Goal: Task Accomplishment & Management: Manage account settings

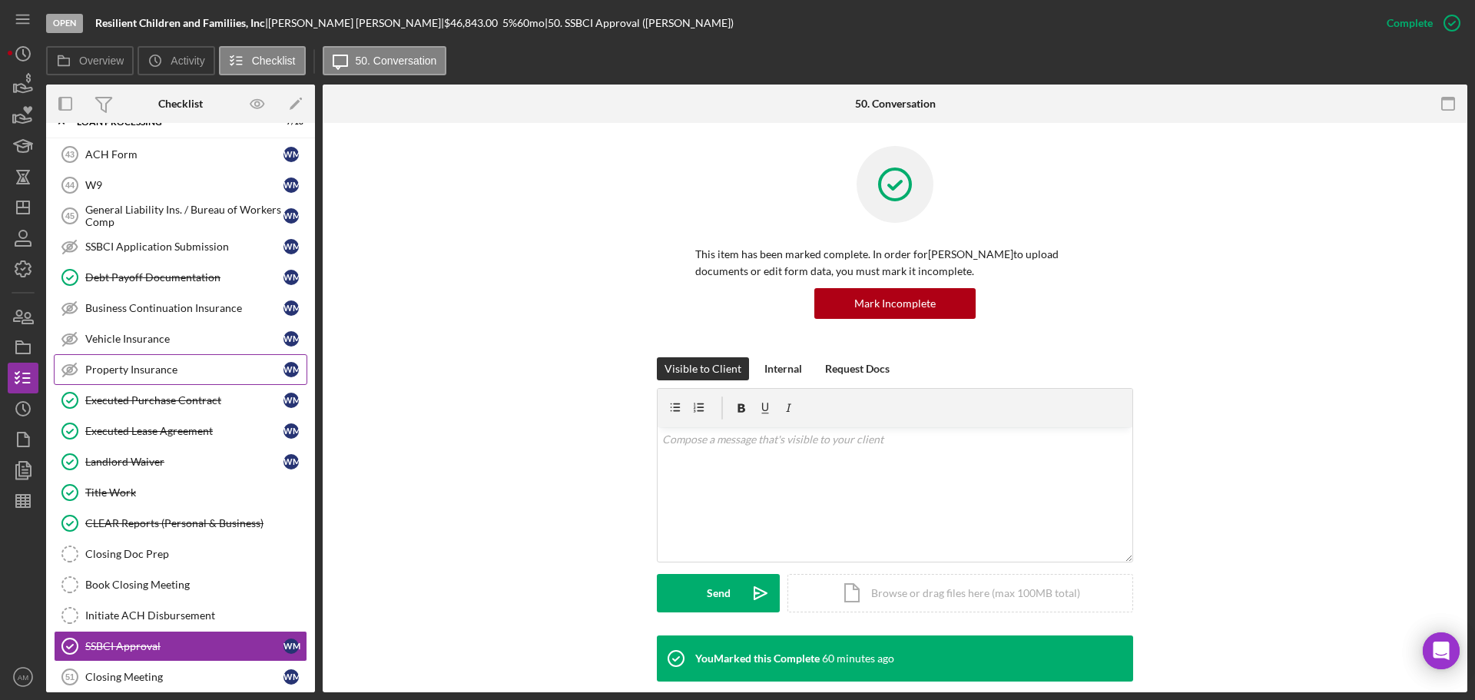
scroll to position [1877, 0]
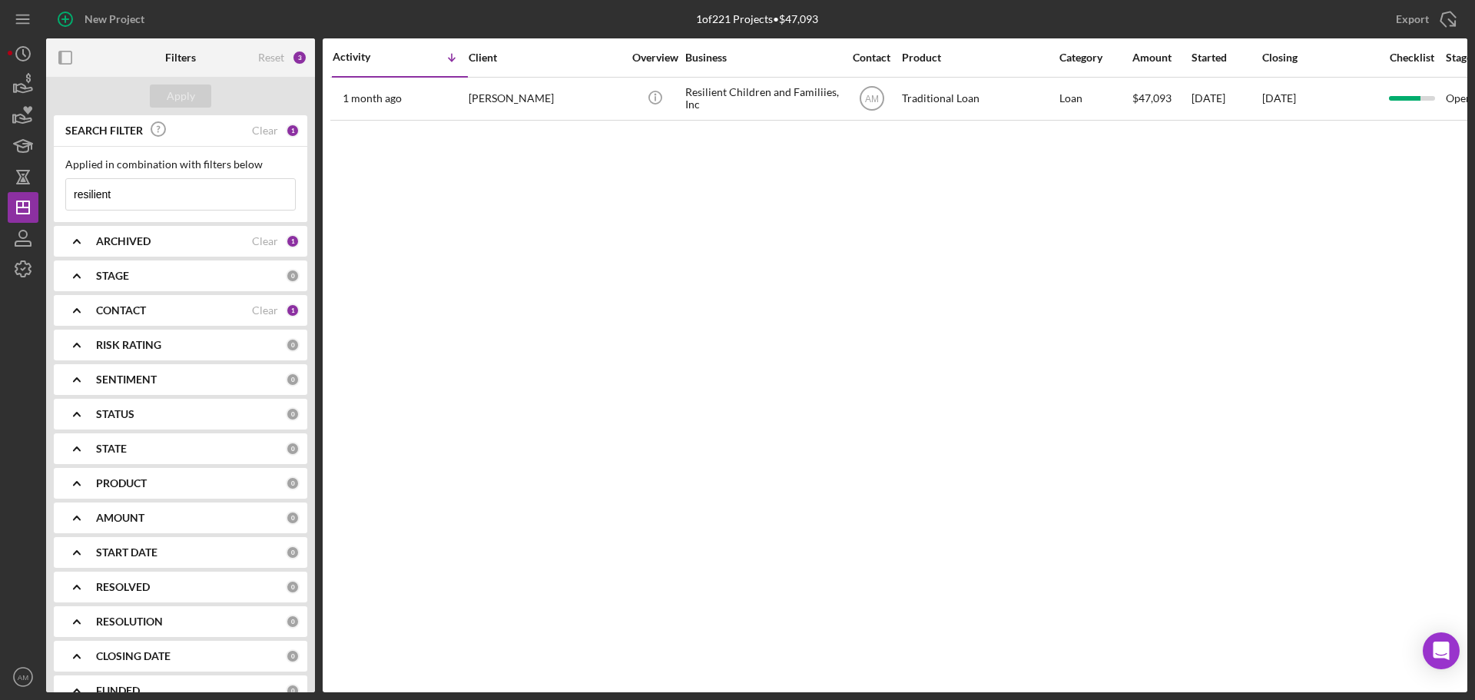
drag, startPoint x: 146, startPoint y: 194, endPoint x: 2, endPoint y: 194, distance: 144.4
click at [2, 194] on div "New Project 1 of 221 Projects • $47,093 resilient Export Icon/Export Filters Re…" at bounding box center [737, 350] width 1475 height 700
click at [174, 94] on div "Apply" at bounding box center [181, 95] width 28 height 23
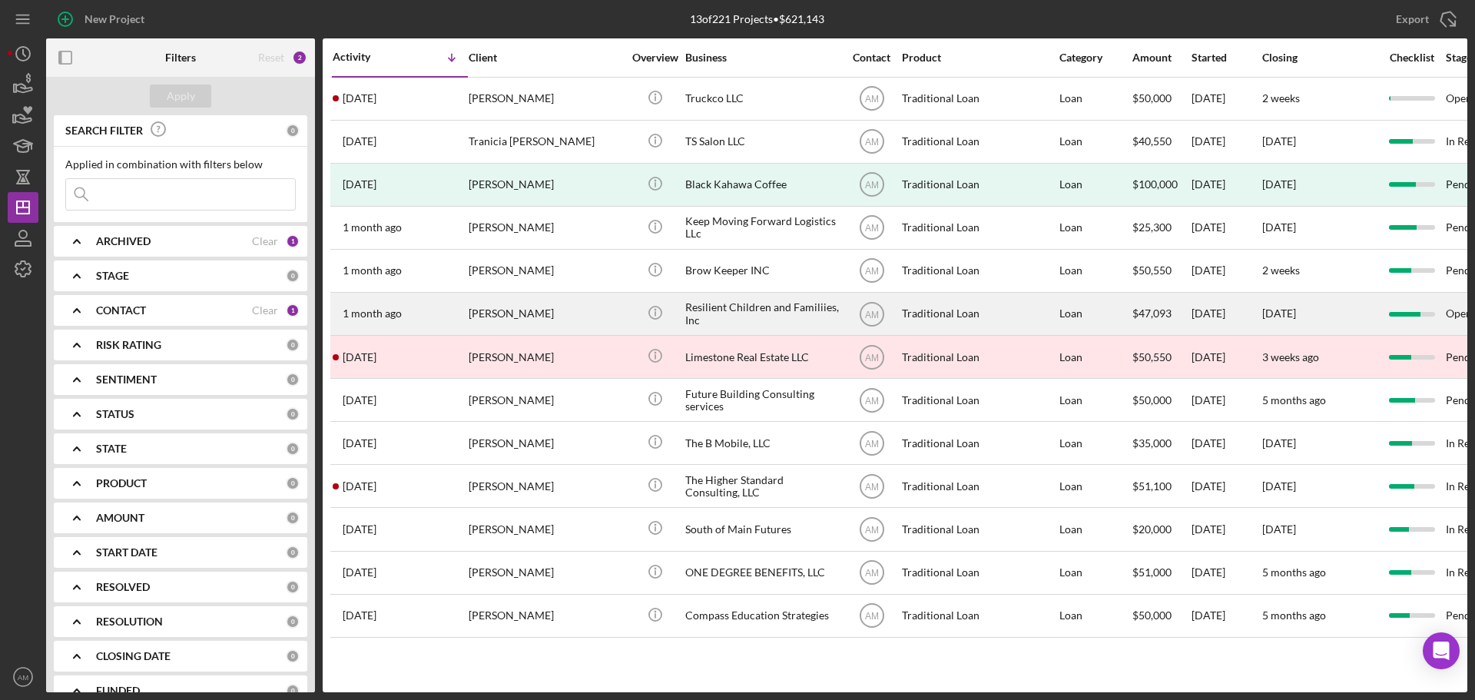
click at [732, 306] on div "Resilient Children and Familiies, Inc" at bounding box center [762, 313] width 154 height 41
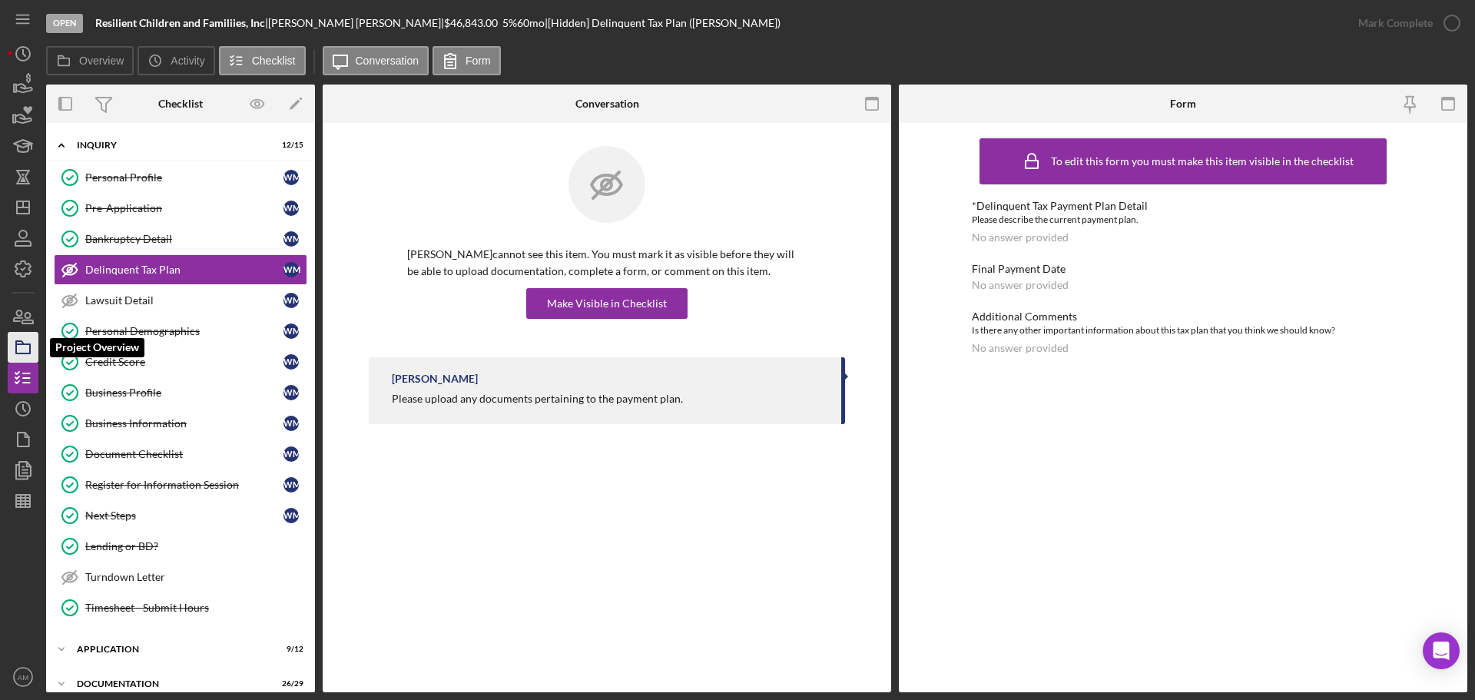
click at [21, 343] on icon "button" at bounding box center [23, 347] width 38 height 38
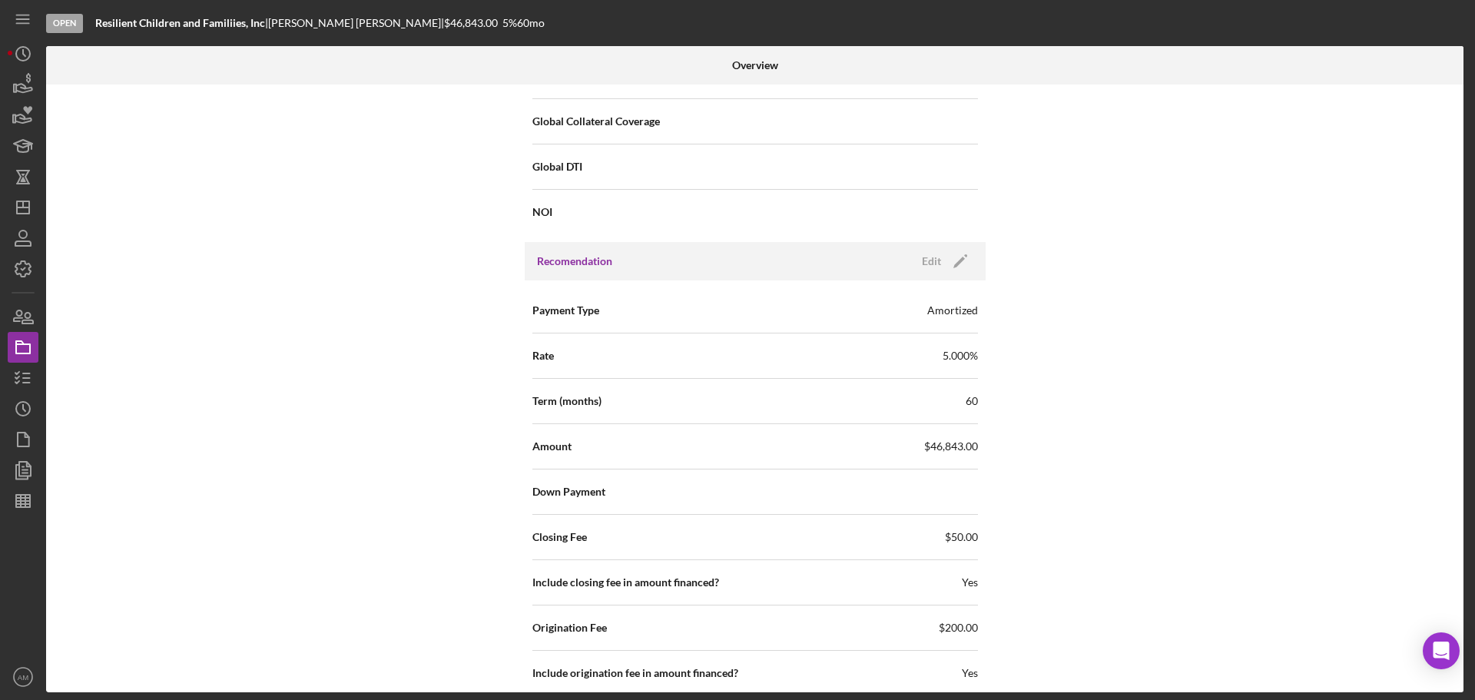
scroll to position [1383, 0]
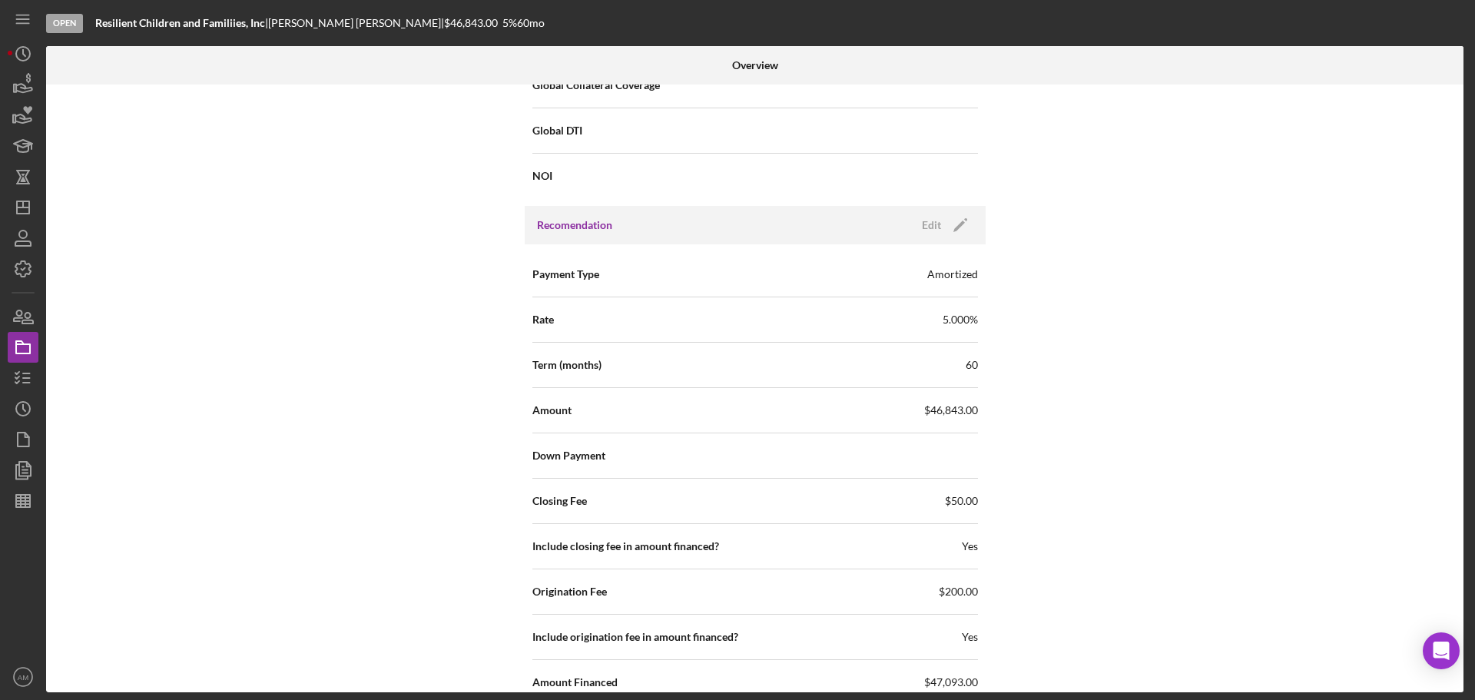
click at [934, 411] on span "$46,843.00" at bounding box center [951, 410] width 54 height 15
click at [958, 227] on icon "Icon/Edit" at bounding box center [960, 225] width 38 height 38
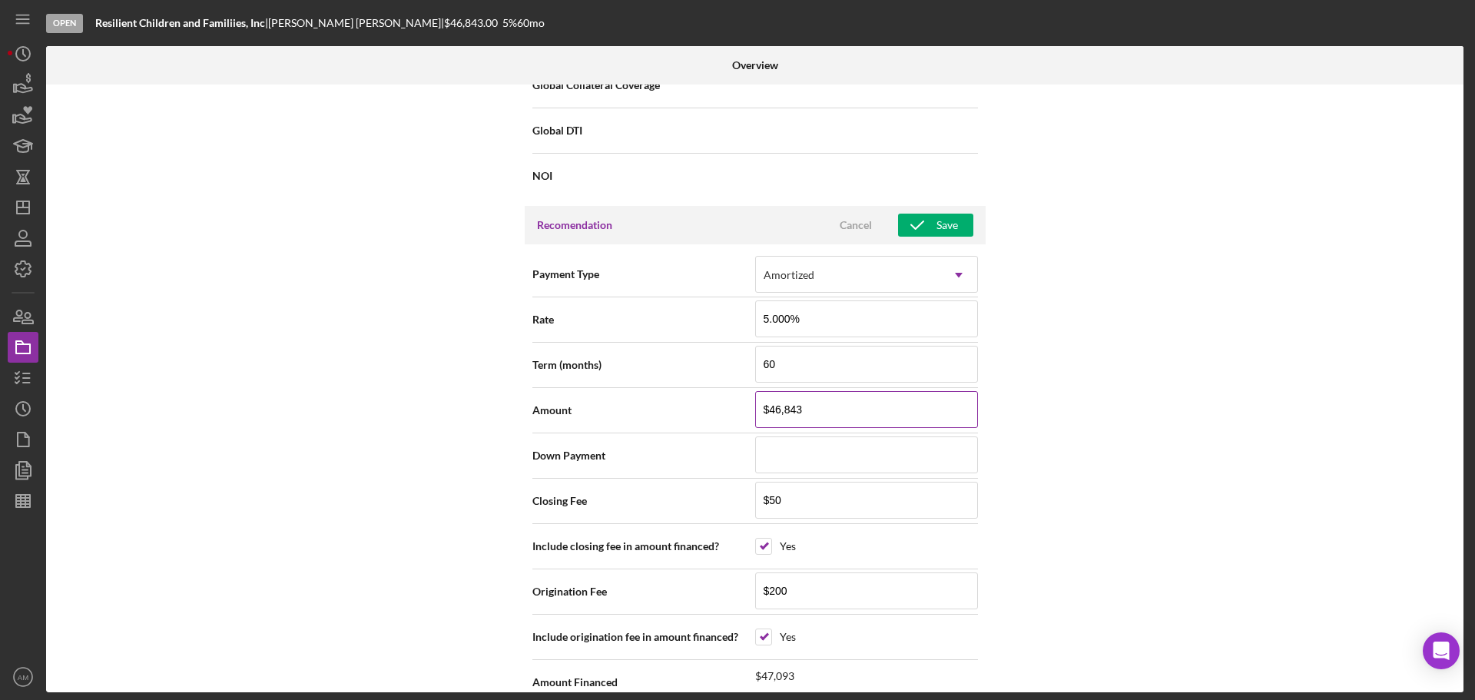
drag, startPoint x: 820, startPoint y: 411, endPoint x: 753, endPoint y: 407, distance: 66.9
click at [755, 407] on input "$46,843" at bounding box center [866, 409] width 223 height 37
type input "$4"
type input "$46"
type input "$467"
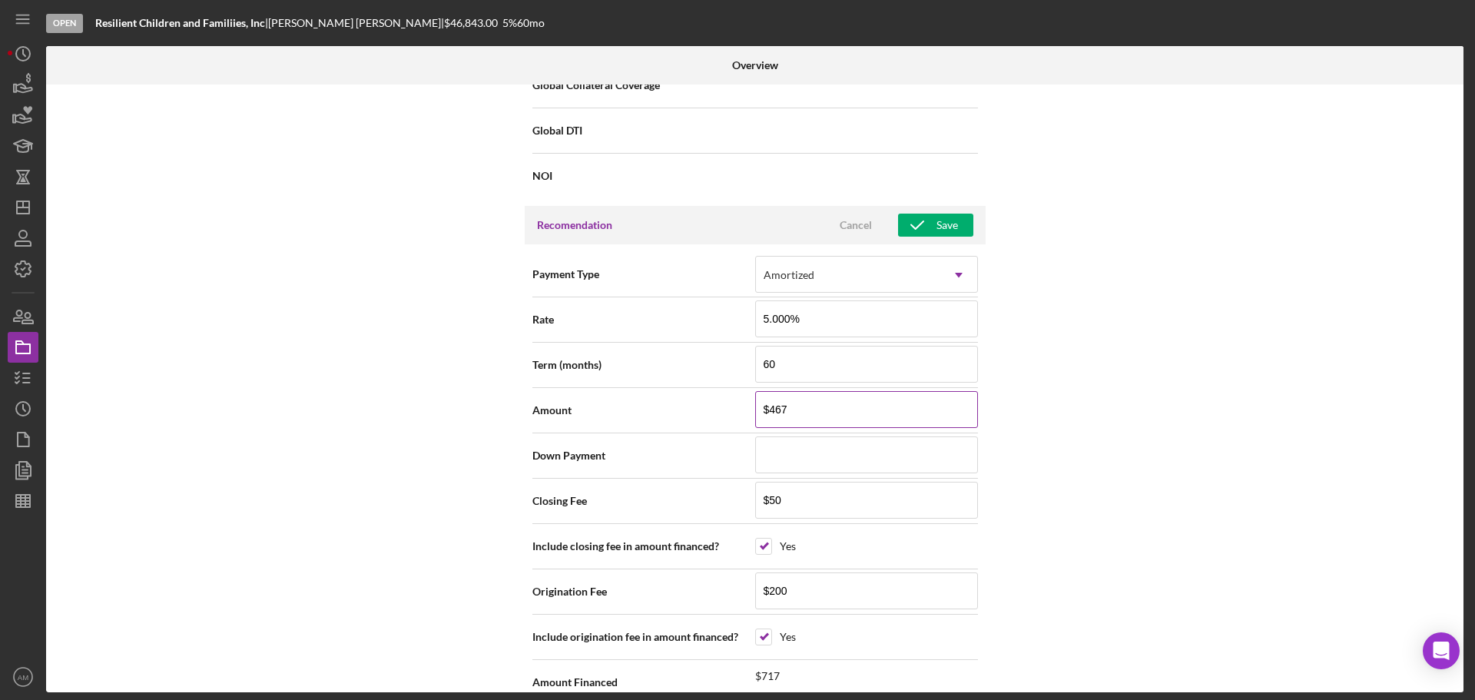
type input "$4,675"
type input "$46,750"
click at [898, 593] on input "$200" at bounding box center [866, 590] width 223 height 37
click at [936, 236] on div "Save" at bounding box center [947, 225] width 22 height 23
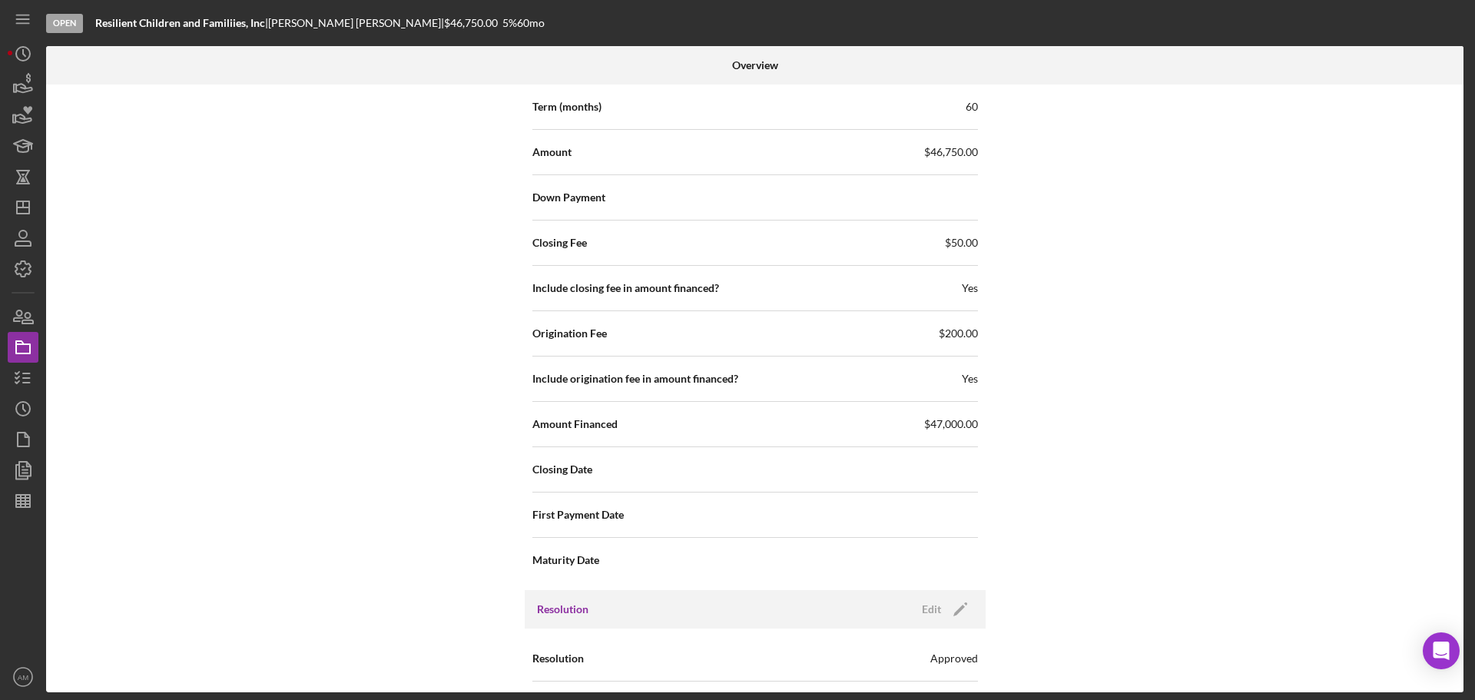
scroll to position [1613, 0]
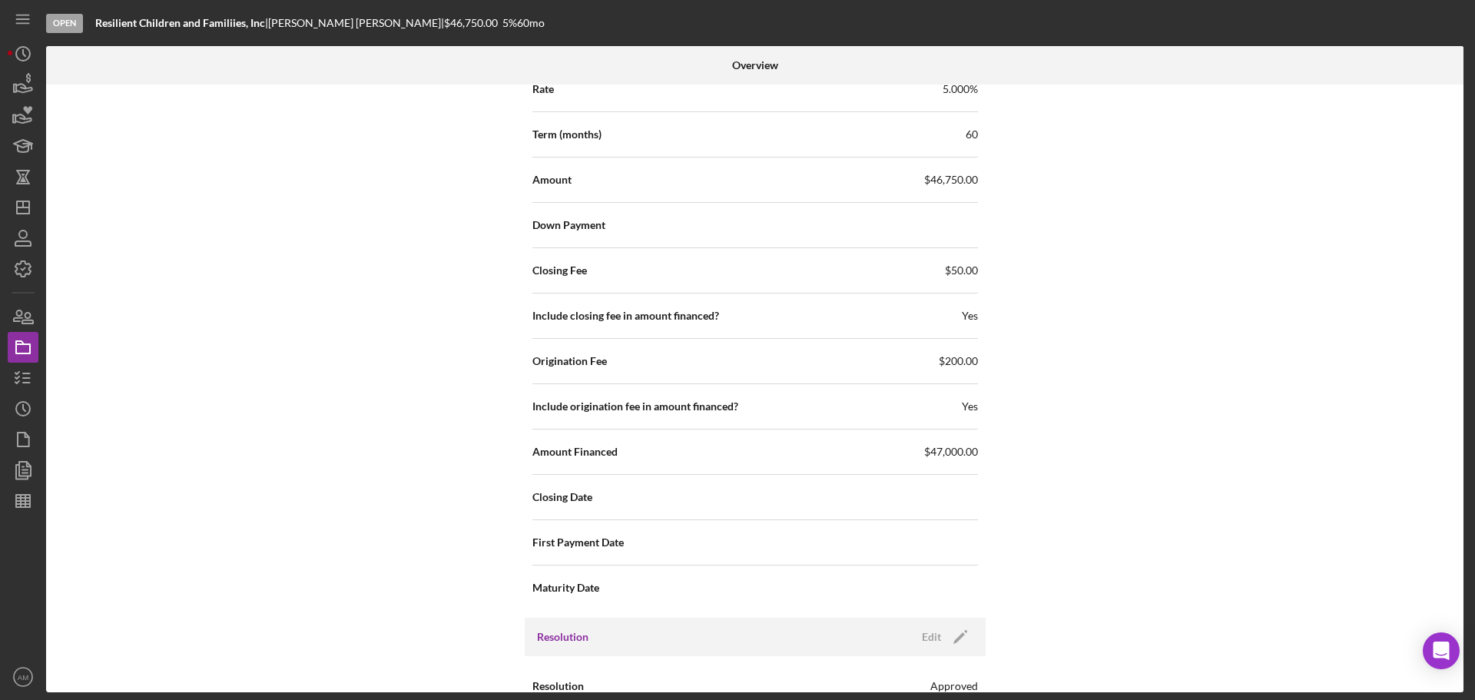
click at [946, 458] on span "$47,000.00" at bounding box center [951, 451] width 54 height 15
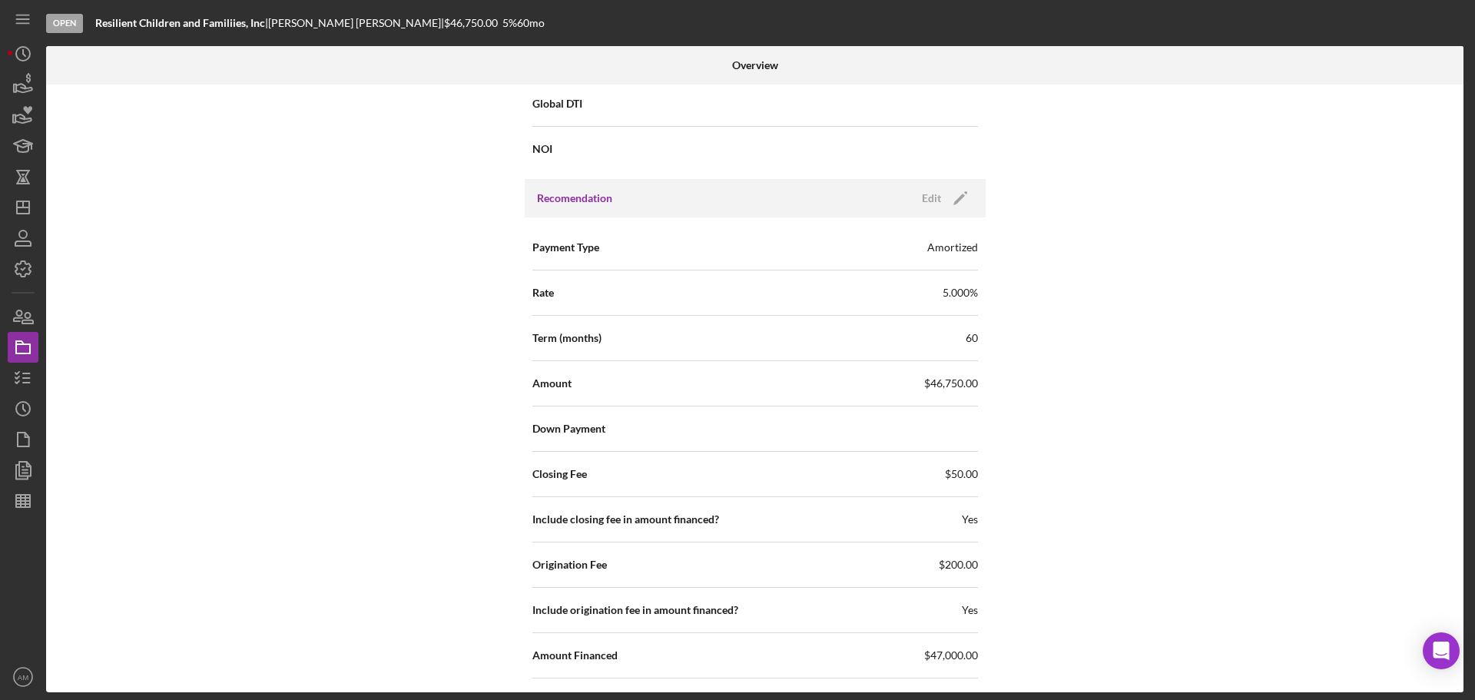
scroll to position [1383, 0]
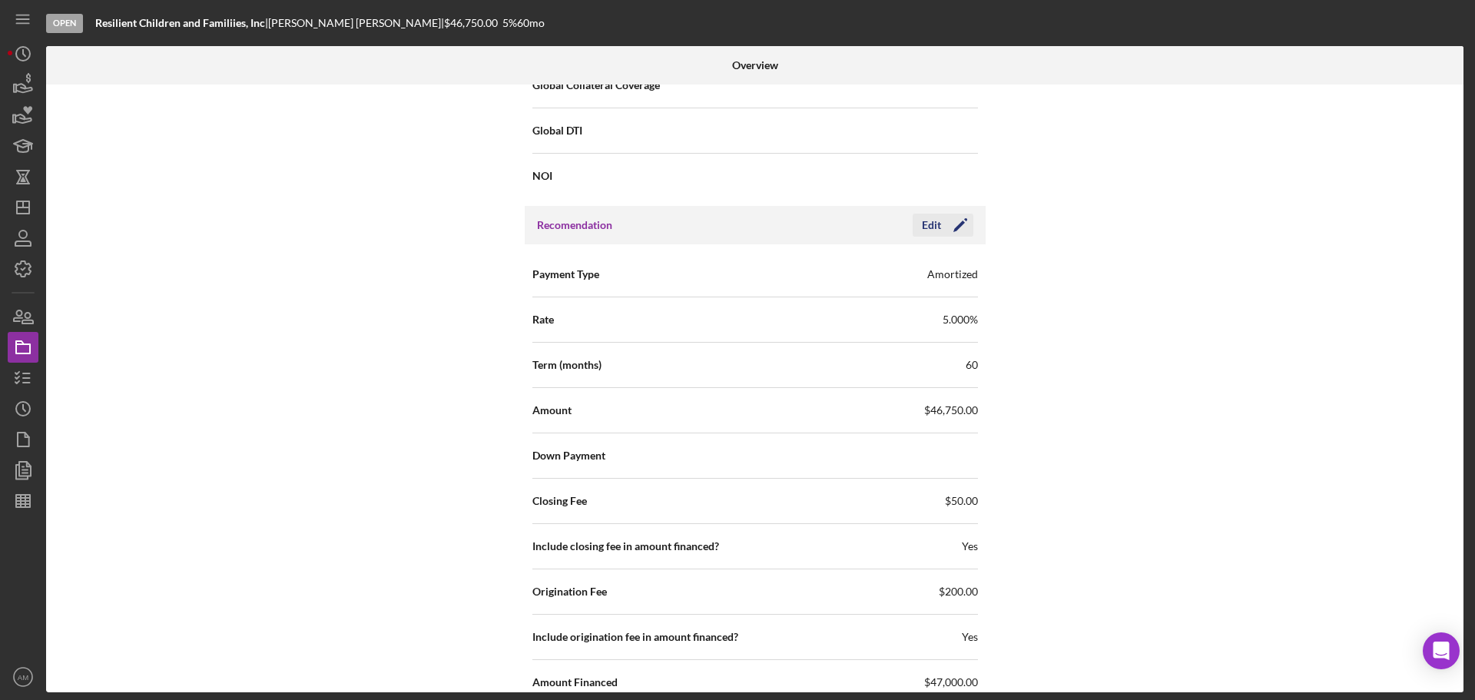
click at [952, 224] on icon "Icon/Edit" at bounding box center [960, 225] width 38 height 38
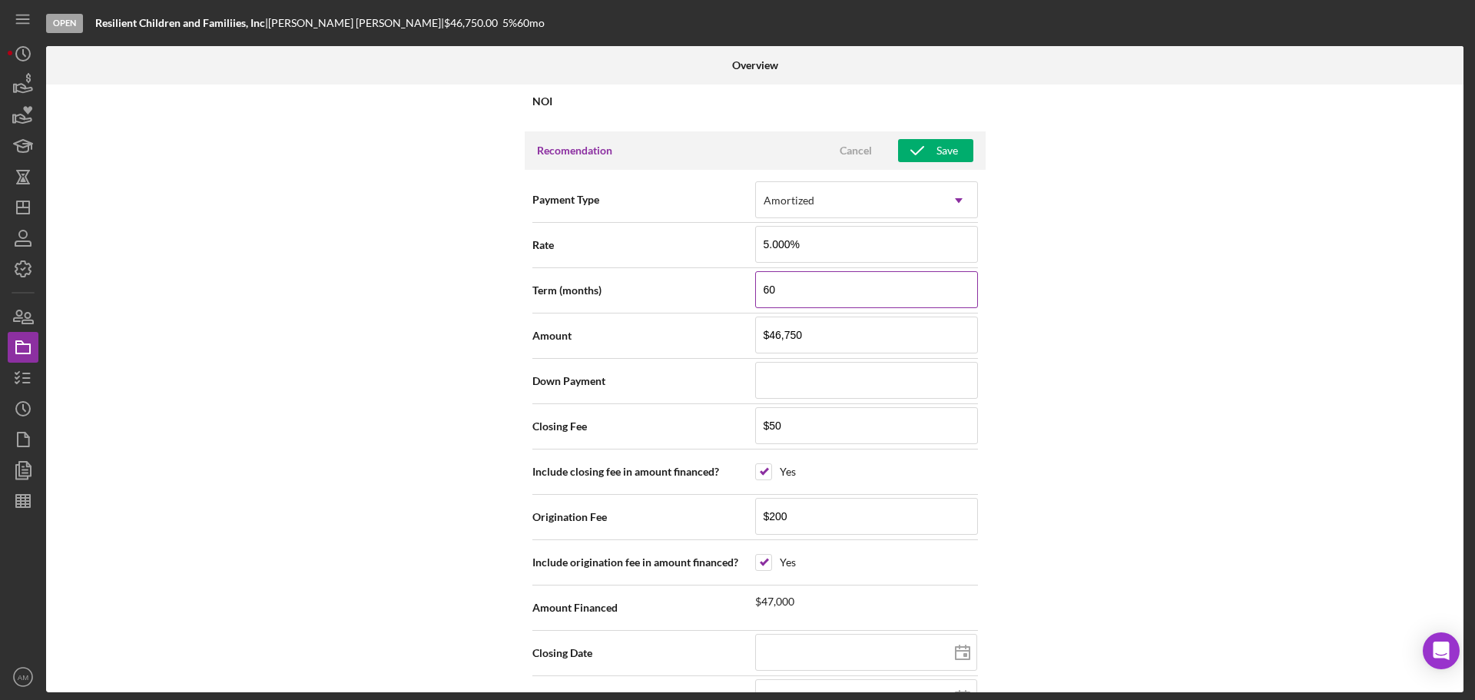
scroll to position [1459, 0]
click at [766, 471] on input "checkbox" at bounding box center [763, 469] width 15 height 15
checkbox input "false"
click at [766, 471] on input "checkbox" at bounding box center [763, 469] width 15 height 15
checkbox input "true"
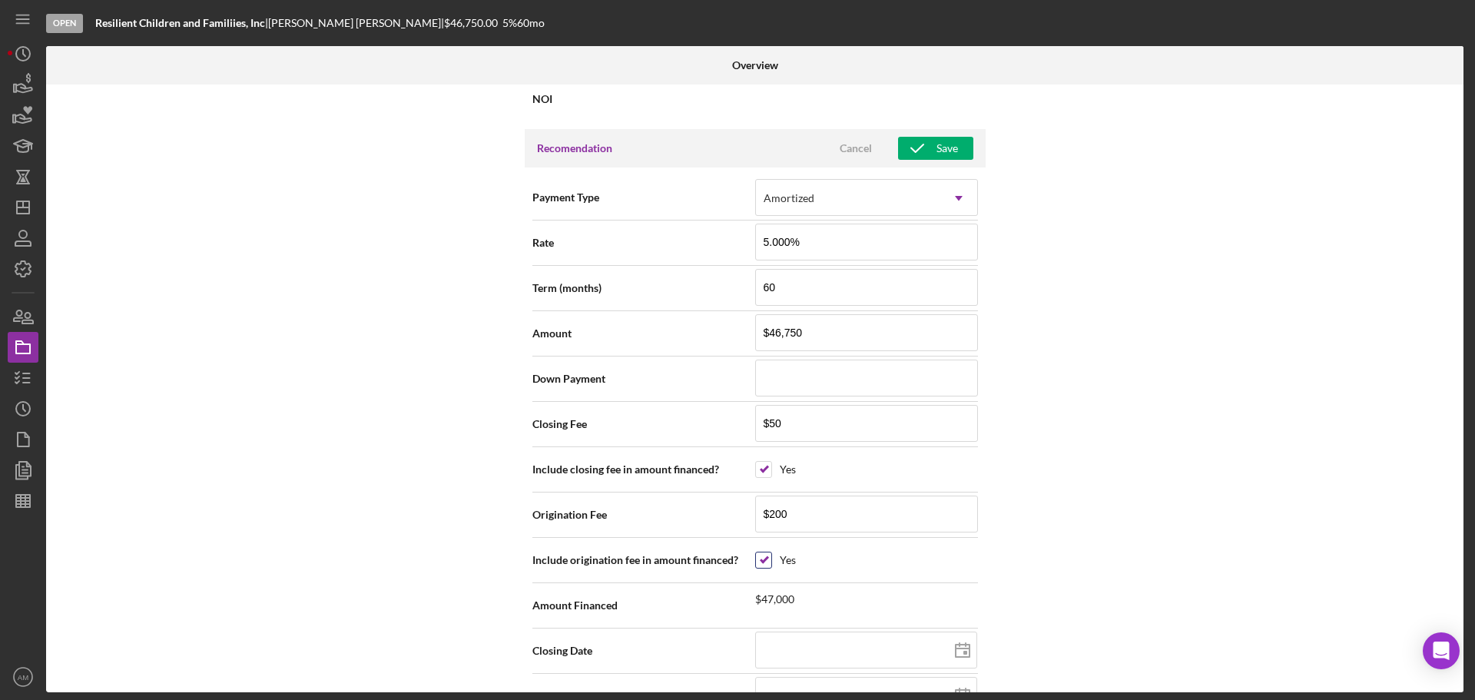
click at [765, 563] on input "checkbox" at bounding box center [763, 559] width 15 height 15
checkbox input "false"
click at [760, 469] on input "checkbox" at bounding box center [763, 469] width 15 height 15
checkbox input "false"
click at [764, 470] on input "checkbox" at bounding box center [763, 469] width 15 height 15
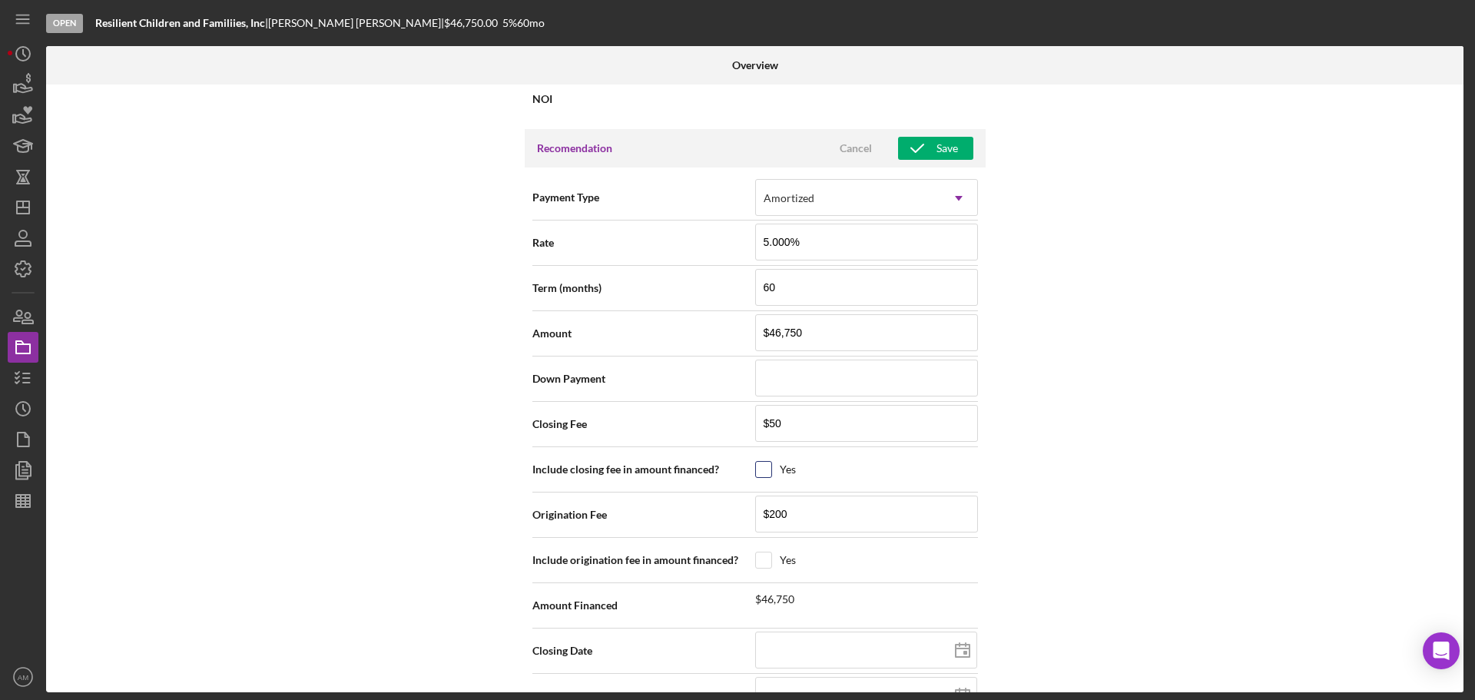
checkbox input "true"
click at [757, 562] on input "checkbox" at bounding box center [763, 559] width 15 height 15
checkbox input "true"
drag, startPoint x: 812, startPoint y: 333, endPoint x: 759, endPoint y: 330, distance: 53.1
click at [759, 330] on input "$46,750" at bounding box center [866, 332] width 223 height 37
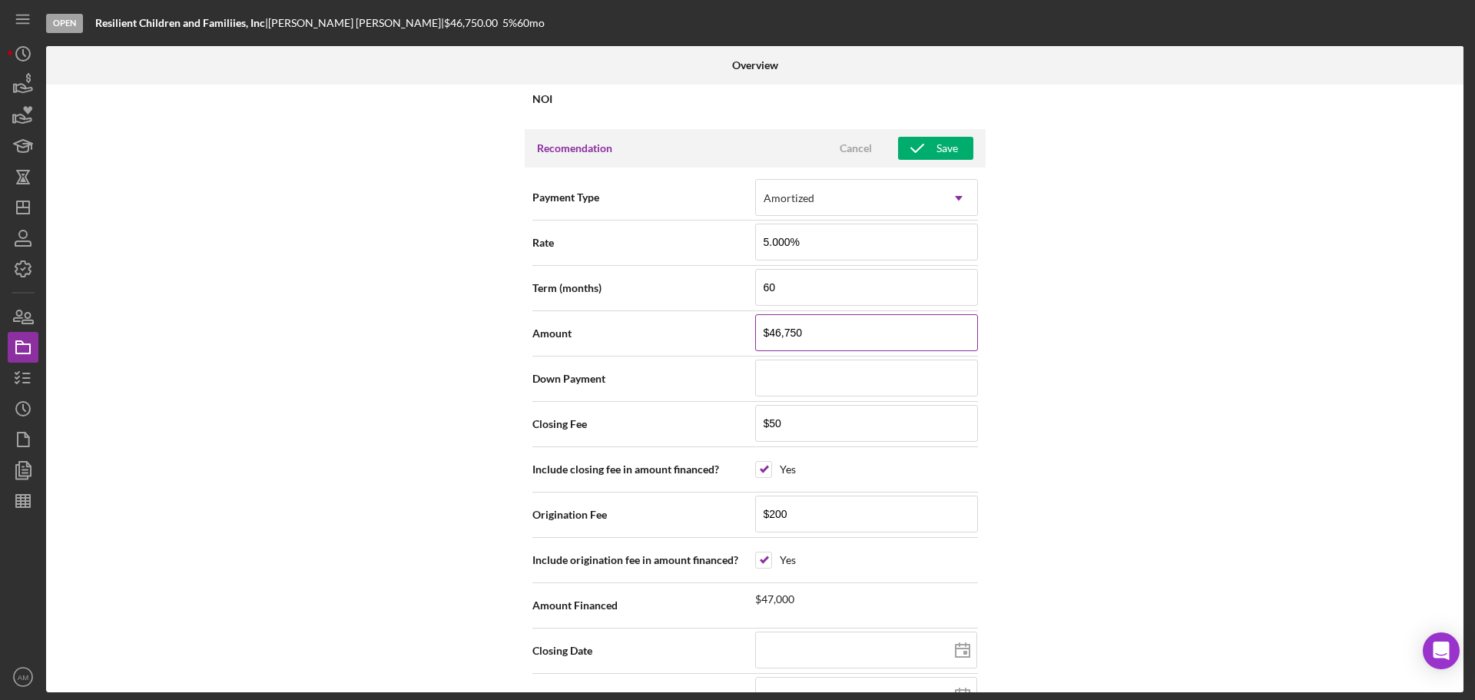
type input "$4"
type input "$46"
type input "$465"
type input "$4,650"
type input "$46,500"
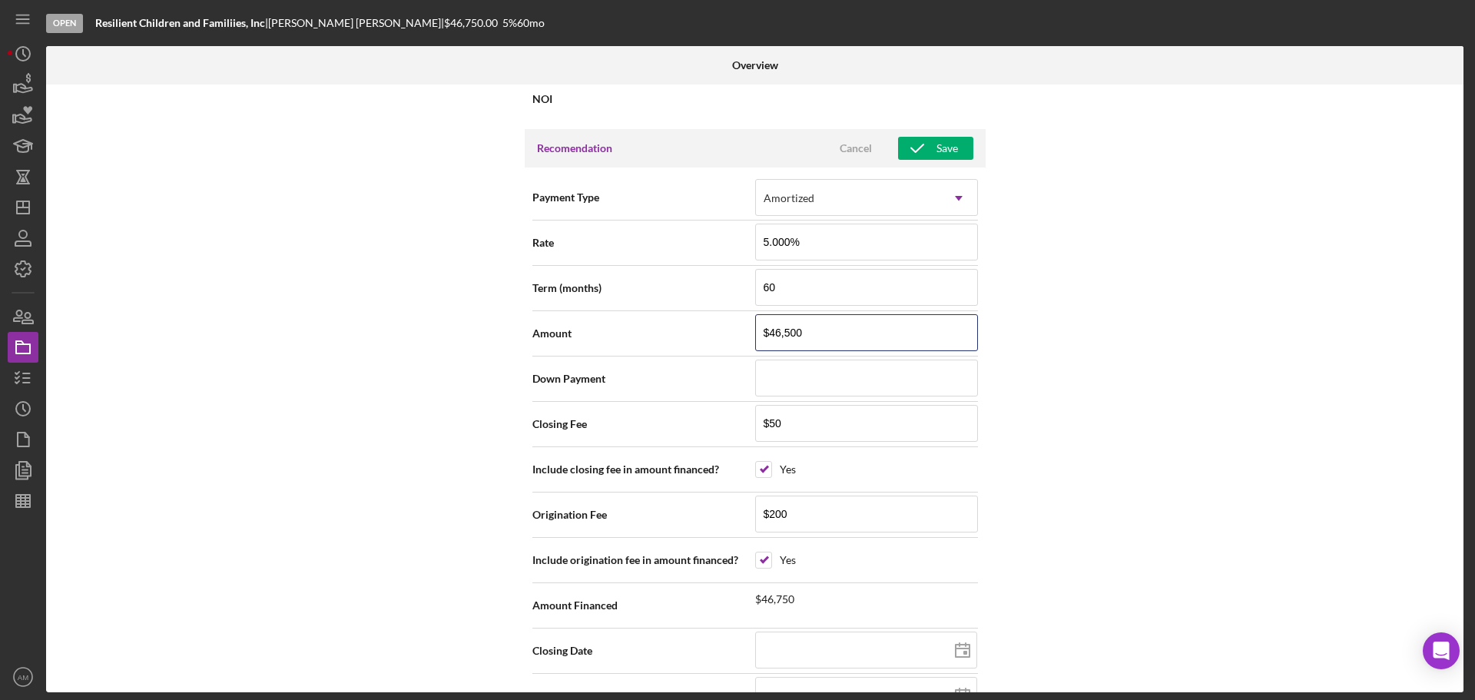
type input "$46,500"
click at [1131, 502] on div "Internal Workflow Stage Open Icon/Dropdown Arrow Archive (can unarchive later i…" at bounding box center [754, 388] width 1417 height 608
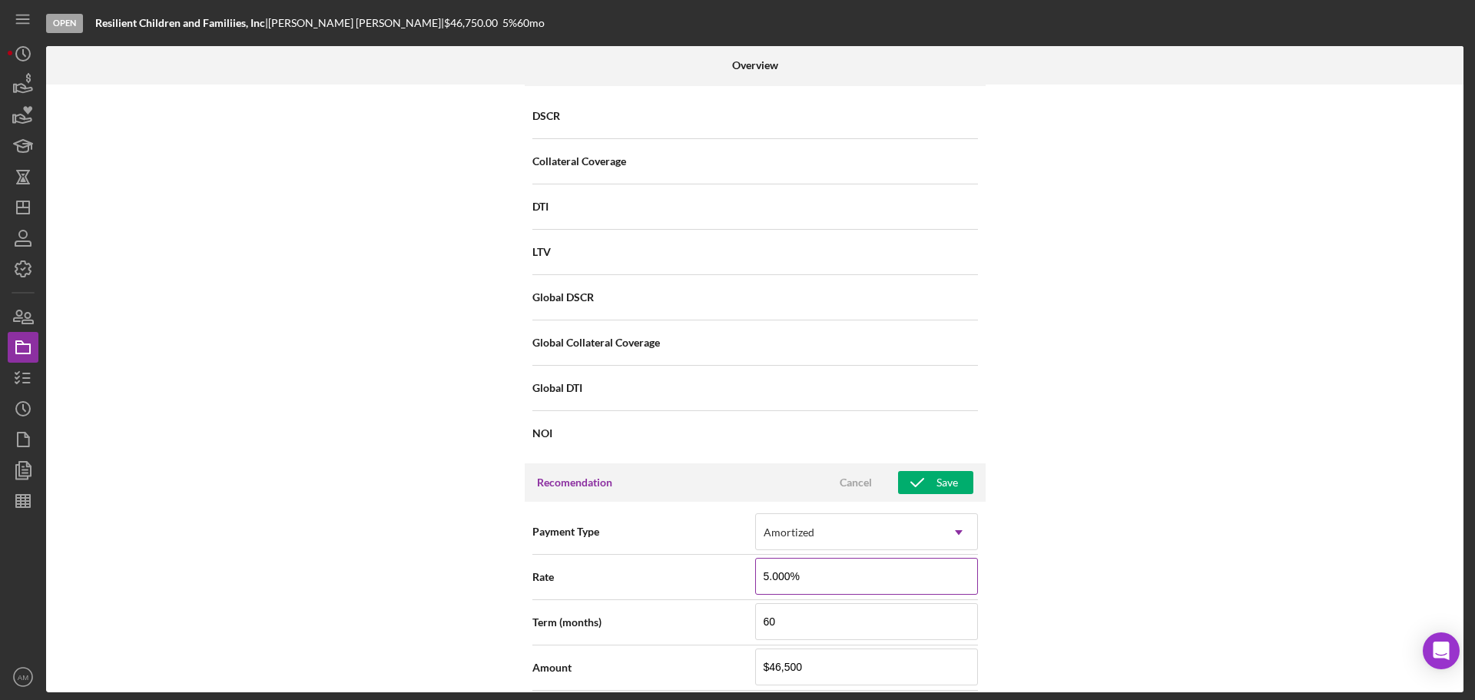
scroll to position [1127, 0]
click at [929, 476] on icon "button" at bounding box center [917, 481] width 38 height 38
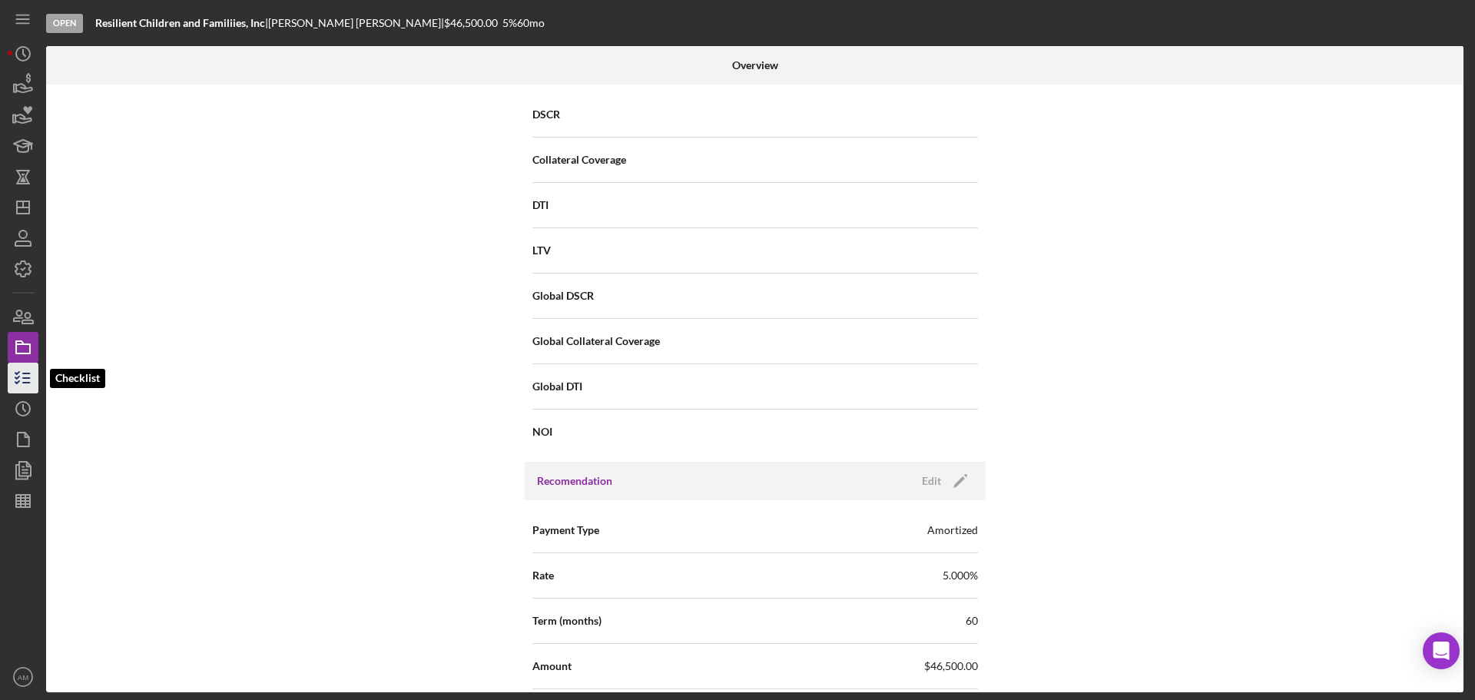
click at [23, 384] on icon "button" at bounding box center [23, 378] width 38 height 38
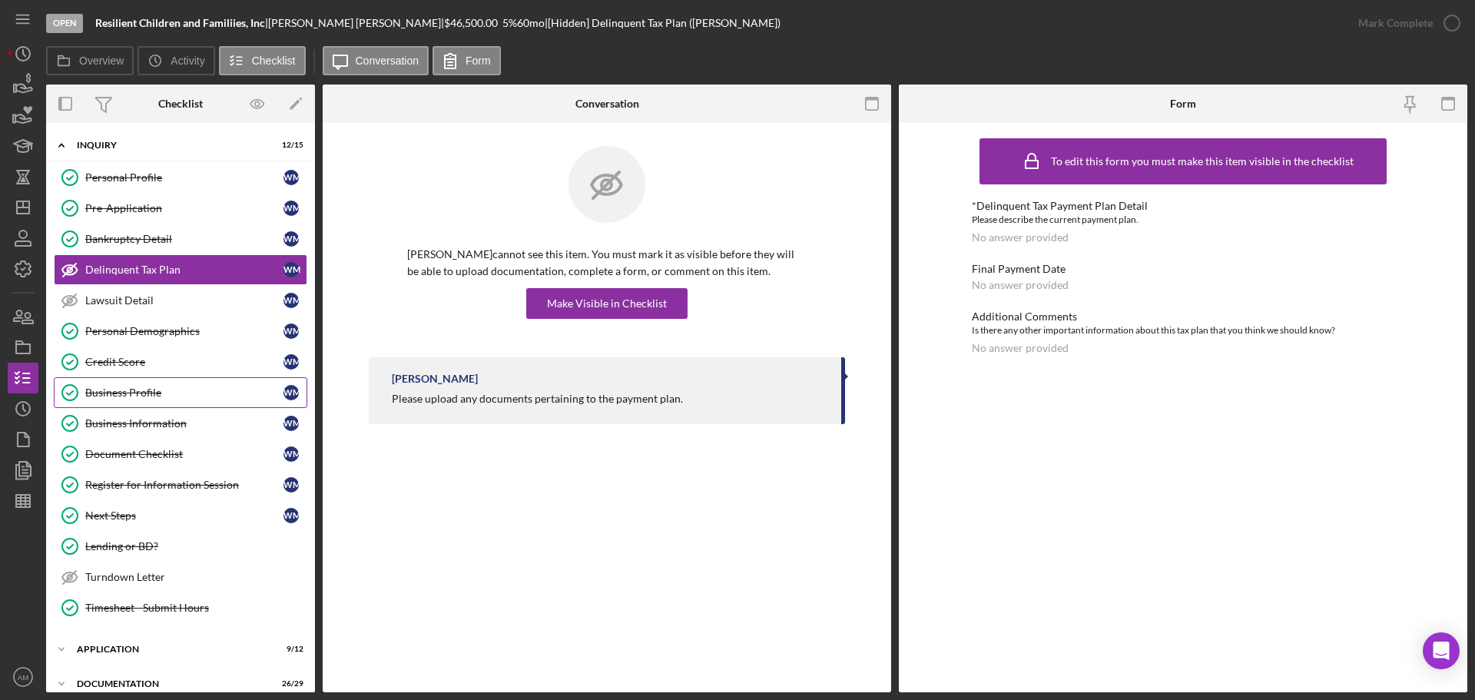
click at [125, 390] on div "Business Profile" at bounding box center [184, 392] width 198 height 12
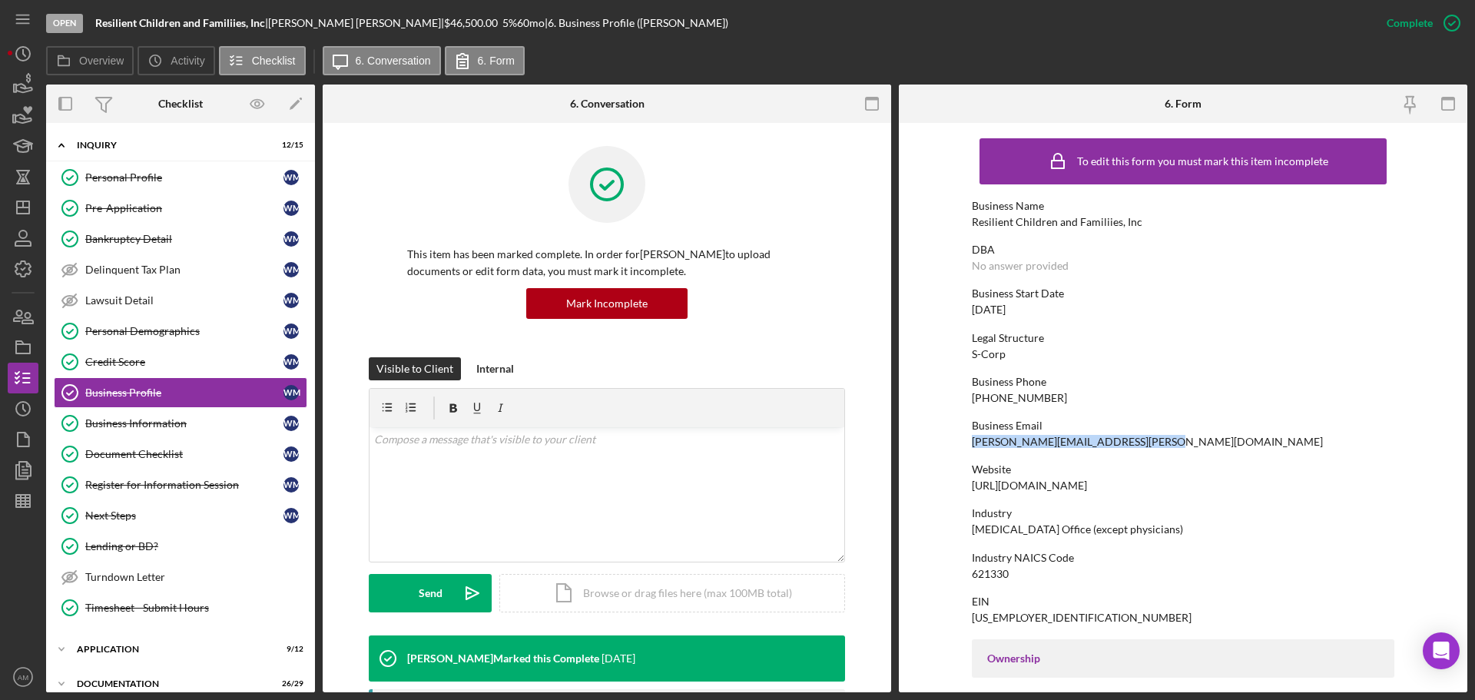
drag, startPoint x: 1144, startPoint y: 442, endPoint x: 970, endPoint y: 442, distance: 173.6
click at [972, 442] on div "[PERSON_NAME][EMAIL_ADDRESS][PERSON_NAME][DOMAIN_NAME]" at bounding box center [1147, 442] width 351 height 12
copy div "[PERSON_NAME][EMAIL_ADDRESS][PERSON_NAME][DOMAIN_NAME]"
click at [1043, 400] on div "[PHONE_NUMBER]" at bounding box center [1019, 398] width 95 height 12
drag, startPoint x: 1043, startPoint y: 399, endPoint x: 969, endPoint y: 395, distance: 73.8
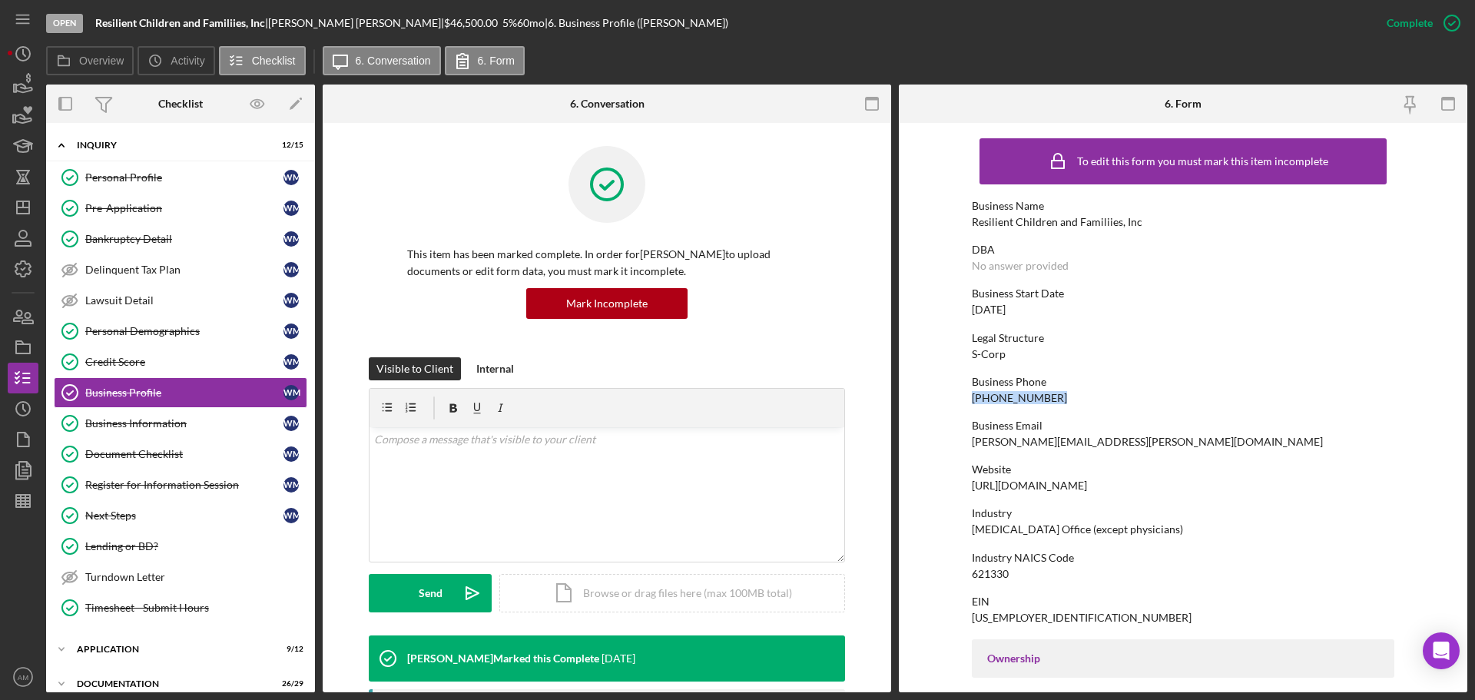
click at [972, 395] on div "[PHONE_NUMBER]" at bounding box center [1019, 398] width 95 height 12
copy div "[PHONE_NUMBER]"
click at [1139, 419] on div "Business Email" at bounding box center [1183, 425] width 422 height 12
drag, startPoint x: 1033, startPoint y: 621, endPoint x: 971, endPoint y: 622, distance: 62.2
click at [972, 622] on div "EIN [US_EMPLOYER_IDENTIFICATION_NUMBER]" at bounding box center [1183, 609] width 422 height 28
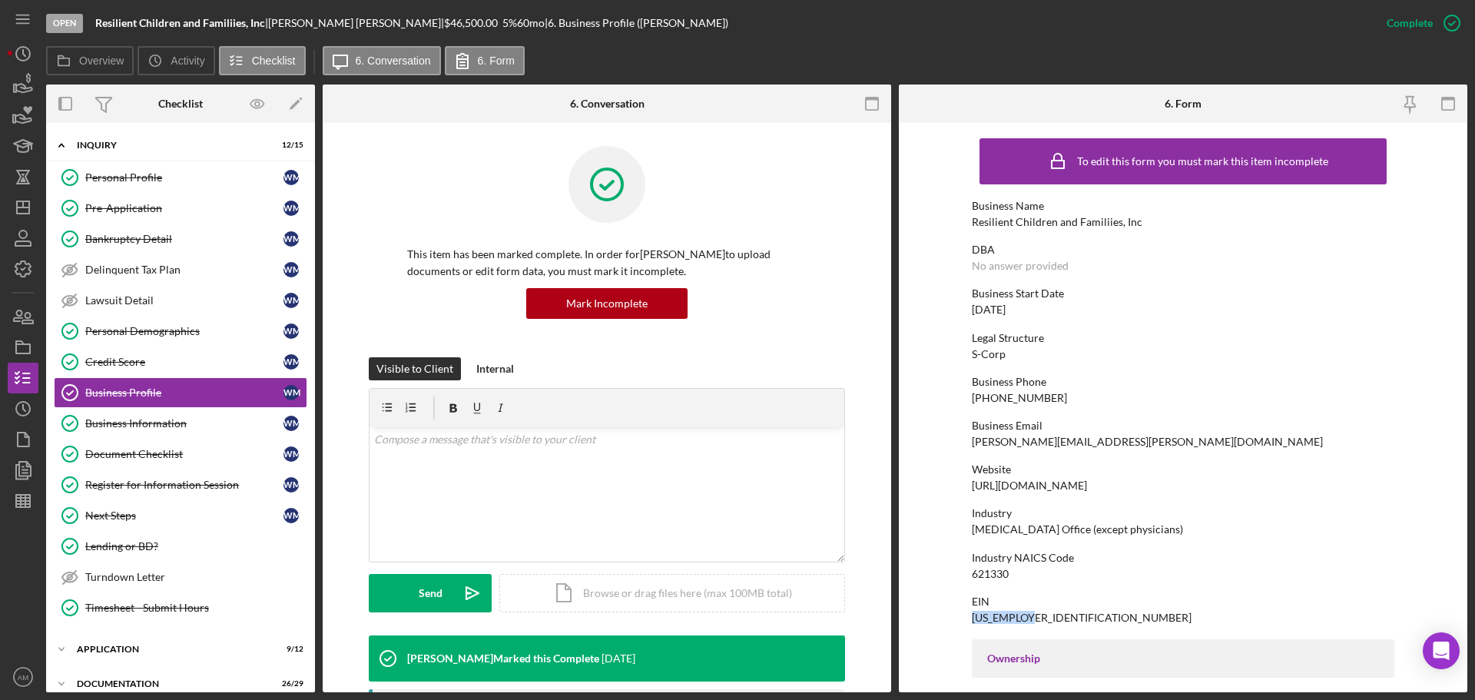
copy div "[US_EMPLOYER_IDENTIFICATION_NUMBER]"
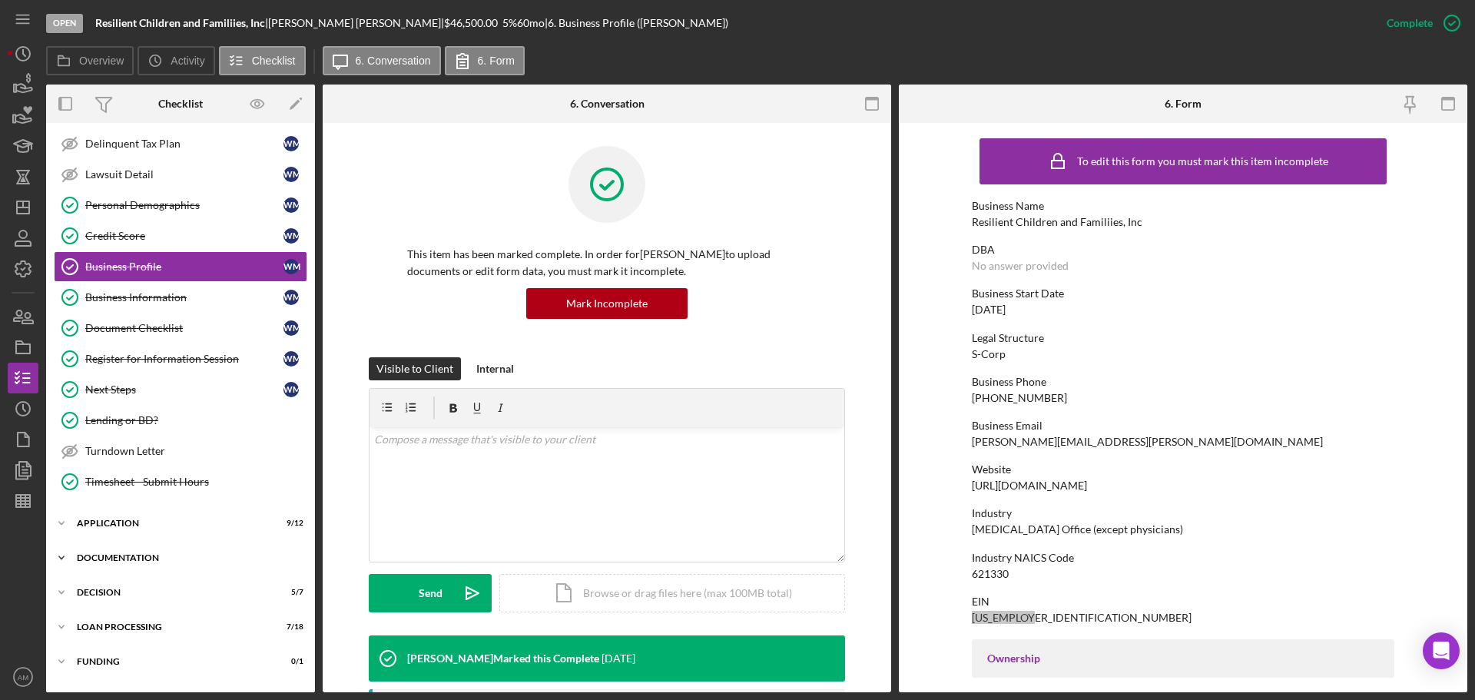
scroll to position [154, 0]
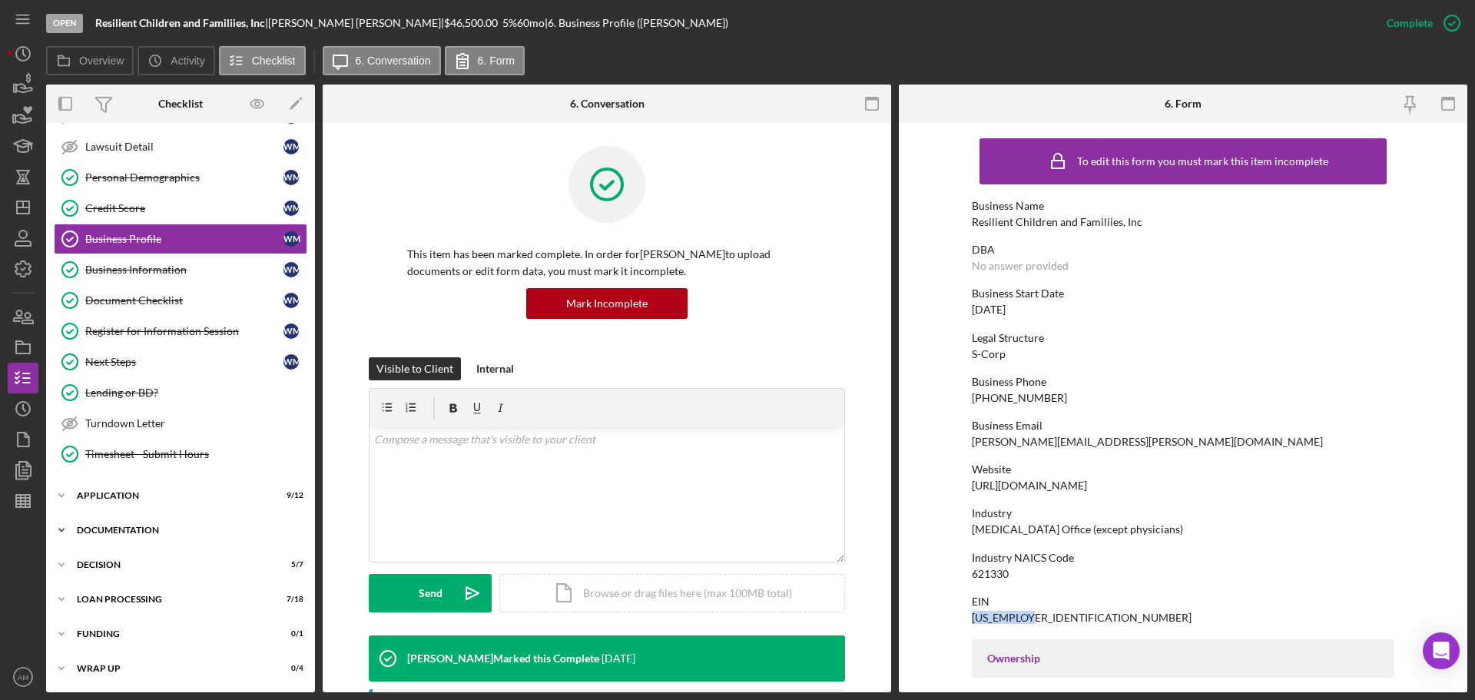
click at [131, 524] on div "Icon/Expander Documentation 26 / 29" at bounding box center [180, 530] width 269 height 31
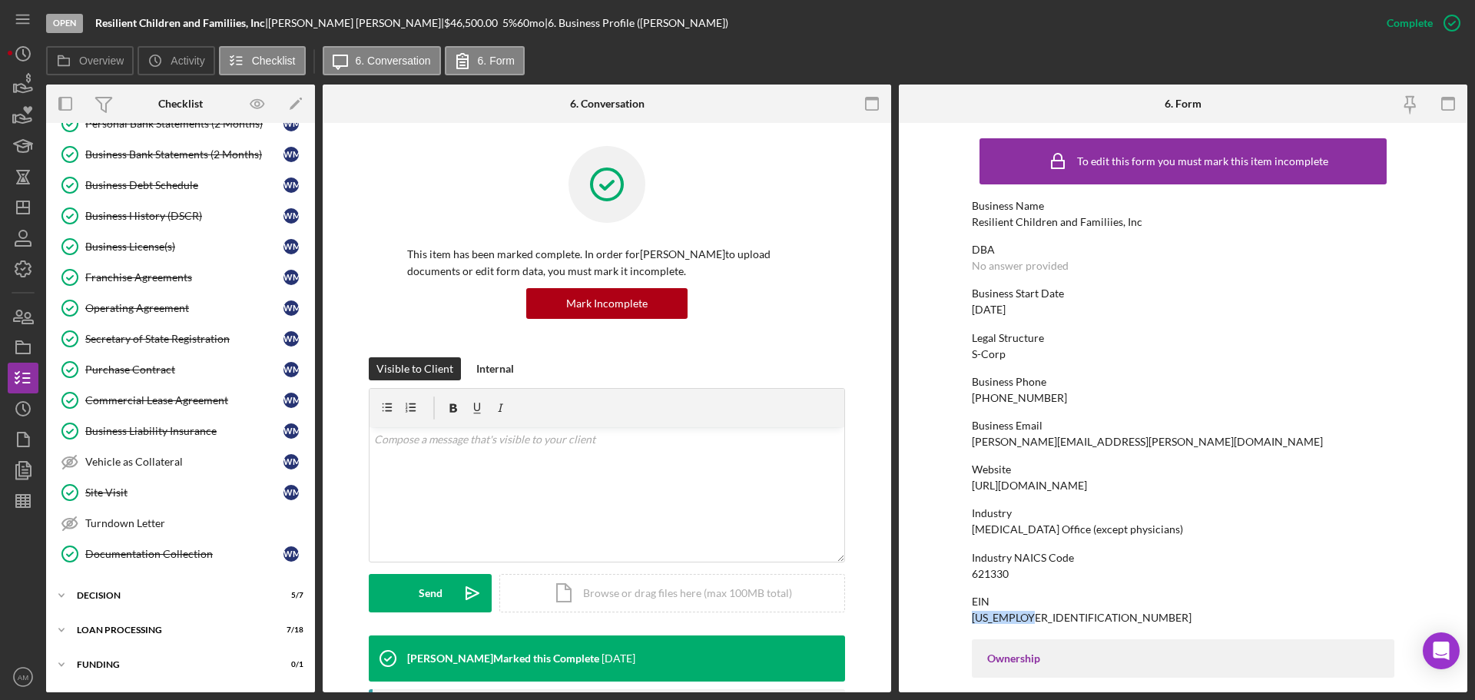
scroll to position [1053, 0]
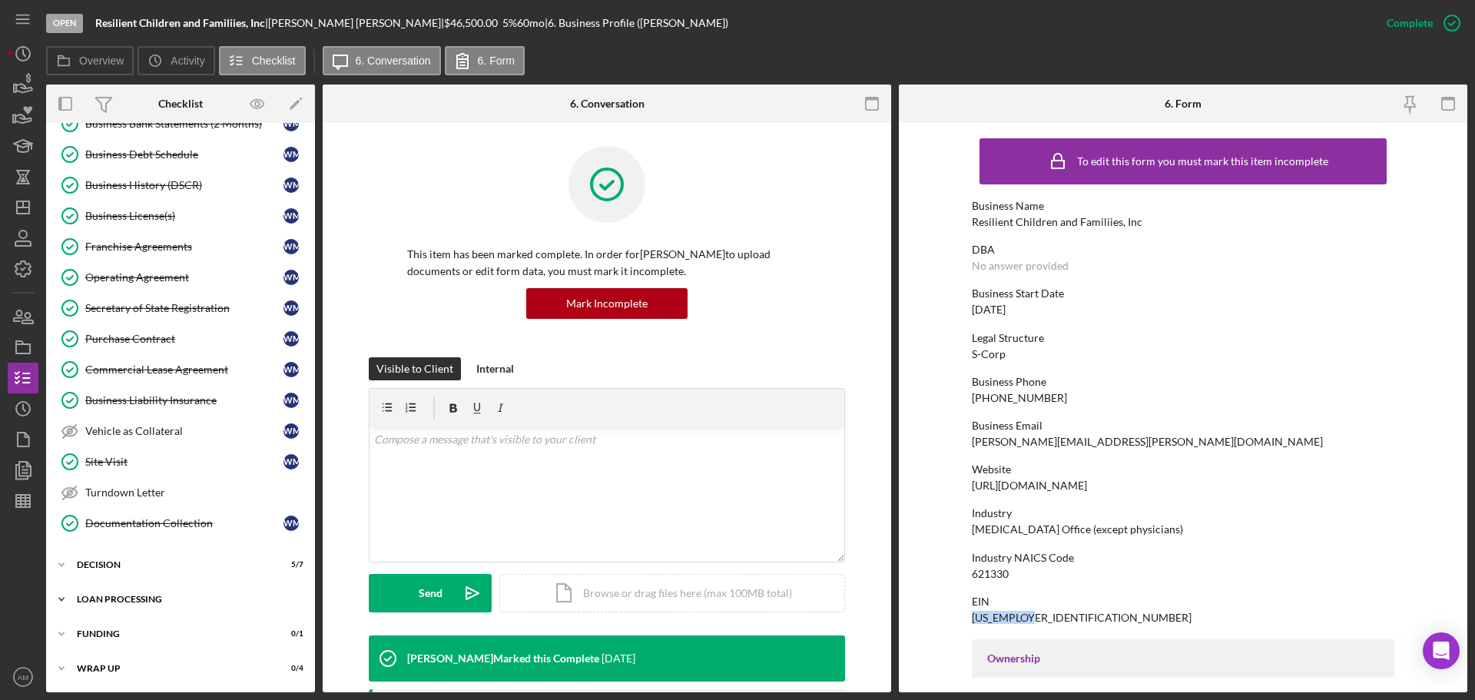
click at [108, 597] on div "Loan Processing" at bounding box center [186, 599] width 219 height 9
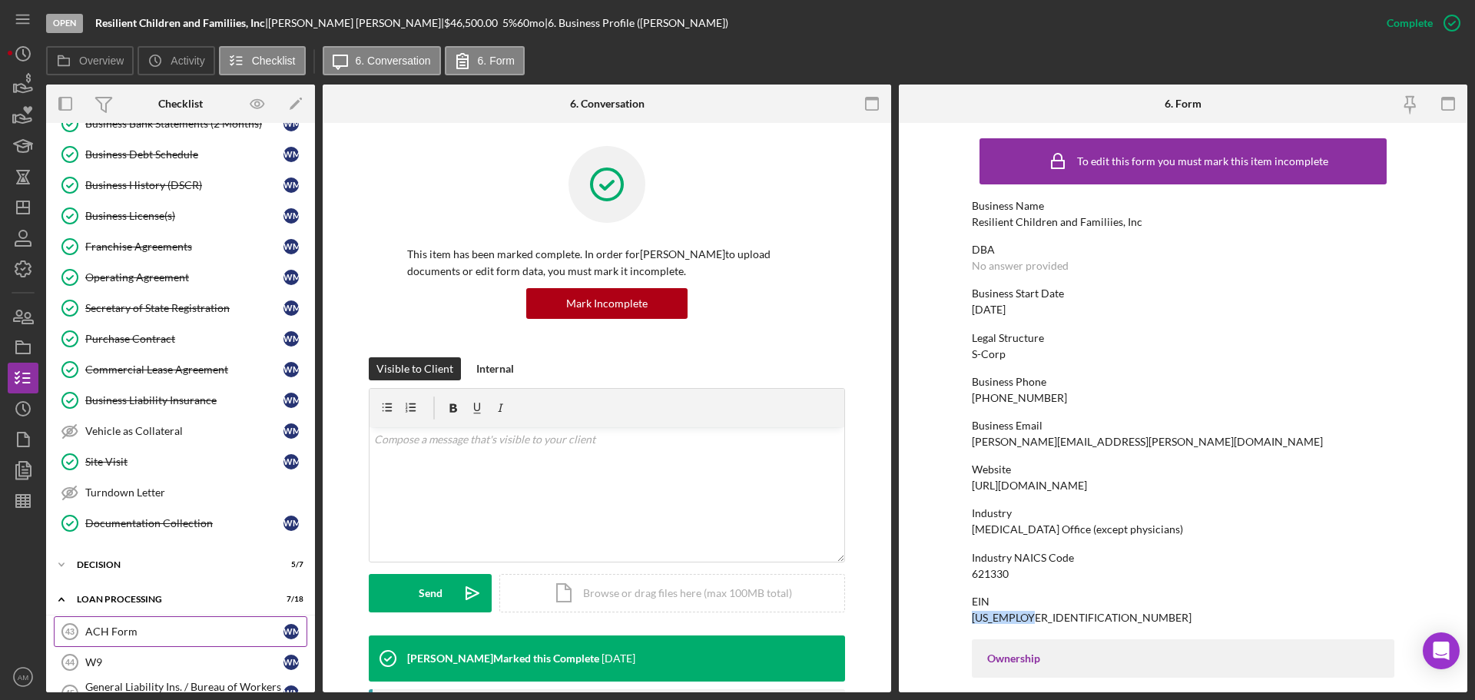
scroll to position [1207, 0]
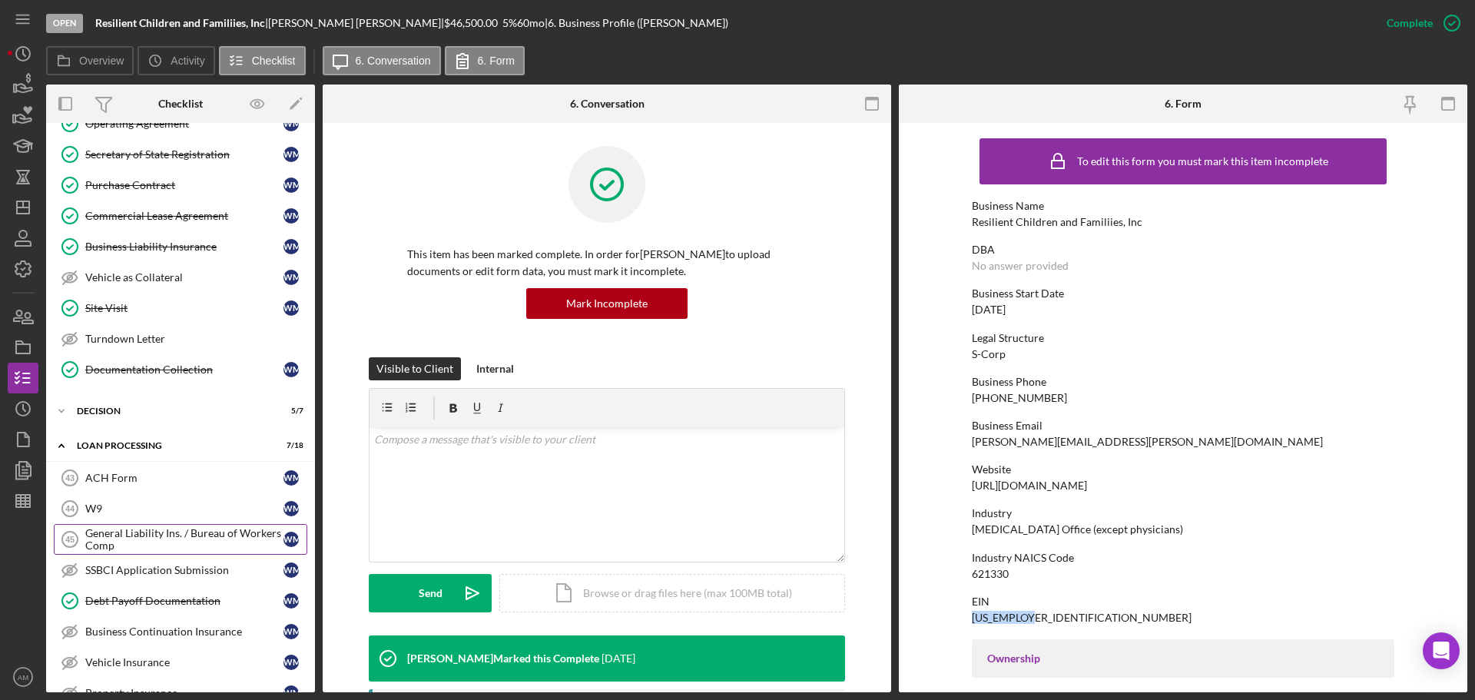
click at [132, 536] on div "General Liability Ins. / Bureau of Workers Comp" at bounding box center [184, 539] width 198 height 25
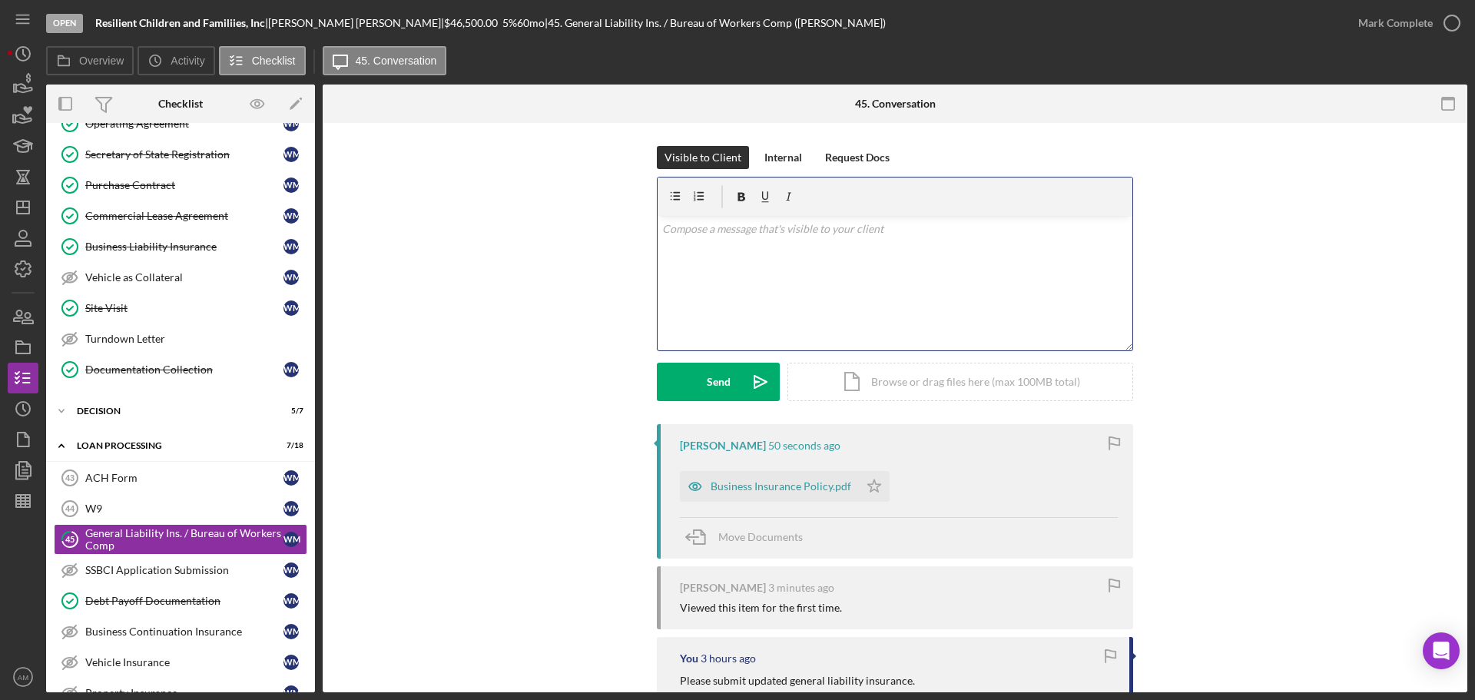
click at [773, 263] on div "v Color teal Color pink Remove color Add row above Add row below Add column bef…" at bounding box center [895, 283] width 475 height 134
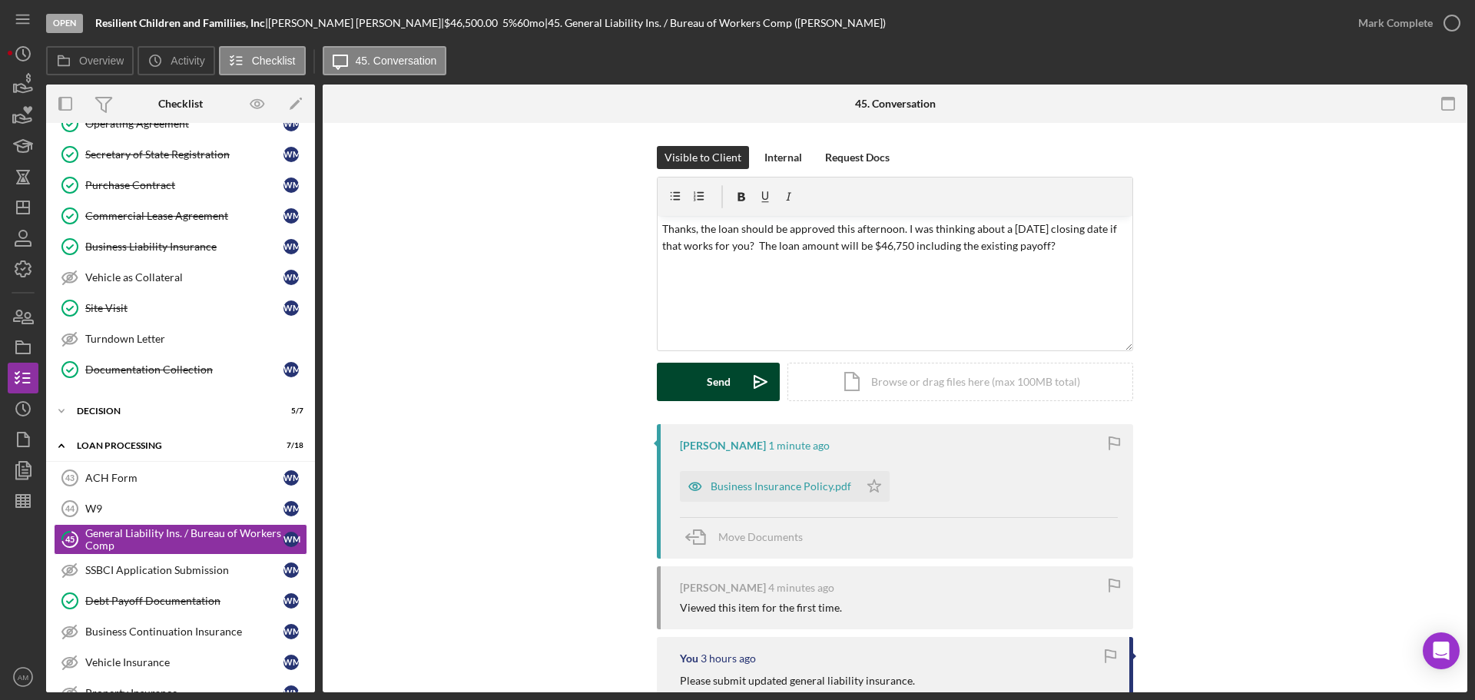
click at [731, 379] on button "Send Icon/icon-invite-send" at bounding box center [718, 382] width 123 height 38
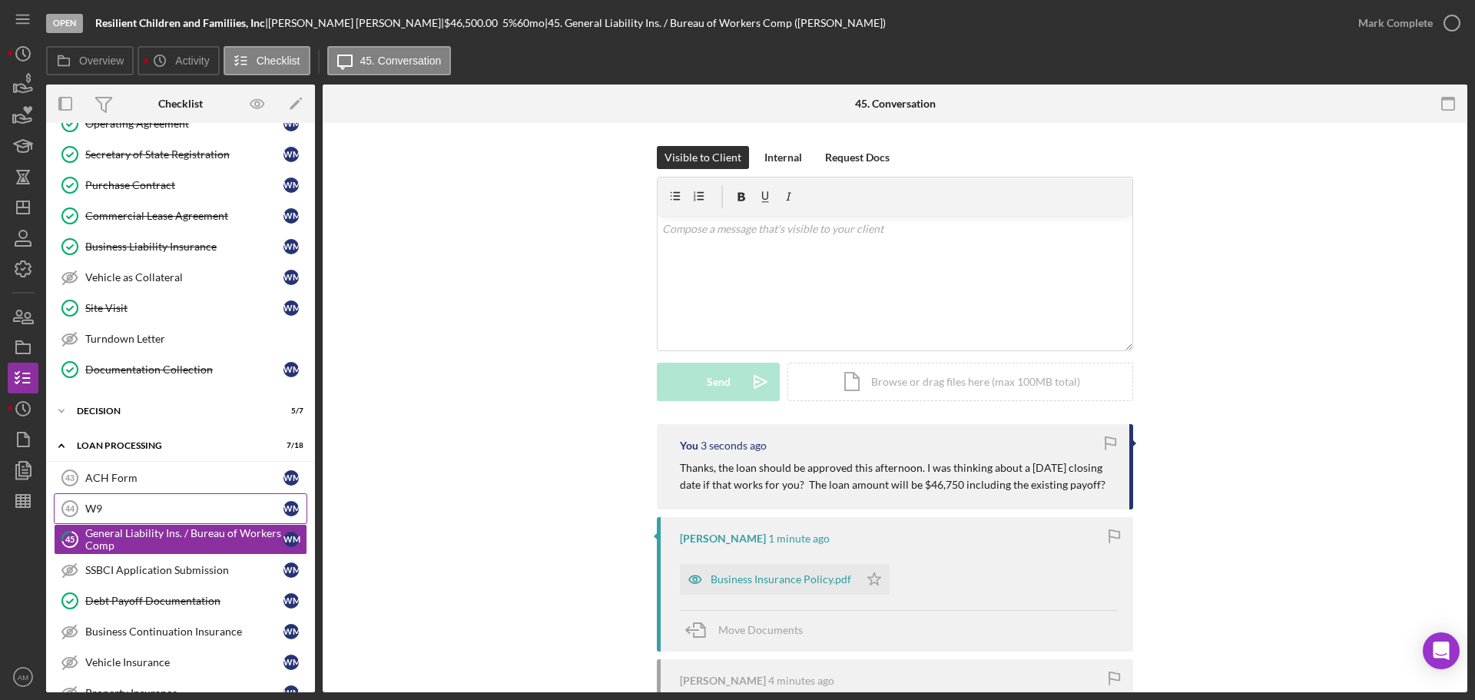
click at [111, 507] on div "W9" at bounding box center [184, 508] width 198 height 12
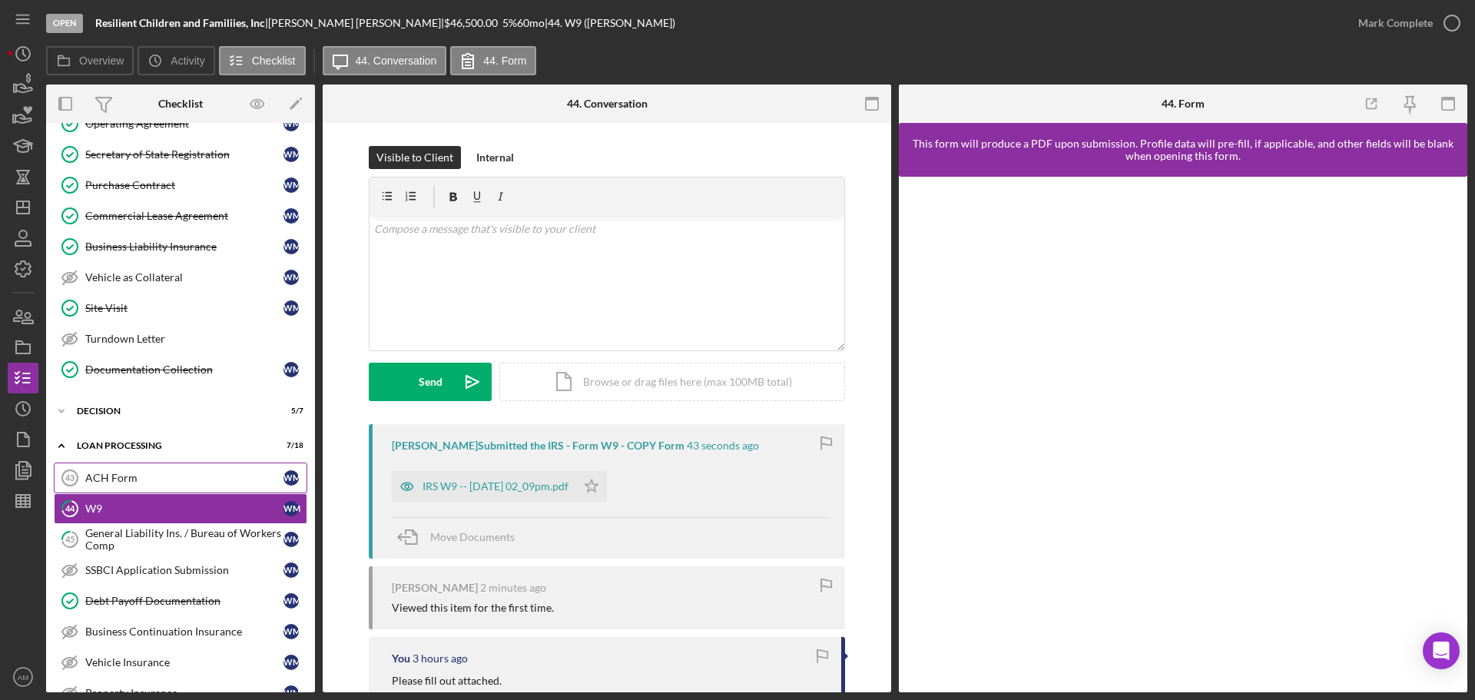
click at [114, 470] on link "ACH Form 43 ACH Form [PERSON_NAME]" at bounding box center [180, 477] width 253 height 31
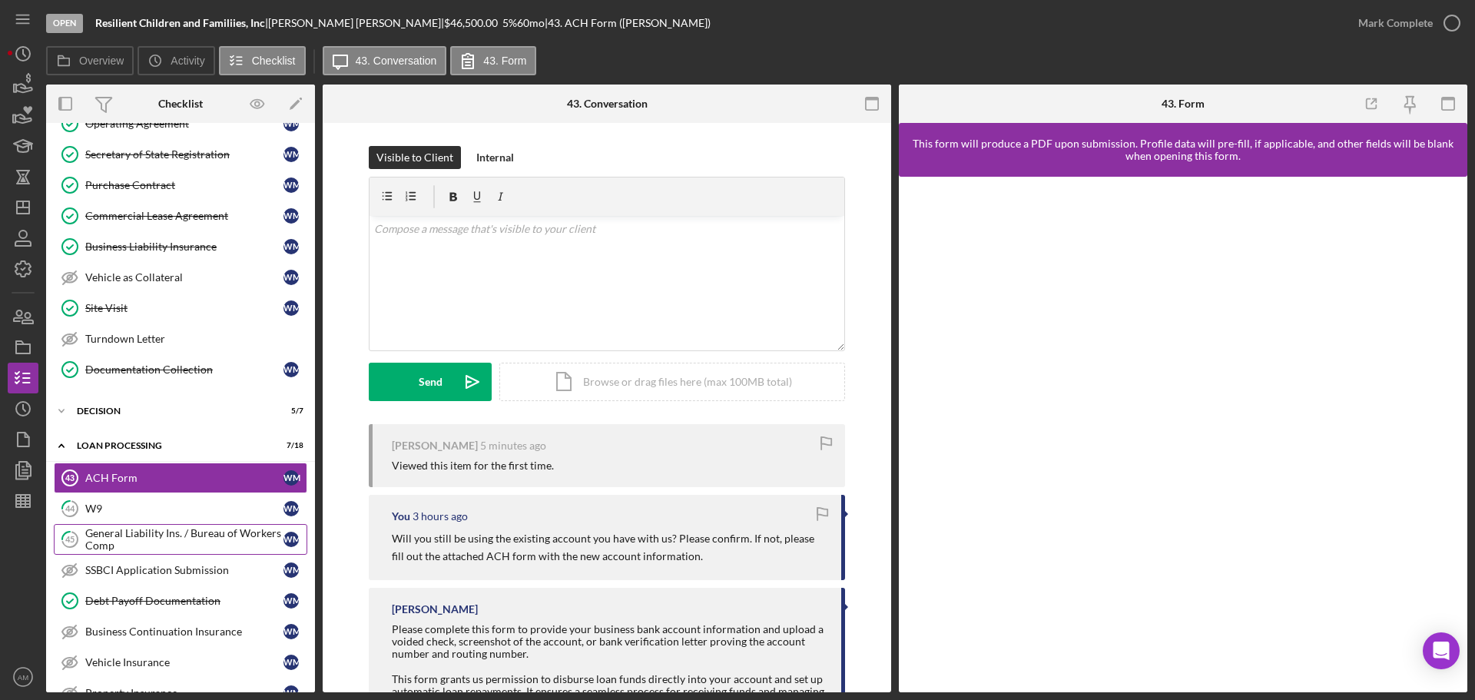
click at [144, 539] on div "General Liability Ins. / Bureau of Workers Comp" at bounding box center [184, 539] width 198 height 25
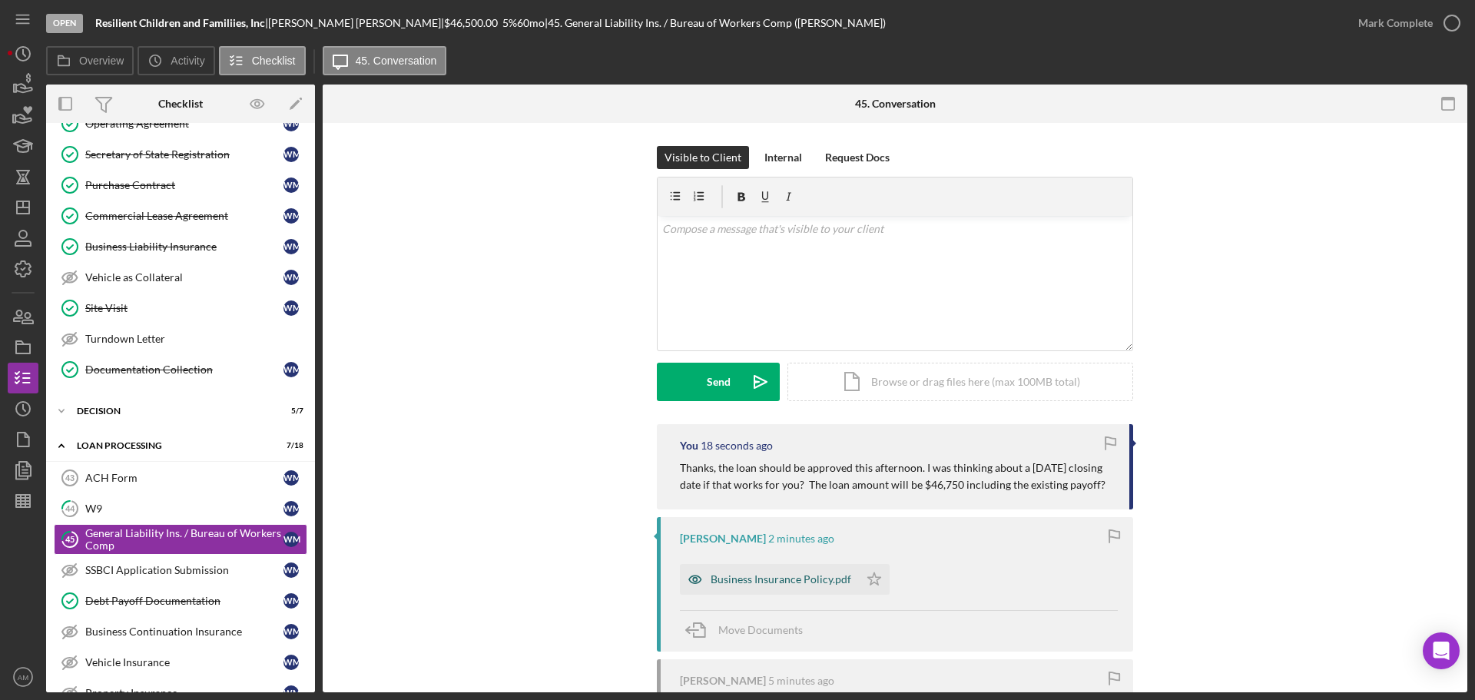
click at [767, 582] on div "Business Insurance Policy.pdf" at bounding box center [781, 579] width 141 height 12
click at [771, 576] on div "Business Insurance Policy.pdf Icon/Star" at bounding box center [899, 575] width 438 height 38
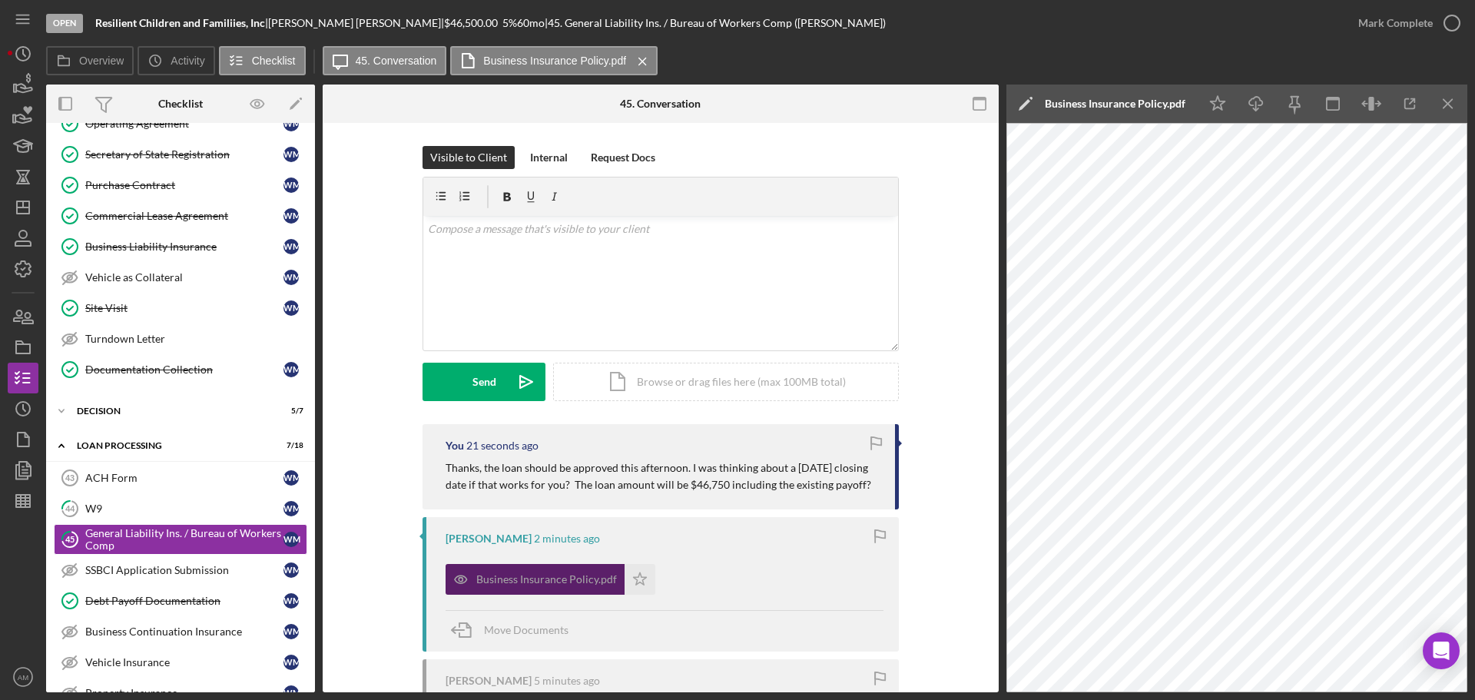
click at [541, 573] on div "Business Insurance Policy.pdf" at bounding box center [546, 579] width 141 height 12
click at [1395, 22] on div "Mark Complete" at bounding box center [1395, 23] width 75 height 31
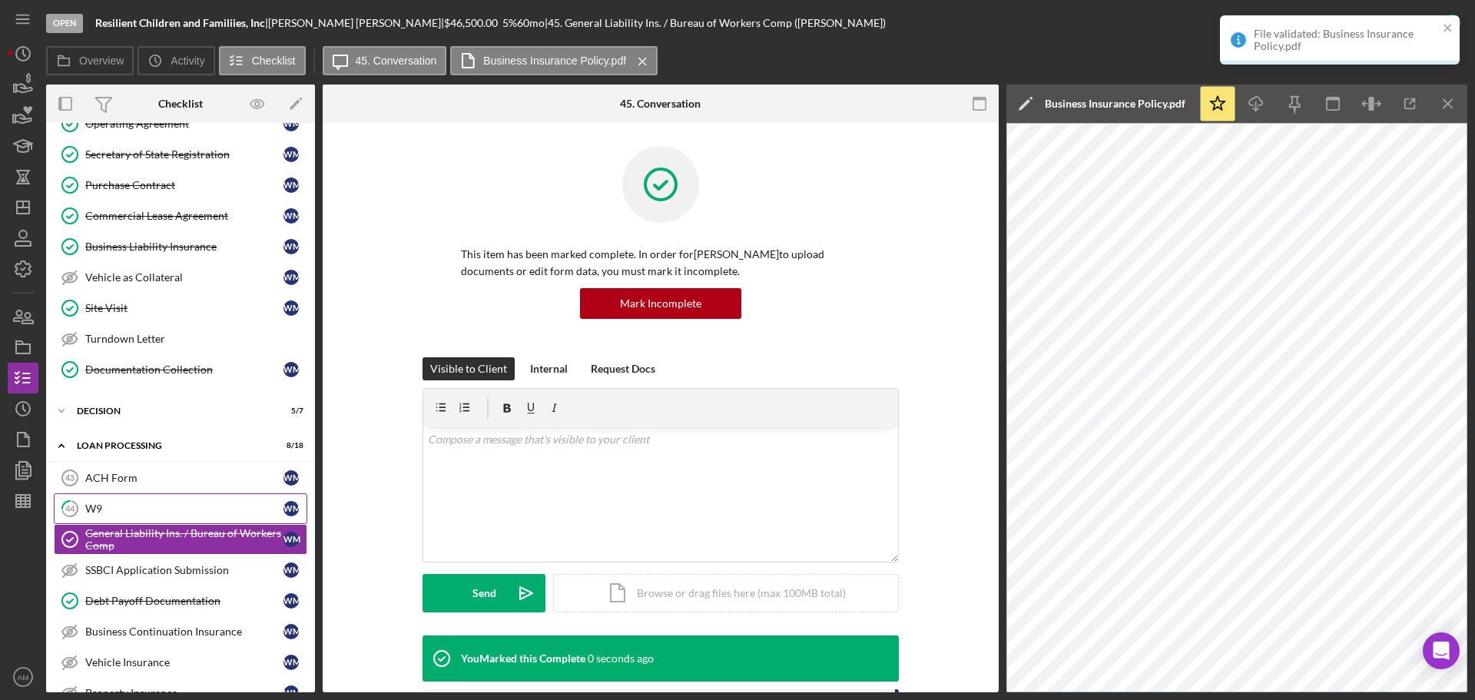
click at [111, 509] on div "W9" at bounding box center [184, 508] width 198 height 12
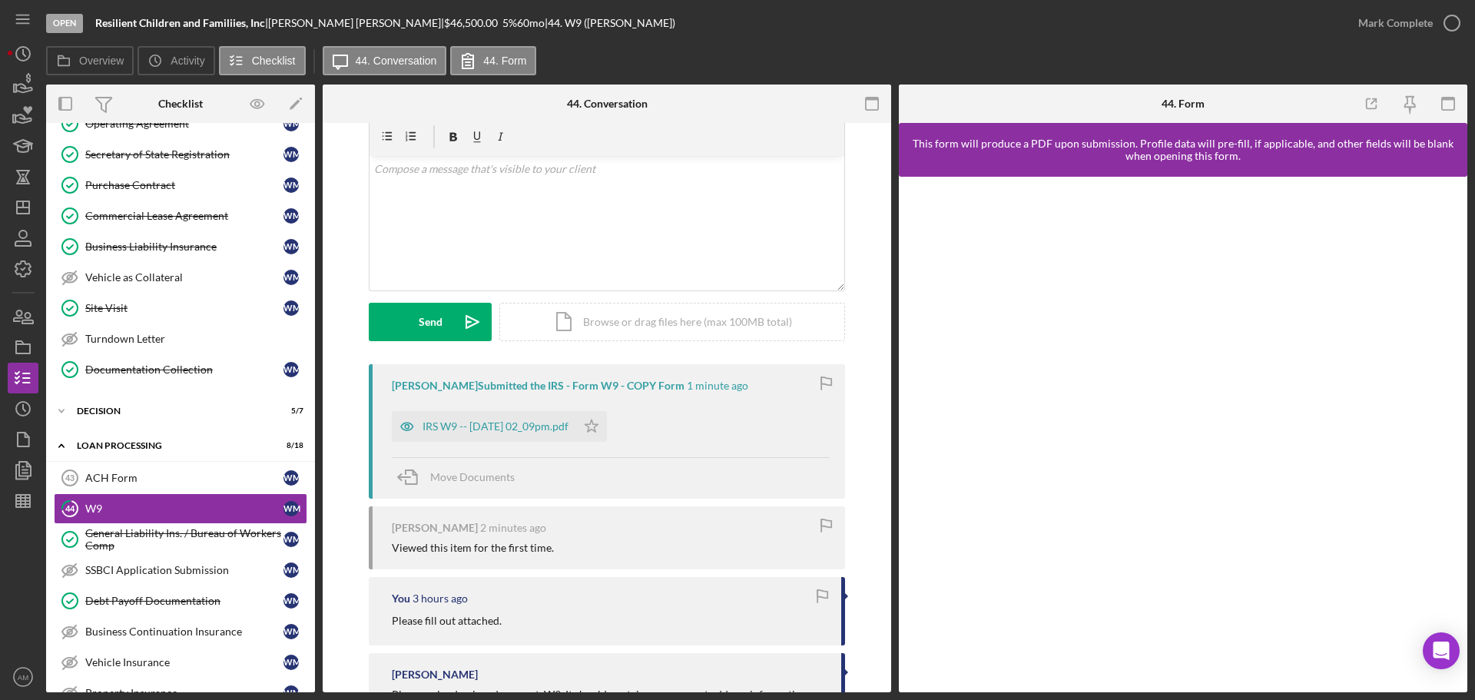
scroll to position [143, 0]
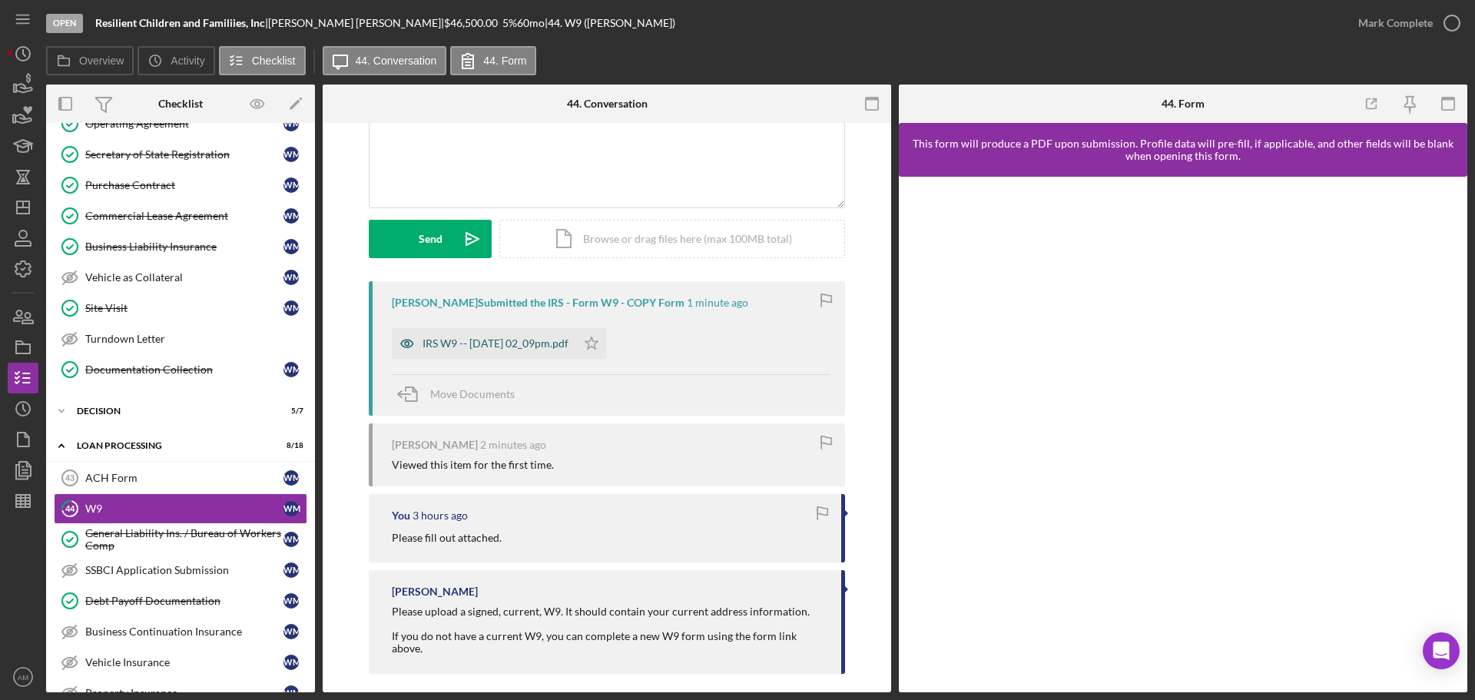
click at [531, 343] on div "IRS W9 -- [DATE] 02_09pm.pdf" at bounding box center [495, 343] width 146 height 12
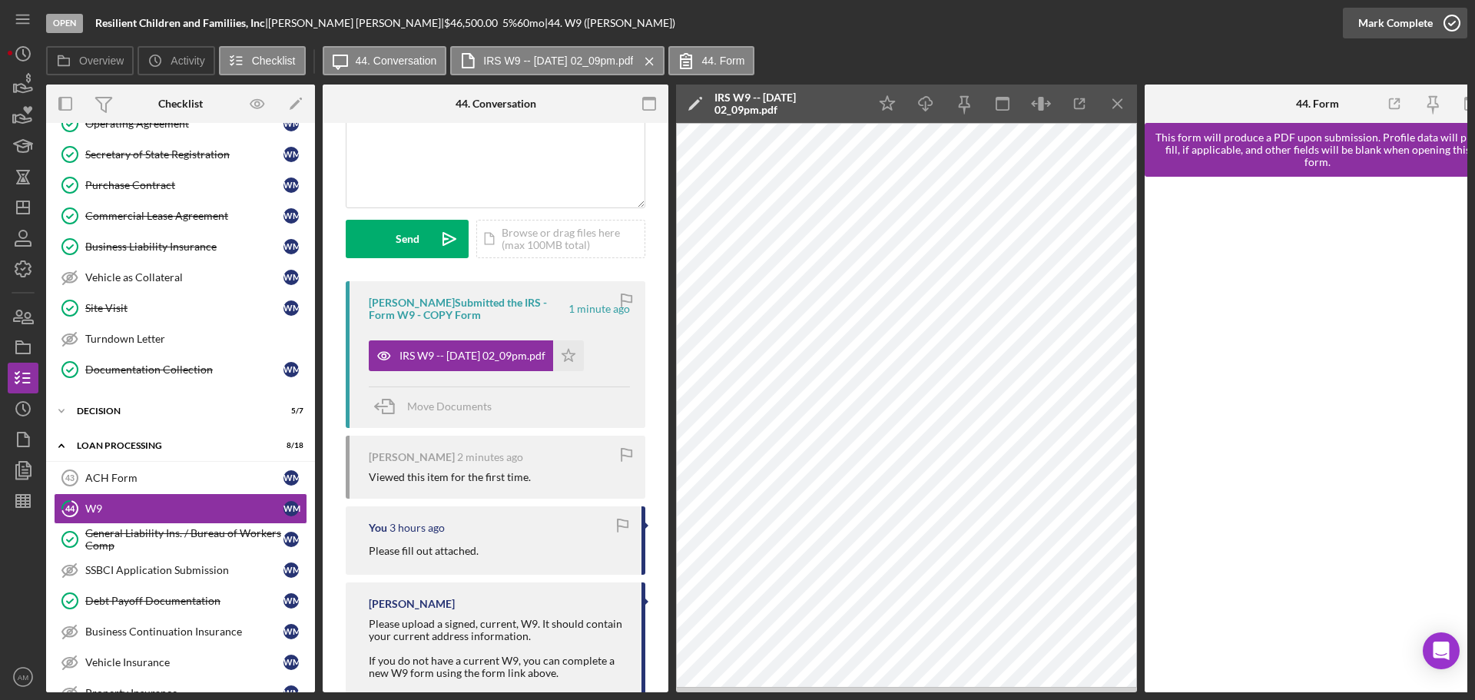
click at [1384, 18] on div "Mark Complete" at bounding box center [1395, 23] width 75 height 31
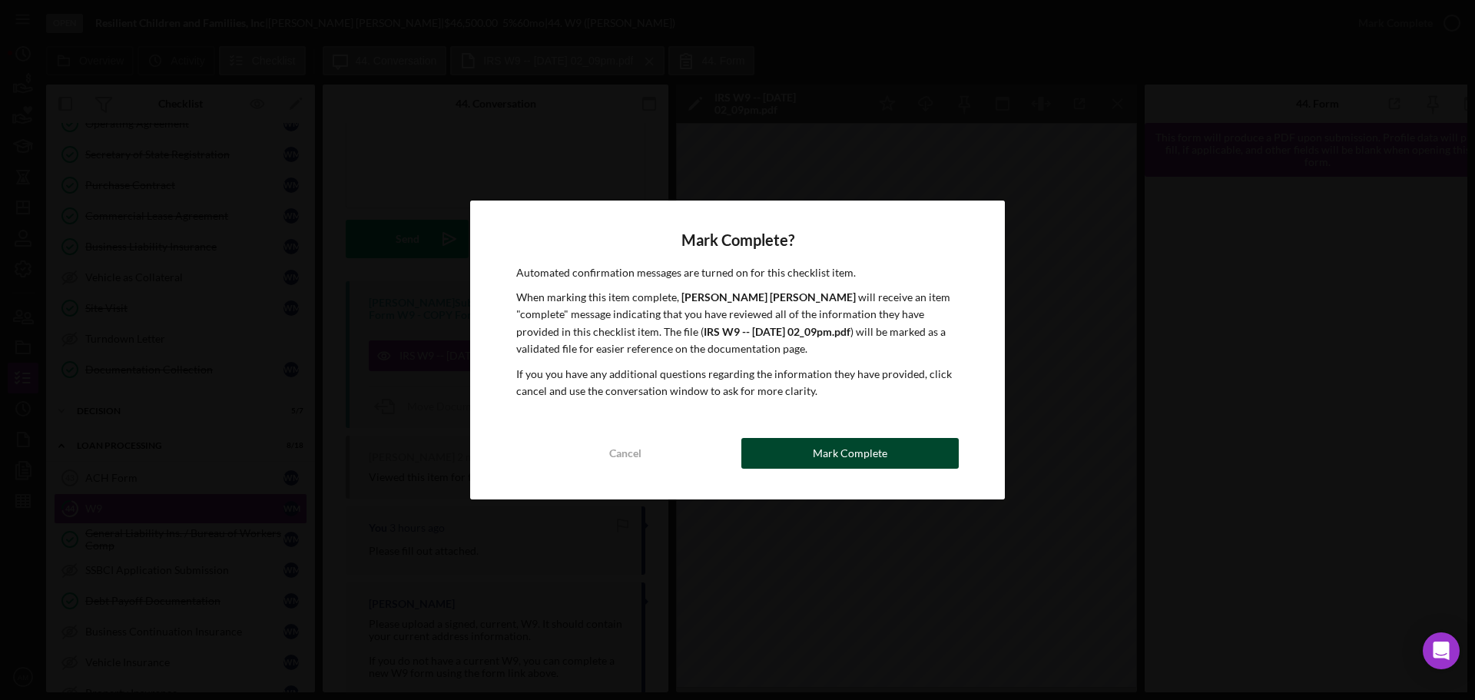
click at [861, 453] on div "Mark Complete" at bounding box center [850, 453] width 75 height 31
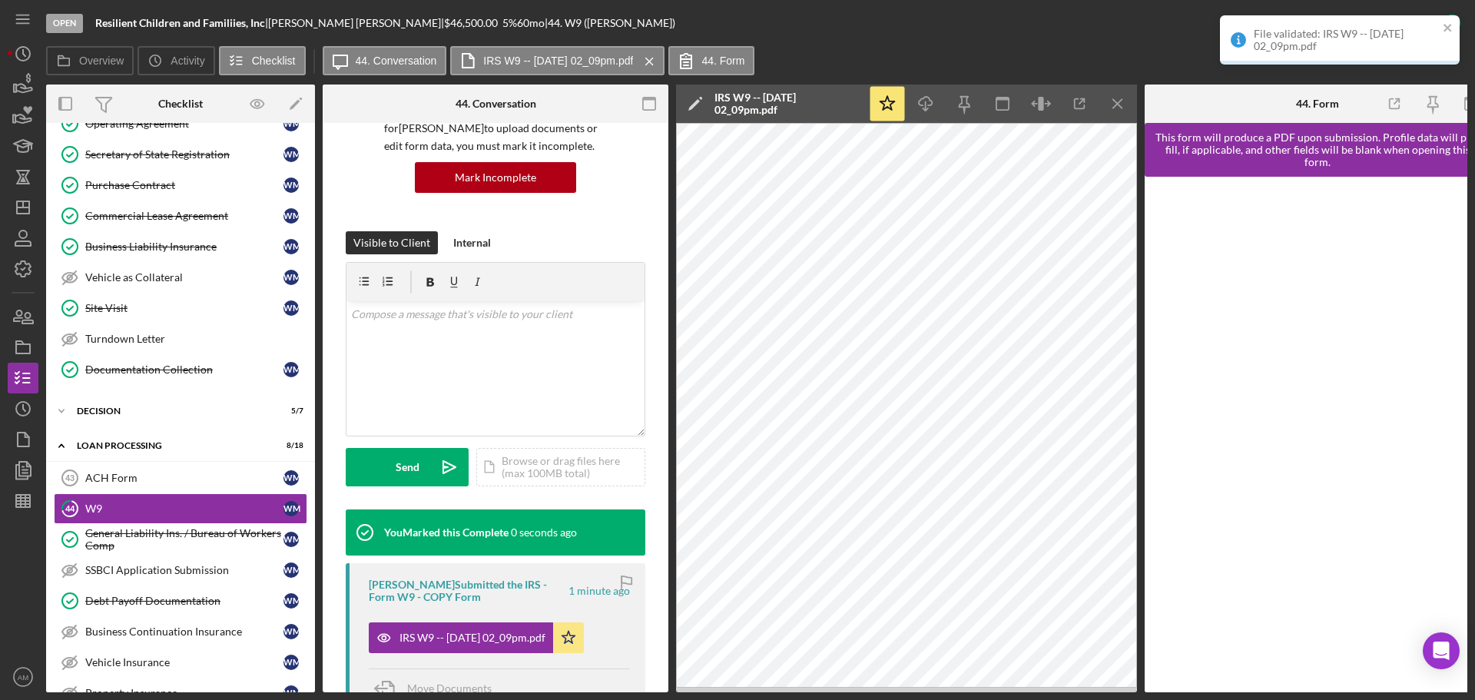
scroll to position [371, 0]
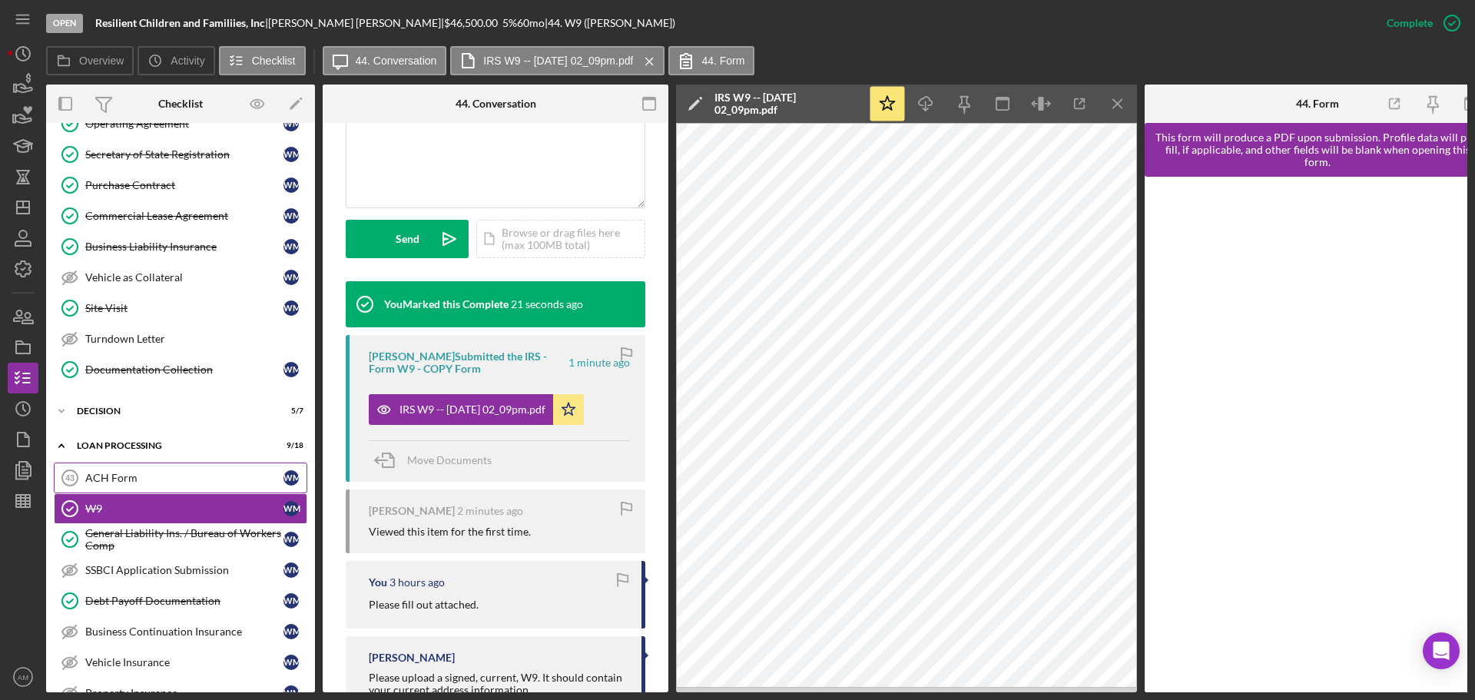
click at [106, 472] on div "ACH Form" at bounding box center [184, 478] width 198 height 12
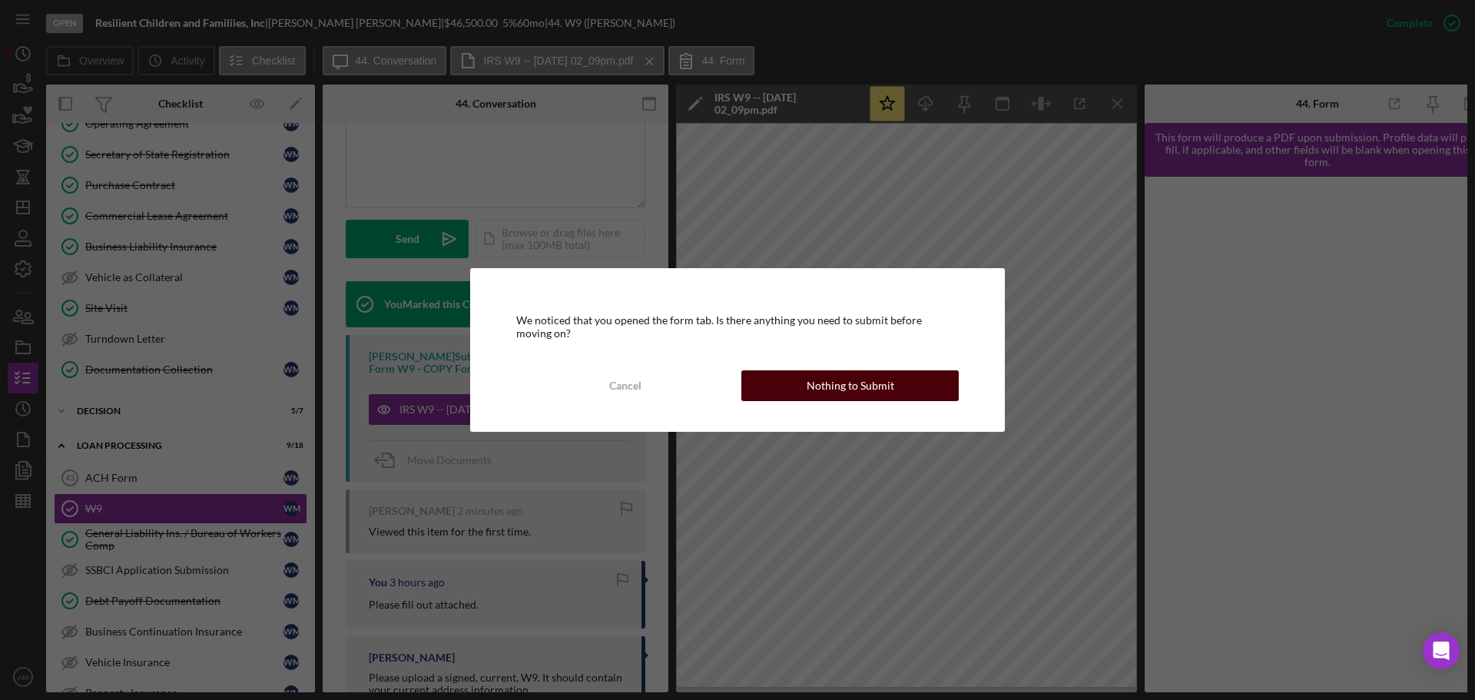
click at [788, 399] on button "Nothing to Submit" at bounding box center [849, 385] width 217 height 31
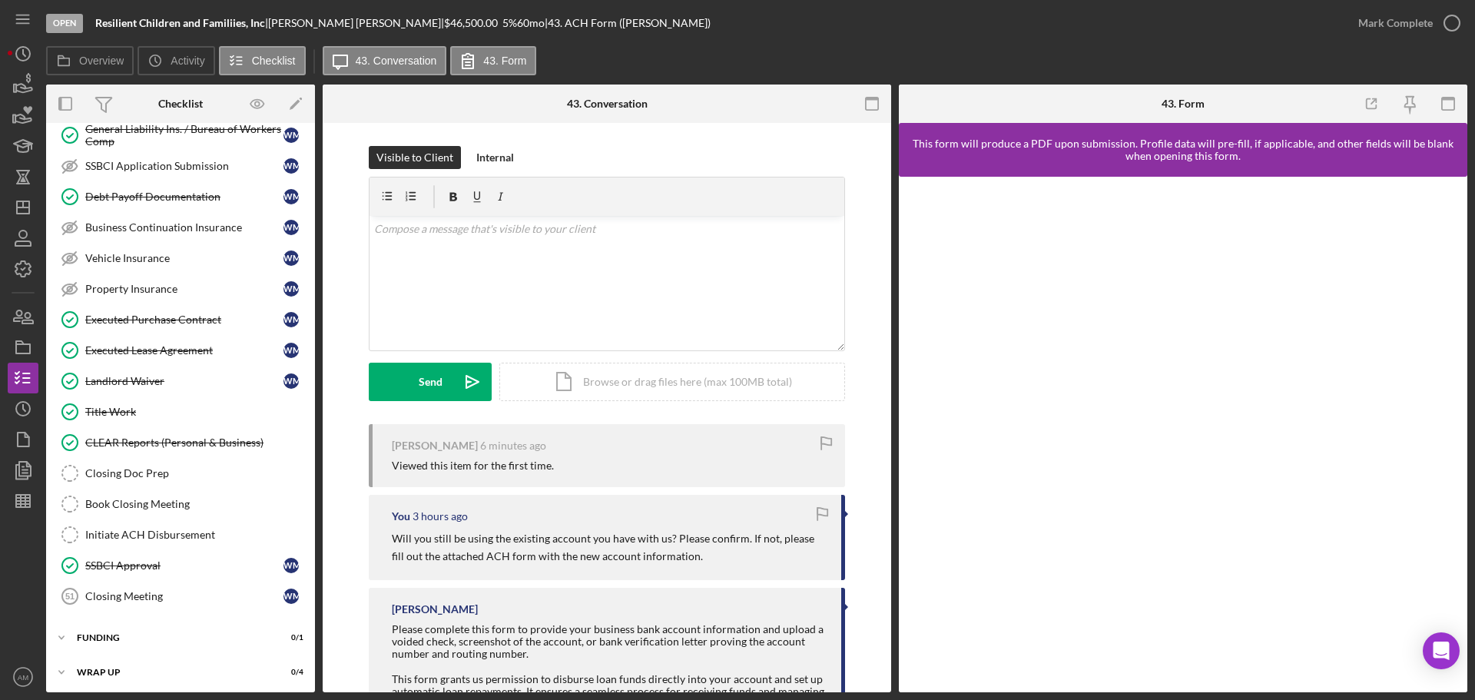
scroll to position [1615, 0]
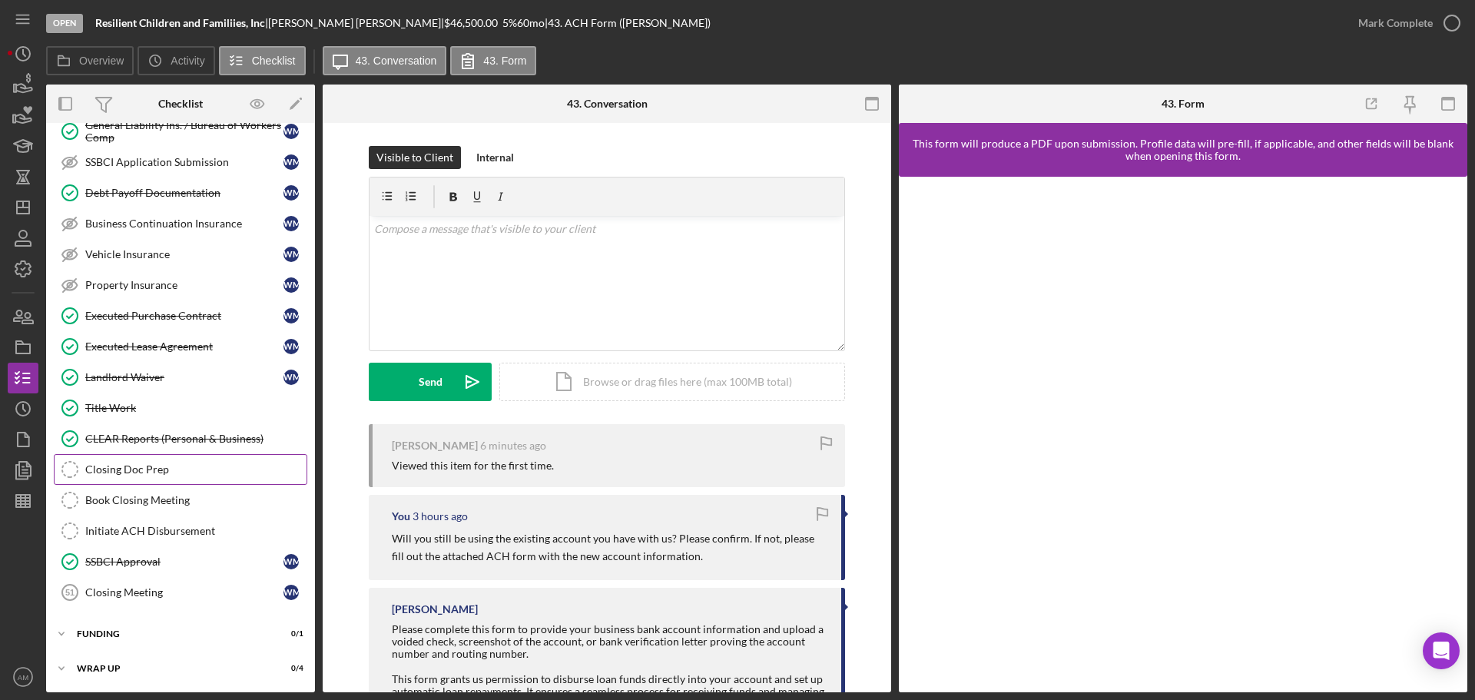
click at [121, 466] on div "Closing Doc Prep" at bounding box center [195, 469] width 221 height 12
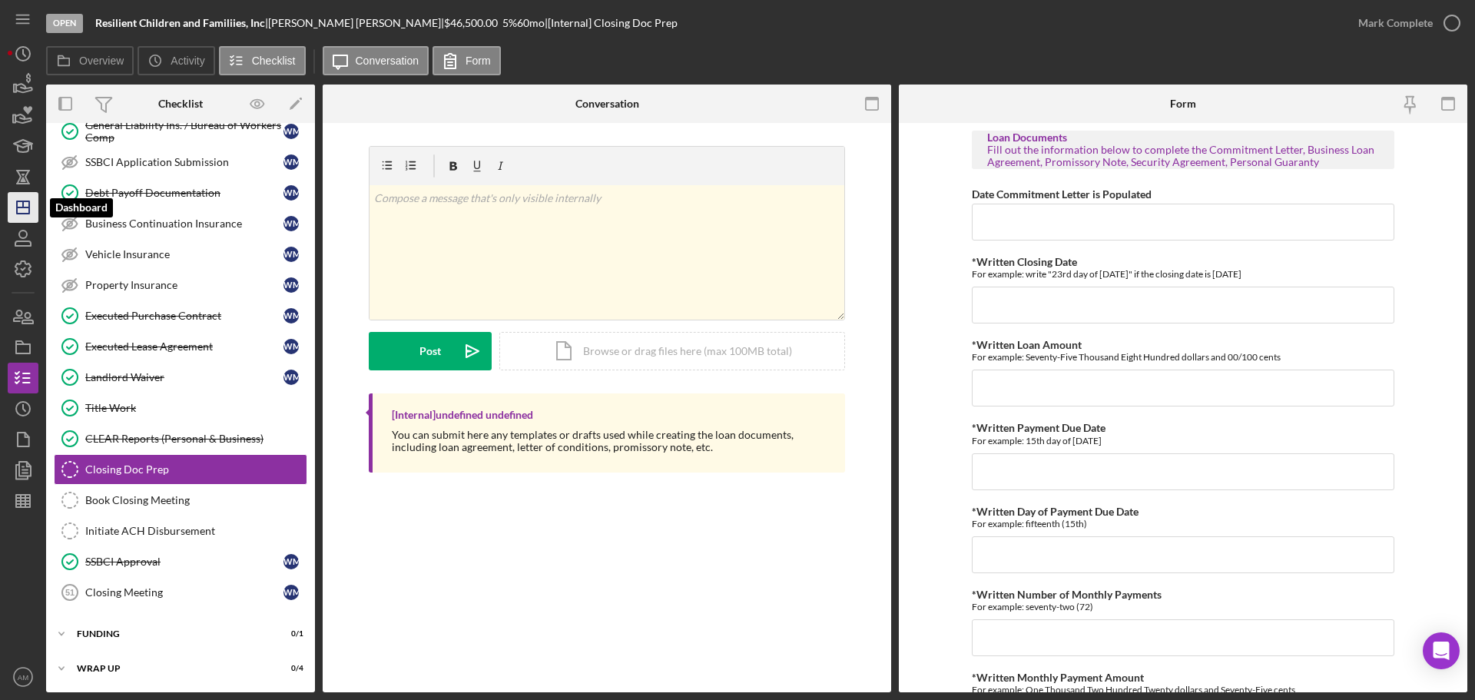
click at [22, 214] on polygon "button" at bounding box center [23, 207] width 12 height 12
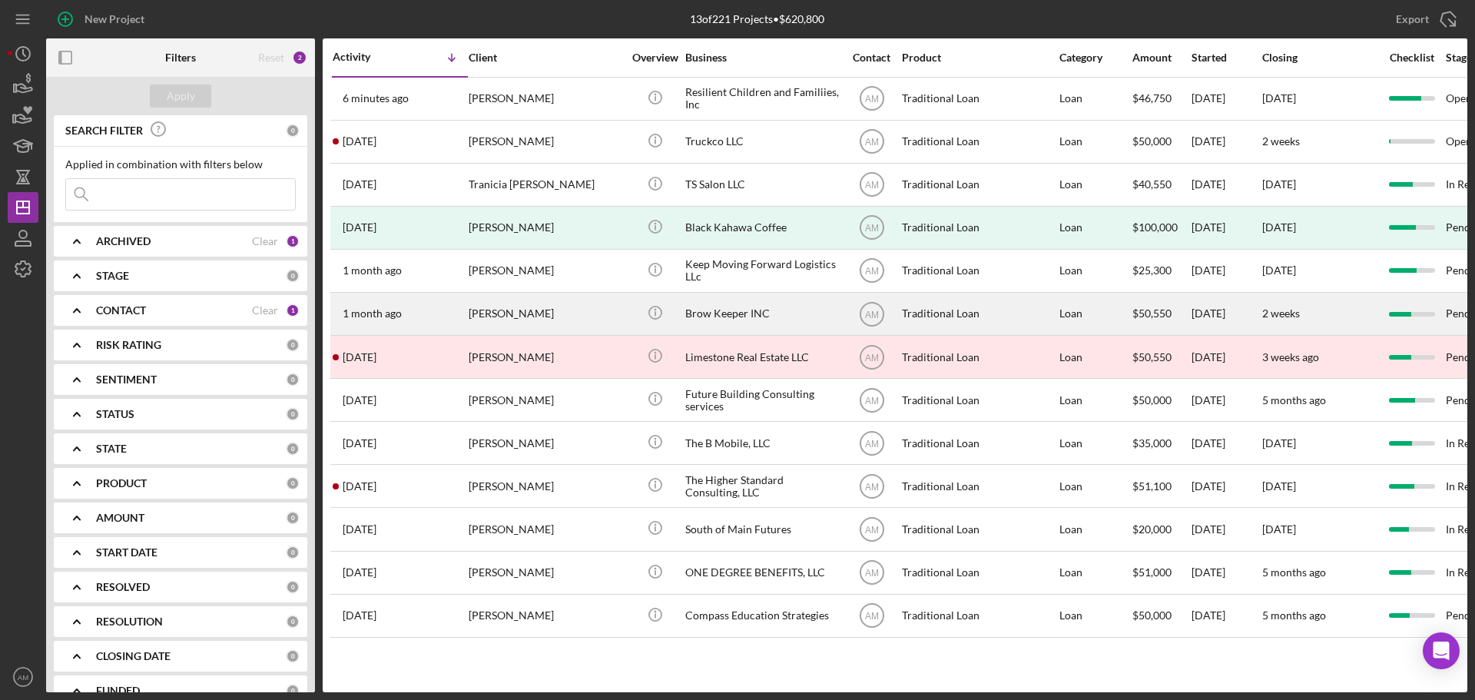
click at [725, 310] on div "Brow Keeper INC" at bounding box center [762, 313] width 154 height 41
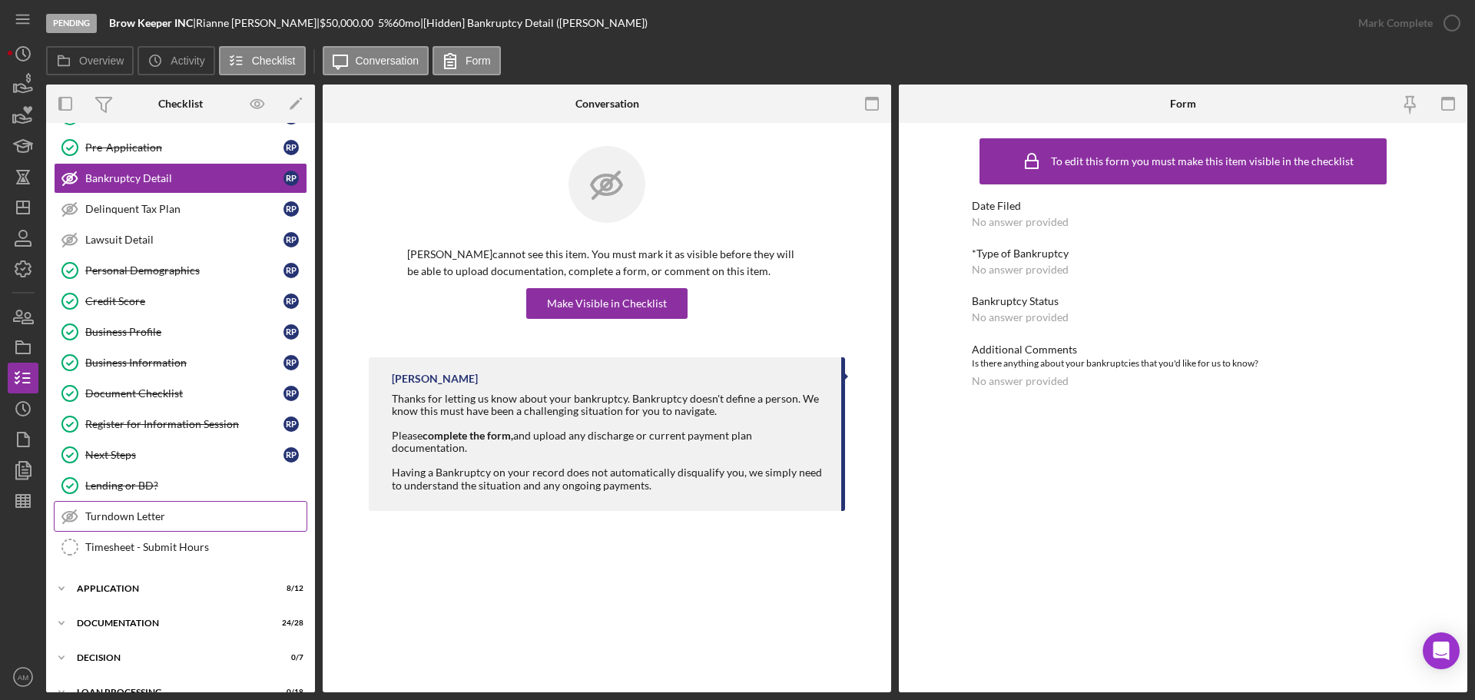
scroll to position [154, 0]
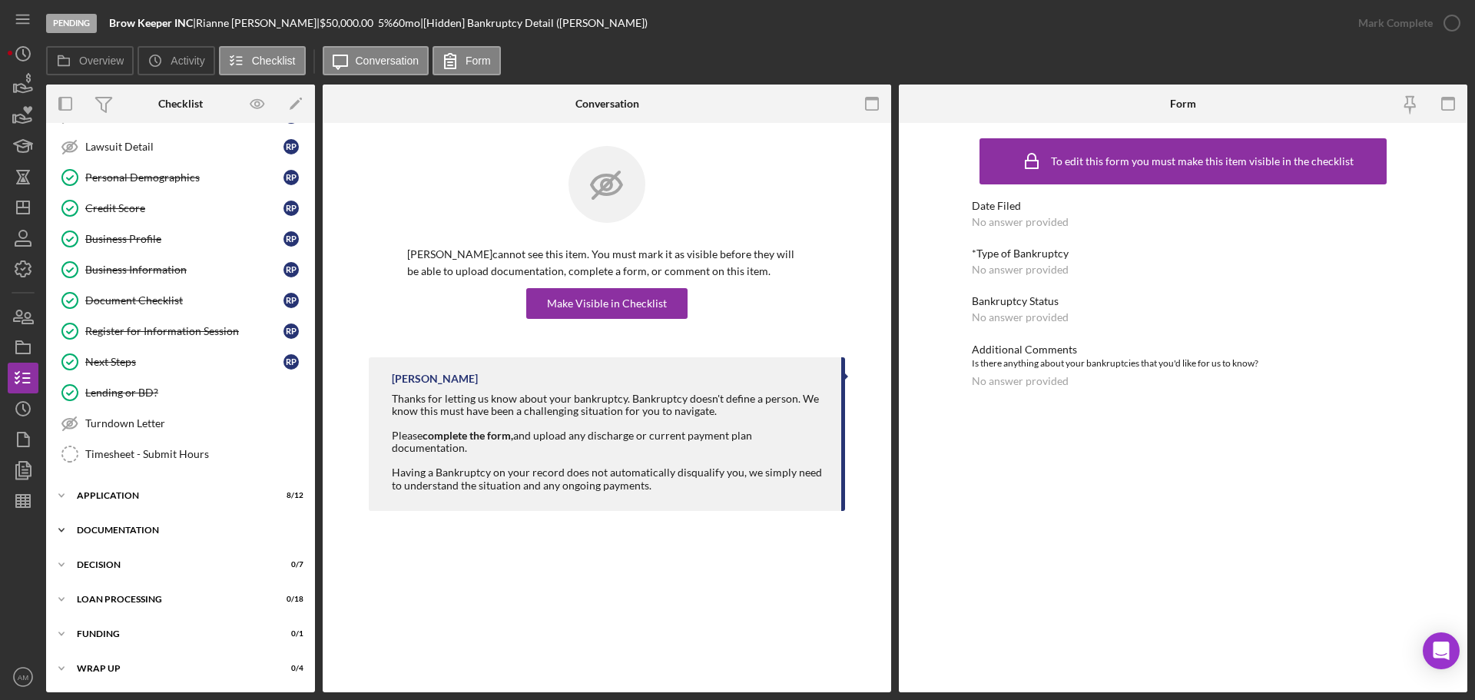
click at [137, 525] on div "Documentation" at bounding box center [186, 529] width 219 height 9
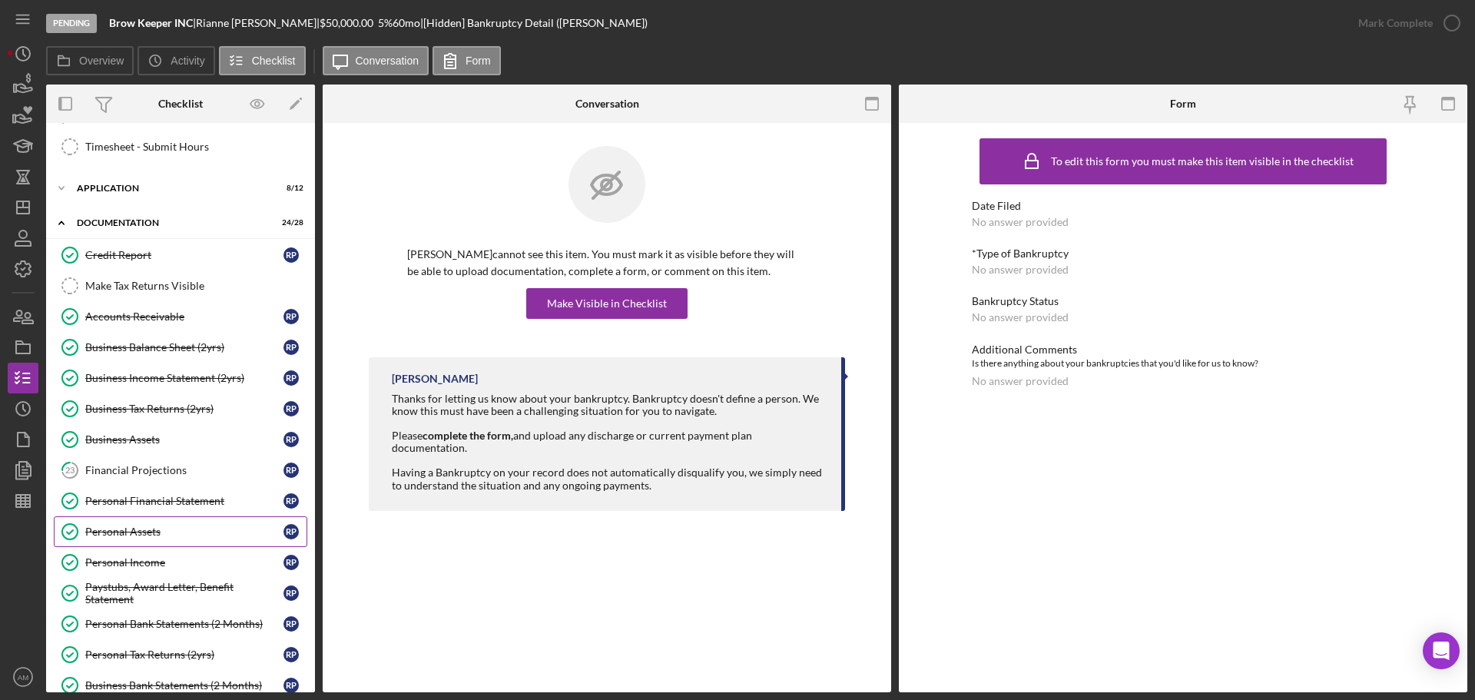
scroll to position [538, 0]
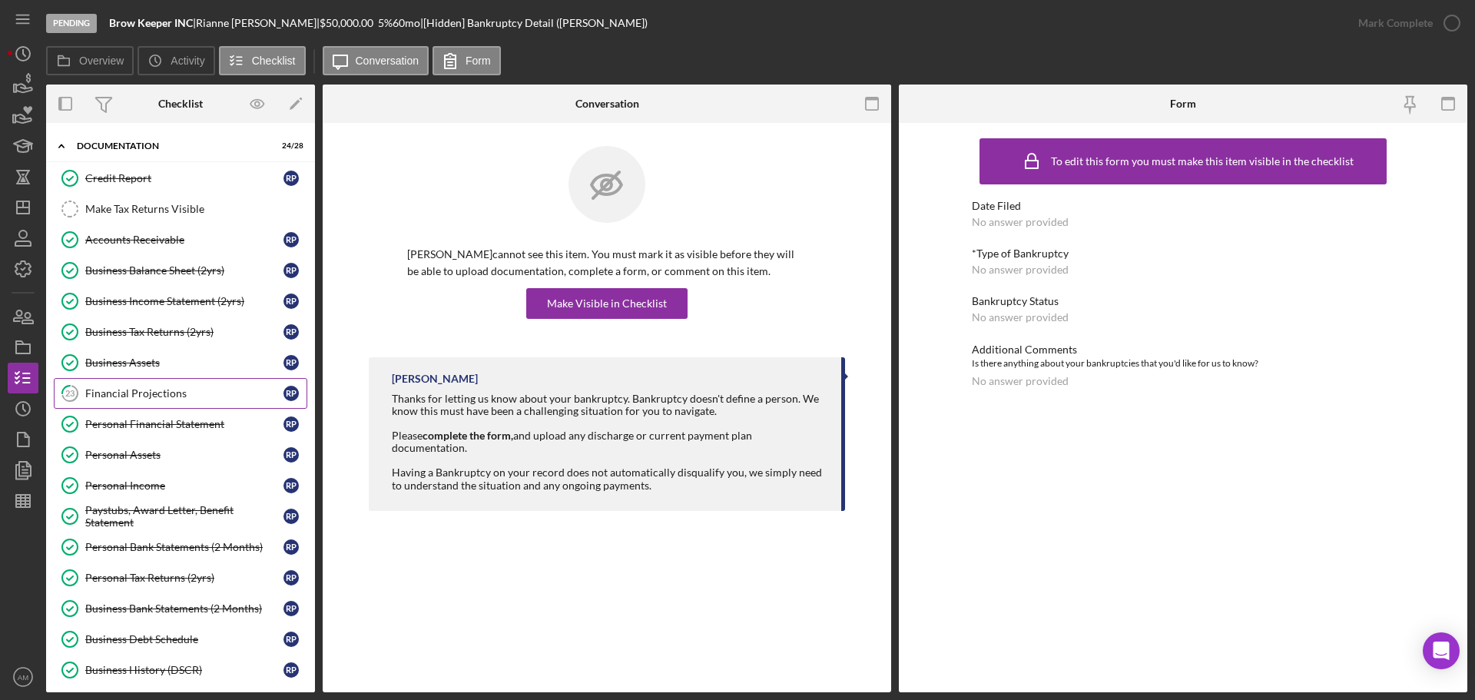
click at [127, 395] on div "Financial Projections" at bounding box center [184, 393] width 198 height 12
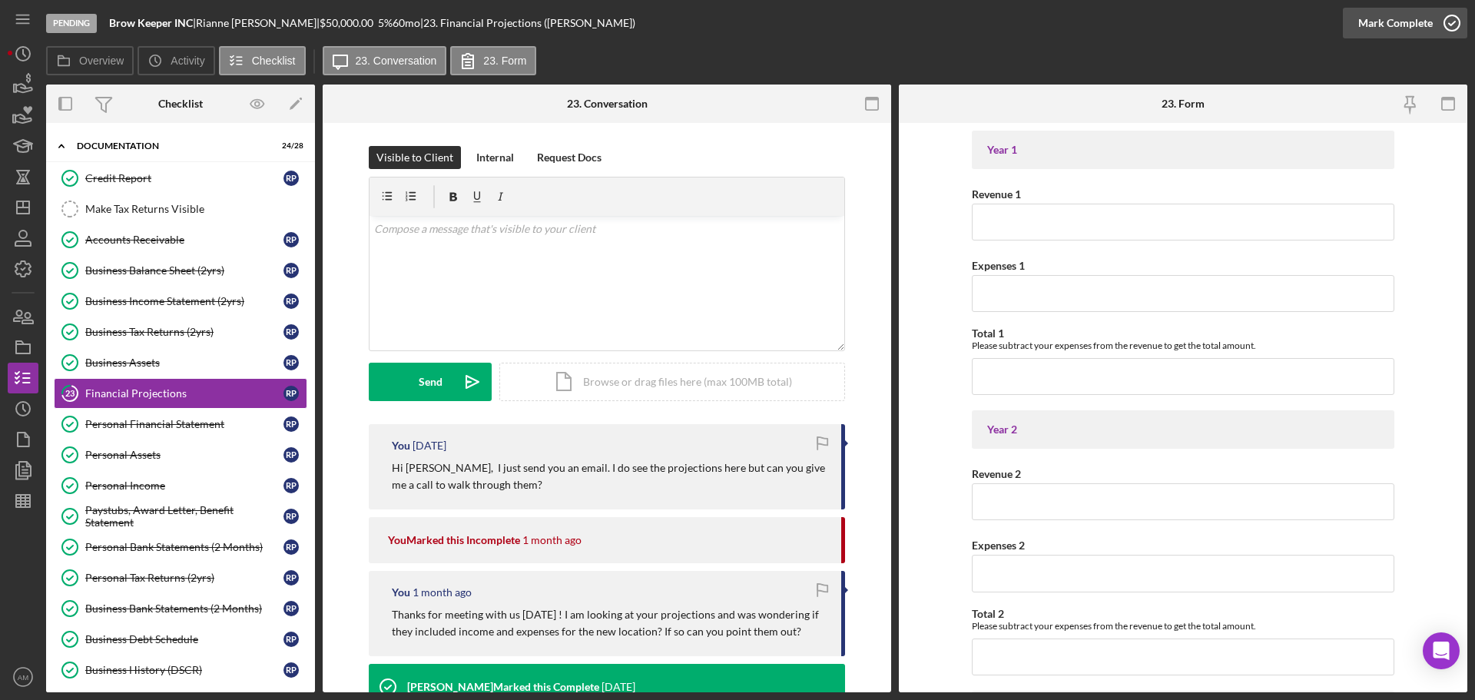
click at [1409, 20] on div "Mark Complete" at bounding box center [1395, 23] width 75 height 31
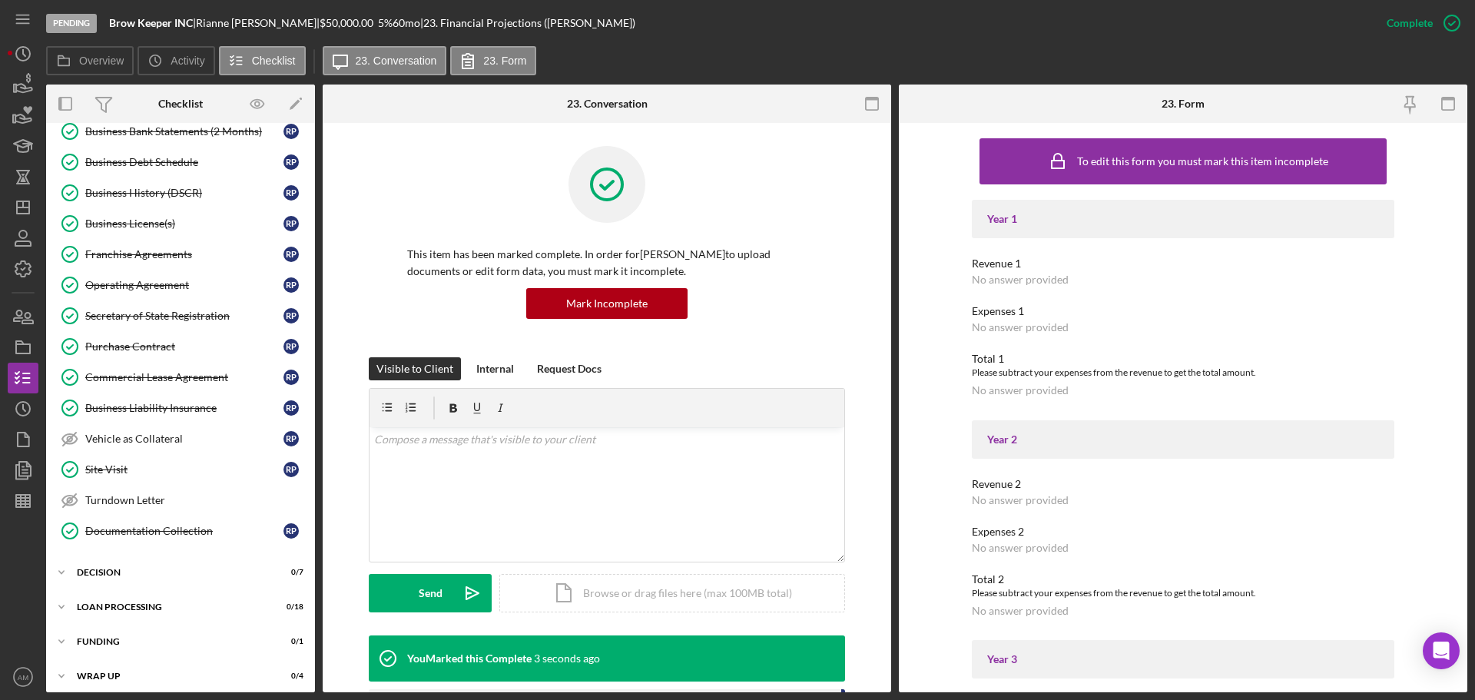
scroll to position [1022, 0]
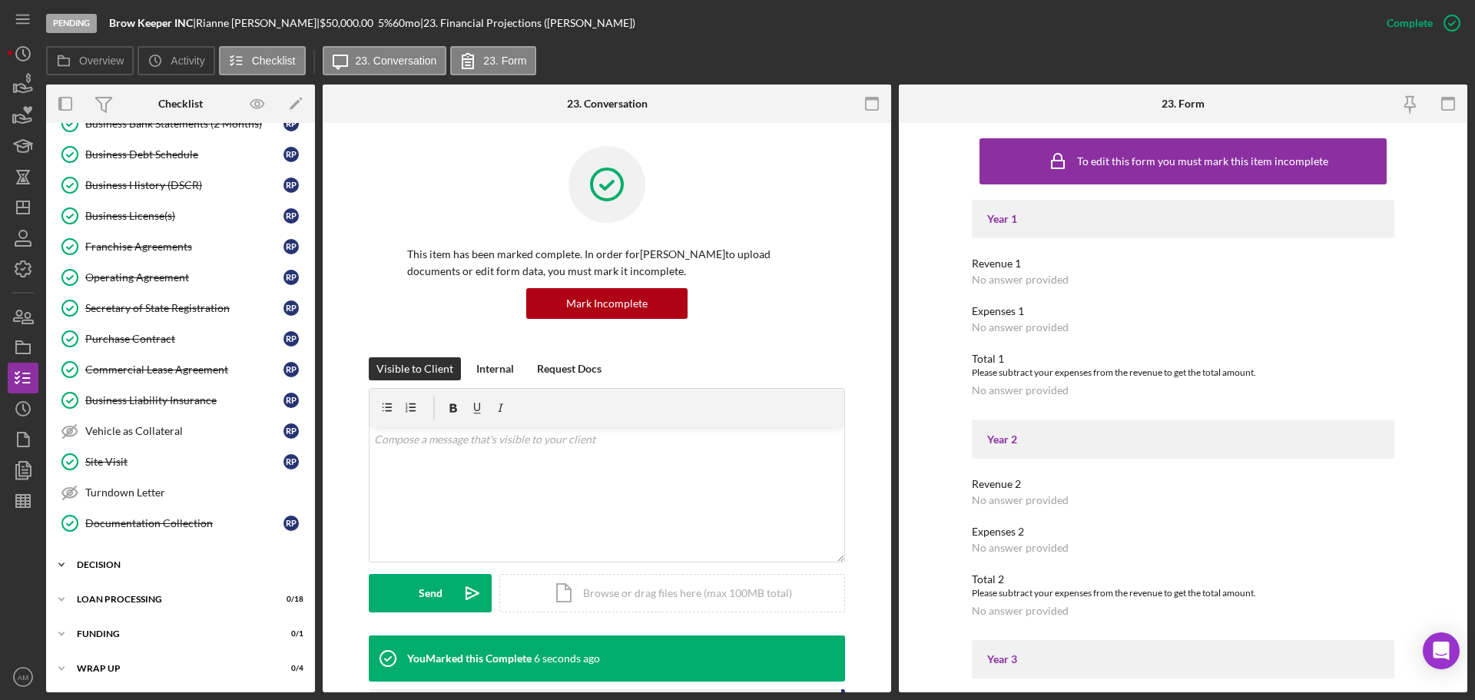
click at [123, 564] on div "Decision" at bounding box center [186, 564] width 219 height 9
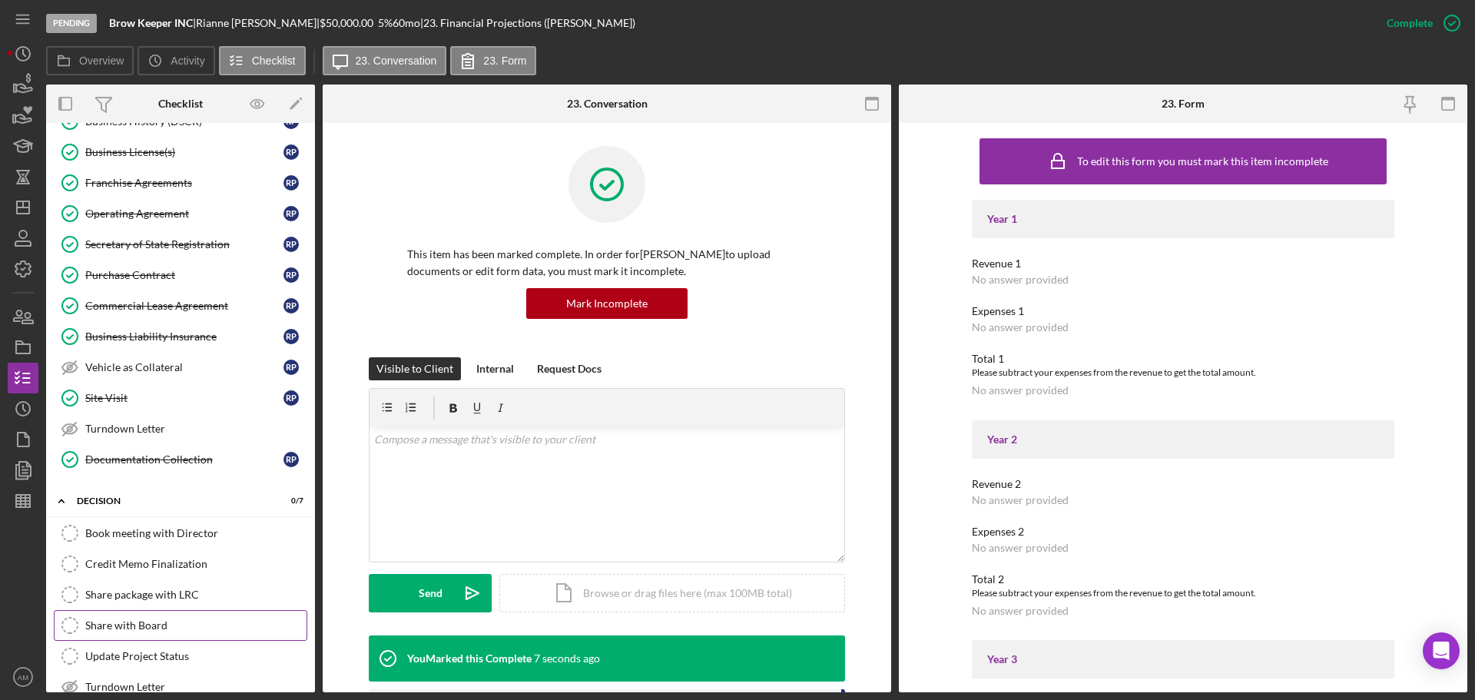
scroll to position [1176, 0]
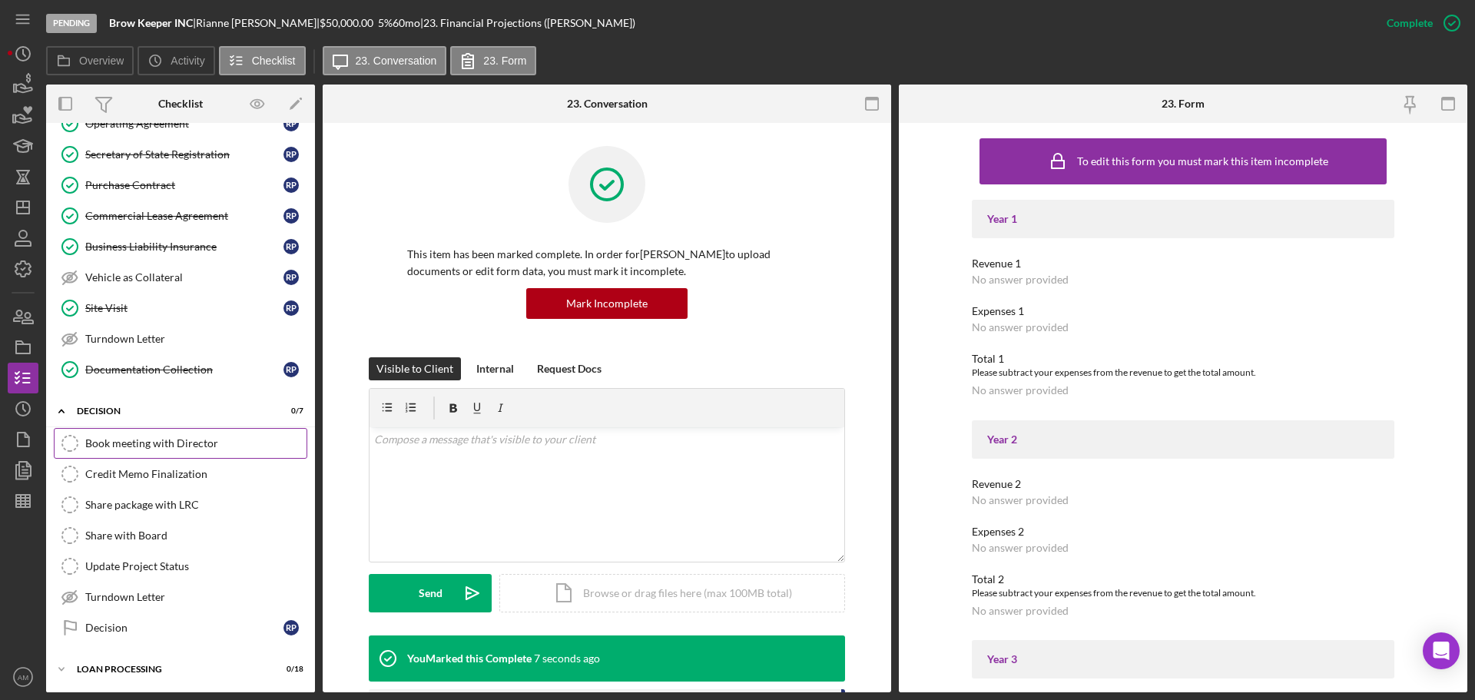
click at [159, 443] on div "Book meeting with Director" at bounding box center [195, 443] width 221 height 12
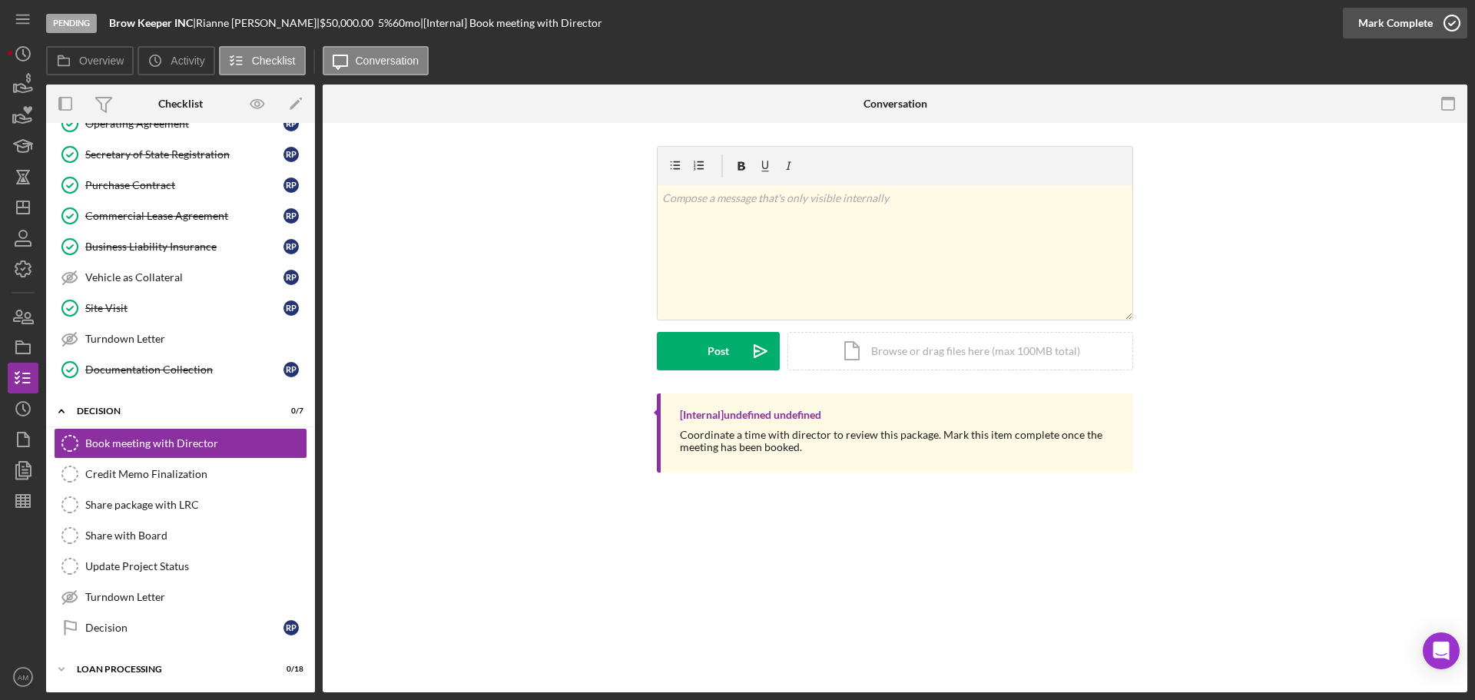
click at [1384, 19] on div "Mark Complete" at bounding box center [1395, 23] width 75 height 31
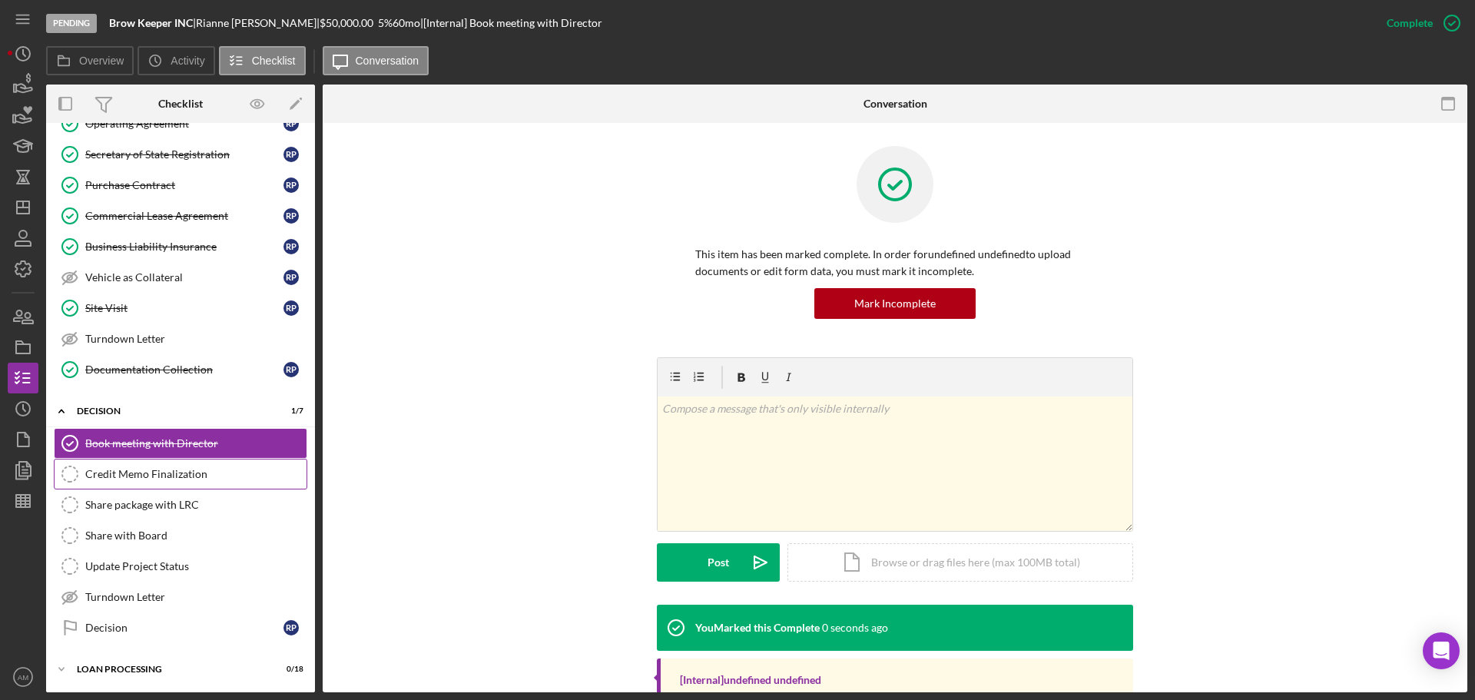
click at [179, 469] on div "Credit Memo Finalization" at bounding box center [195, 474] width 221 height 12
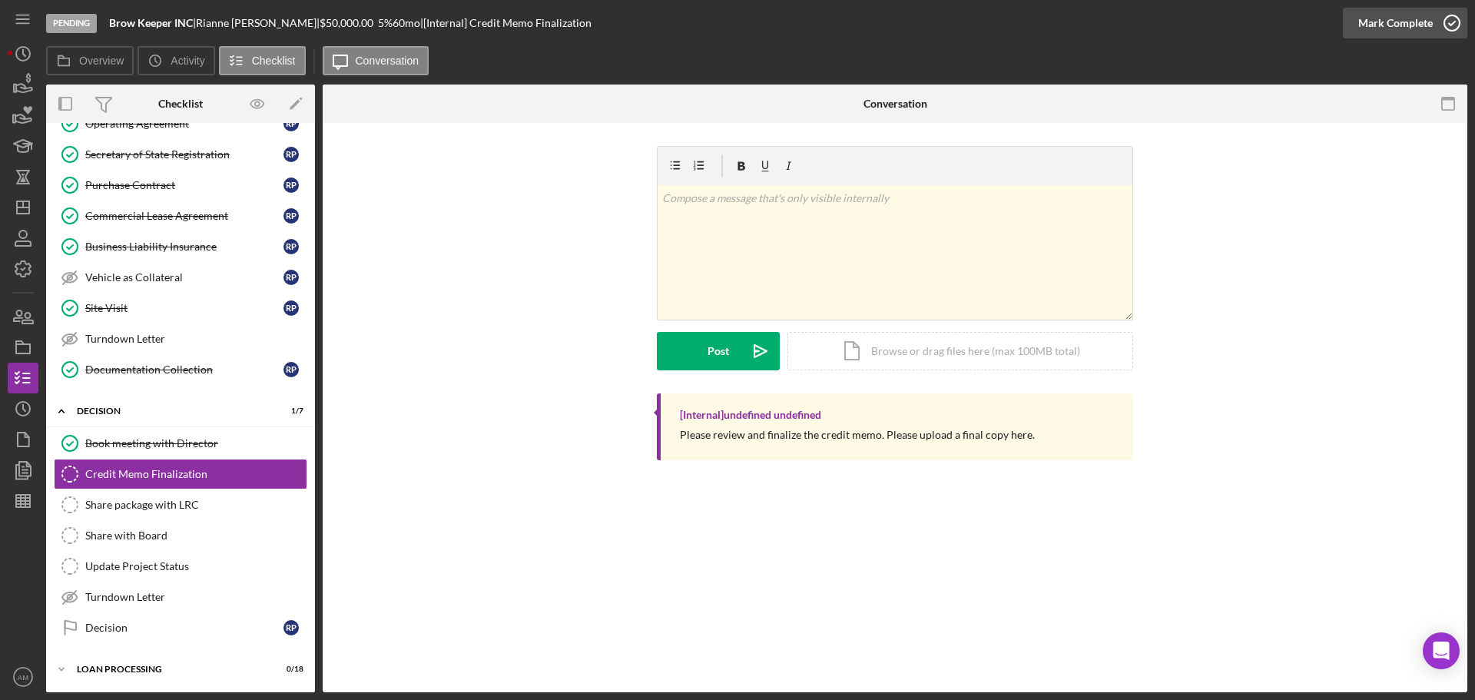
click at [1398, 21] on div "Mark Complete" at bounding box center [1395, 23] width 75 height 31
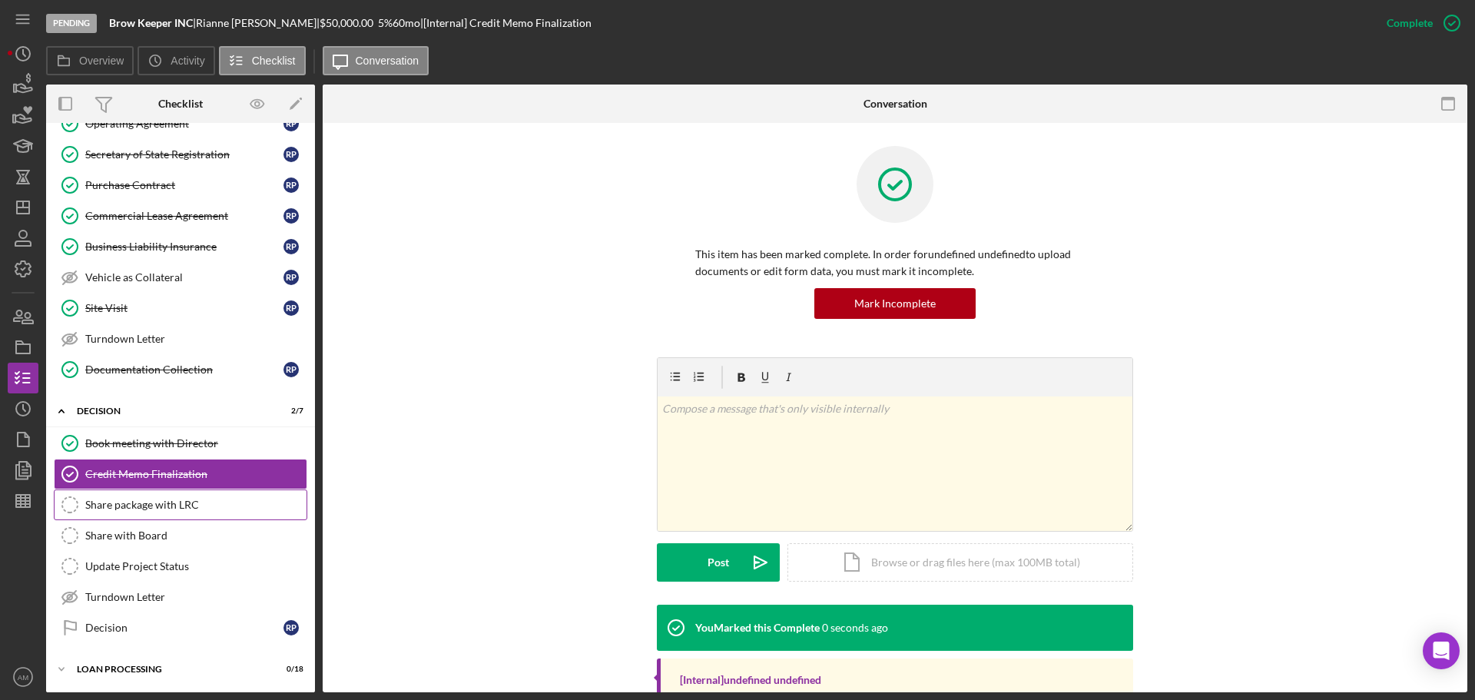
click at [180, 503] on div "Share package with LRC" at bounding box center [195, 505] width 221 height 12
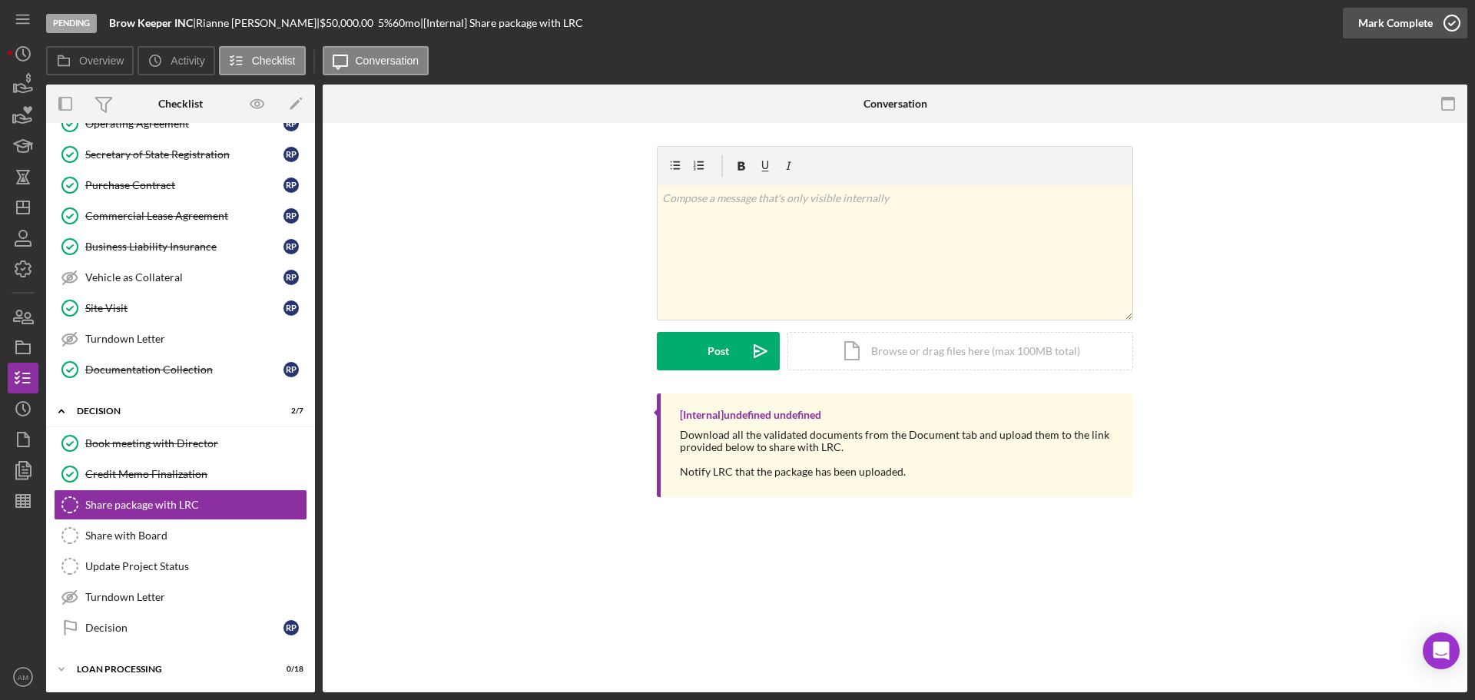
click at [1389, 22] on div "Mark Complete" at bounding box center [1395, 23] width 75 height 31
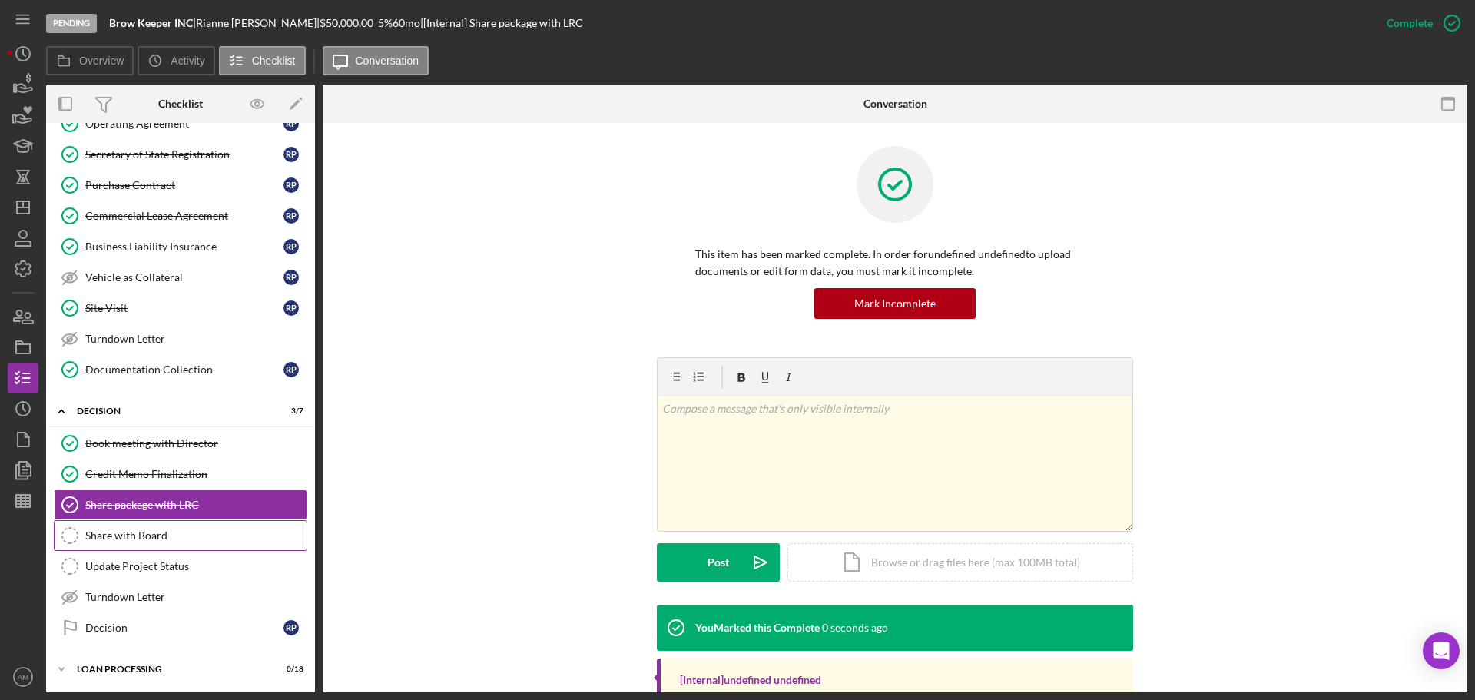
click at [150, 533] on div "Share with Board" at bounding box center [195, 535] width 221 height 12
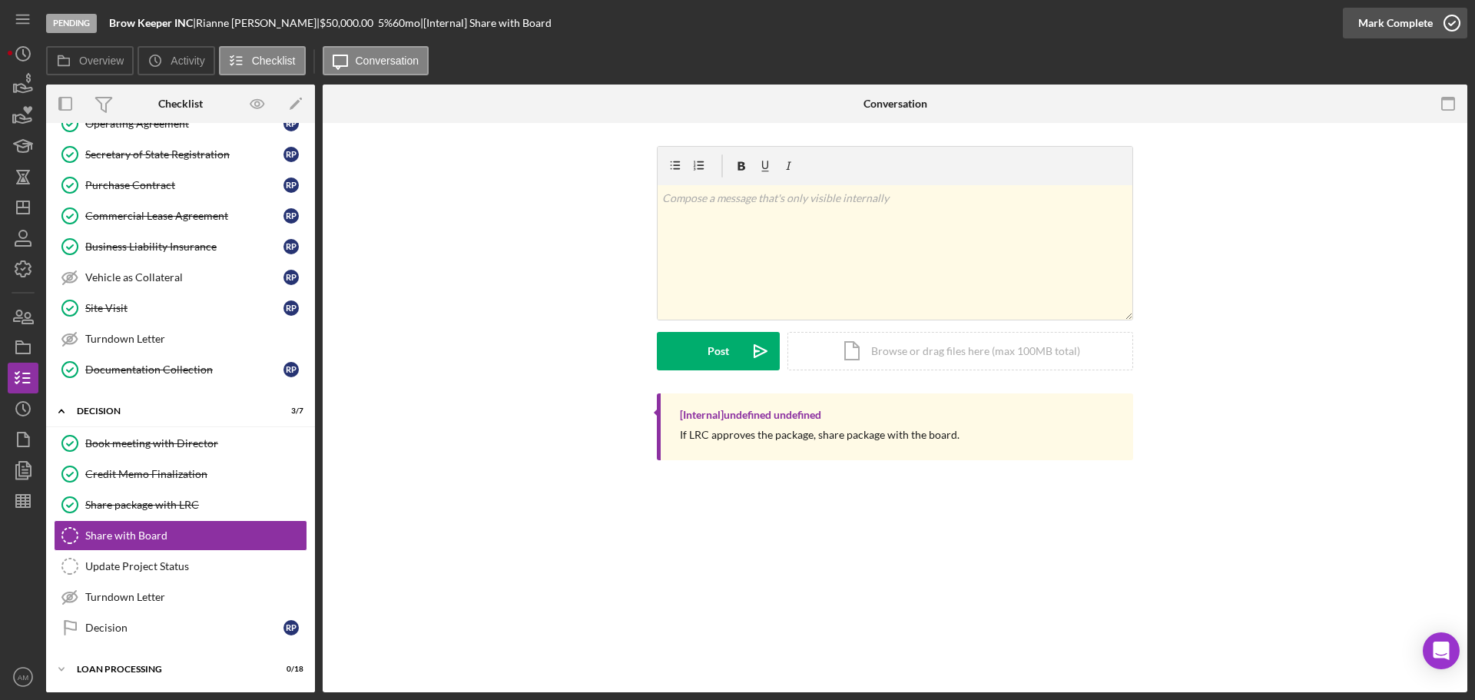
click at [1383, 25] on div "Mark Complete" at bounding box center [1395, 23] width 75 height 31
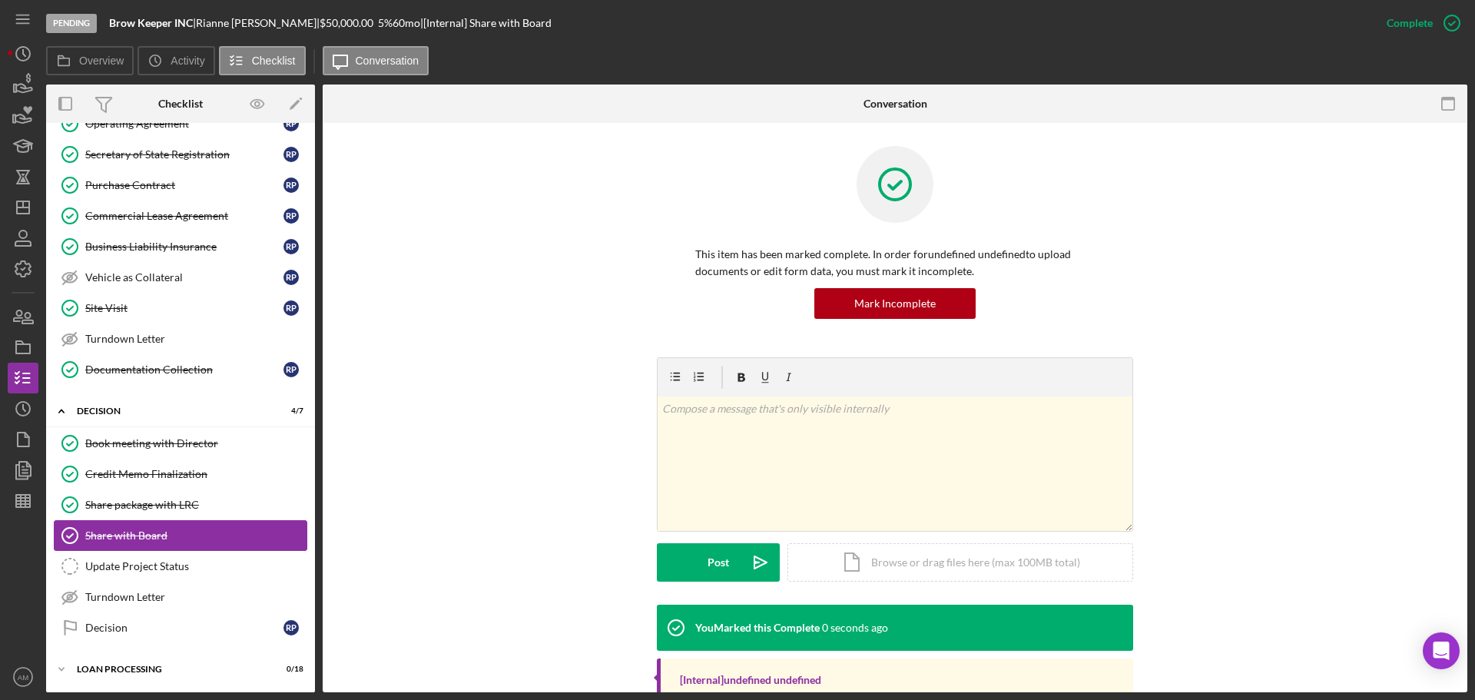
scroll to position [1246, 0]
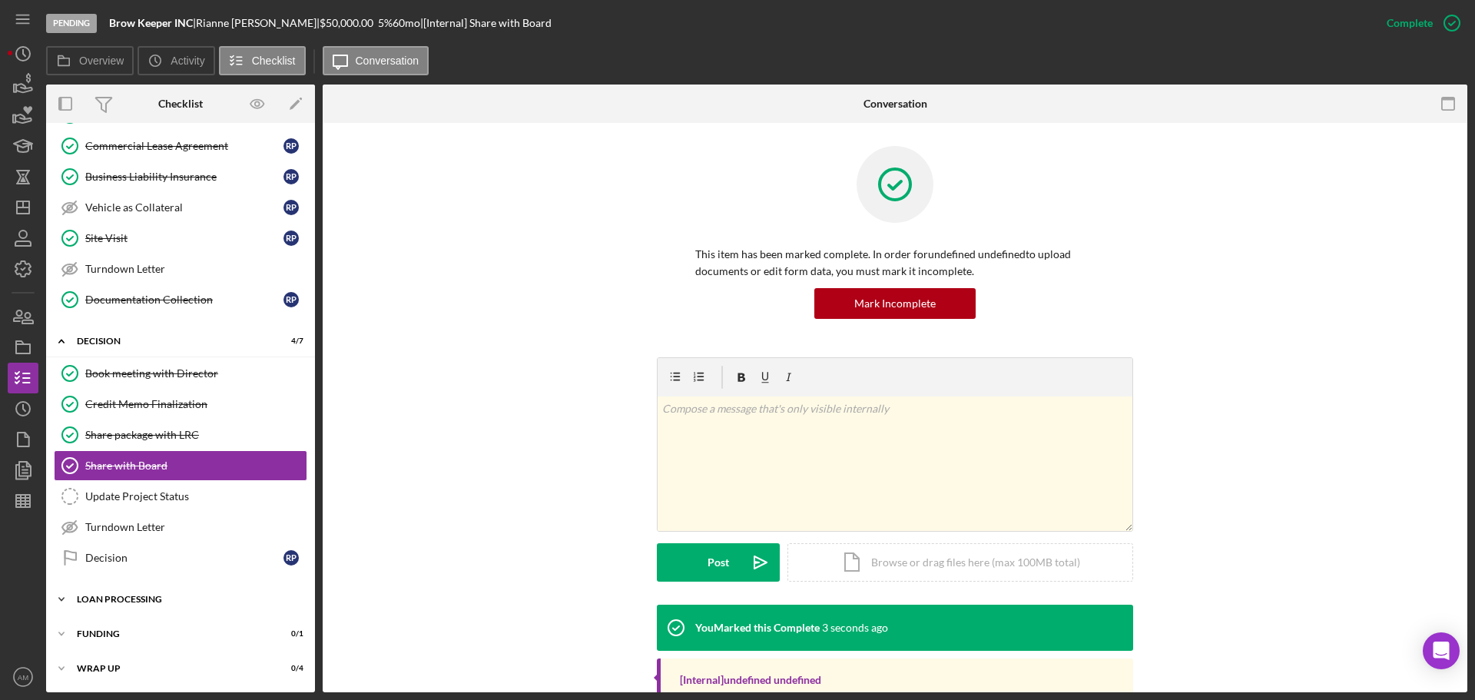
click at [119, 600] on div "Loan Processing" at bounding box center [186, 599] width 219 height 9
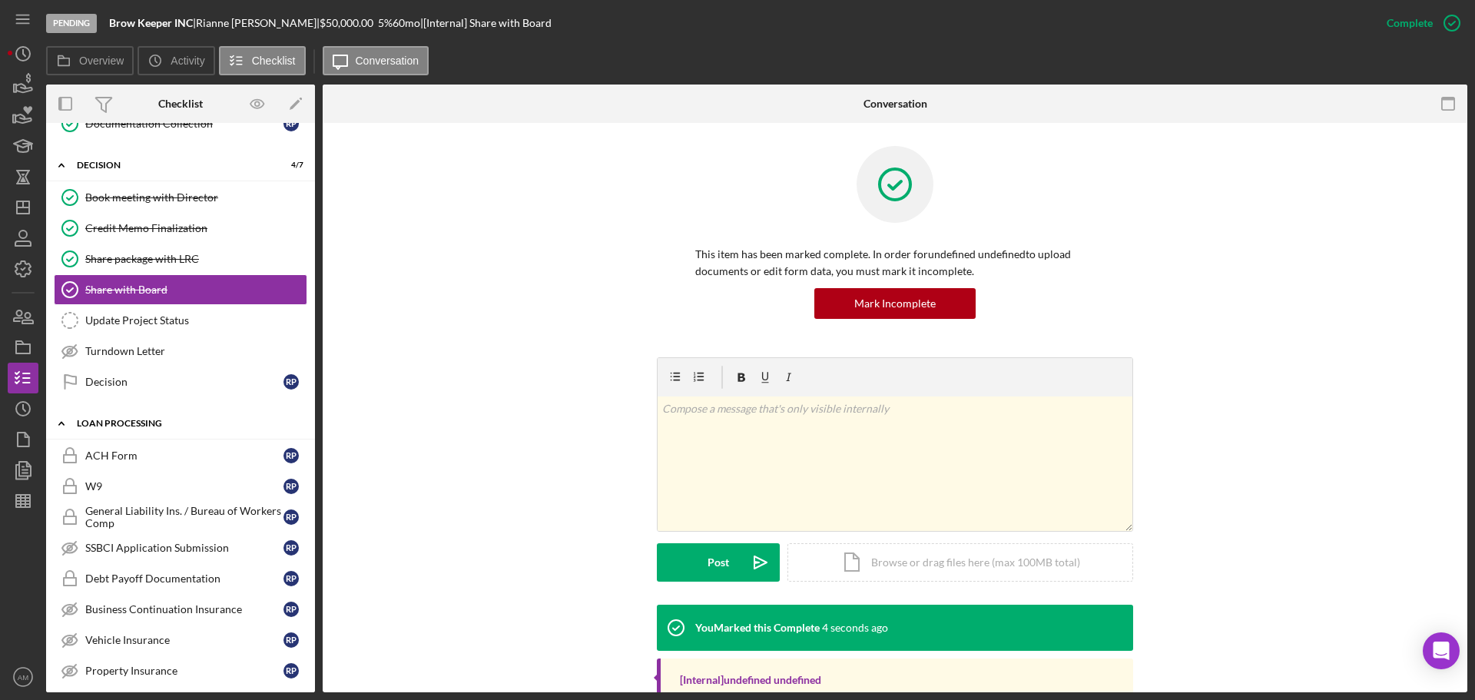
scroll to position [1476, 0]
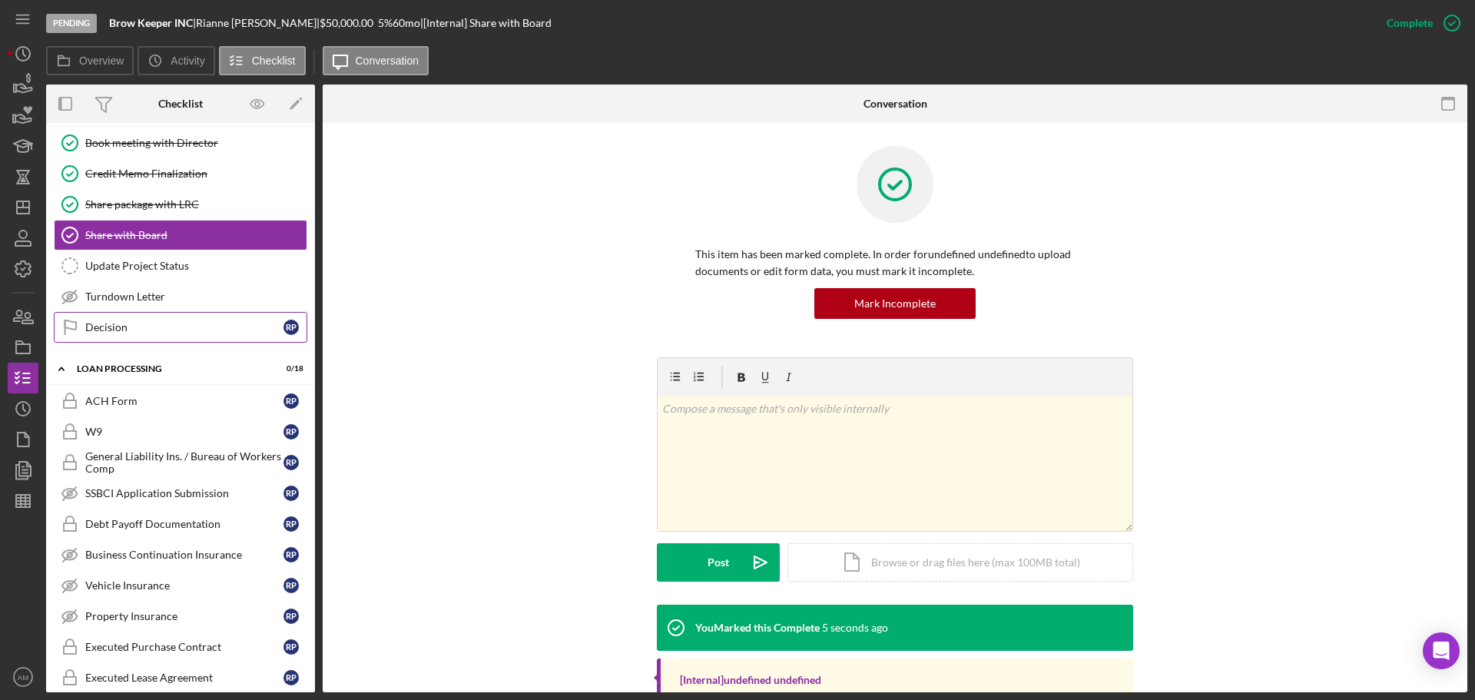
click at [115, 326] on div "Decision" at bounding box center [184, 327] width 198 height 12
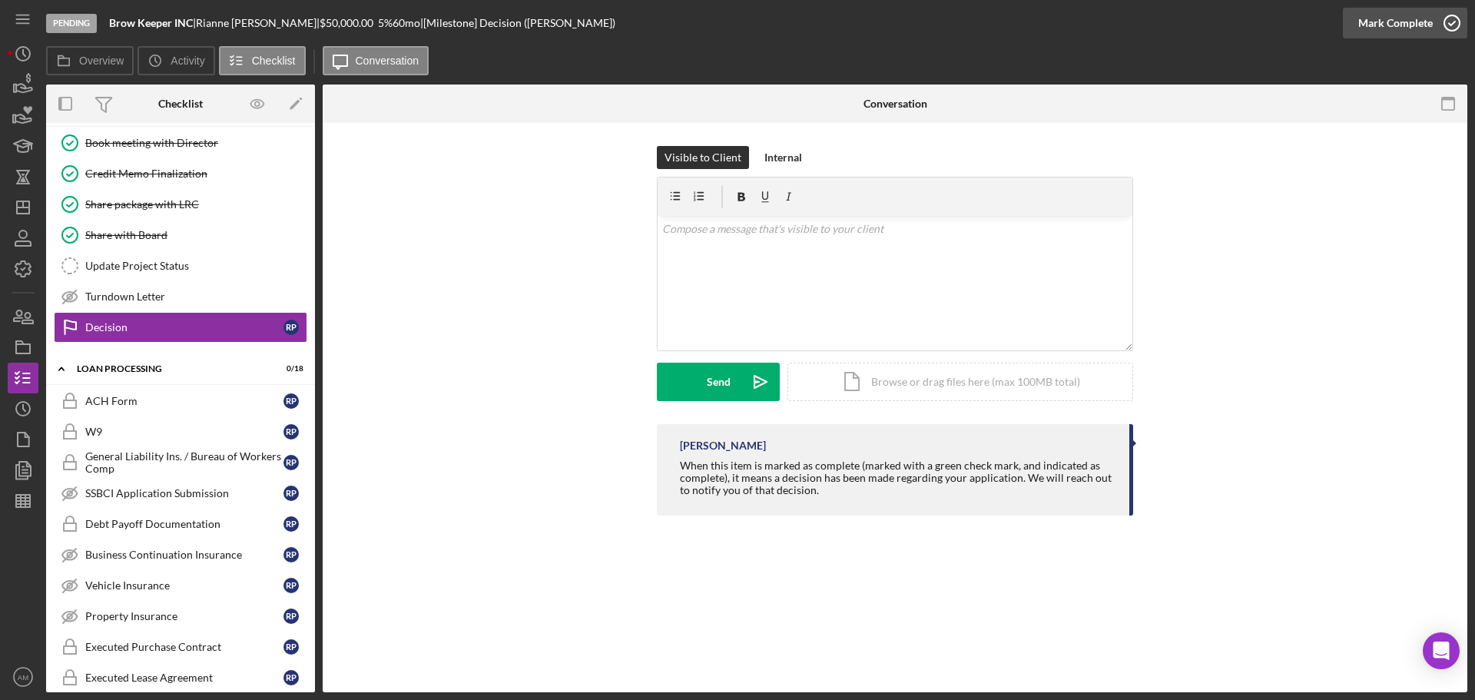
click at [1403, 22] on div "Mark Complete" at bounding box center [1395, 23] width 75 height 31
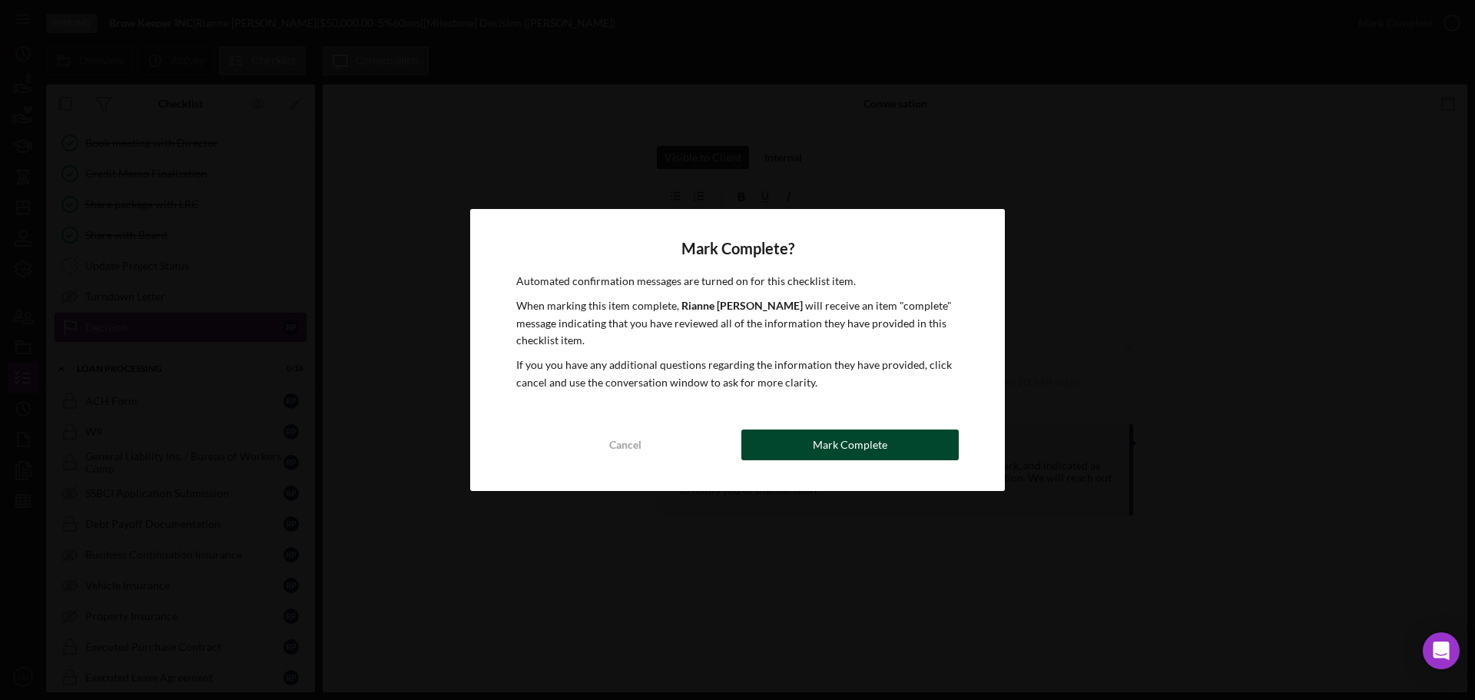
click at [870, 439] on div "Mark Complete" at bounding box center [850, 444] width 75 height 31
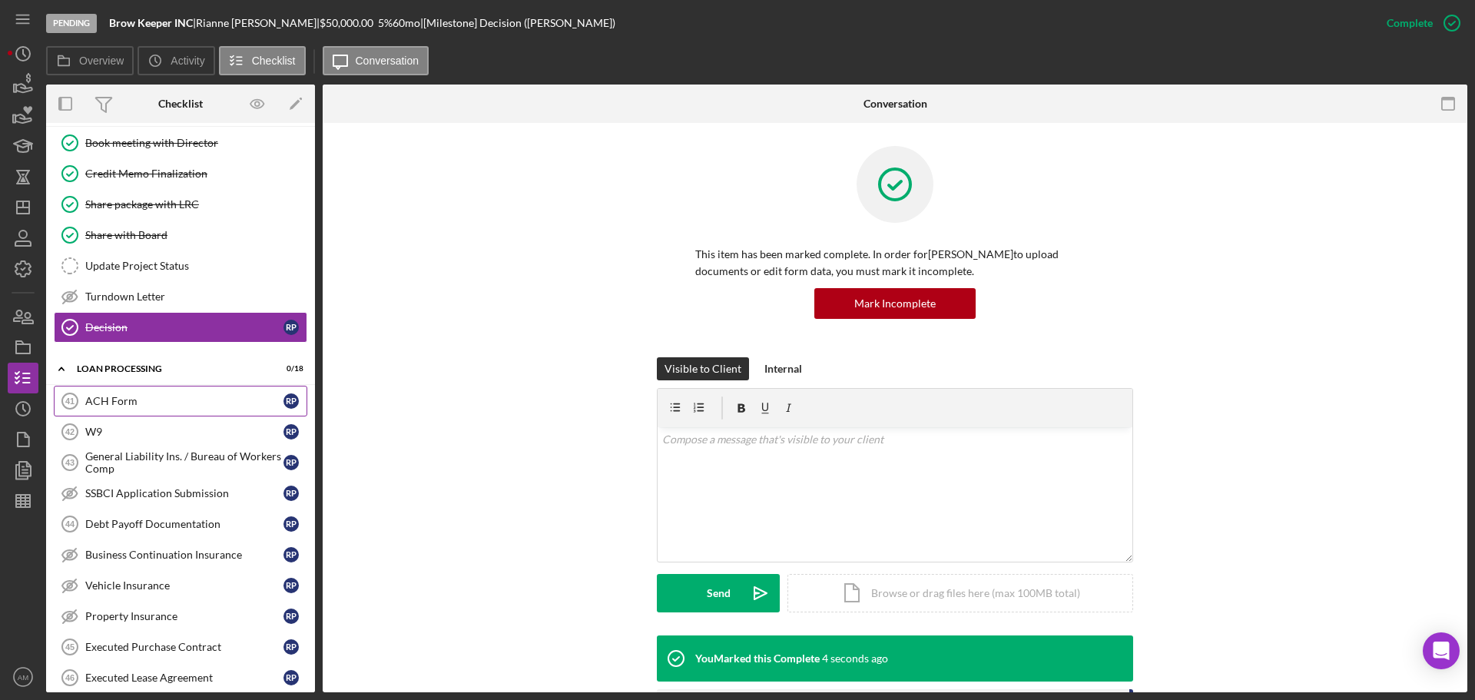
click at [127, 395] on div "ACH Form" at bounding box center [184, 401] width 198 height 12
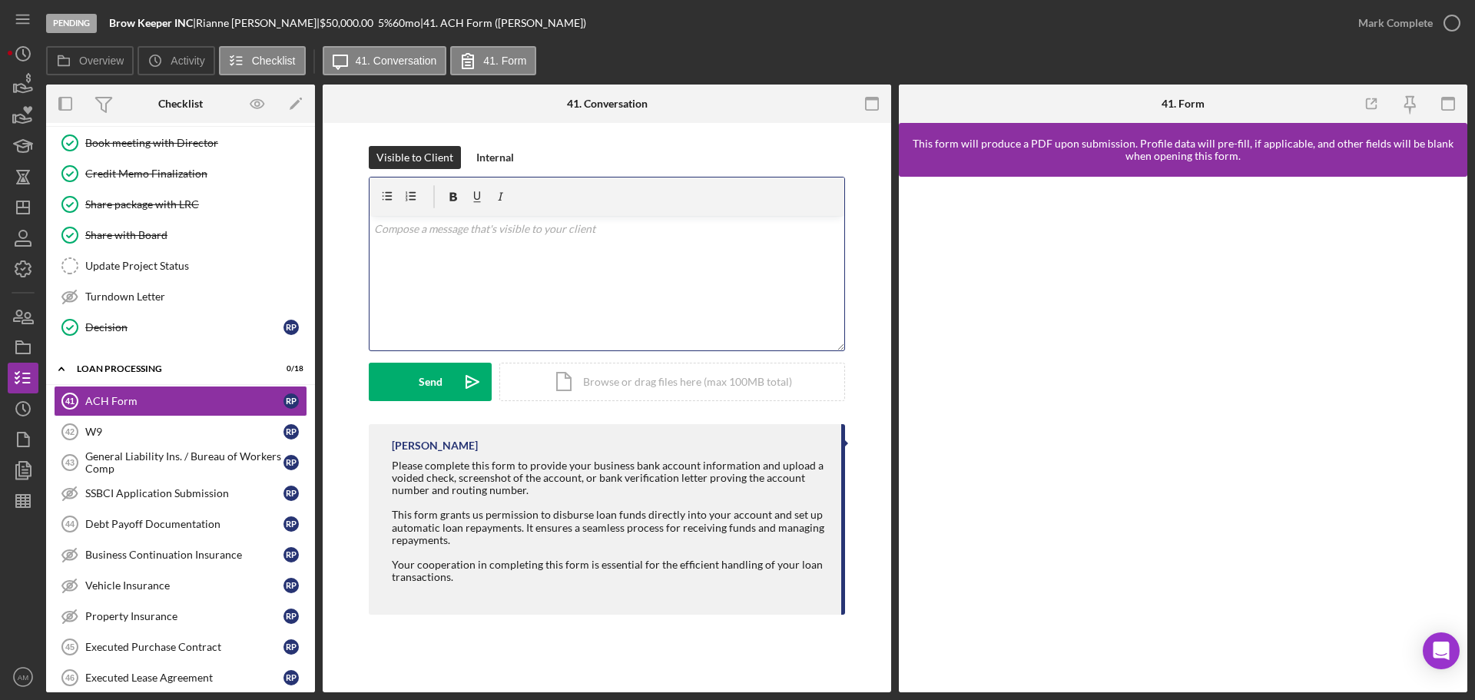
click at [490, 259] on div "v Color teal Color pink Remove color Add row above Add row below Add column bef…" at bounding box center [606, 283] width 475 height 134
click at [409, 383] on button "Send Icon/icon-invite-send" at bounding box center [430, 382] width 123 height 38
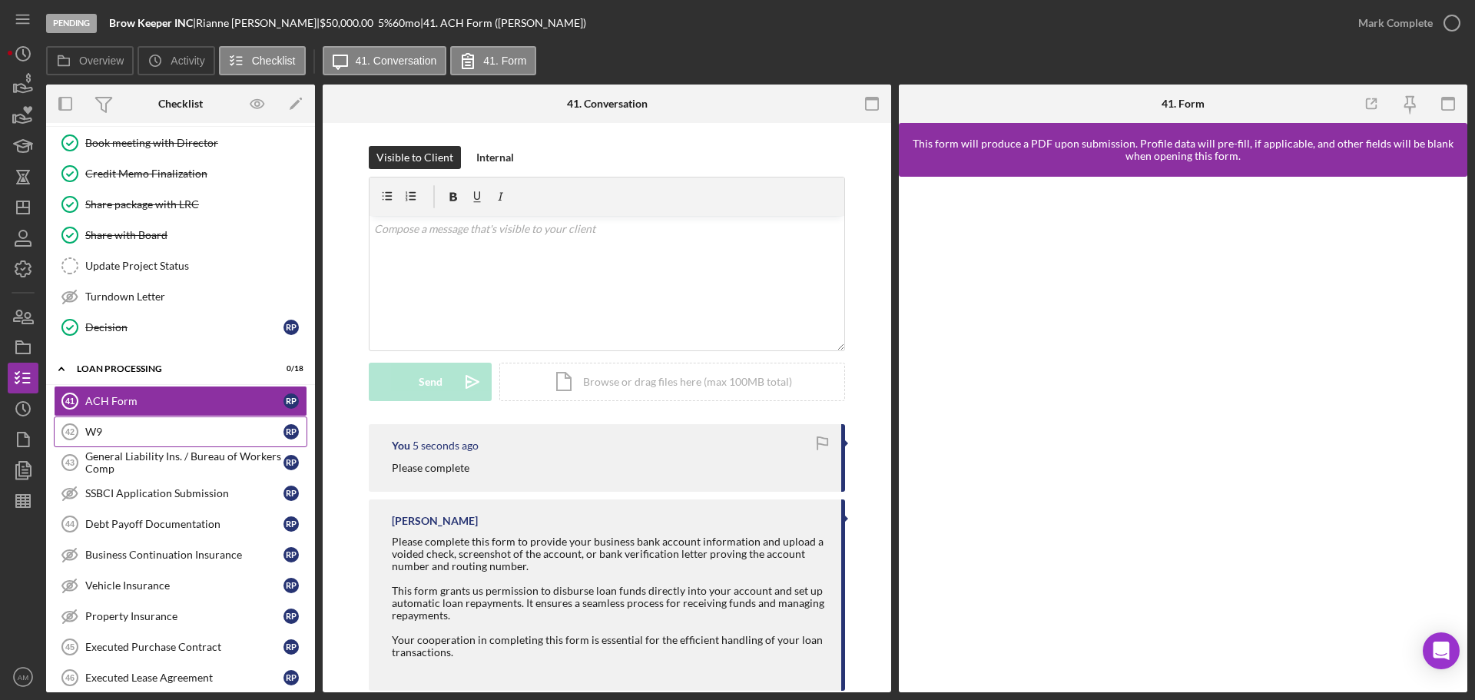
click at [104, 427] on div "W9" at bounding box center [184, 432] width 198 height 12
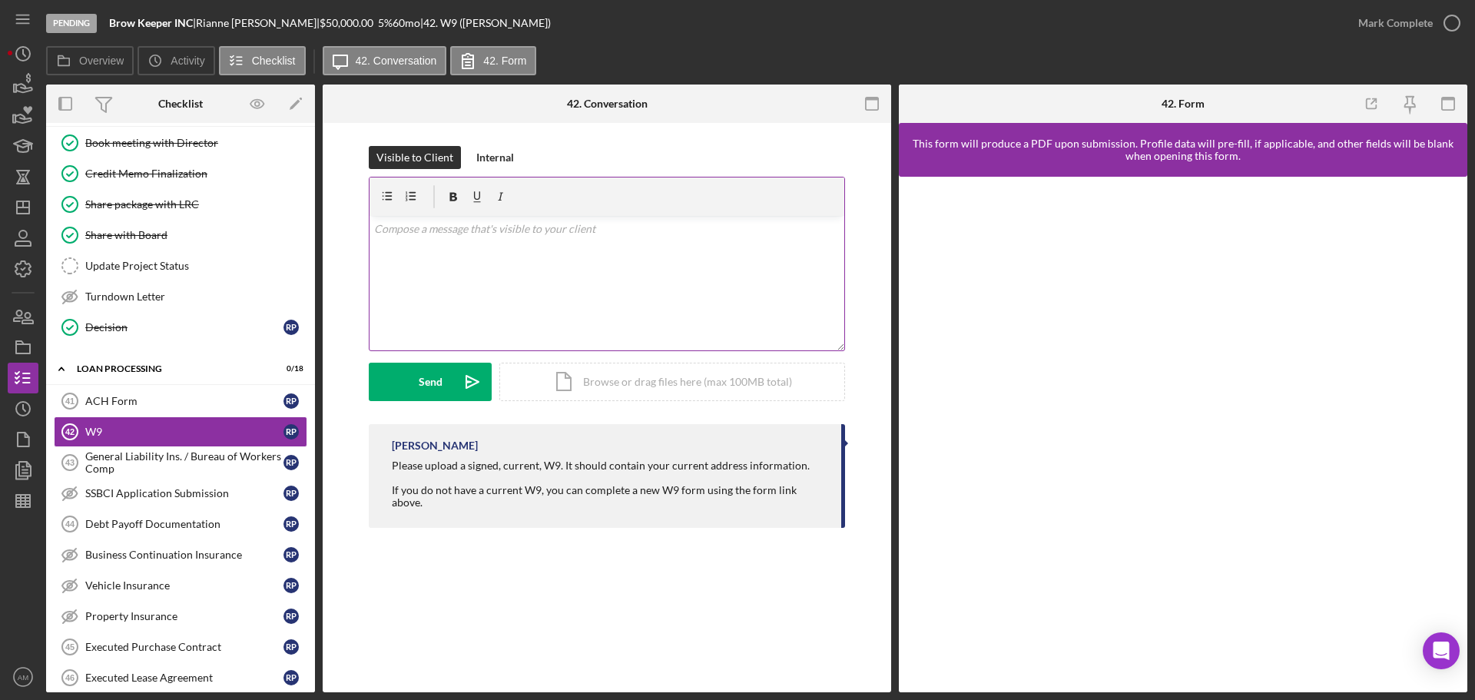
click at [430, 245] on div "v Color teal Color pink Remove color Add row above Add row below Add column bef…" at bounding box center [606, 283] width 475 height 134
click at [451, 374] on button "Send Icon/icon-invite-send" at bounding box center [430, 382] width 123 height 38
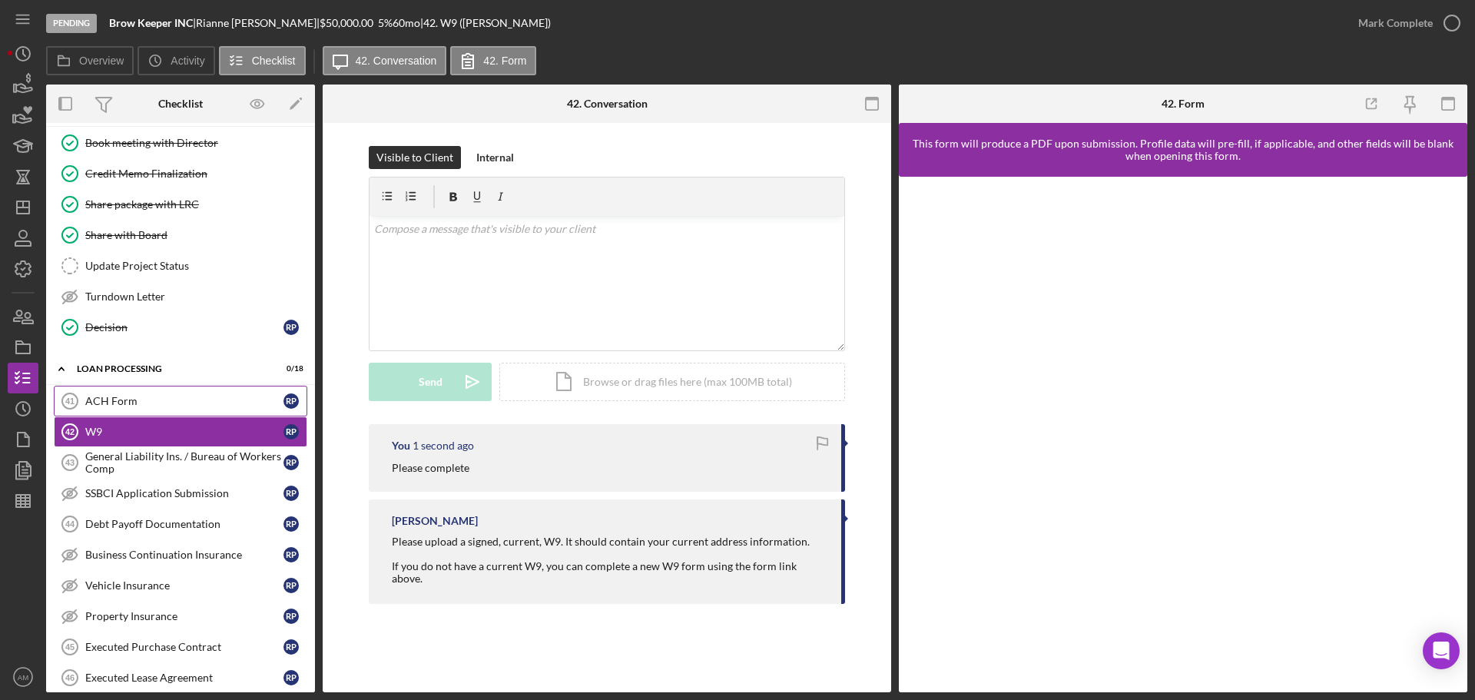
click at [121, 403] on div "ACH Form" at bounding box center [184, 401] width 198 height 12
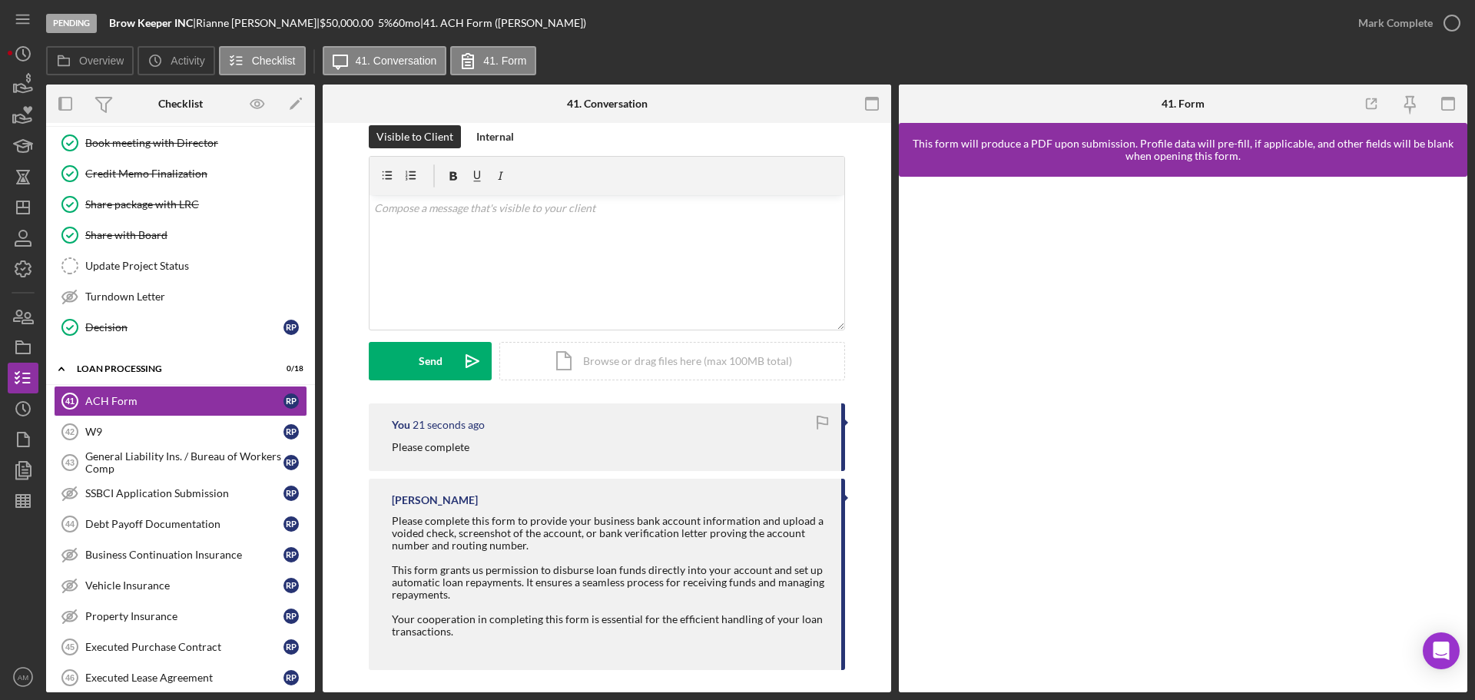
scroll to position [29, 0]
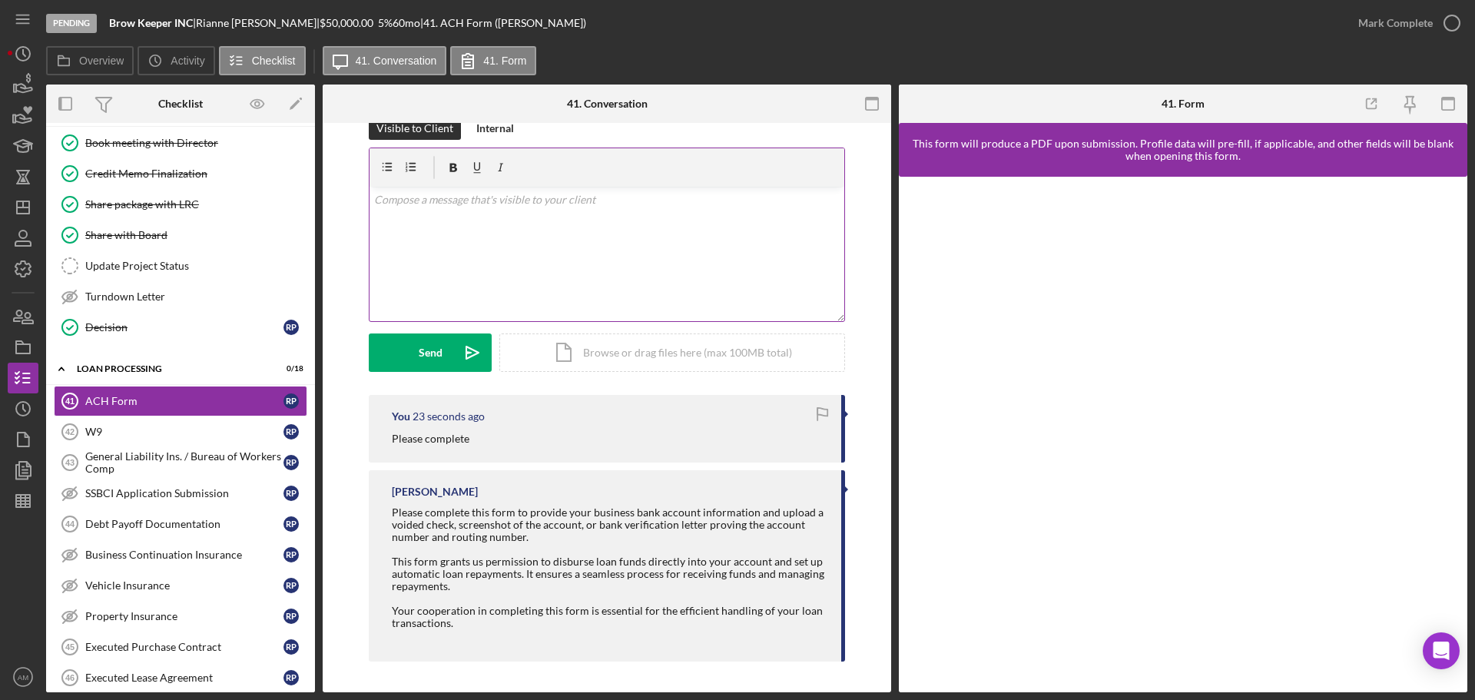
click at [431, 221] on div "v Color teal Color pink Remove color Add row above Add row below Add column bef…" at bounding box center [606, 254] width 475 height 134
click at [429, 356] on div "Send" at bounding box center [431, 352] width 24 height 38
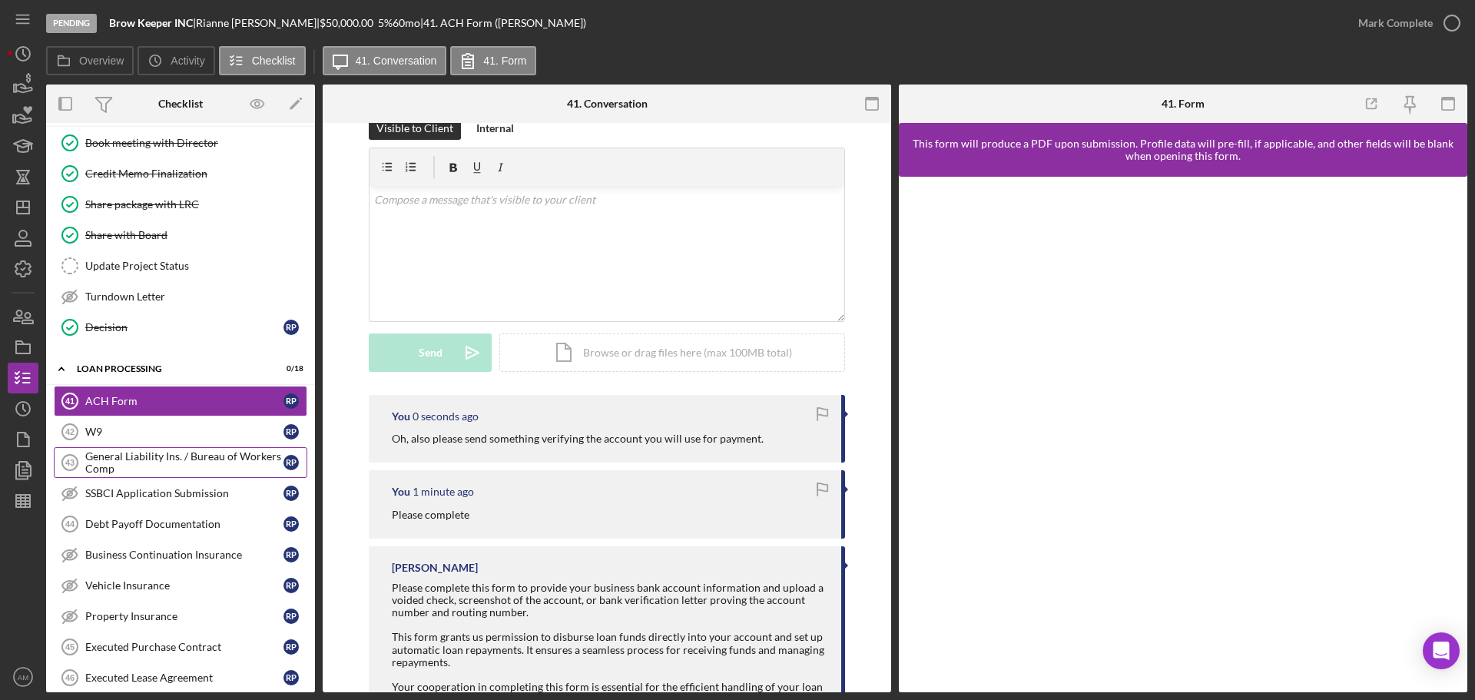
click at [199, 456] on div "General Liability Ins. / Bureau of Workers Comp" at bounding box center [184, 462] width 198 height 25
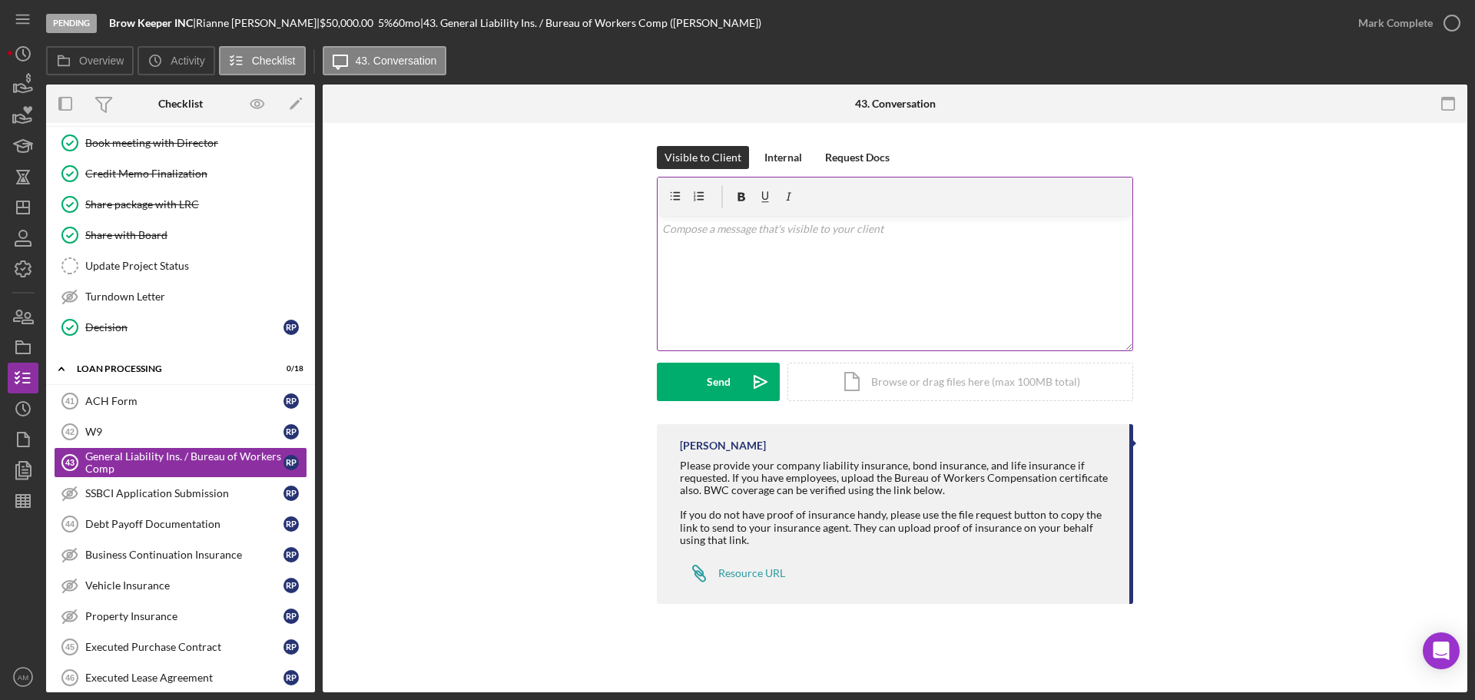
click at [699, 252] on div "v Color teal Color pink Remove color Add row above Add row below Add column bef…" at bounding box center [895, 283] width 475 height 134
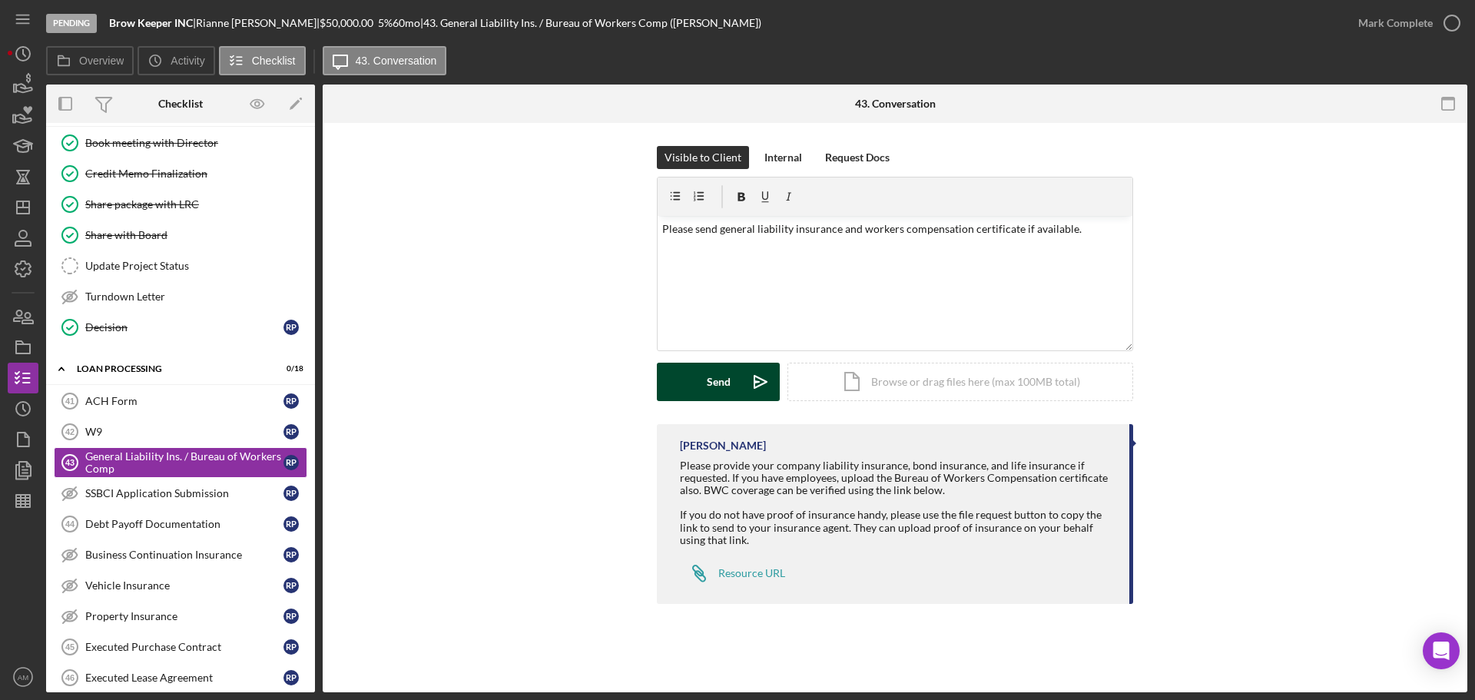
click at [697, 383] on button "Send Icon/icon-invite-send" at bounding box center [718, 382] width 123 height 38
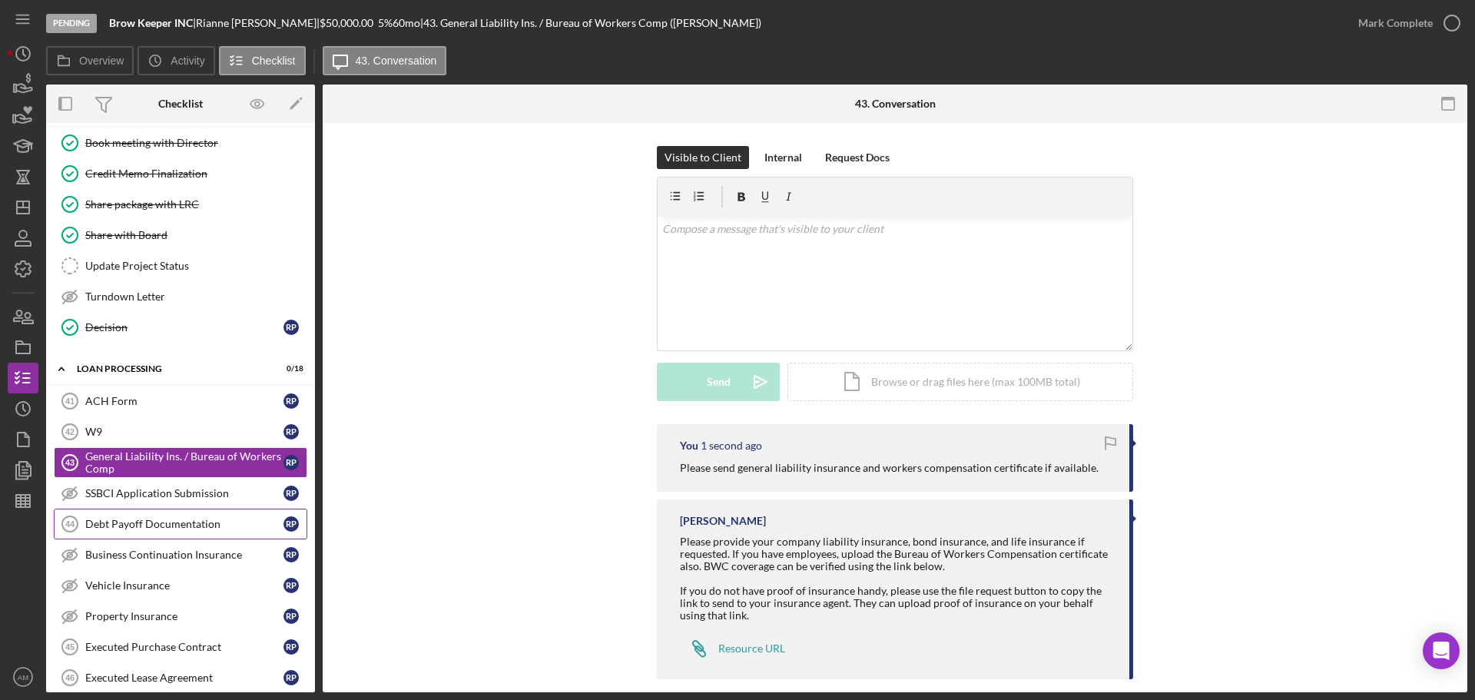
click at [134, 522] on div "Debt Payoff Documentation" at bounding box center [184, 524] width 198 height 12
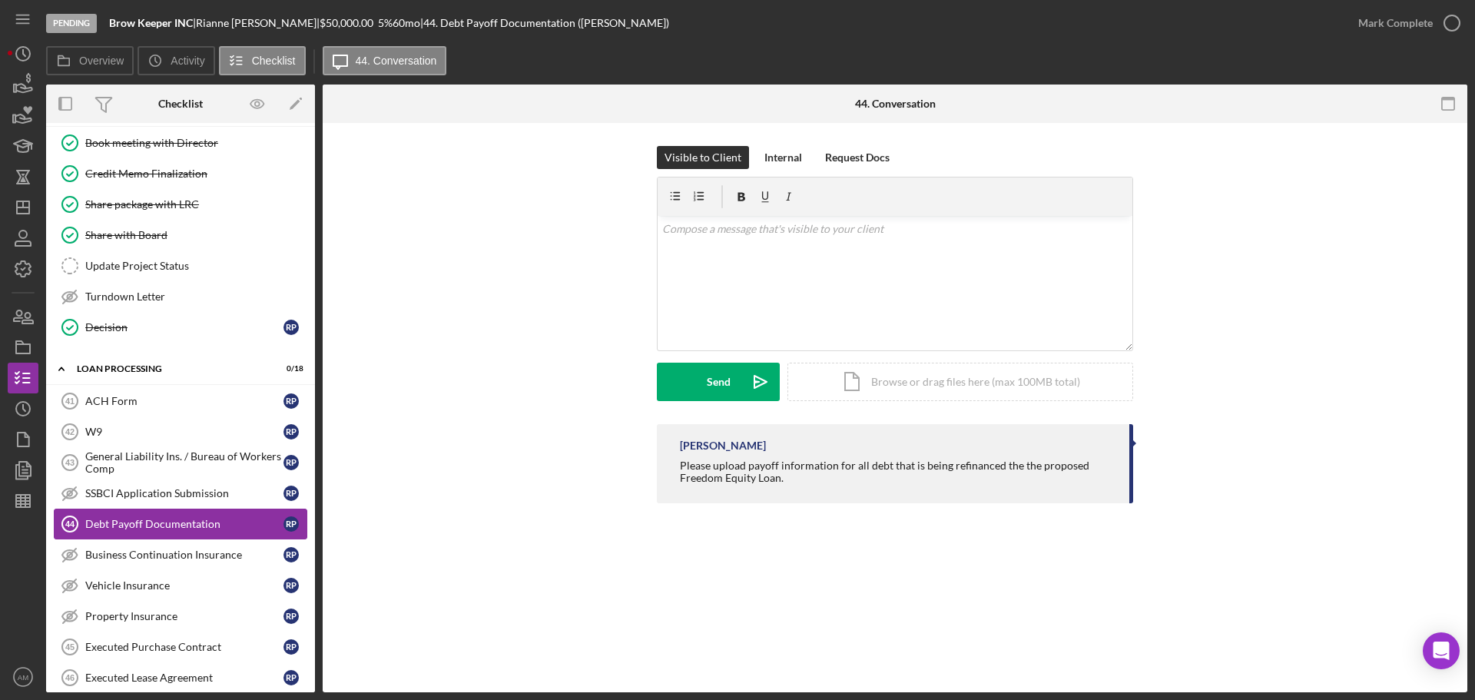
click at [145, 518] on div "Debt Payoff Documentation" at bounding box center [184, 524] width 198 height 12
click at [1392, 19] on div "Mark Complete" at bounding box center [1395, 23] width 75 height 31
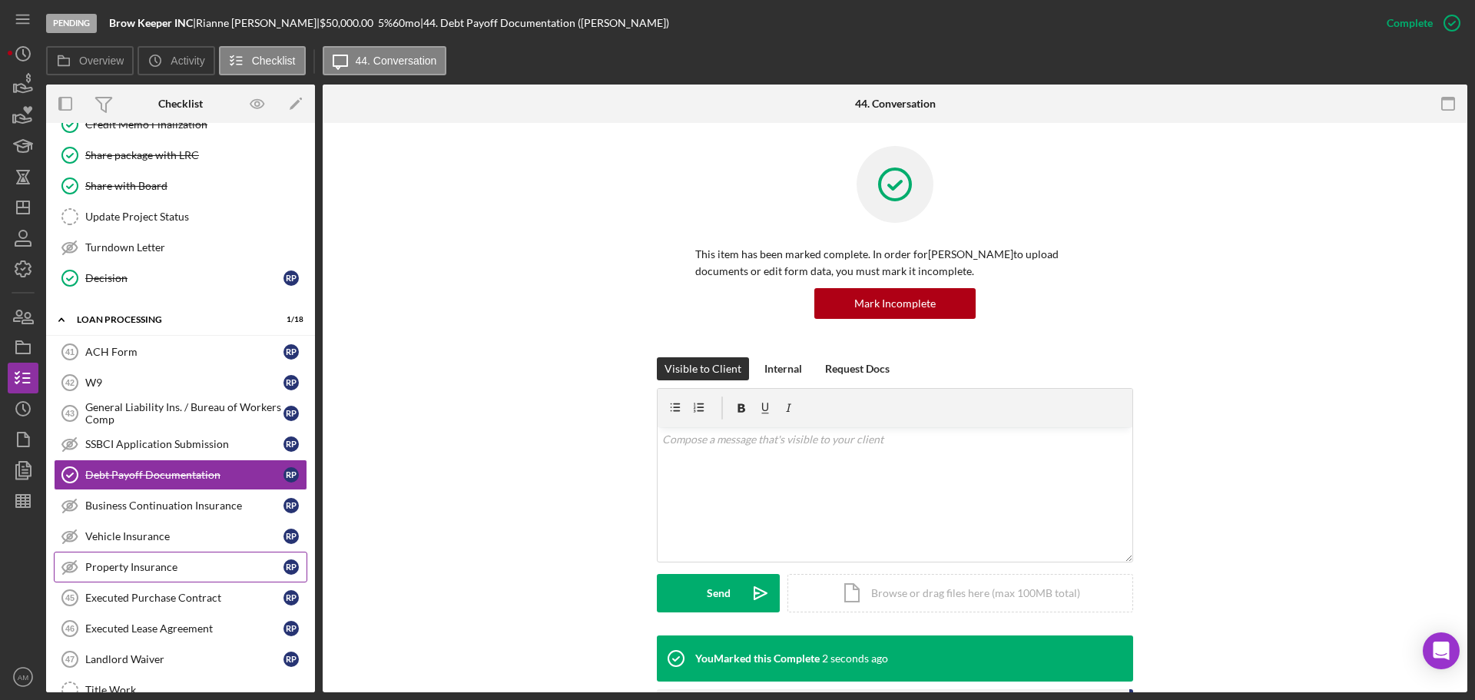
scroll to position [1553, 0]
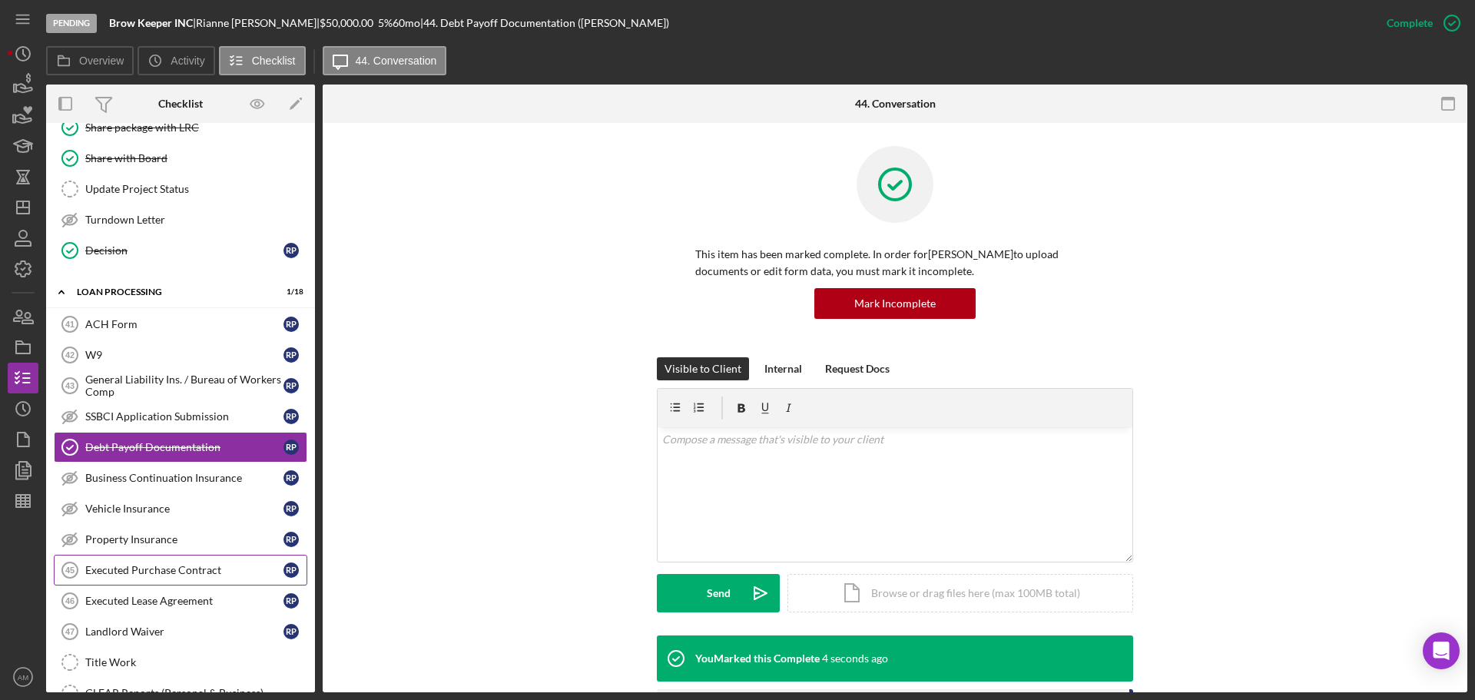
click at [174, 566] on div "Executed Purchase Contract" at bounding box center [184, 570] width 198 height 12
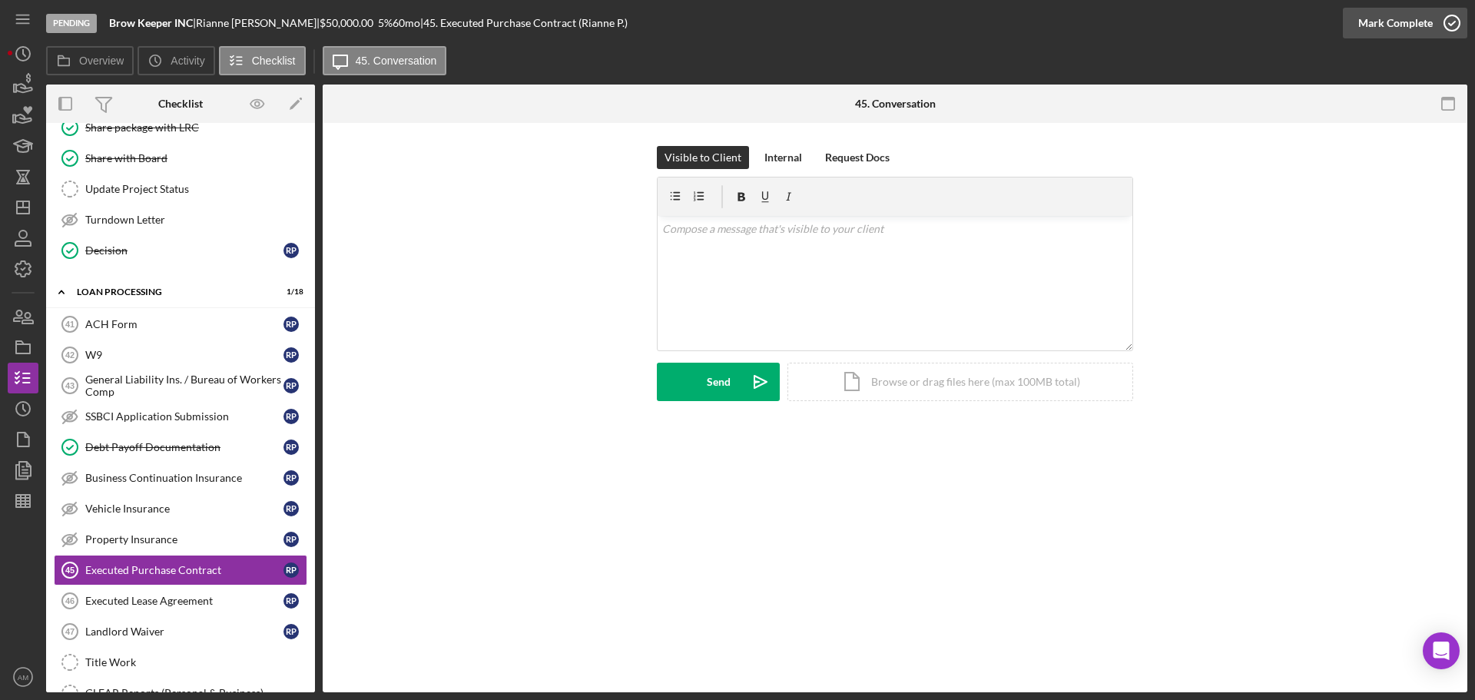
click at [1405, 23] on div "Mark Complete" at bounding box center [1395, 23] width 75 height 31
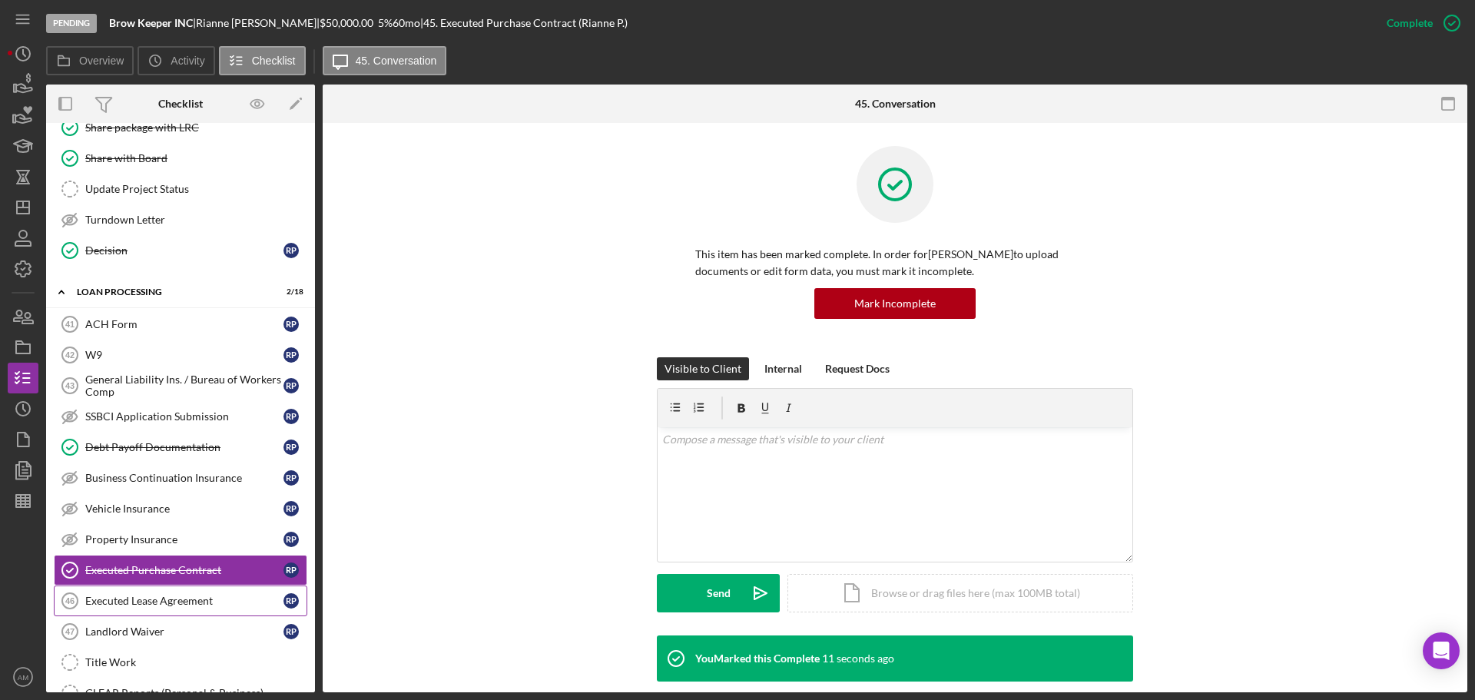
click at [168, 600] on div "Executed Lease Agreement" at bounding box center [184, 601] width 198 height 12
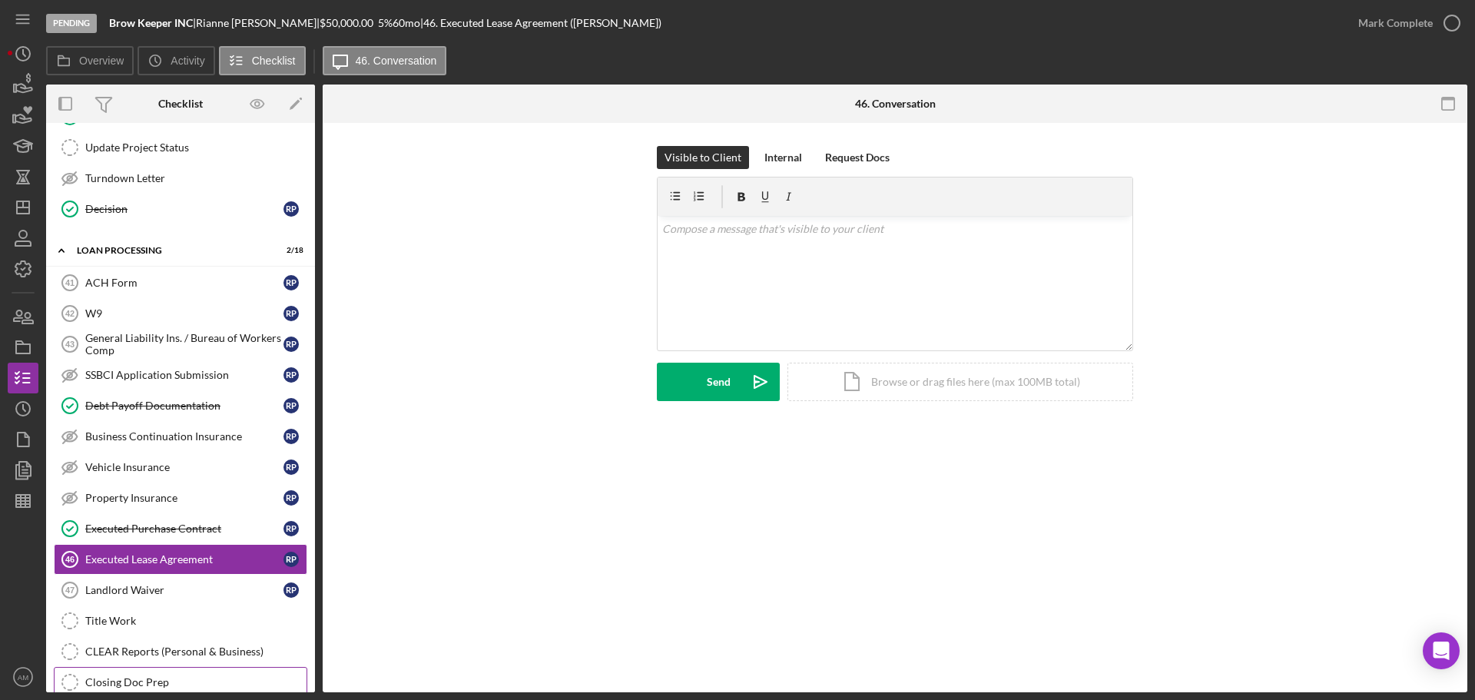
scroll to position [1784, 0]
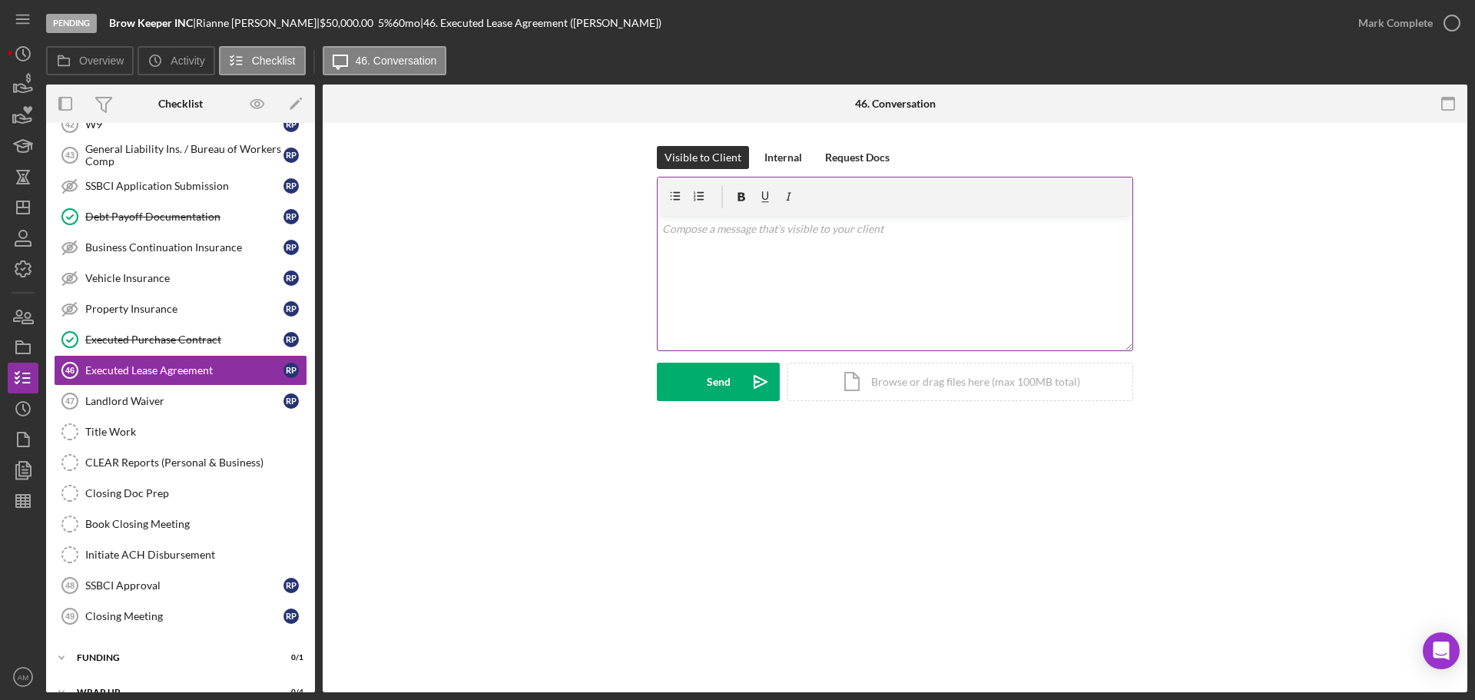
click at [745, 237] on p at bounding box center [895, 228] width 466 height 17
click at [863, 233] on p "Please send existing location lease adn" at bounding box center [895, 228] width 466 height 17
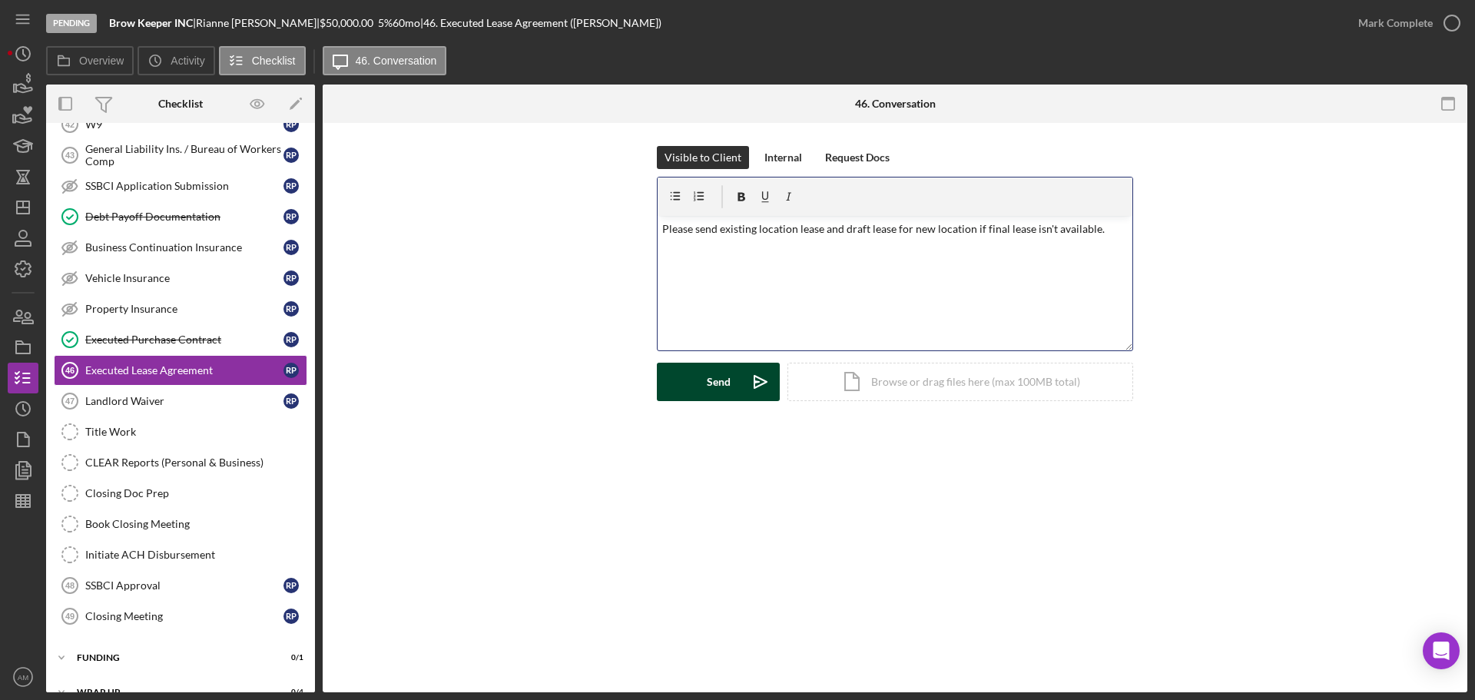
click at [715, 384] on div "Send" at bounding box center [719, 382] width 24 height 38
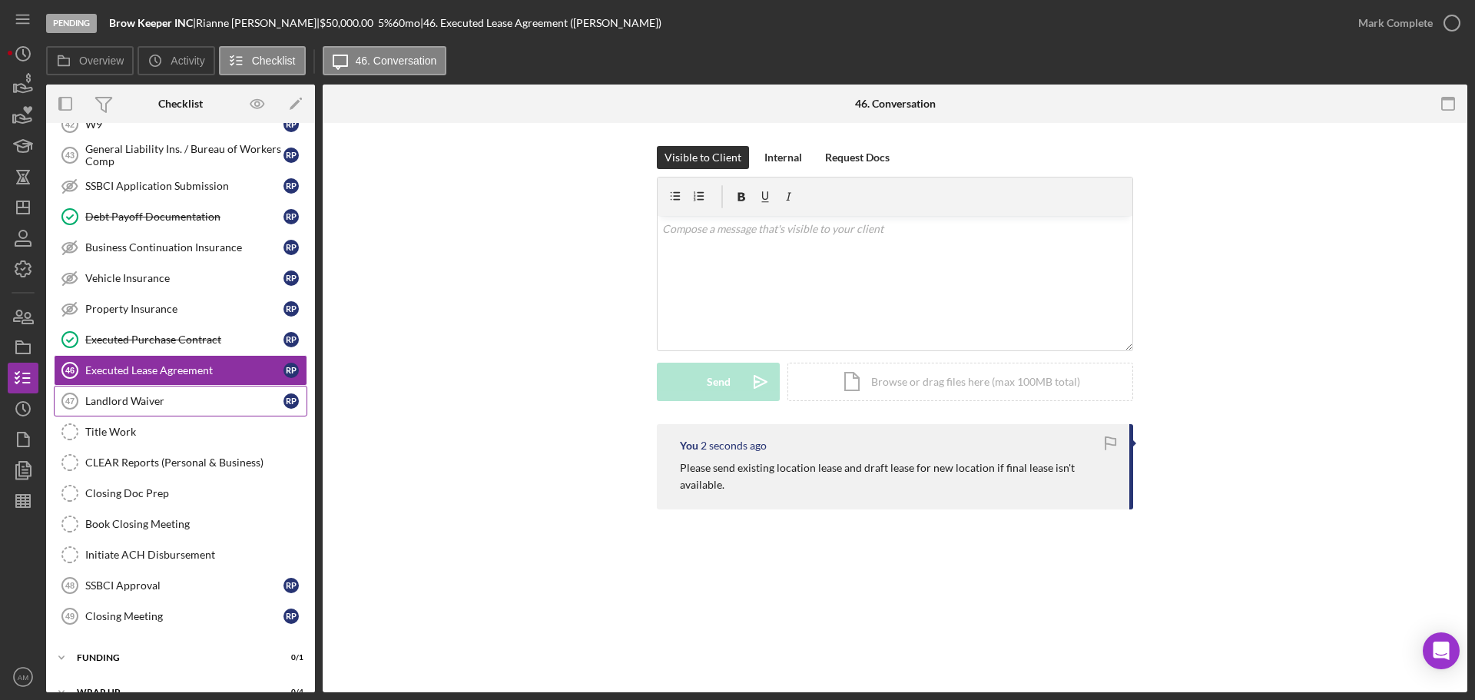
click at [135, 398] on div "Landlord Waiver" at bounding box center [184, 401] width 198 height 12
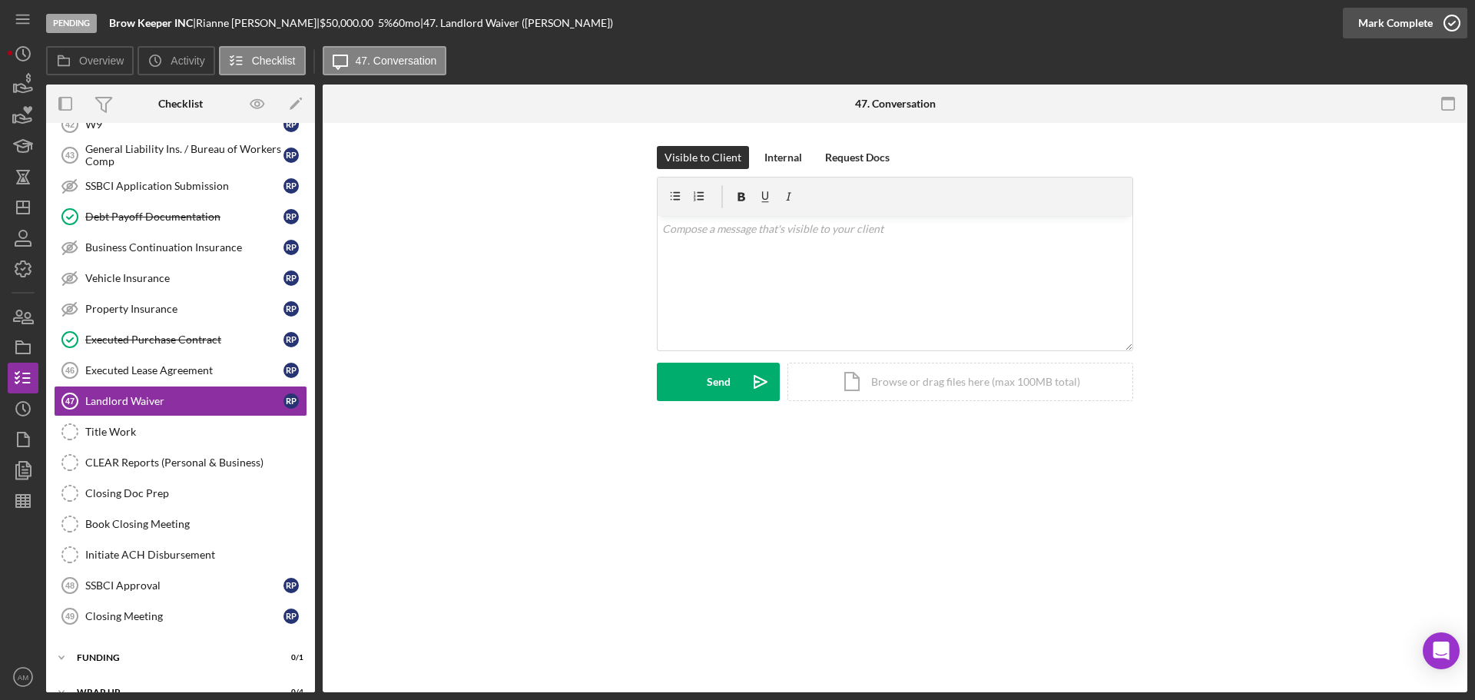
click at [1377, 24] on div "Mark Complete" at bounding box center [1395, 23] width 75 height 31
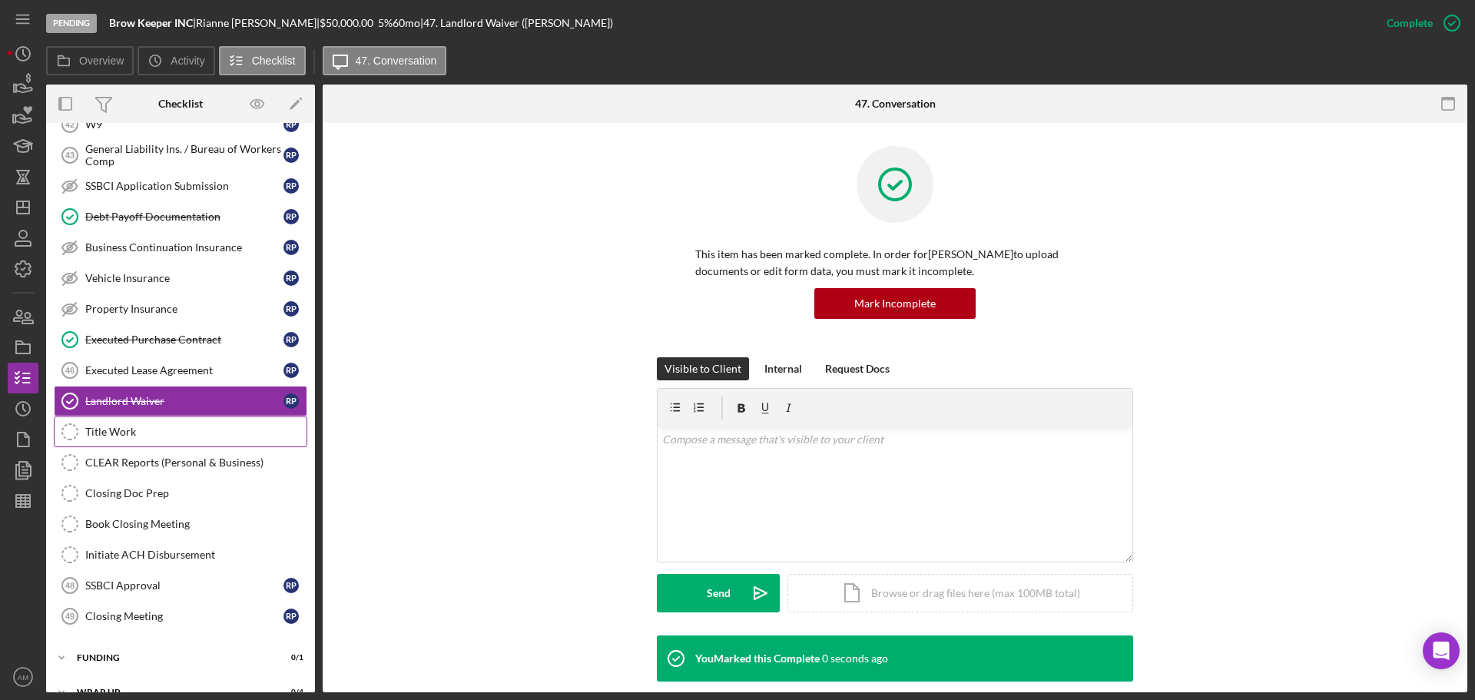
click at [112, 431] on div "Title Work" at bounding box center [195, 432] width 221 height 12
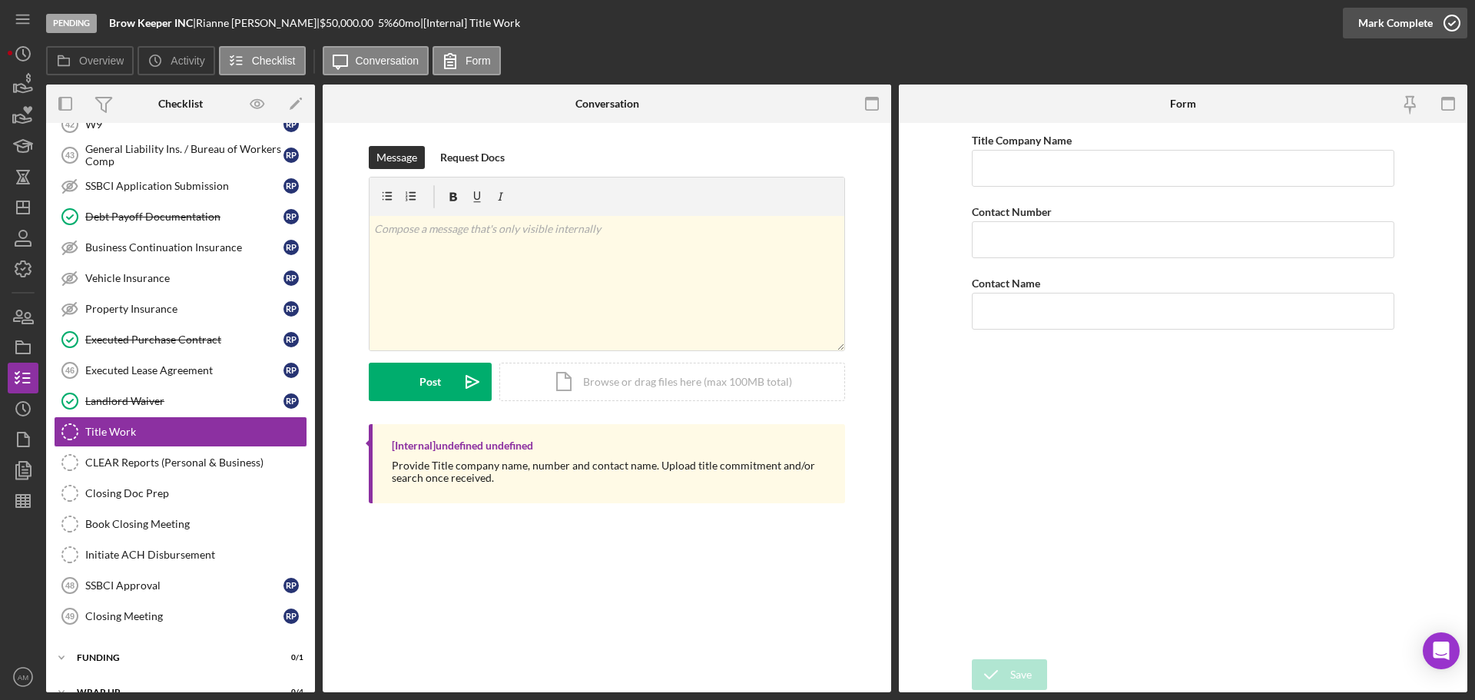
click at [1388, 22] on div "Mark Complete" at bounding box center [1395, 23] width 75 height 31
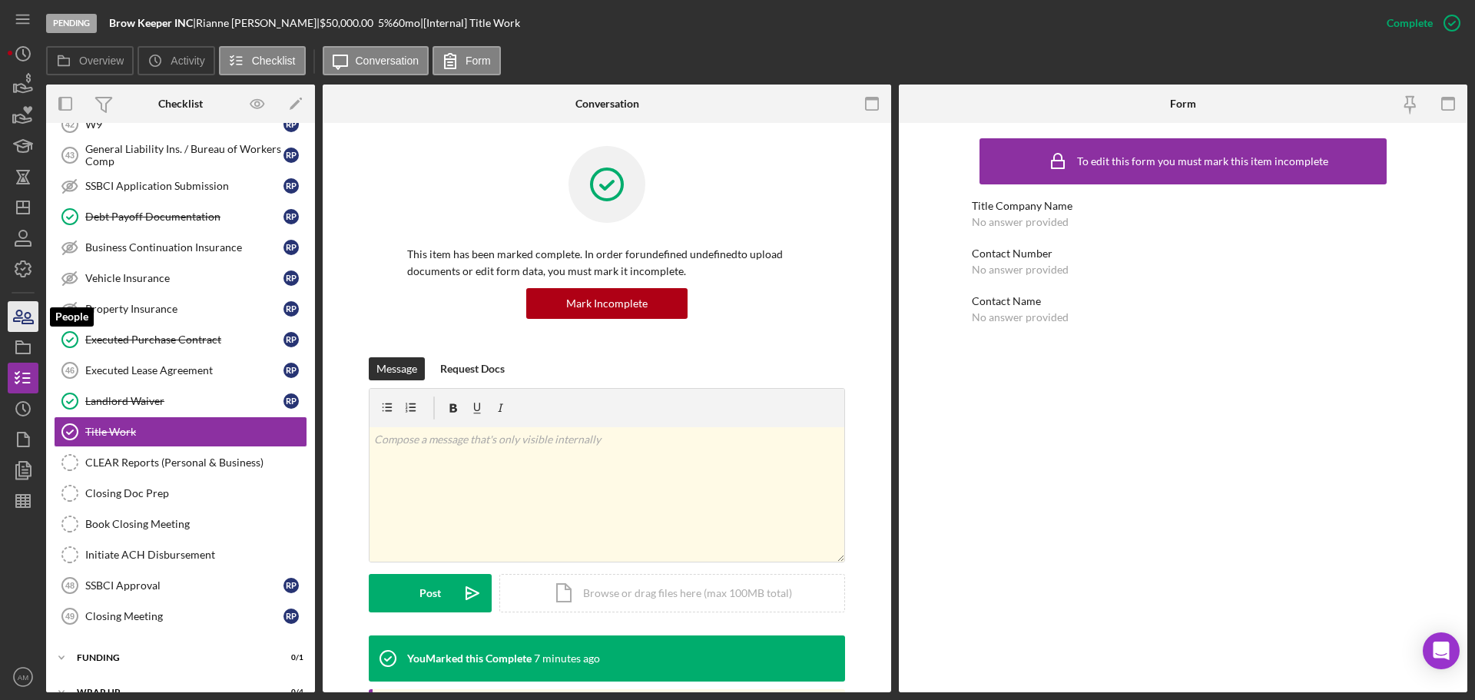
click at [20, 321] on icon "button" at bounding box center [18, 315] width 8 height 11
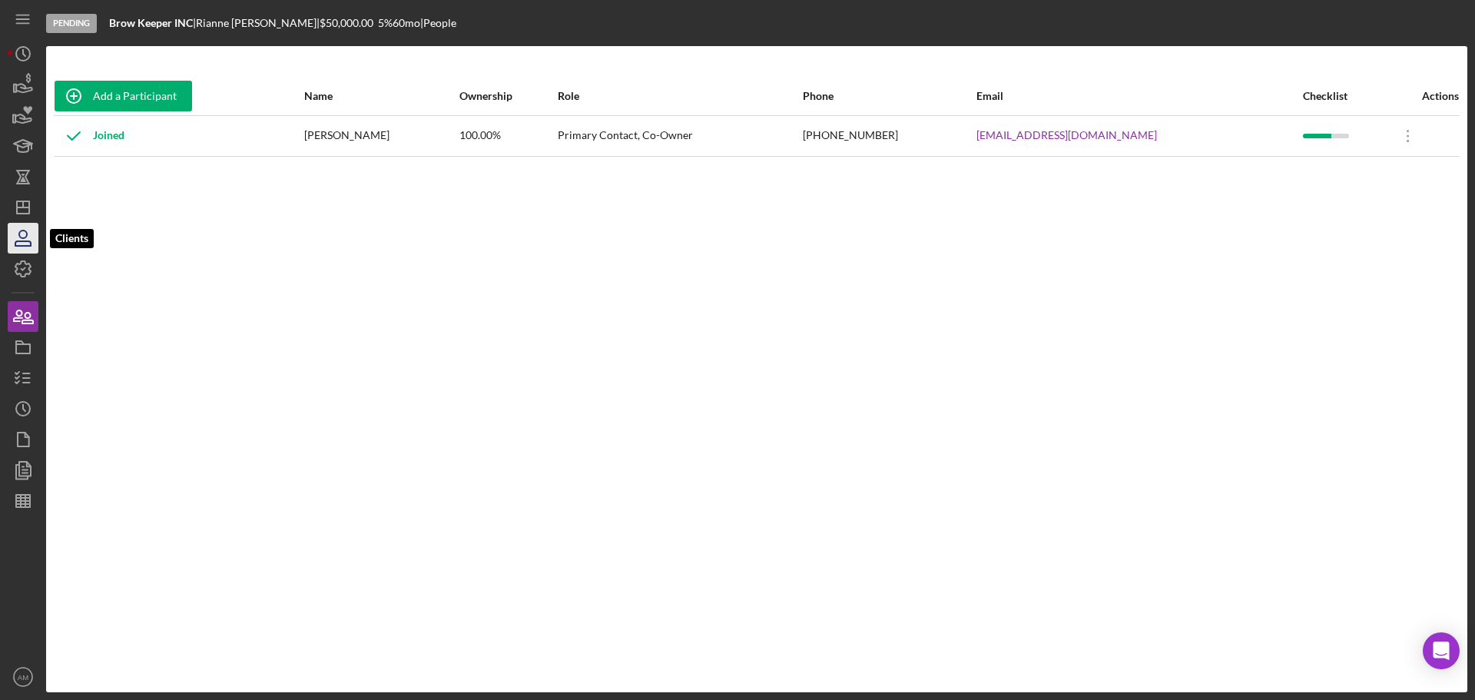
click at [28, 246] on icon "button" at bounding box center [22, 243] width 15 height 5
click at [24, 373] on line "button" at bounding box center [26, 373] width 7 height 0
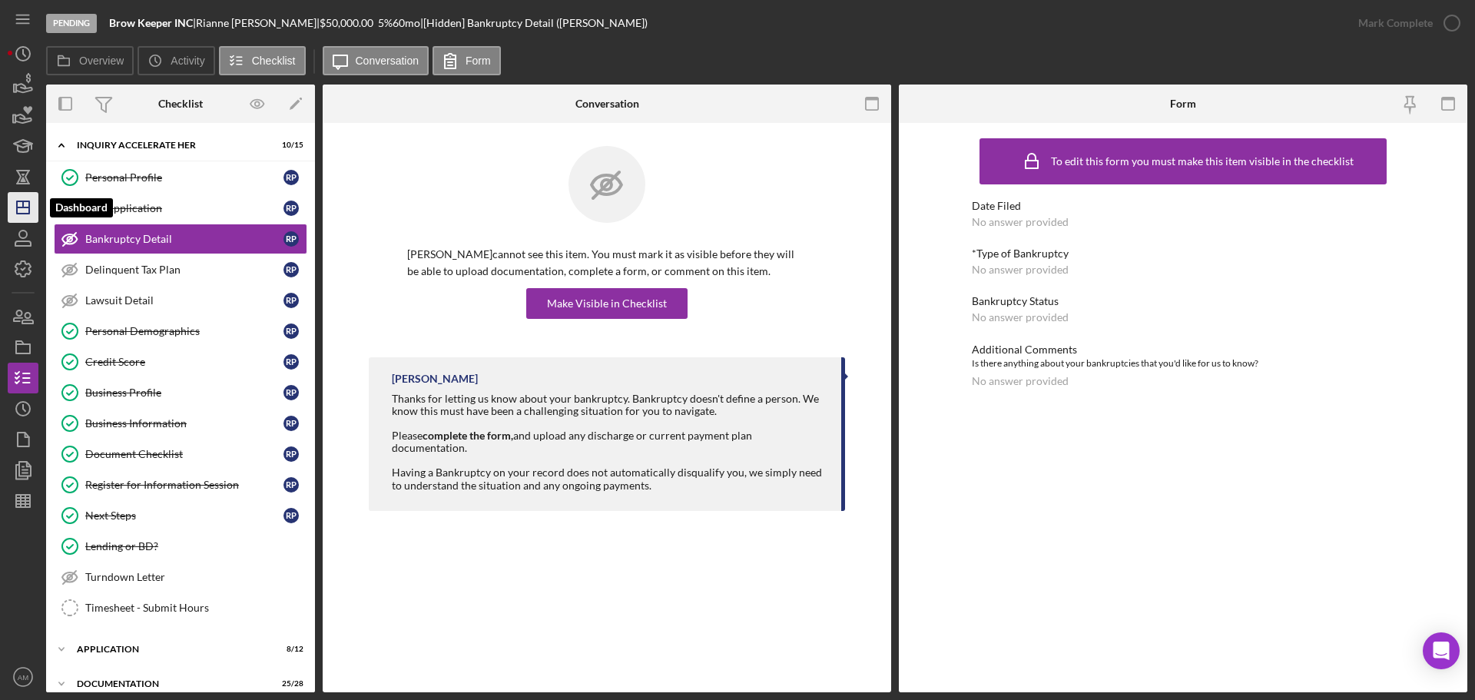
click at [23, 206] on line "button" at bounding box center [23, 204] width 0 height 6
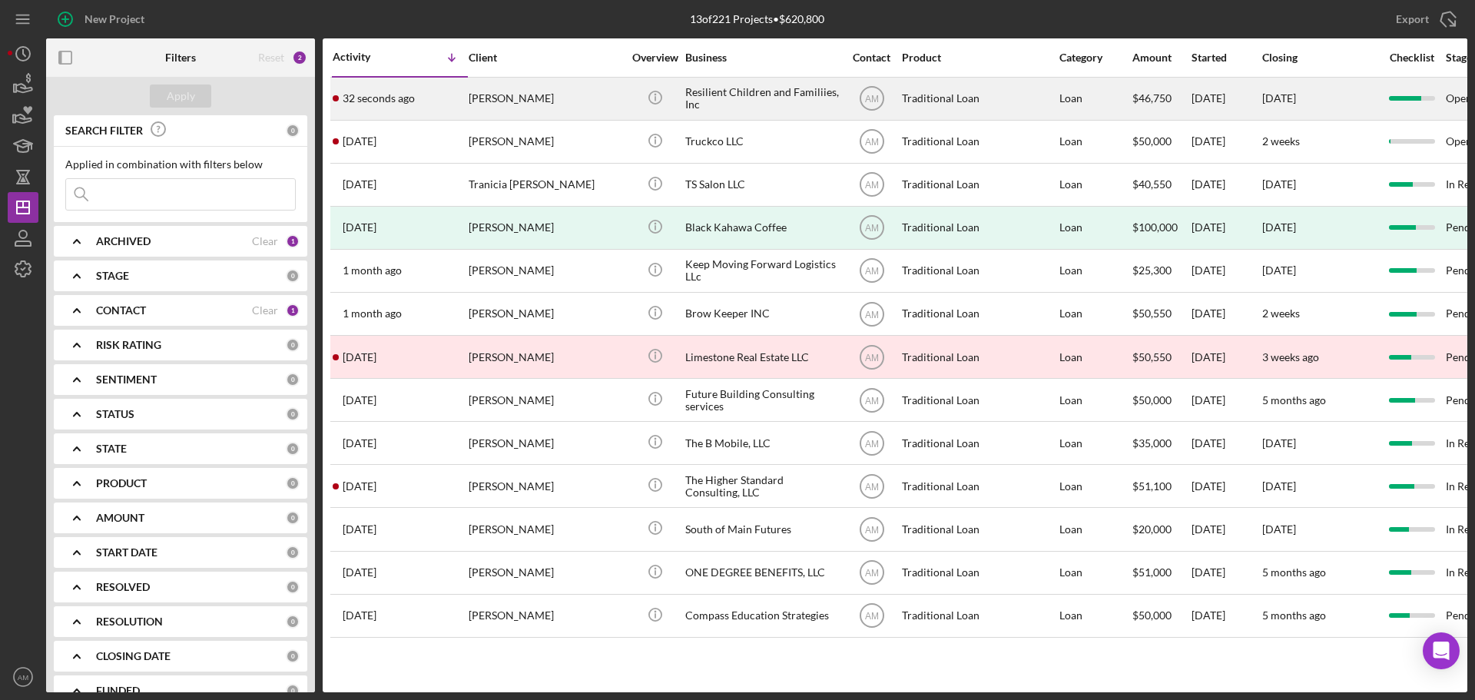
click at [559, 98] on div "[PERSON_NAME]" at bounding box center [546, 98] width 154 height 41
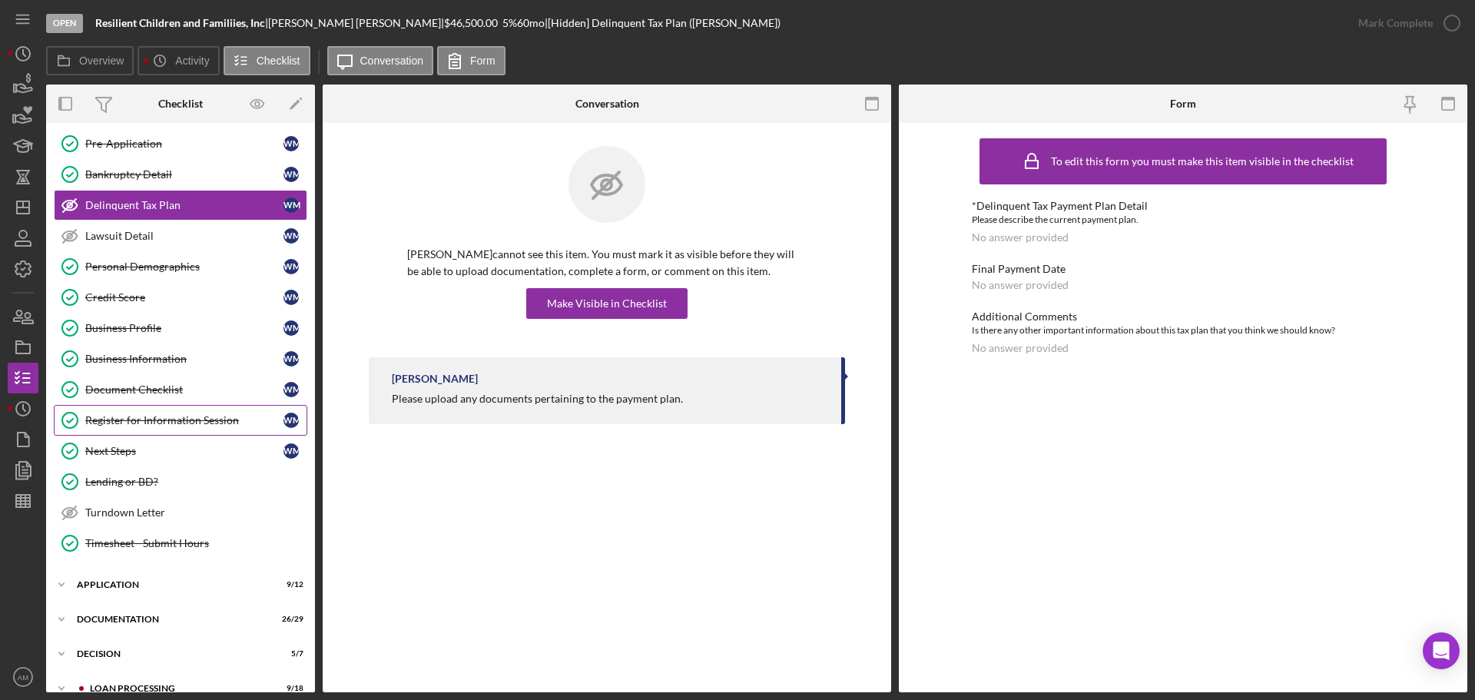
scroll to position [154, 0]
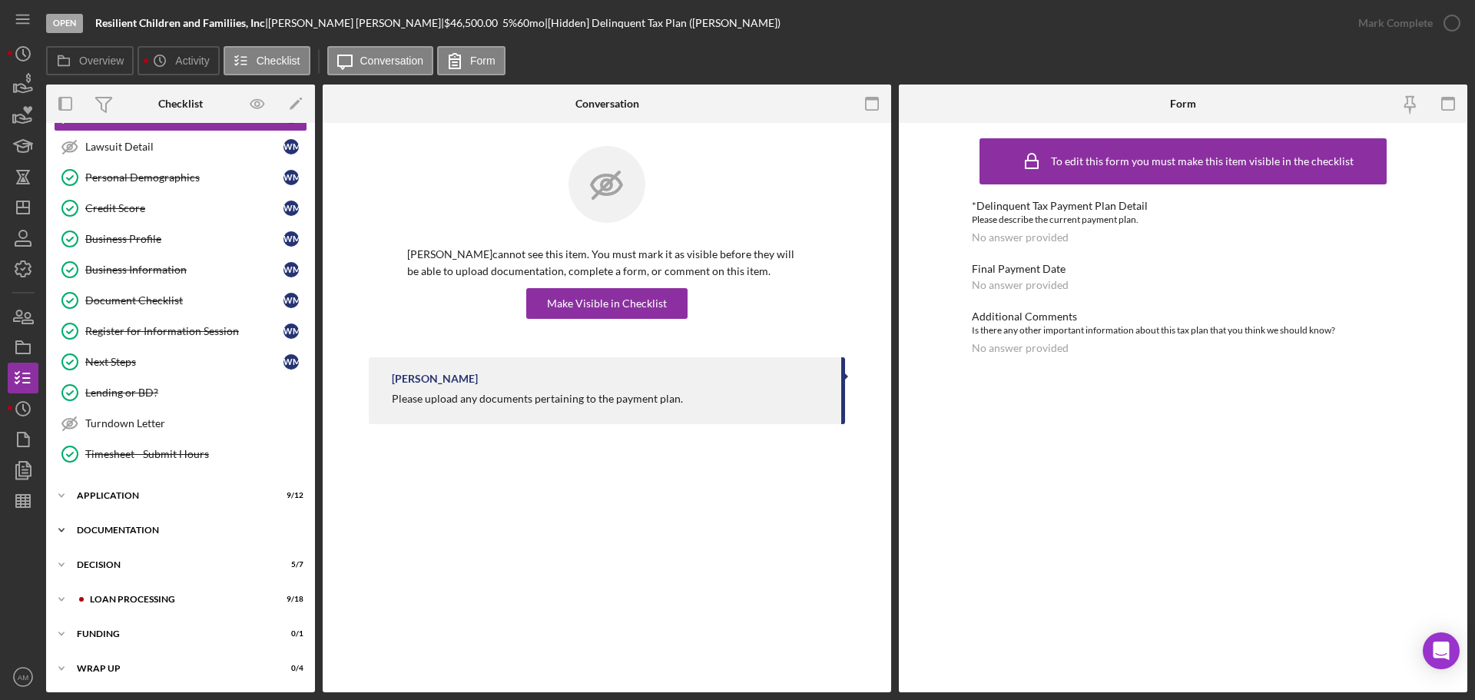
click at [107, 529] on div "Documentation" at bounding box center [186, 529] width 219 height 9
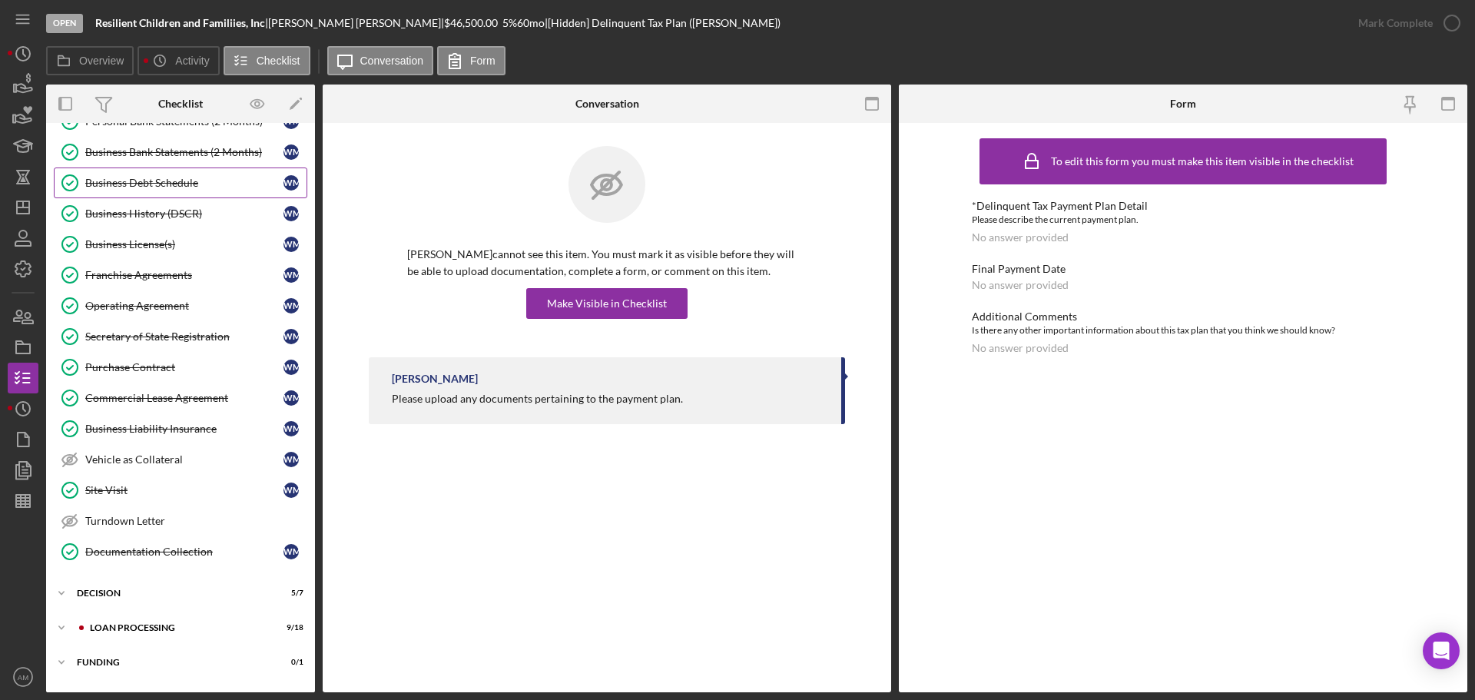
scroll to position [1053, 0]
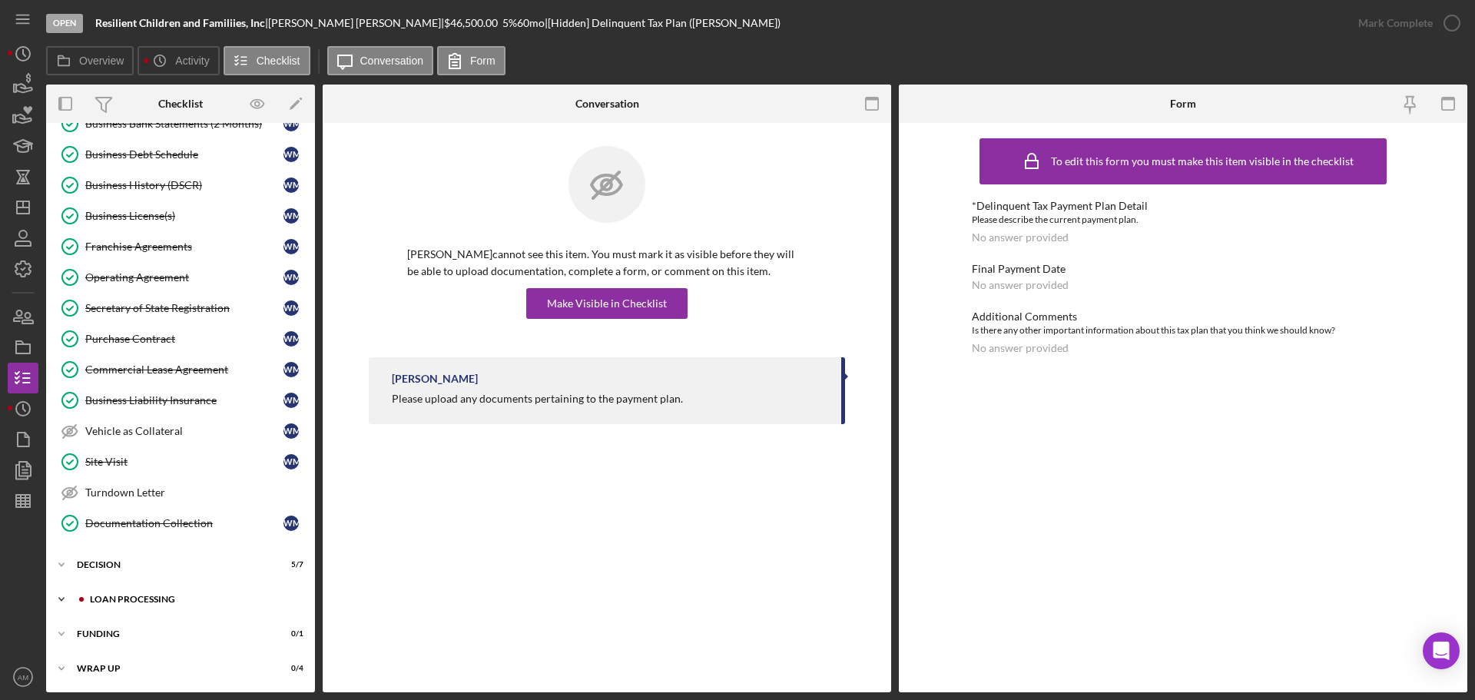
click at [124, 597] on div "Loan Processing" at bounding box center [193, 599] width 206 height 9
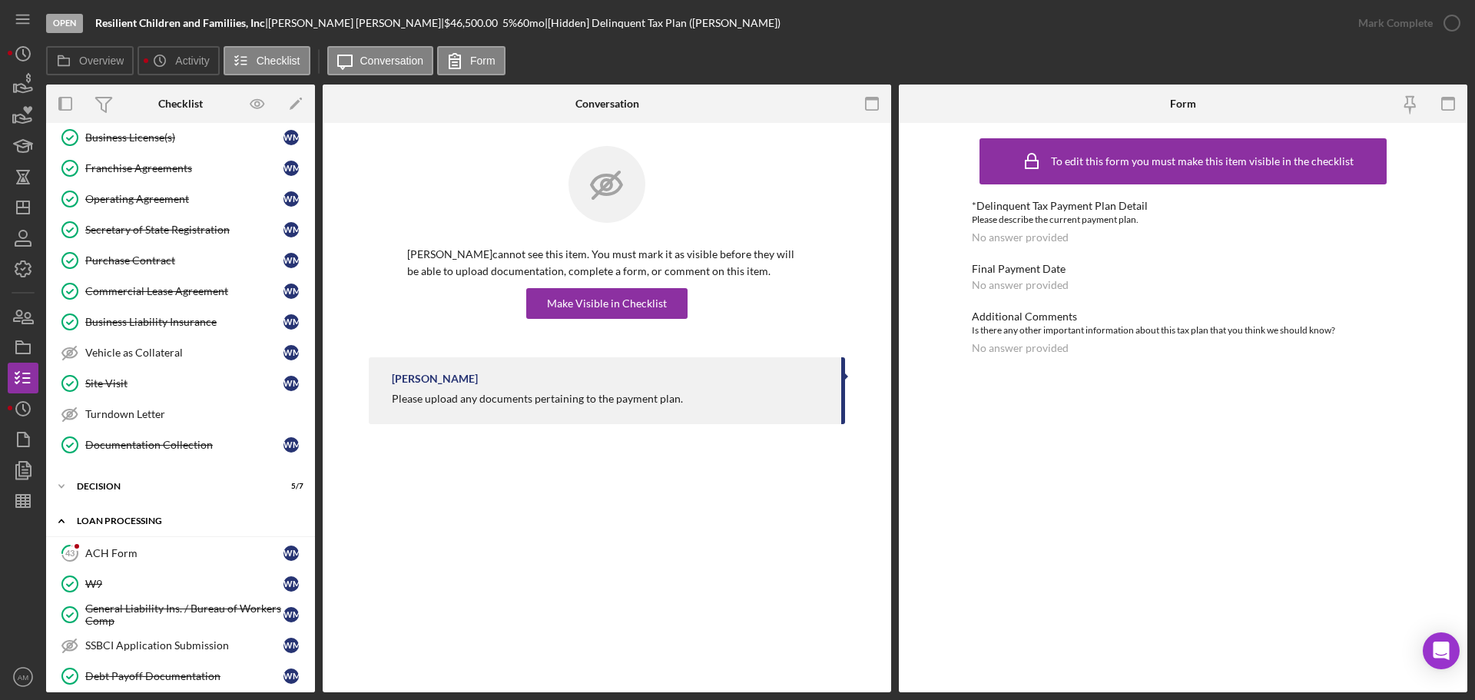
scroll to position [1207, 0]
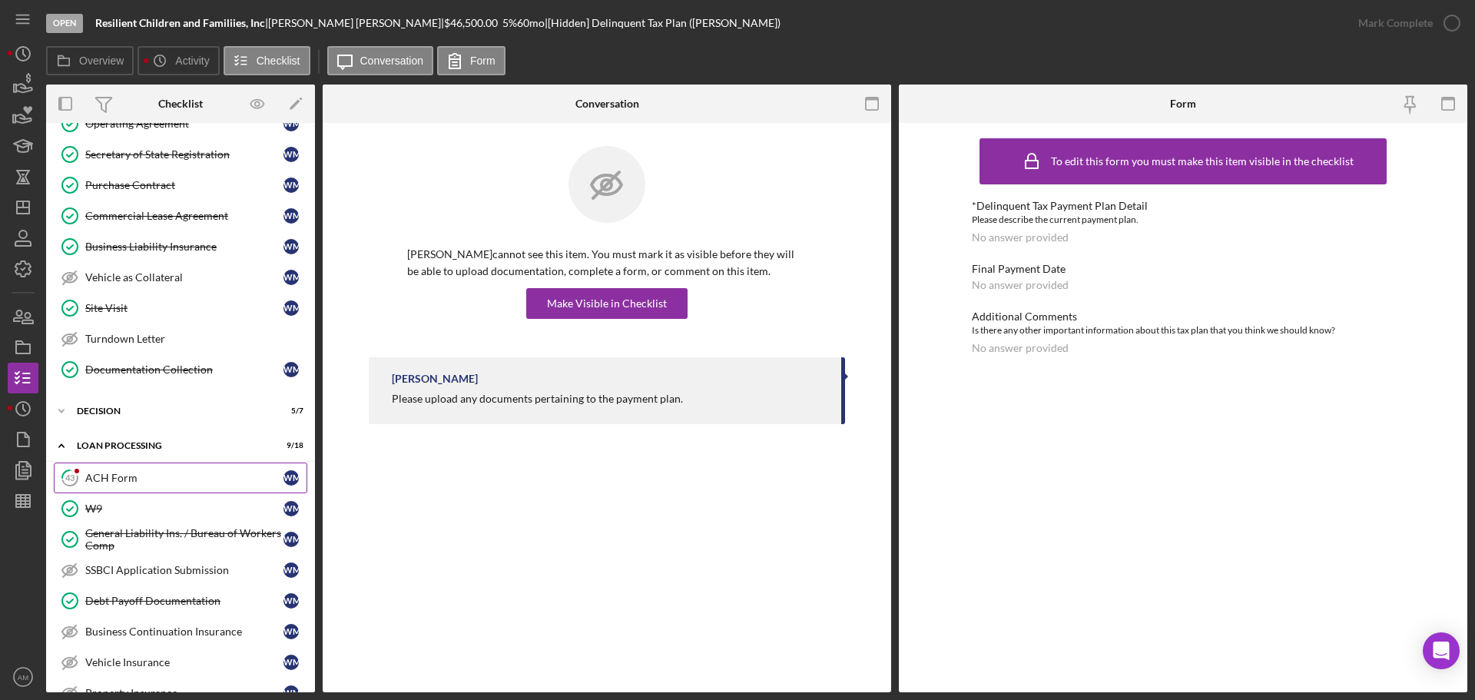
click at [110, 477] on div "ACH Form" at bounding box center [184, 478] width 198 height 12
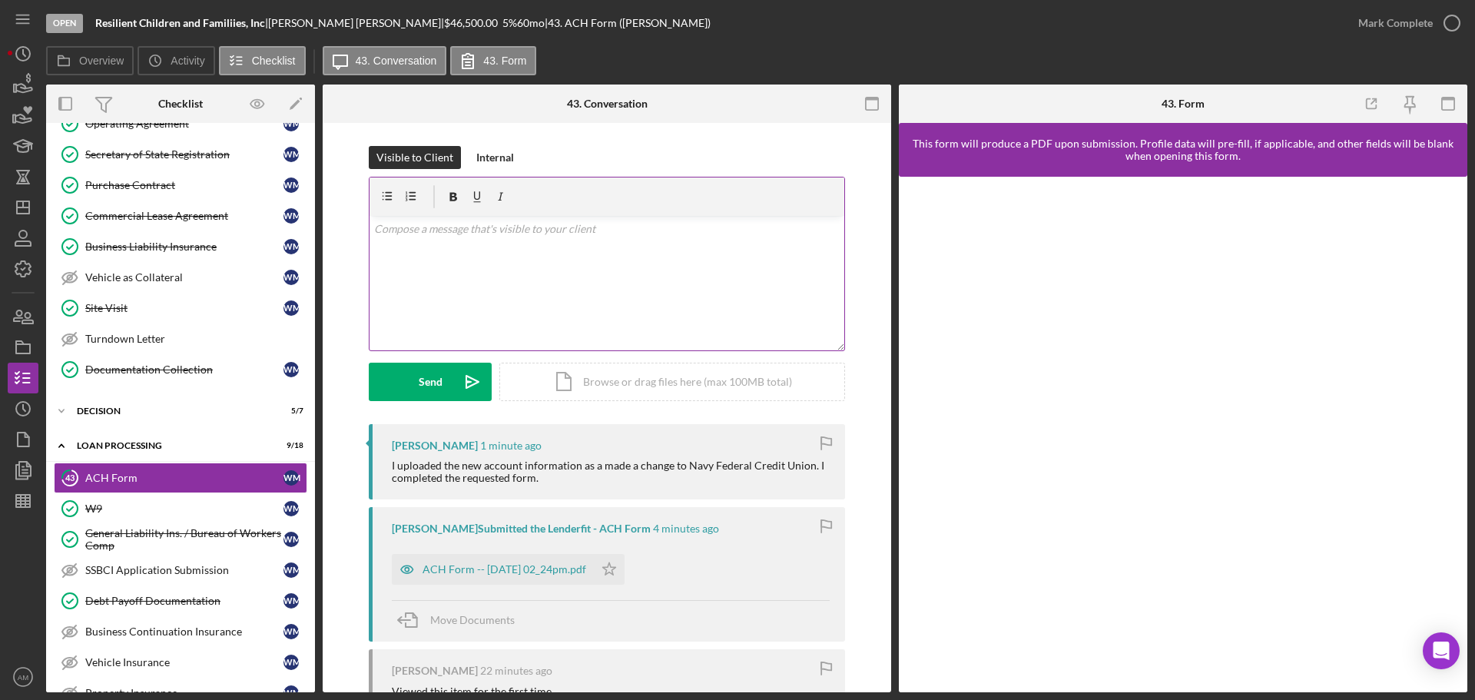
click at [451, 257] on div "v Color teal Color pink Remove color Add row above Add row below Add column bef…" at bounding box center [606, 283] width 475 height 134
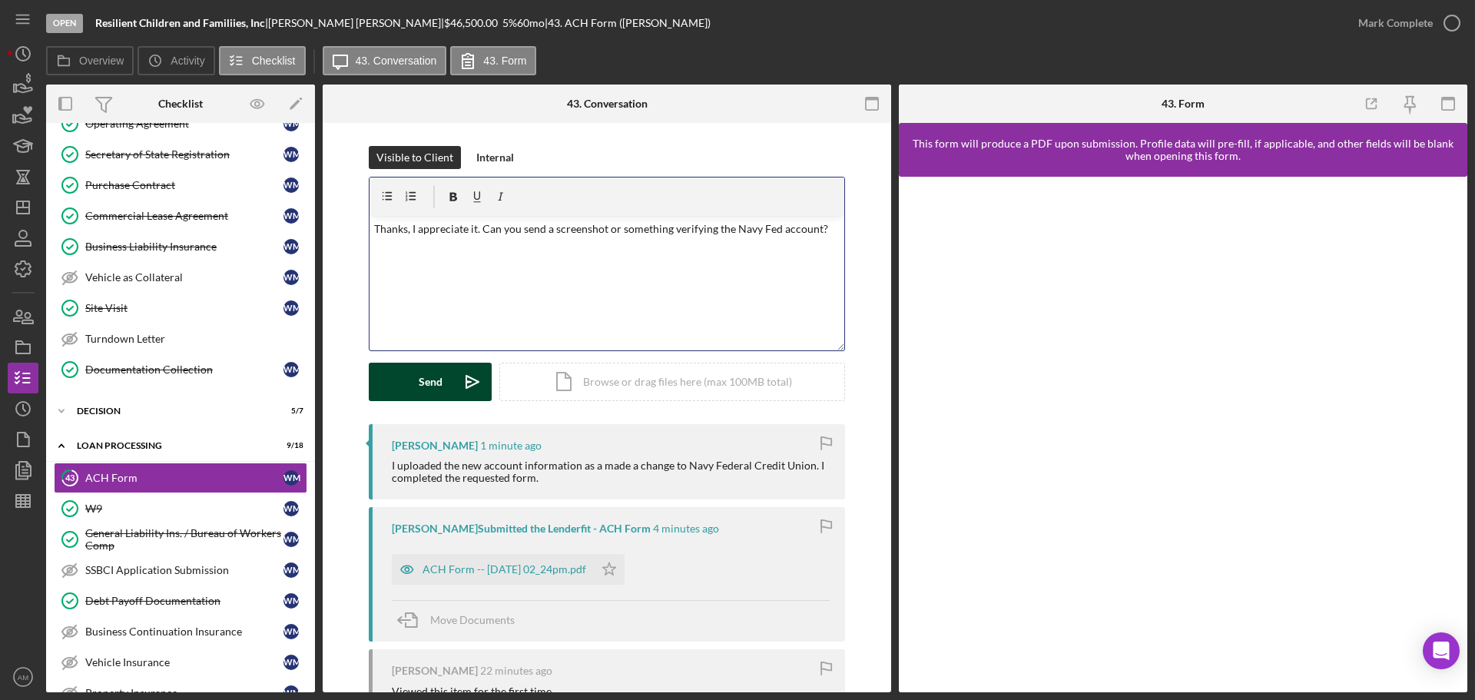
click at [436, 383] on div "Send" at bounding box center [431, 382] width 24 height 38
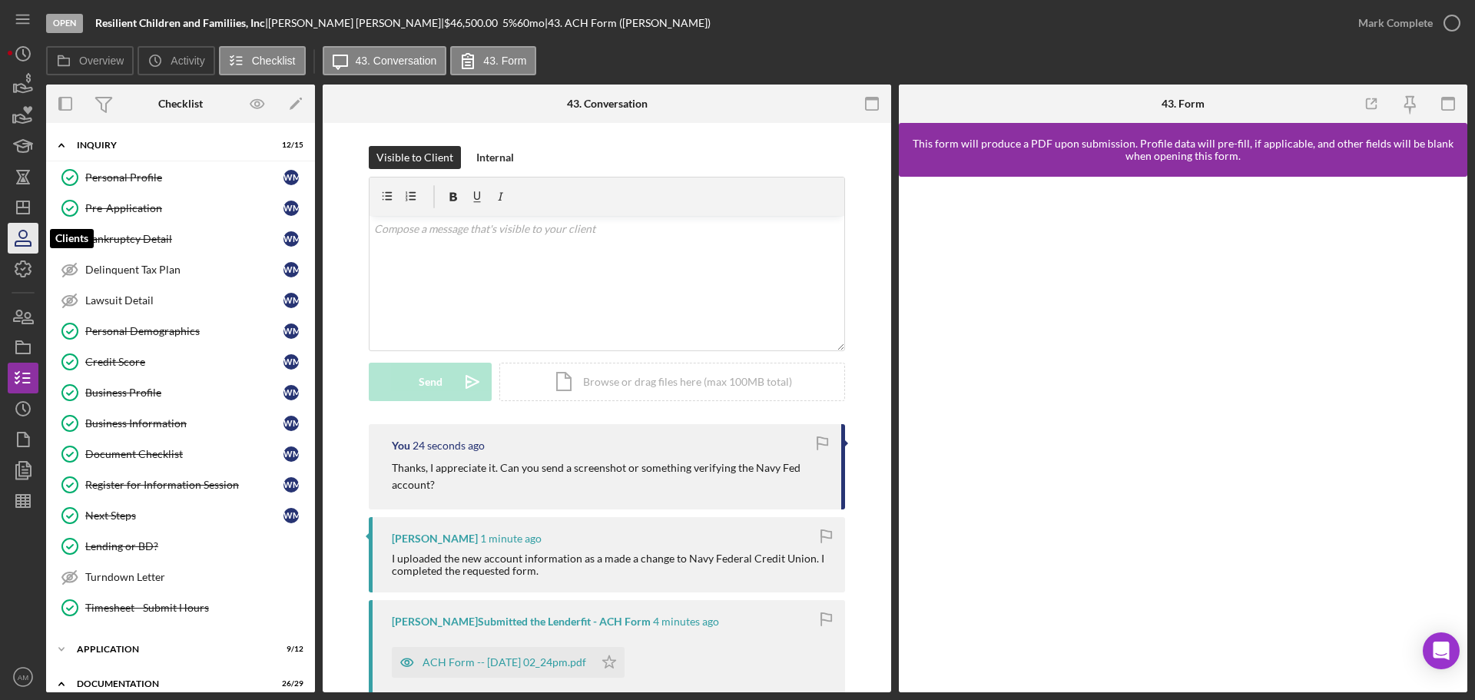
click at [18, 239] on icon "button" at bounding box center [23, 238] width 38 height 38
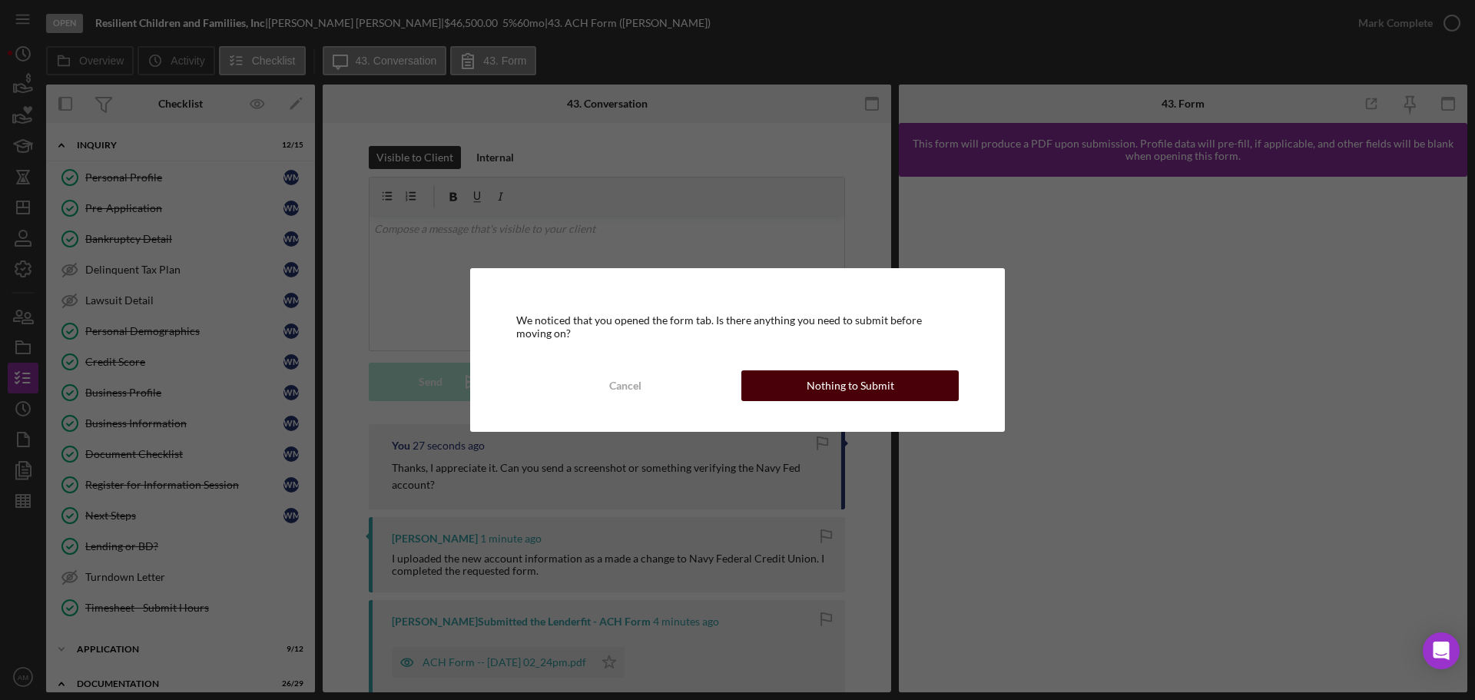
click at [821, 384] on div "Nothing to Submit" at bounding box center [851, 385] width 88 height 31
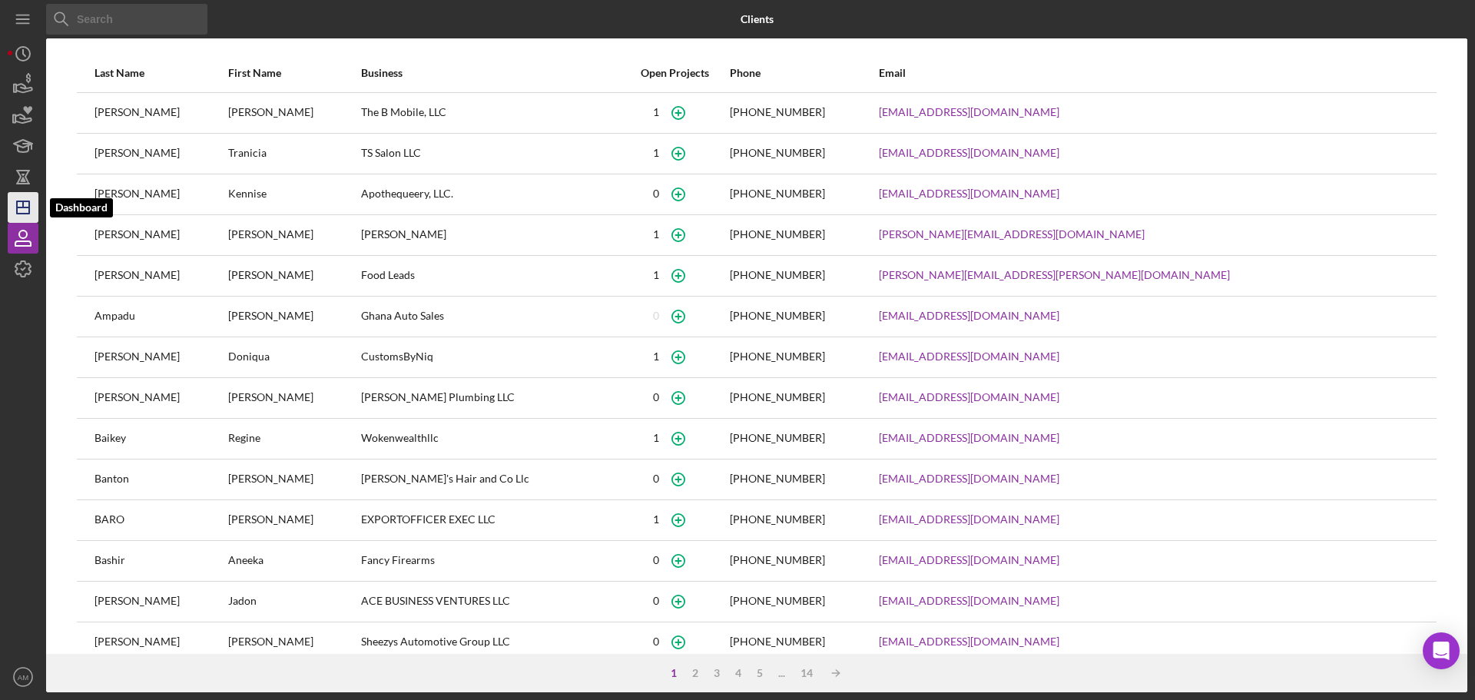
click at [22, 209] on icon "Icon/Dashboard" at bounding box center [23, 207] width 38 height 38
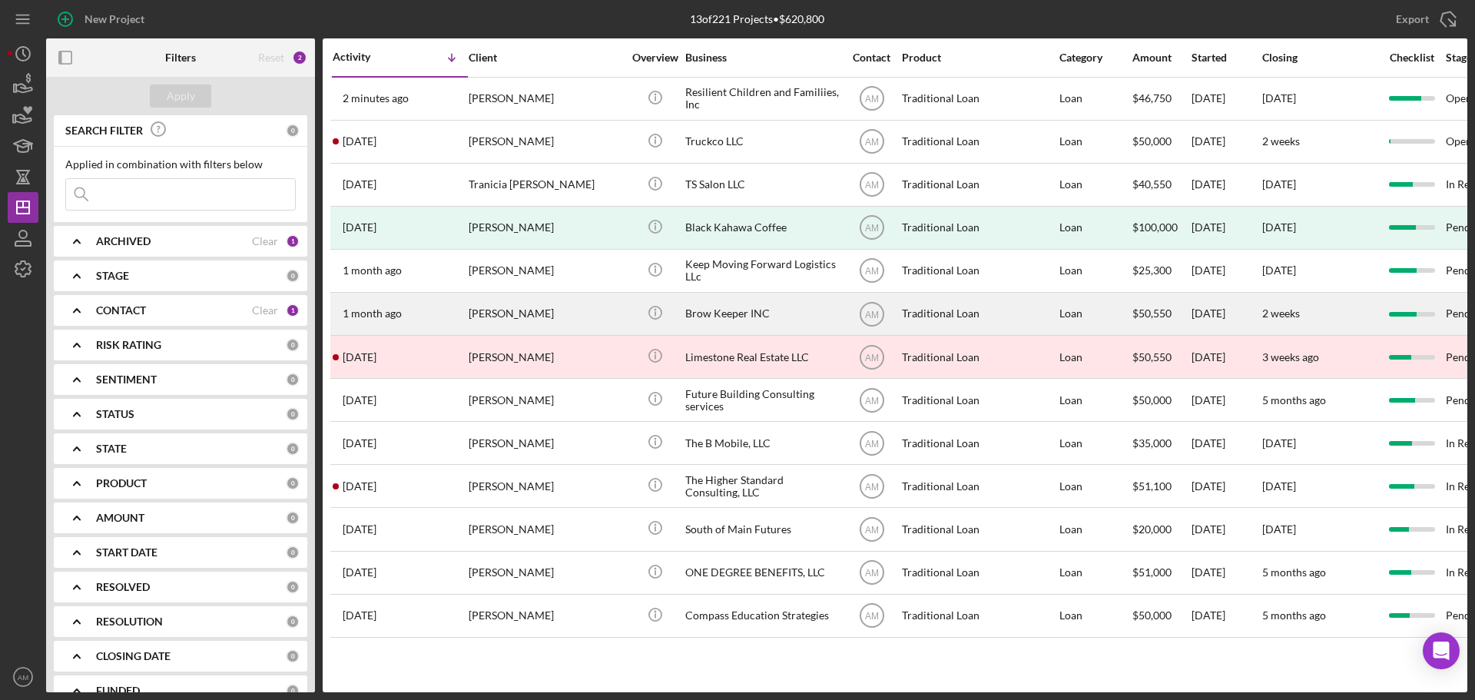
click at [735, 315] on div "Brow Keeper INC" at bounding box center [762, 313] width 154 height 41
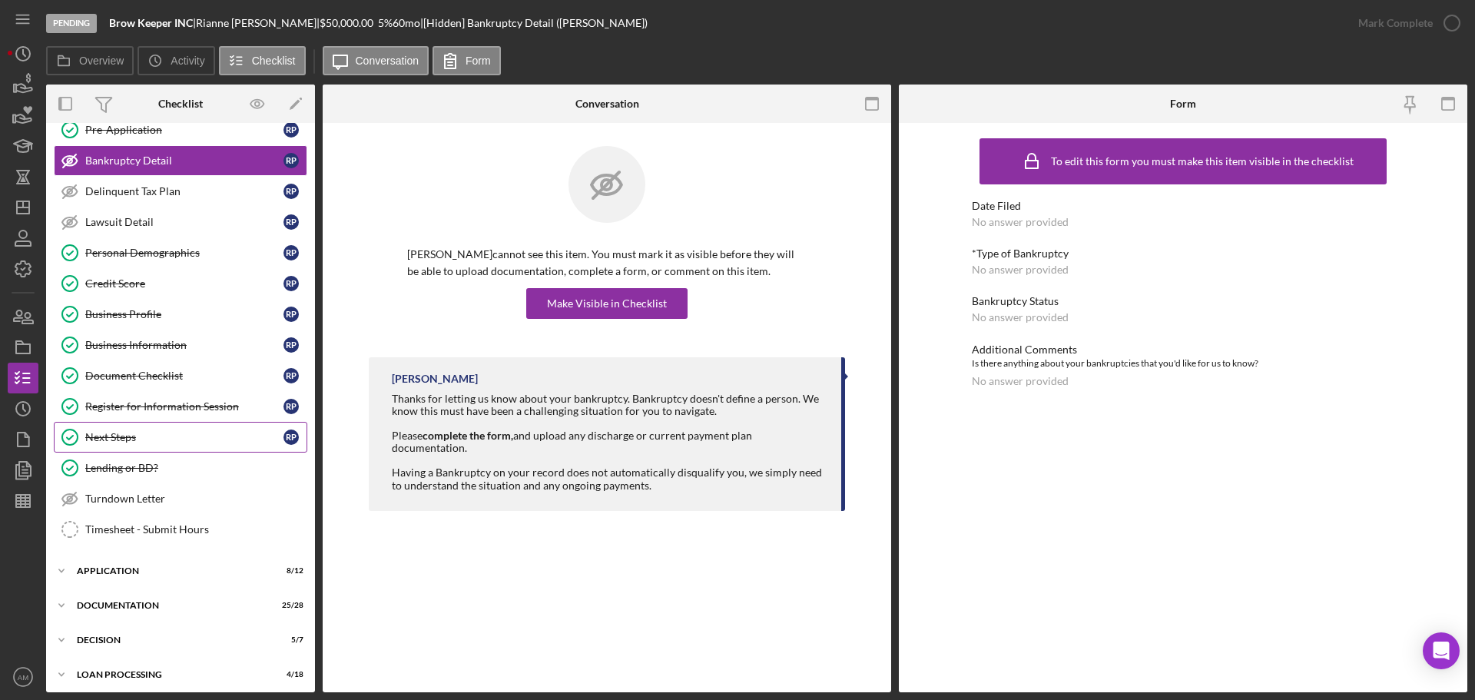
scroll to position [154, 0]
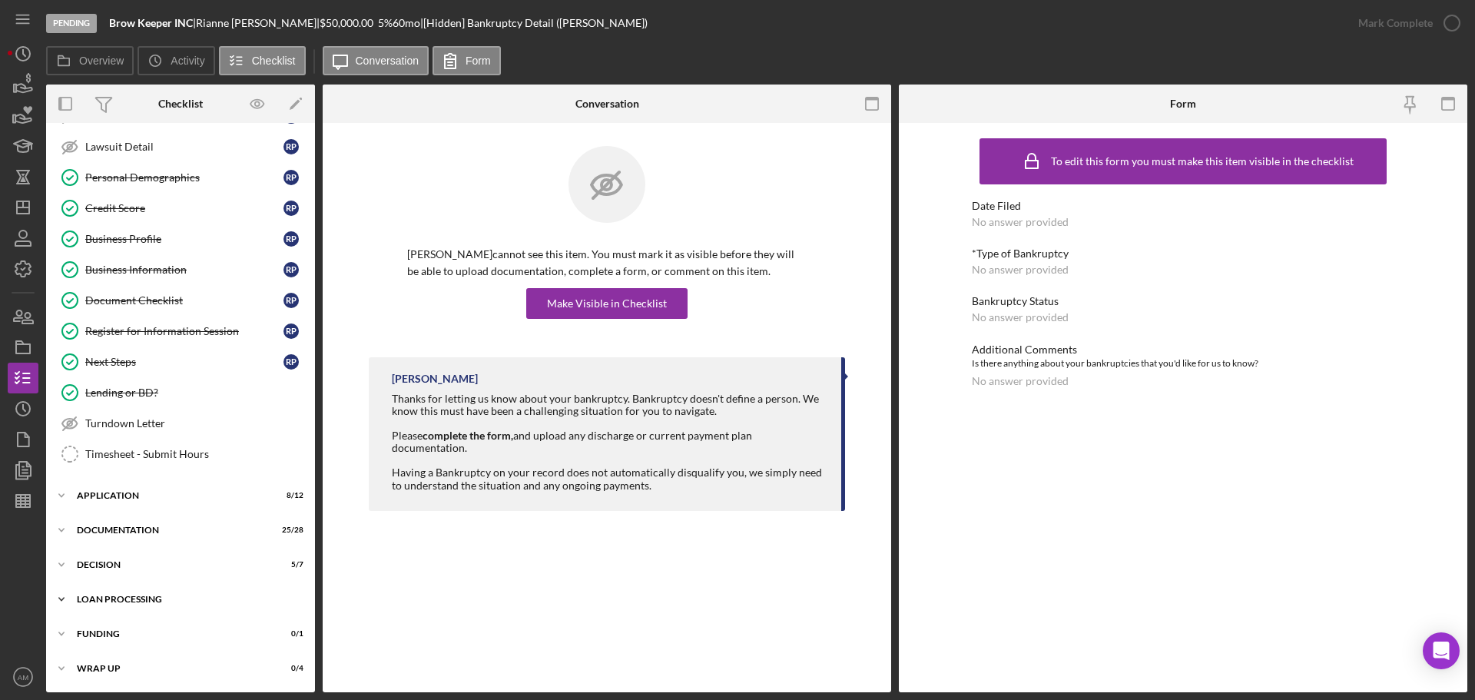
click at [129, 589] on div "Icon/Expander Loan Processing 4 / 18" at bounding box center [180, 599] width 269 height 31
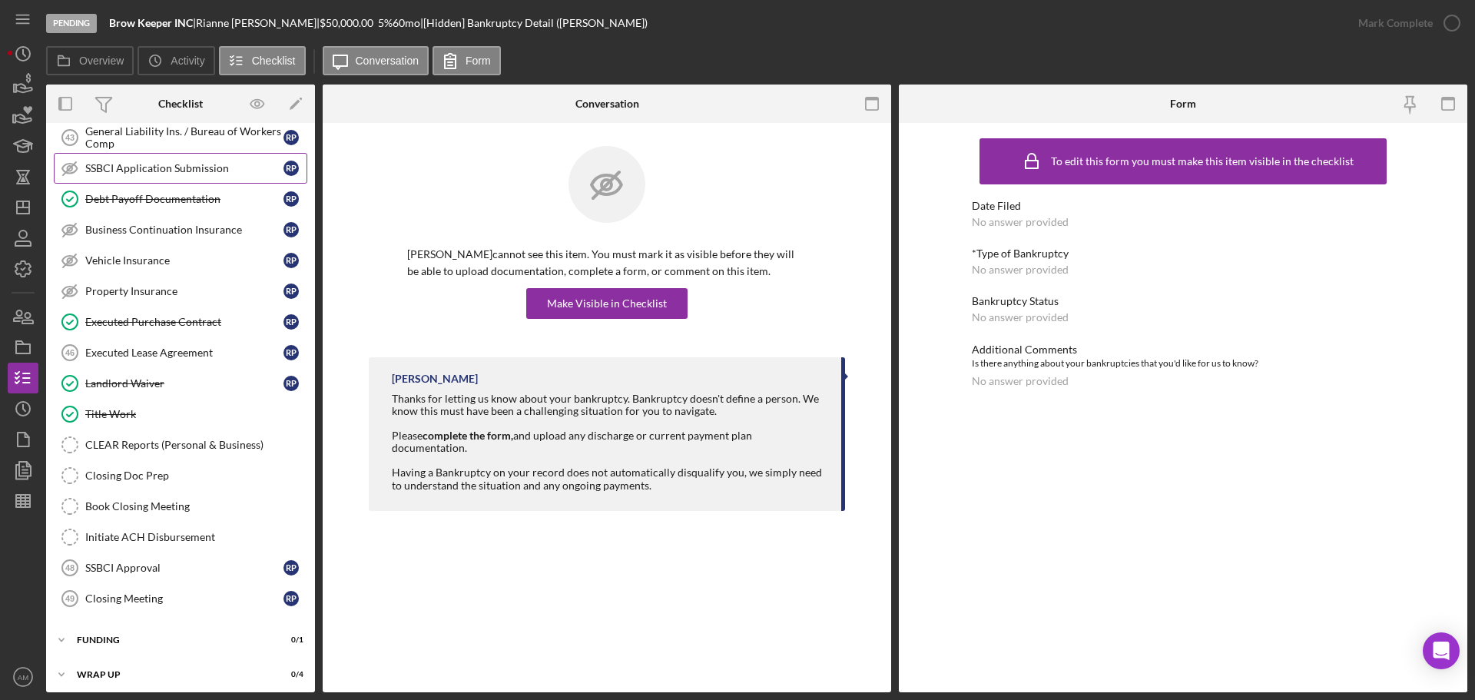
scroll to position [715, 0]
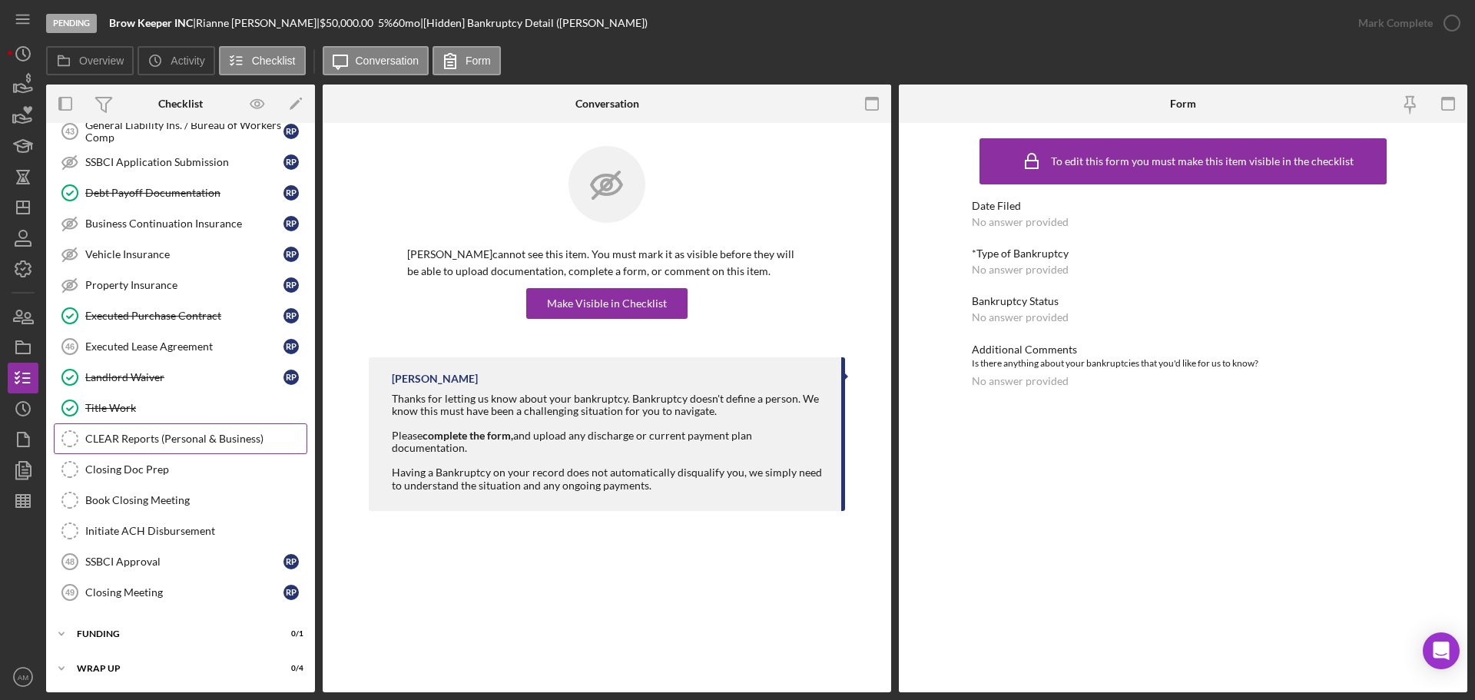
click at [161, 435] on div "CLEAR Reports (Personal & Business)" at bounding box center [195, 438] width 221 height 12
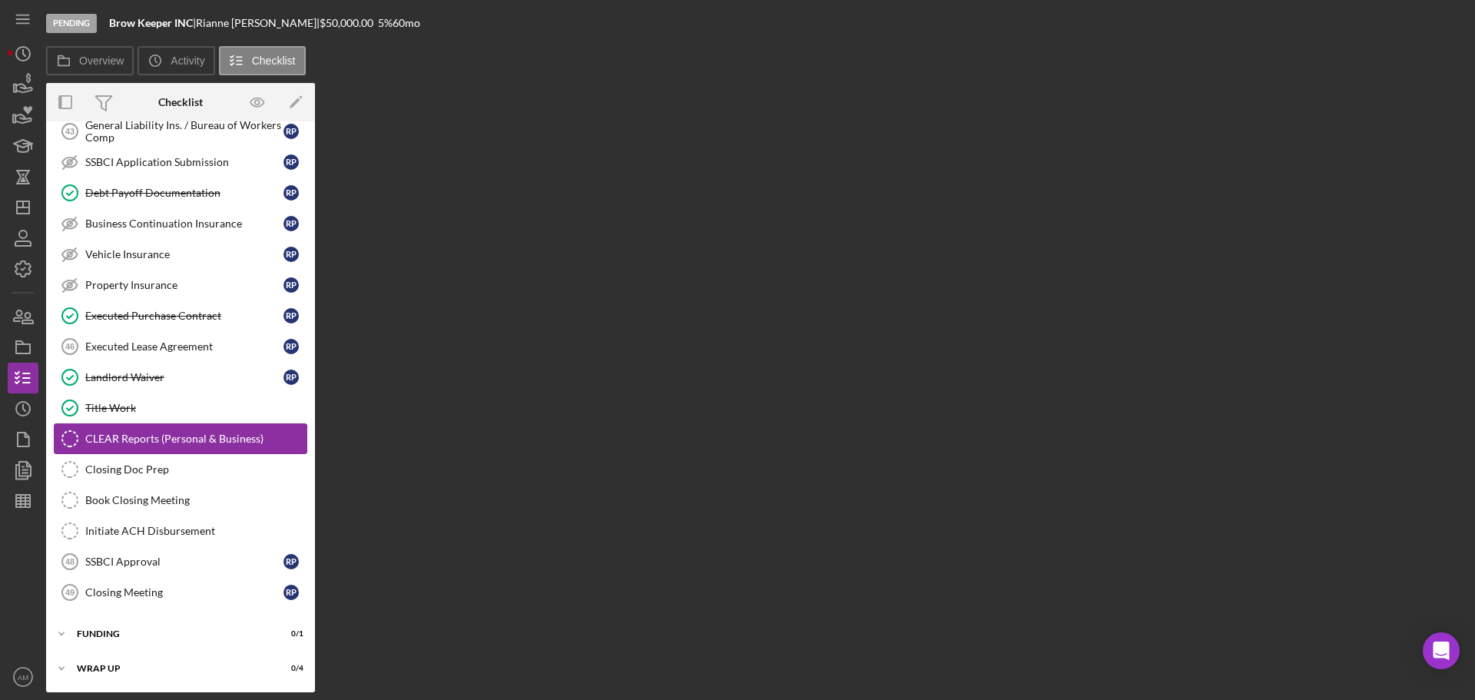
scroll to position [715, 0]
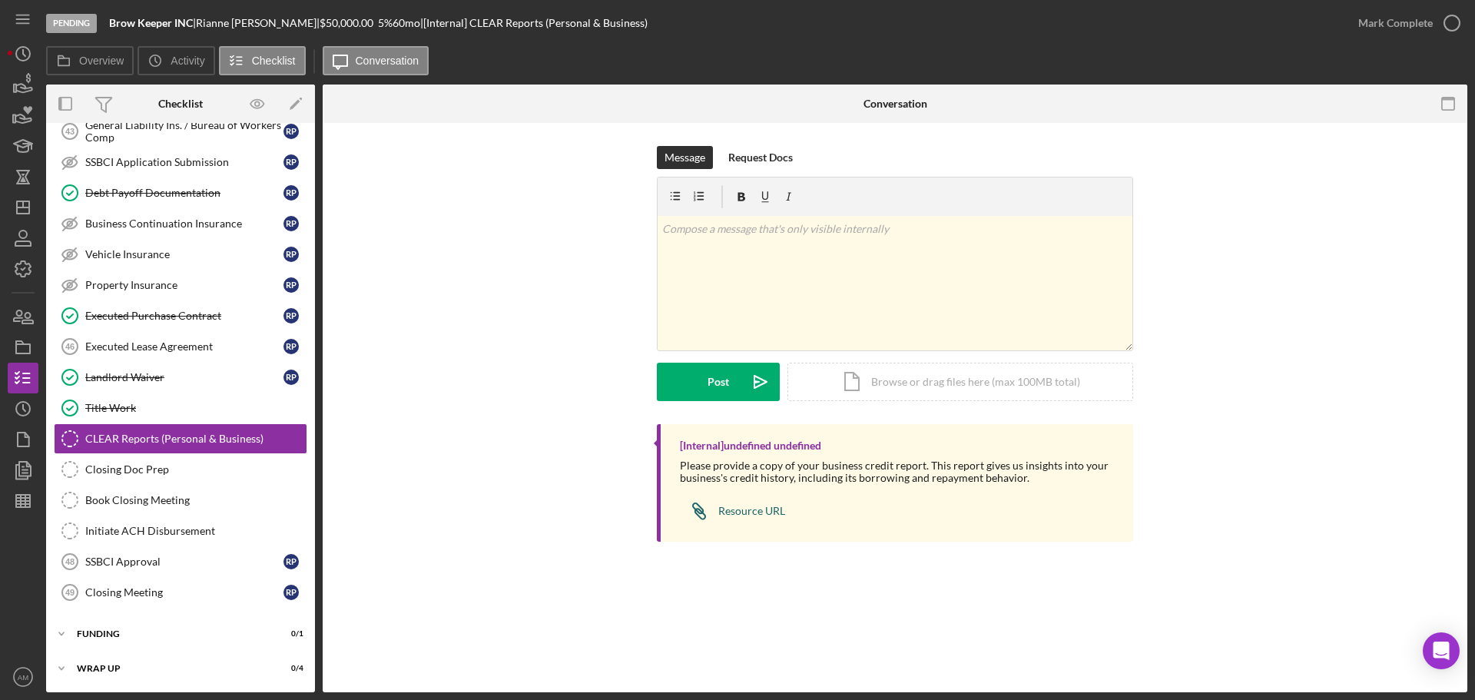
click at [745, 511] on div "Resource URL" at bounding box center [751, 511] width 67 height 12
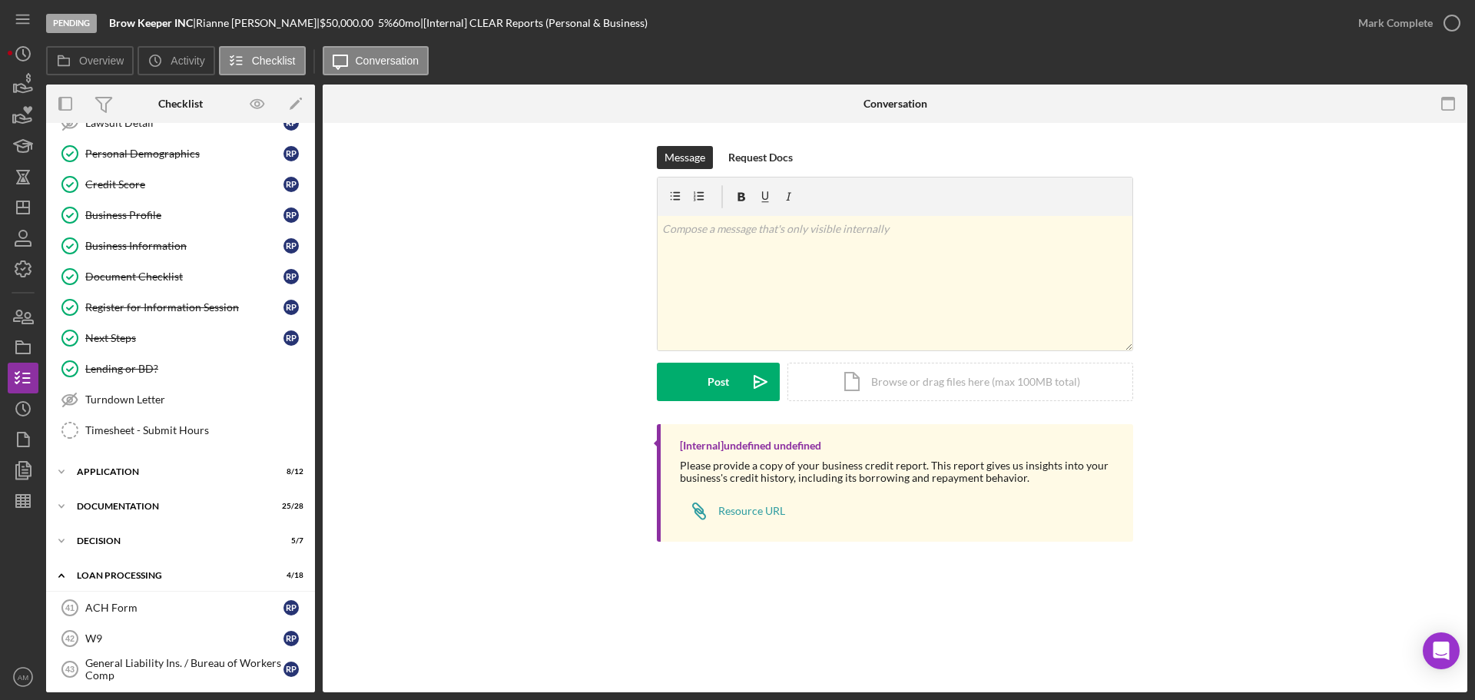
scroll to position [0, 0]
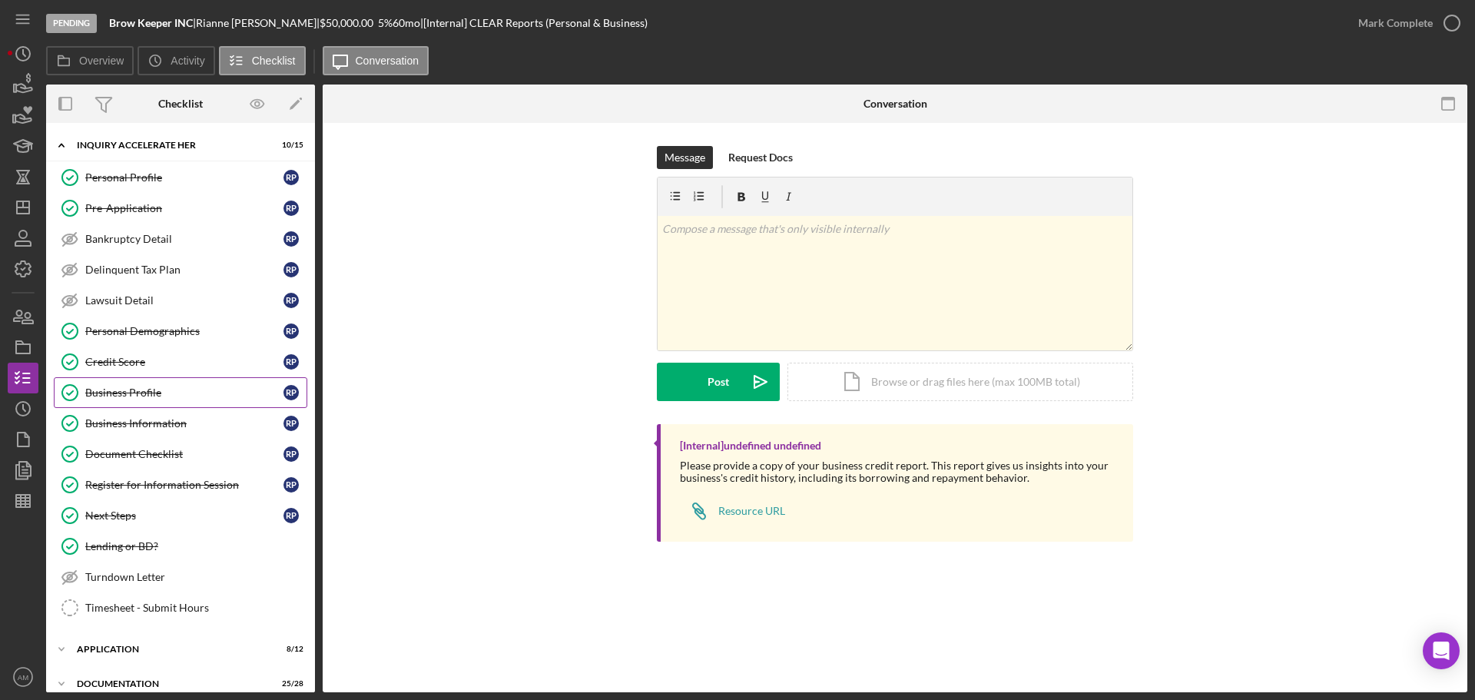
click at [127, 393] on div "Business Profile" at bounding box center [184, 392] width 198 height 12
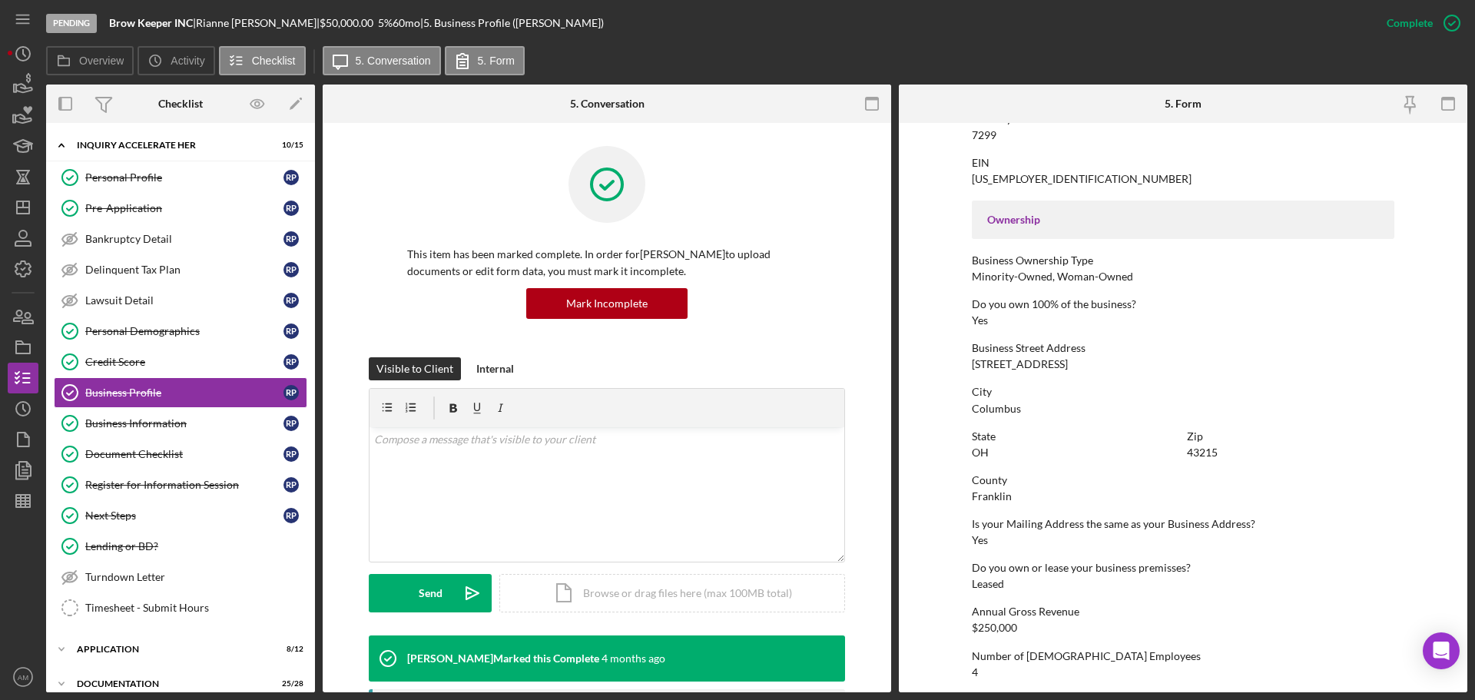
scroll to position [436, 0]
click at [156, 177] on div "Personal Profile" at bounding box center [184, 177] width 198 height 12
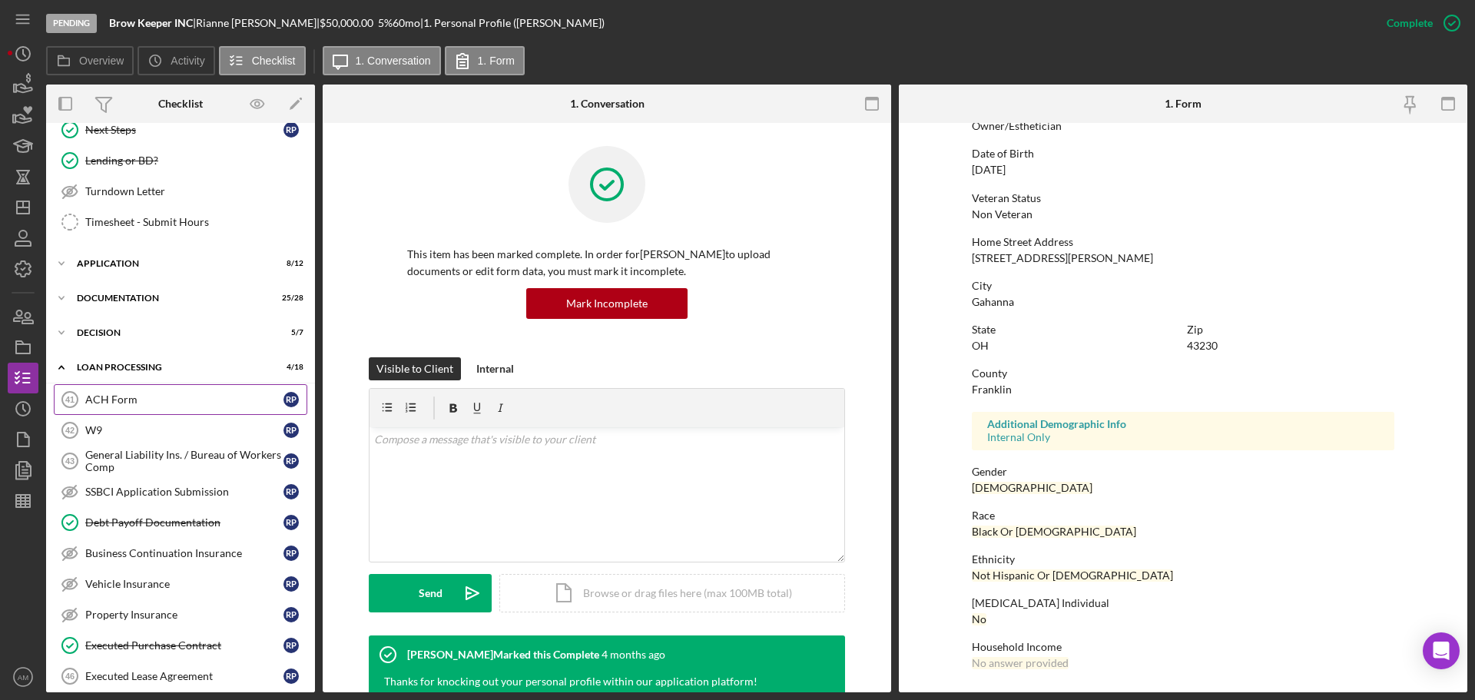
scroll to position [384, 0]
click at [141, 294] on div "Icon/Expander Documentation 25 / 28" at bounding box center [180, 299] width 269 height 31
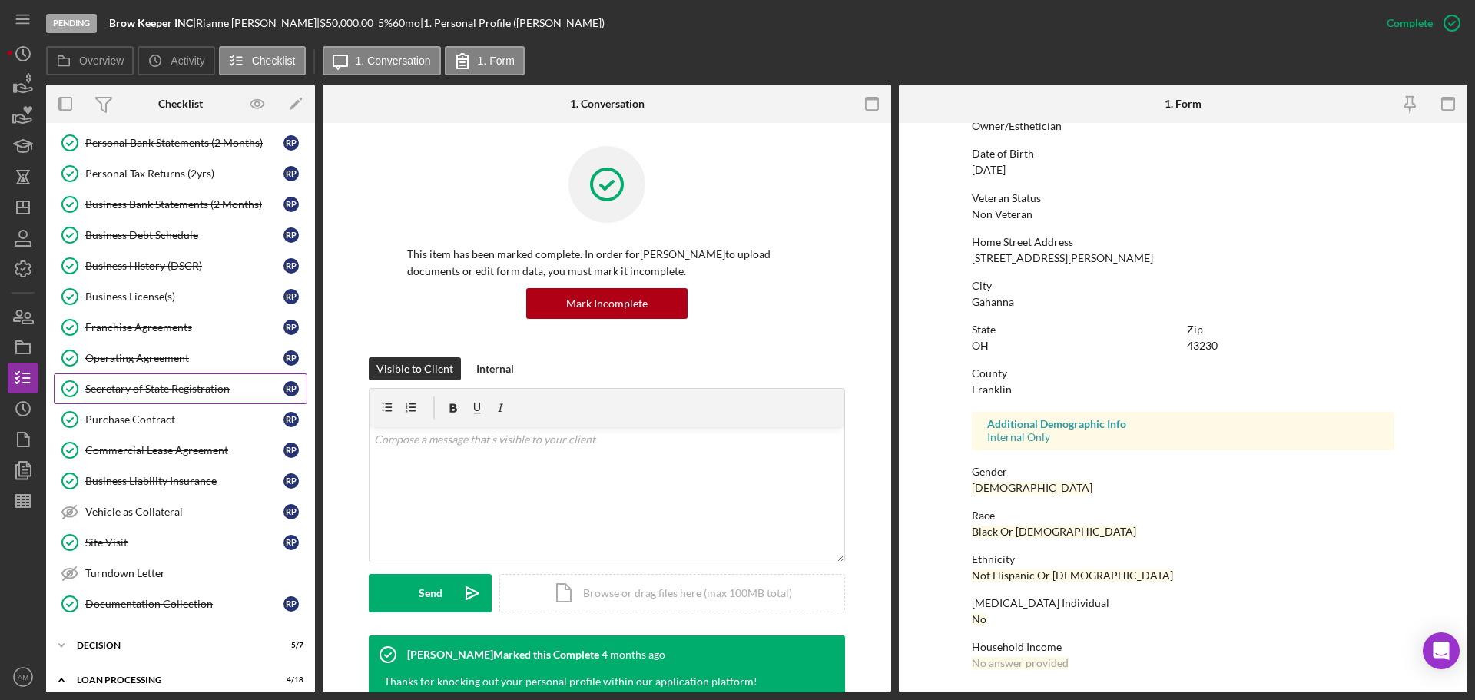
scroll to position [845, 0]
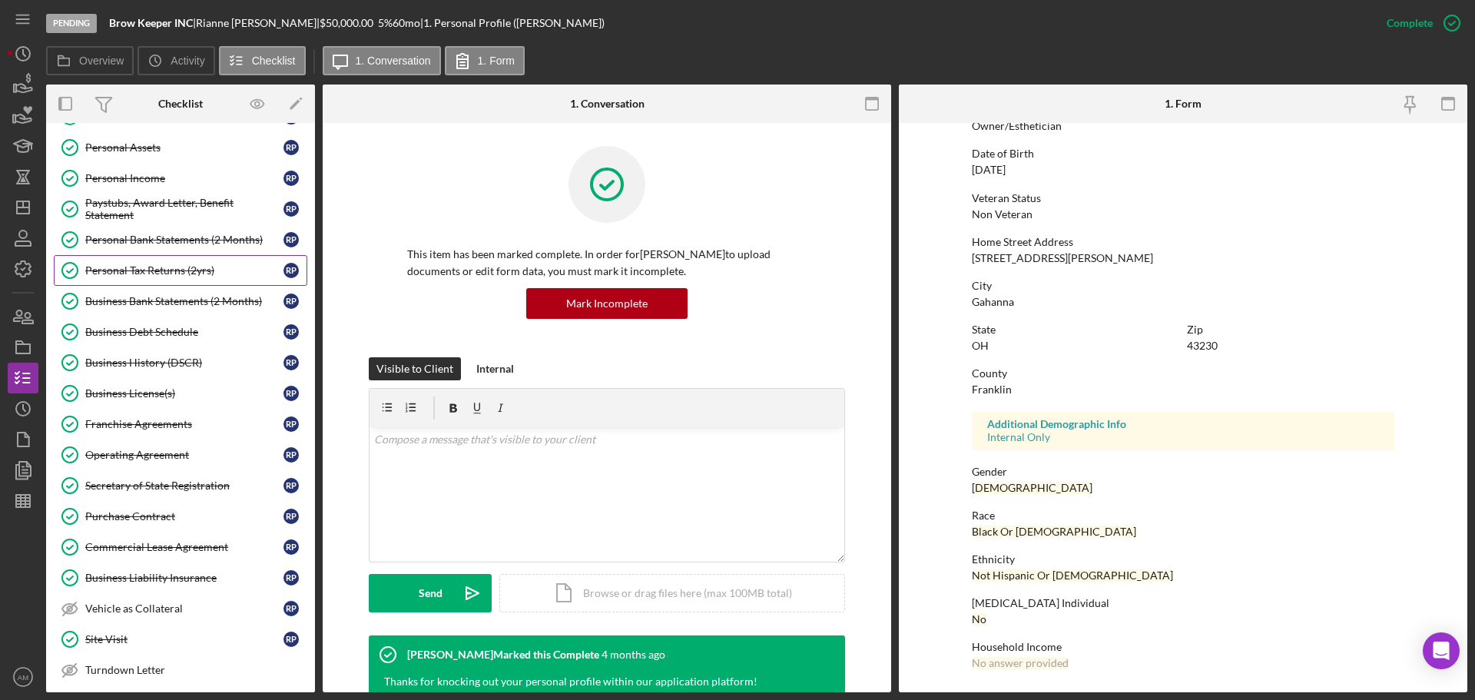
click at [169, 264] on div "Personal Tax Returns (2yrs)" at bounding box center [184, 270] width 198 height 12
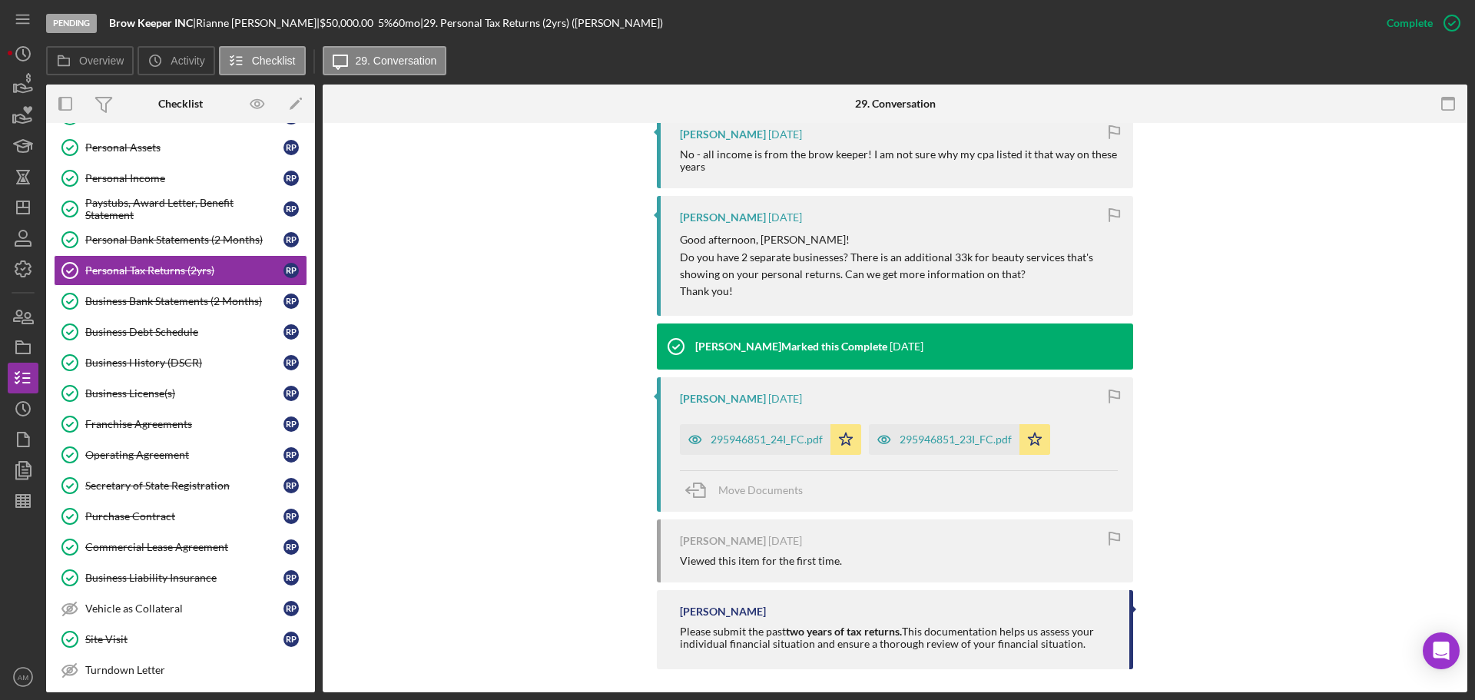
scroll to position [530, 0]
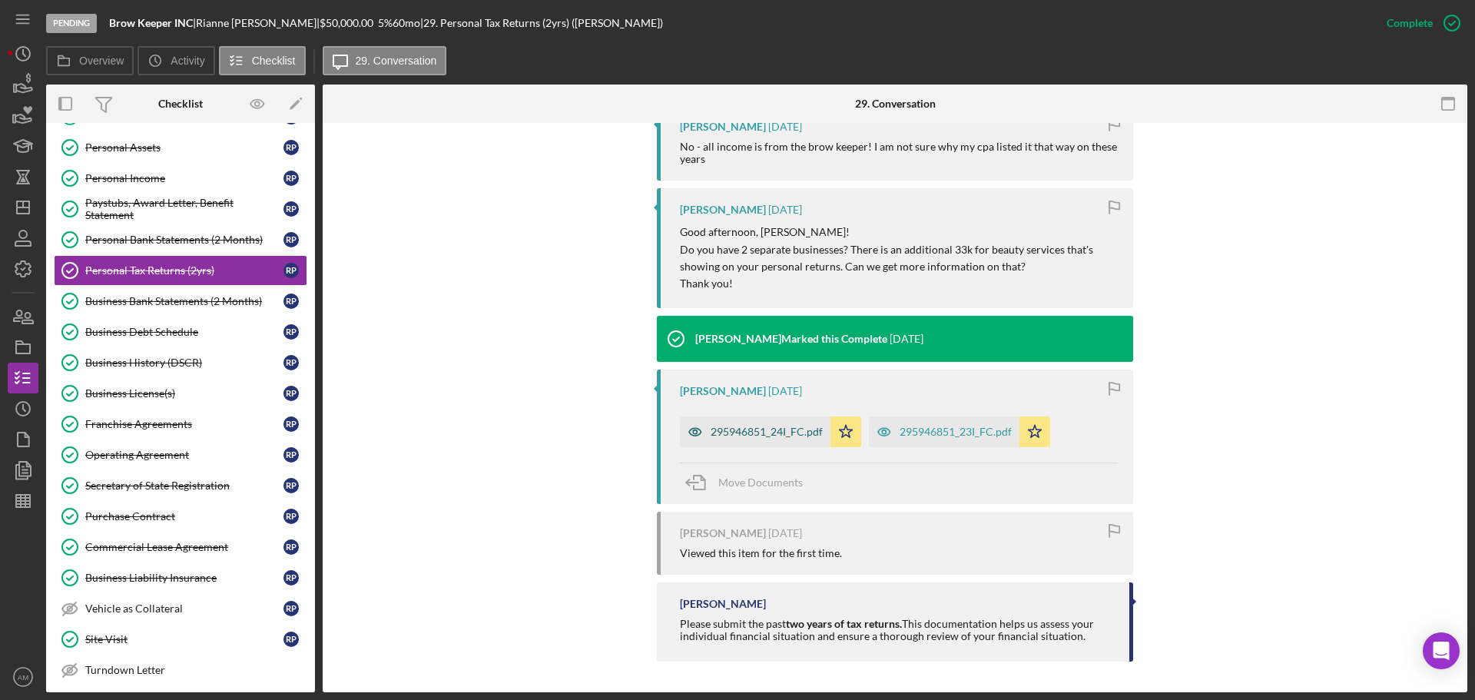
click at [762, 426] on div "295946851_24I_FC.pdf" at bounding box center [767, 432] width 112 height 12
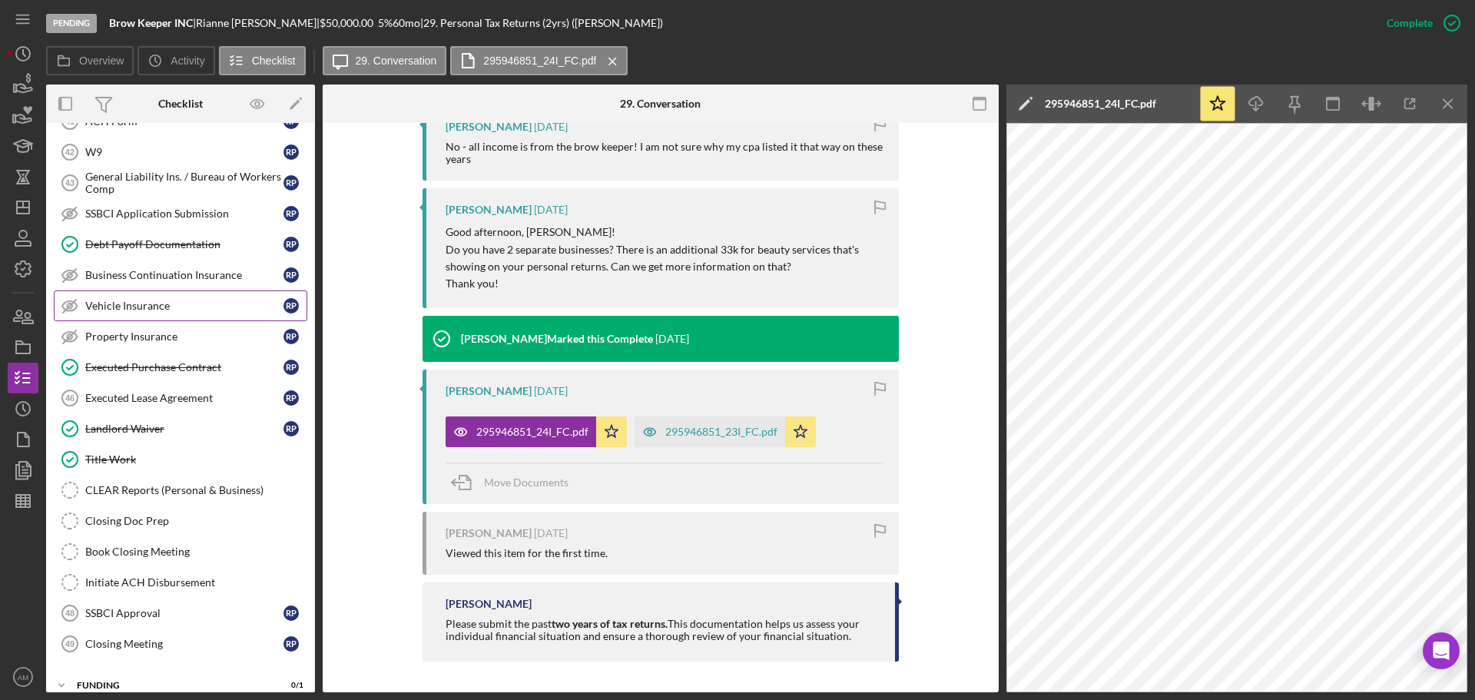
scroll to position [1584, 0]
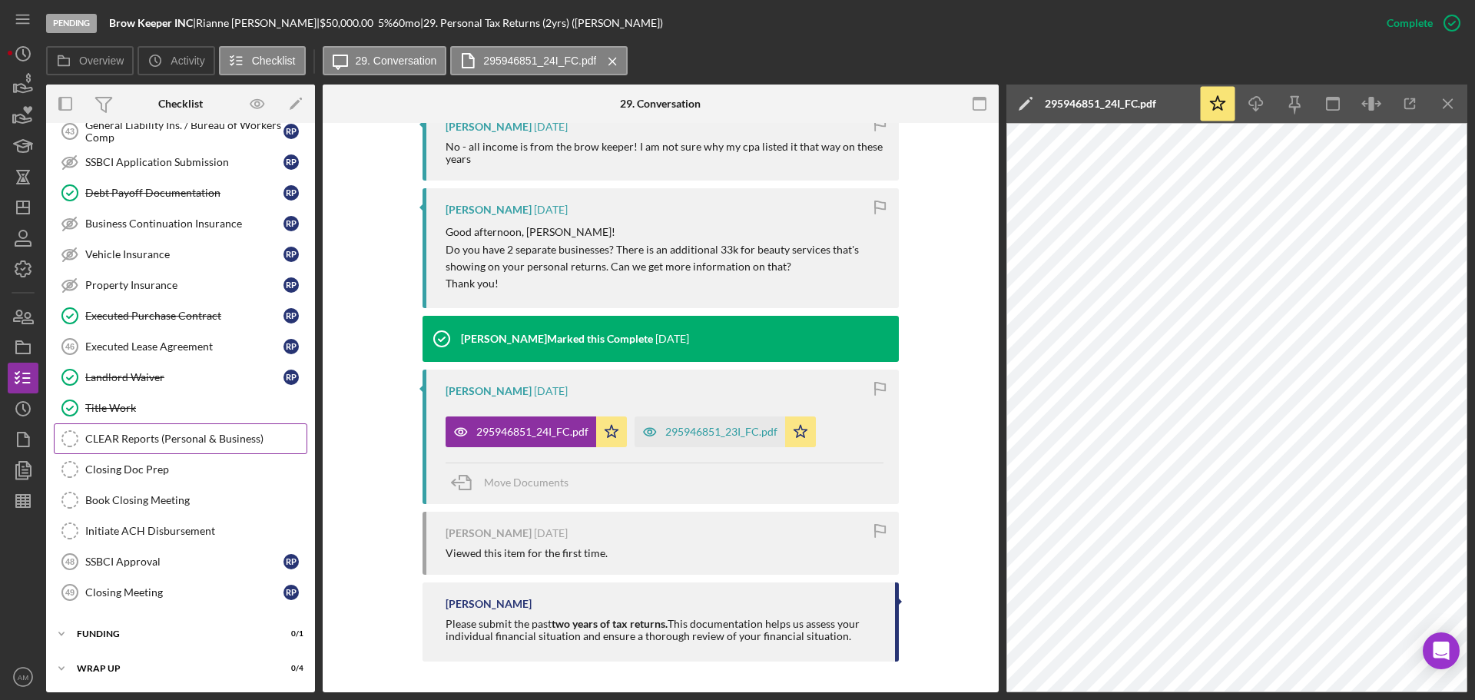
click at [154, 439] on div "CLEAR Reports (Personal & Business)" at bounding box center [195, 438] width 221 height 12
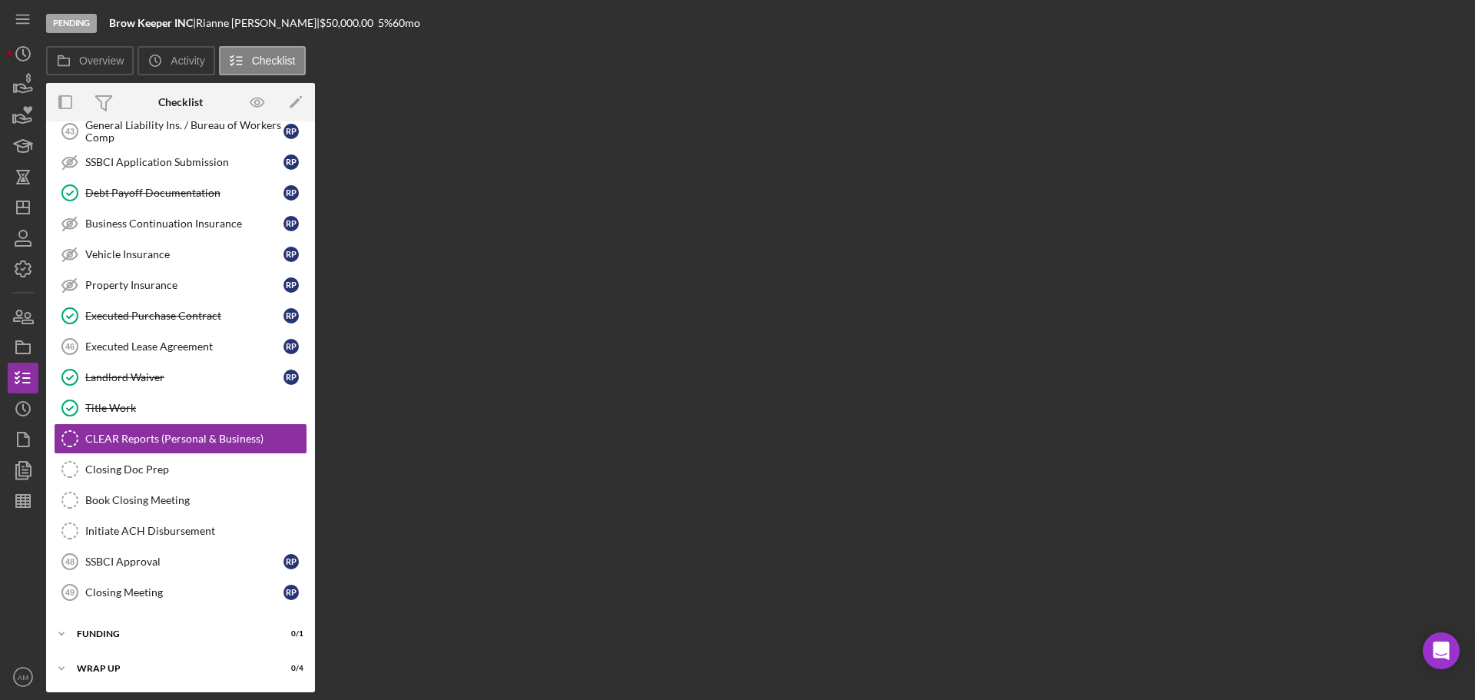
scroll to position [1584, 0]
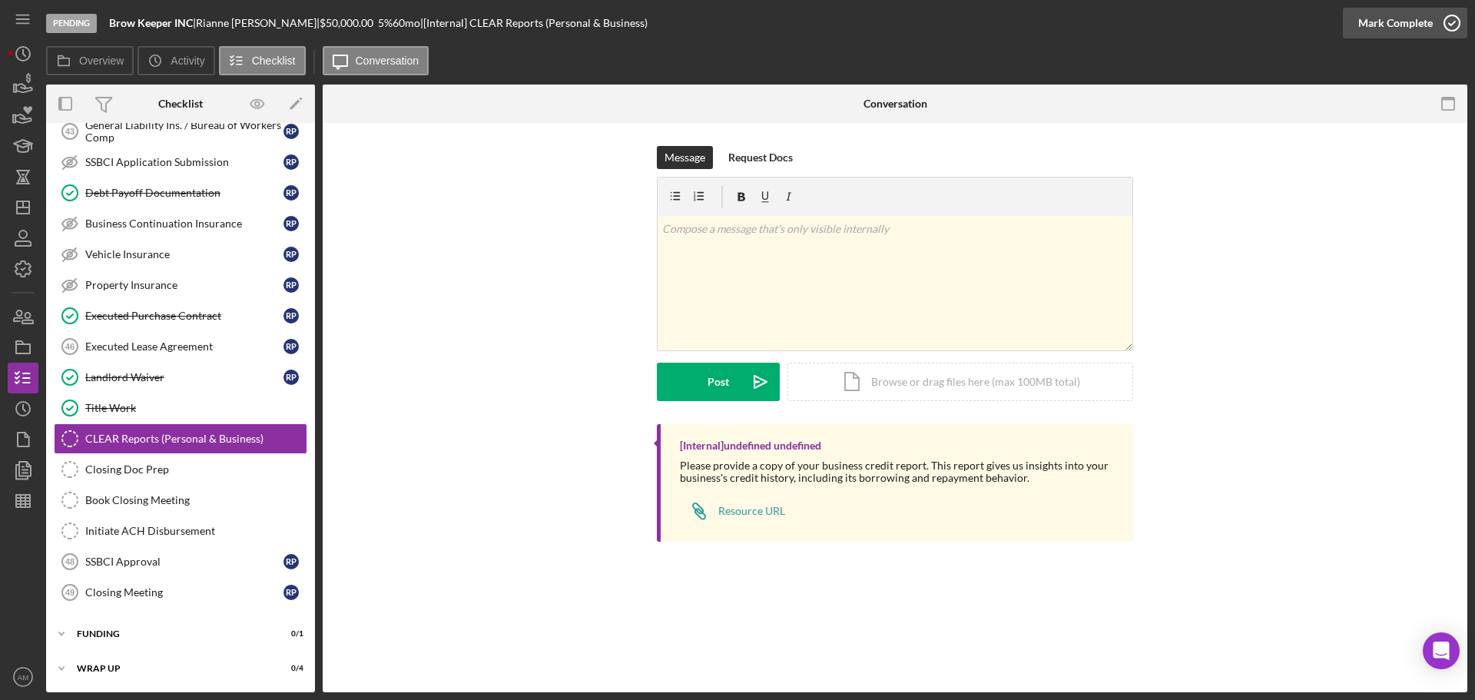
click at [1396, 17] on div "Mark Complete" at bounding box center [1395, 23] width 75 height 31
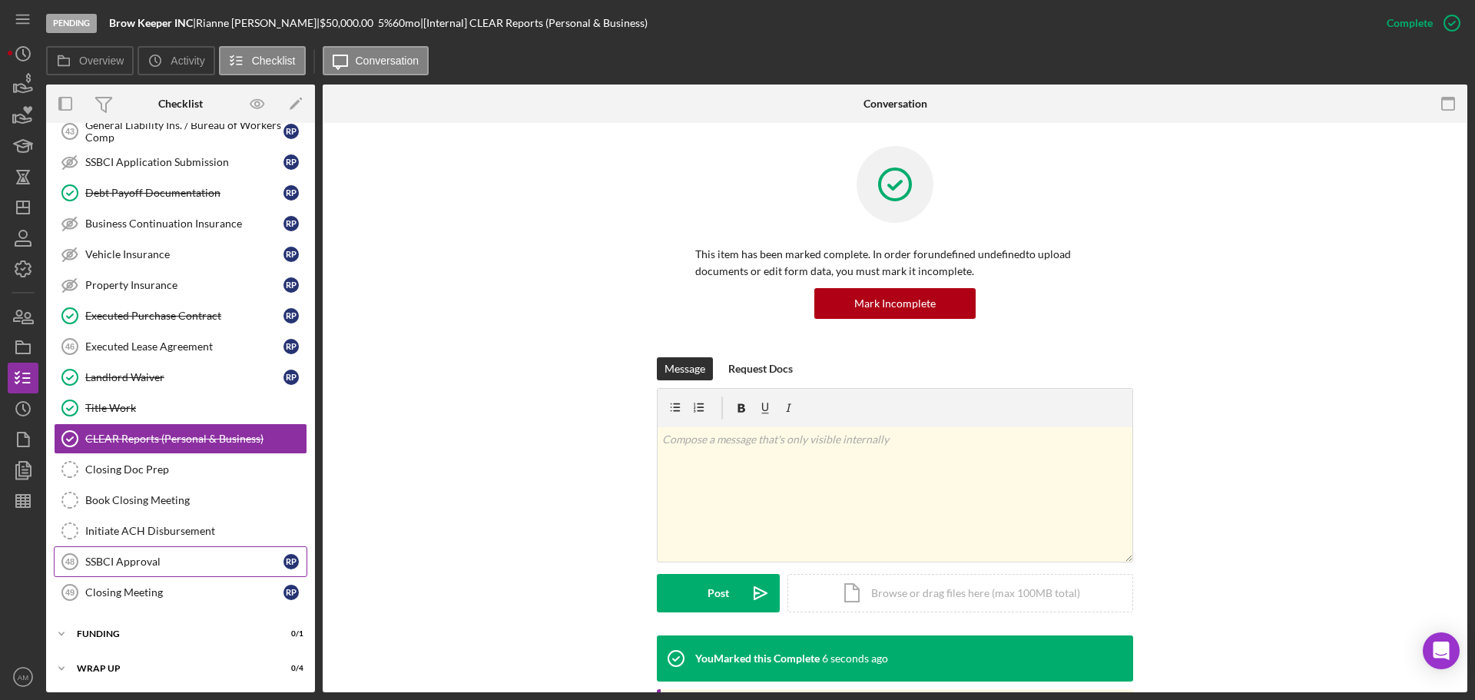
click at [190, 564] on div "SSBCI Approval" at bounding box center [184, 561] width 198 height 12
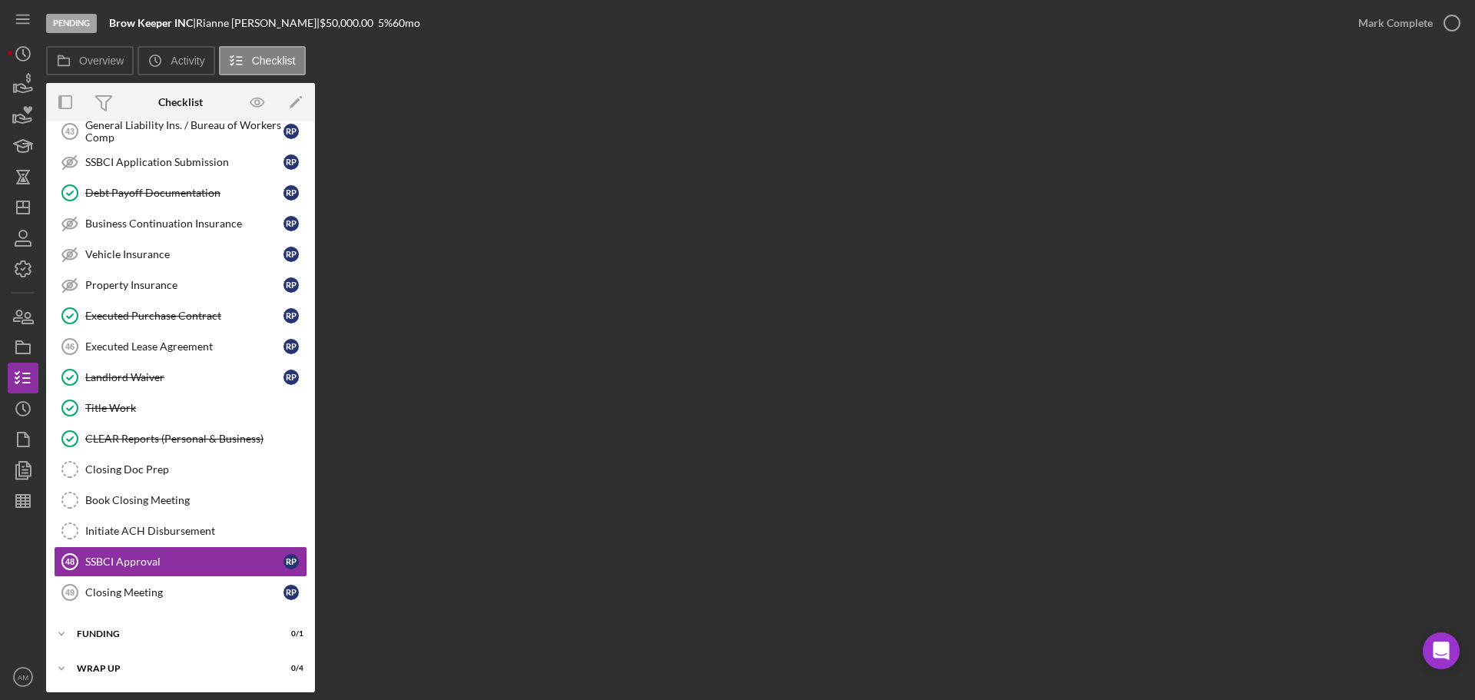
scroll to position [1584, 0]
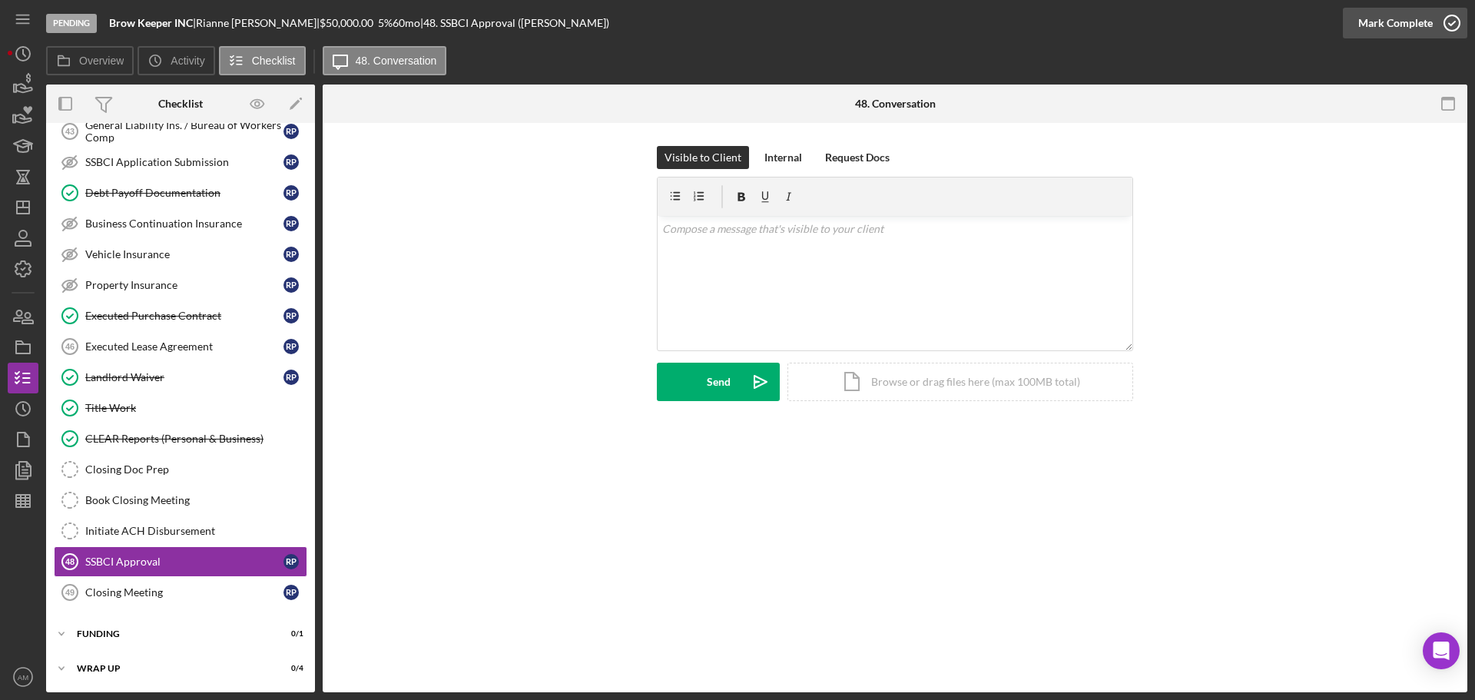
click at [1371, 16] on div "Mark Complete" at bounding box center [1395, 23] width 75 height 31
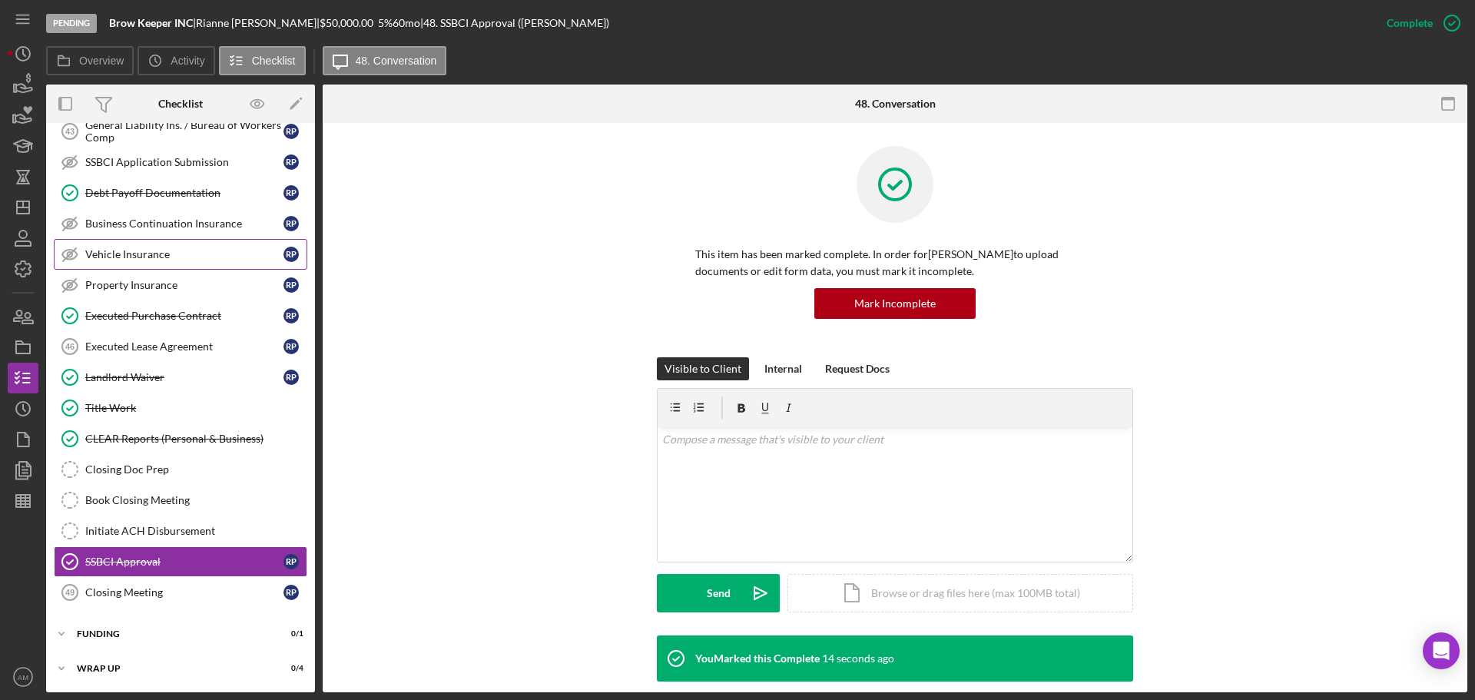
click at [170, 257] on div "Vehicle Insurance" at bounding box center [184, 254] width 198 height 12
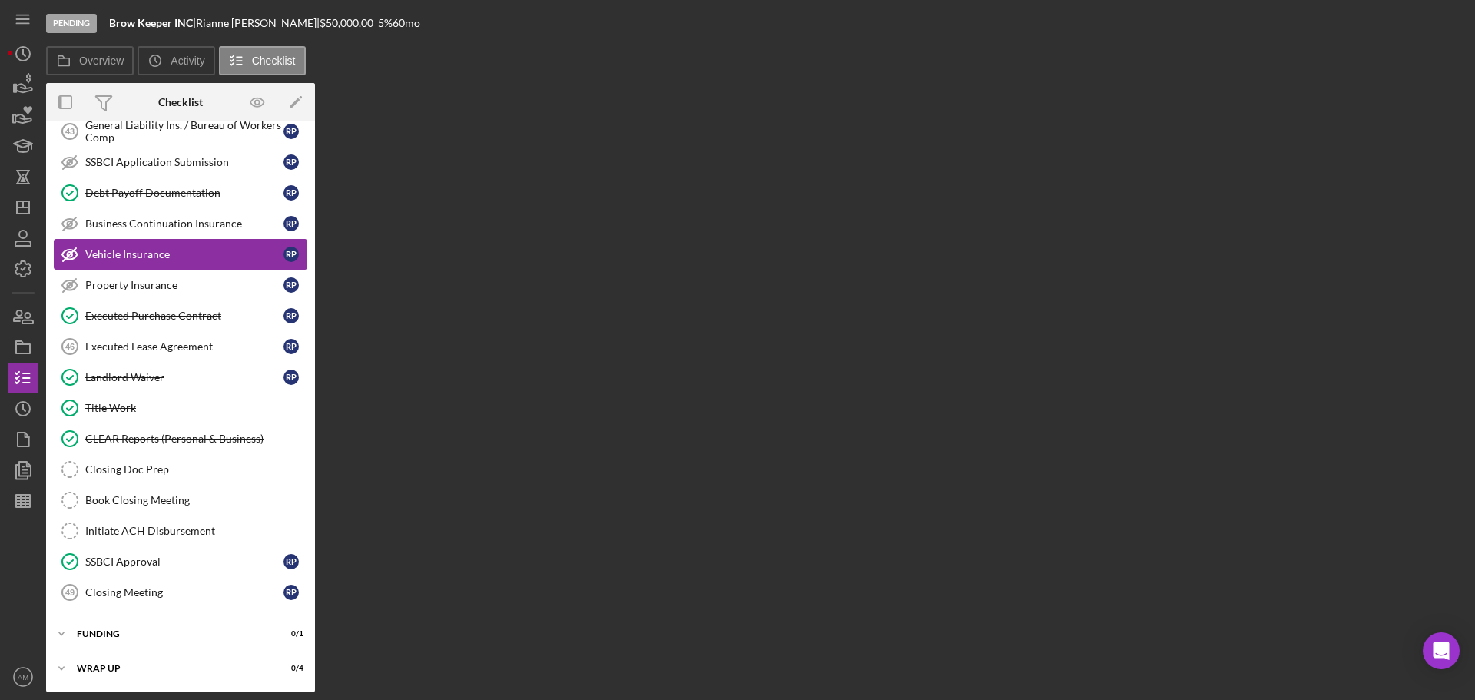
scroll to position [1584, 0]
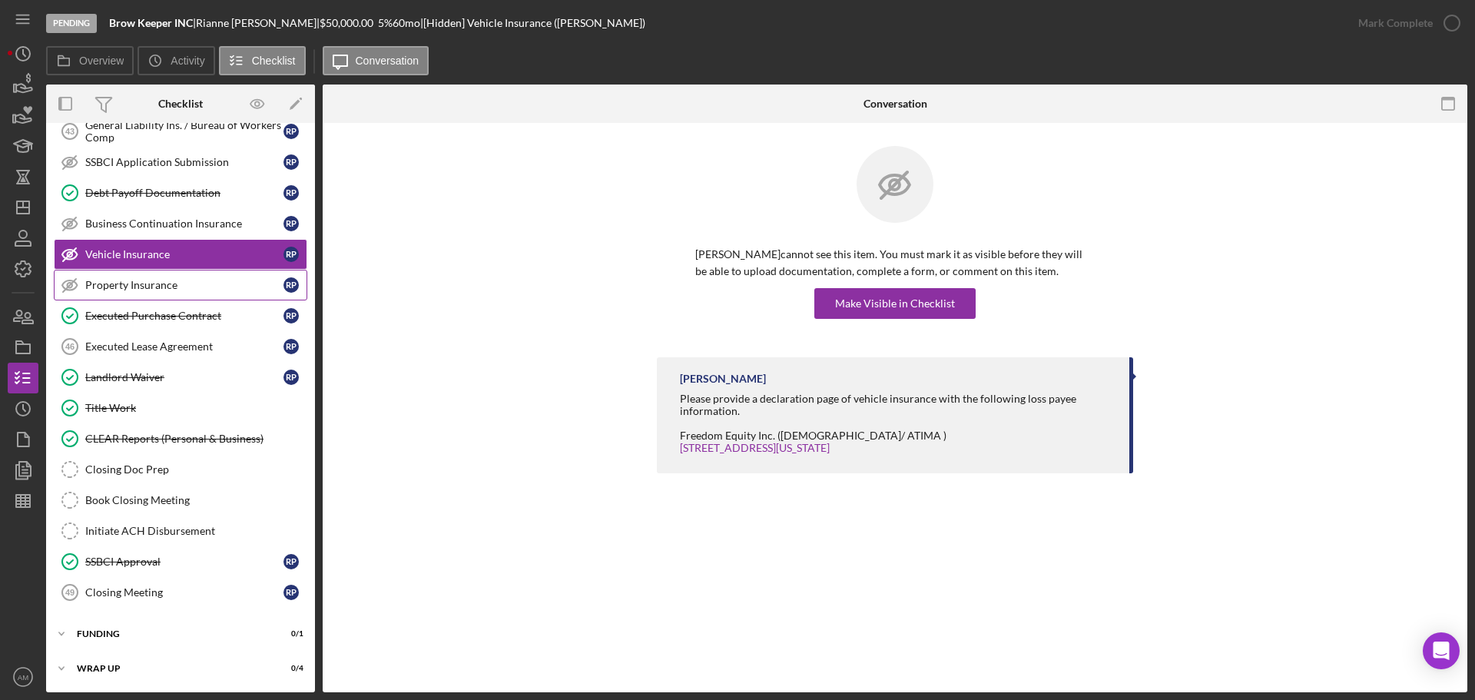
click at [152, 286] on div "Property Insurance" at bounding box center [184, 285] width 198 height 12
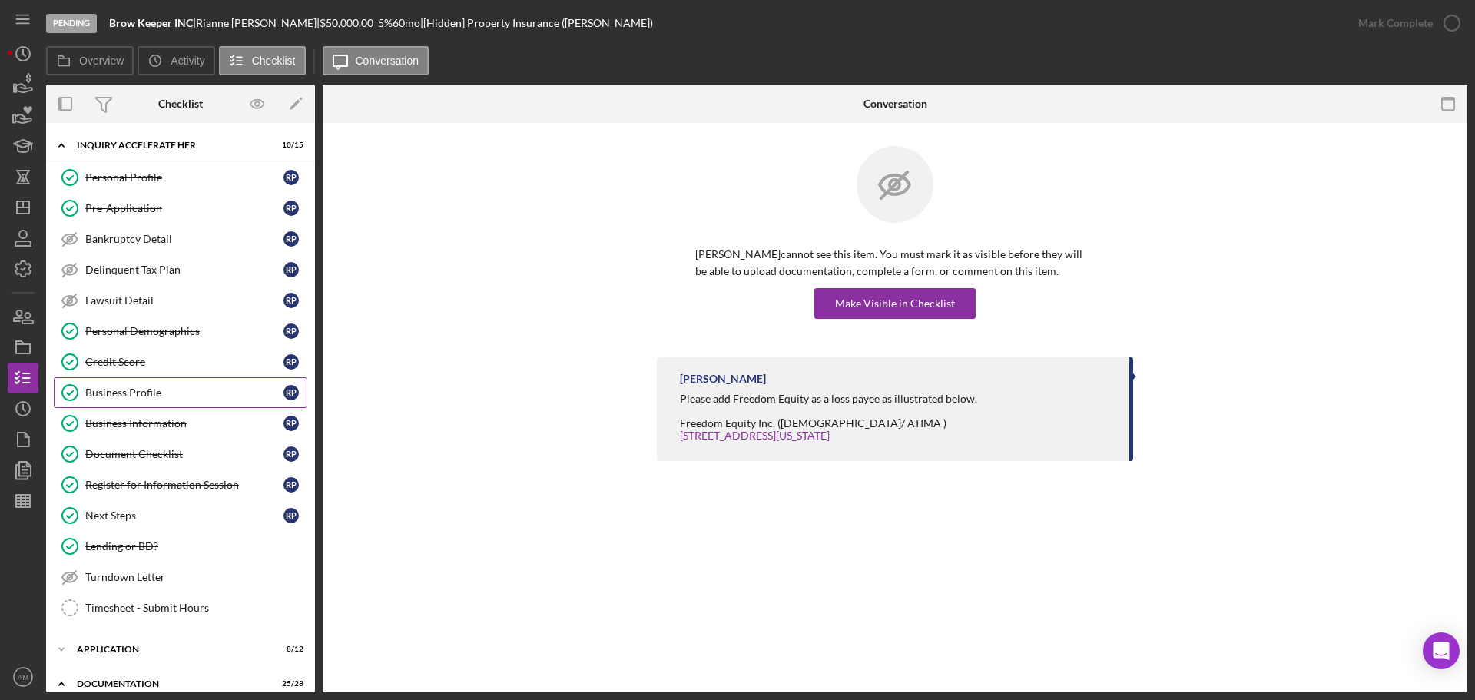
drag, startPoint x: 143, startPoint y: 393, endPoint x: 154, endPoint y: 393, distance: 11.5
click at [143, 393] on div "Business Profile" at bounding box center [184, 392] width 198 height 12
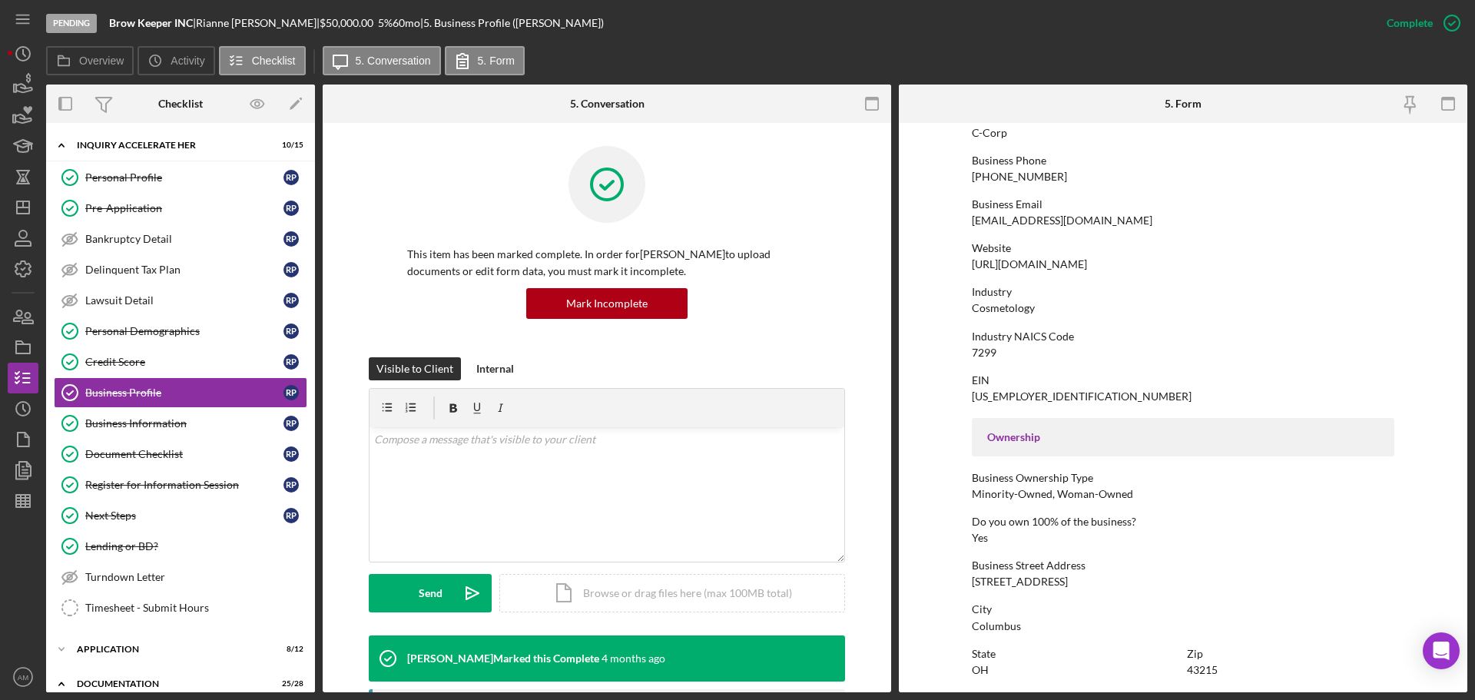
scroll to position [230, 0]
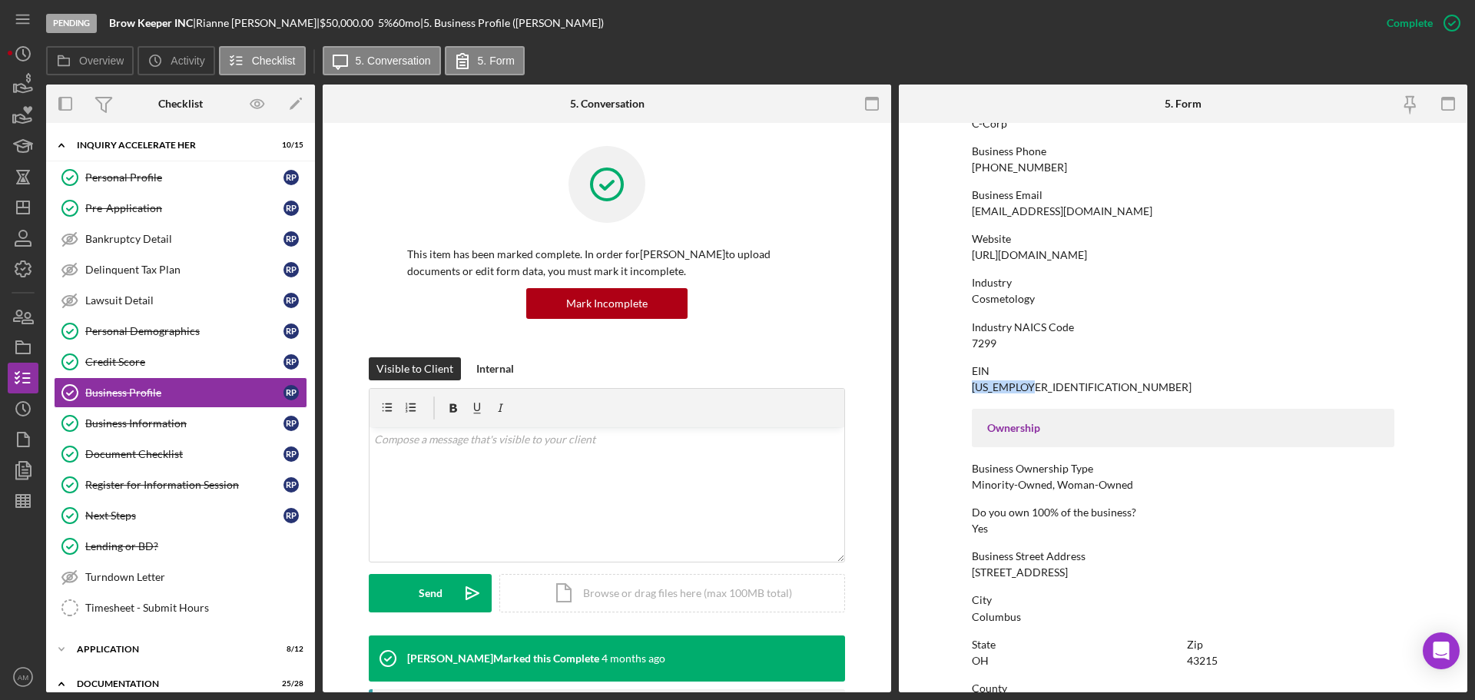
drag, startPoint x: 1026, startPoint y: 386, endPoint x: 968, endPoint y: 385, distance: 58.4
click at [968, 385] on form "To edit this form you must mark this item incomplete Business Name Brow Keeper …" at bounding box center [1183, 407] width 568 height 569
copy div "[US_EMPLOYER_IDENTIFICATION_NUMBER]"
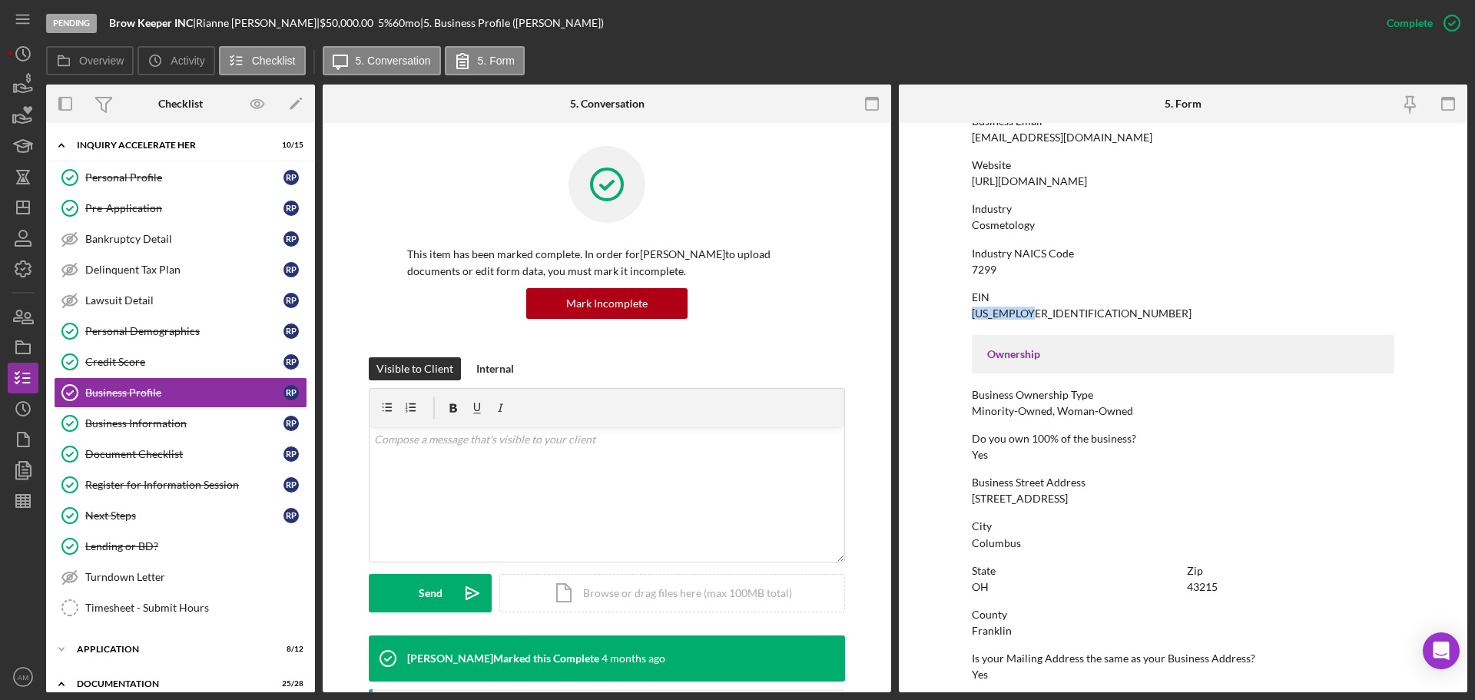
scroll to position [307, 0]
click at [21, 201] on polygon "button" at bounding box center [23, 207] width 12 height 12
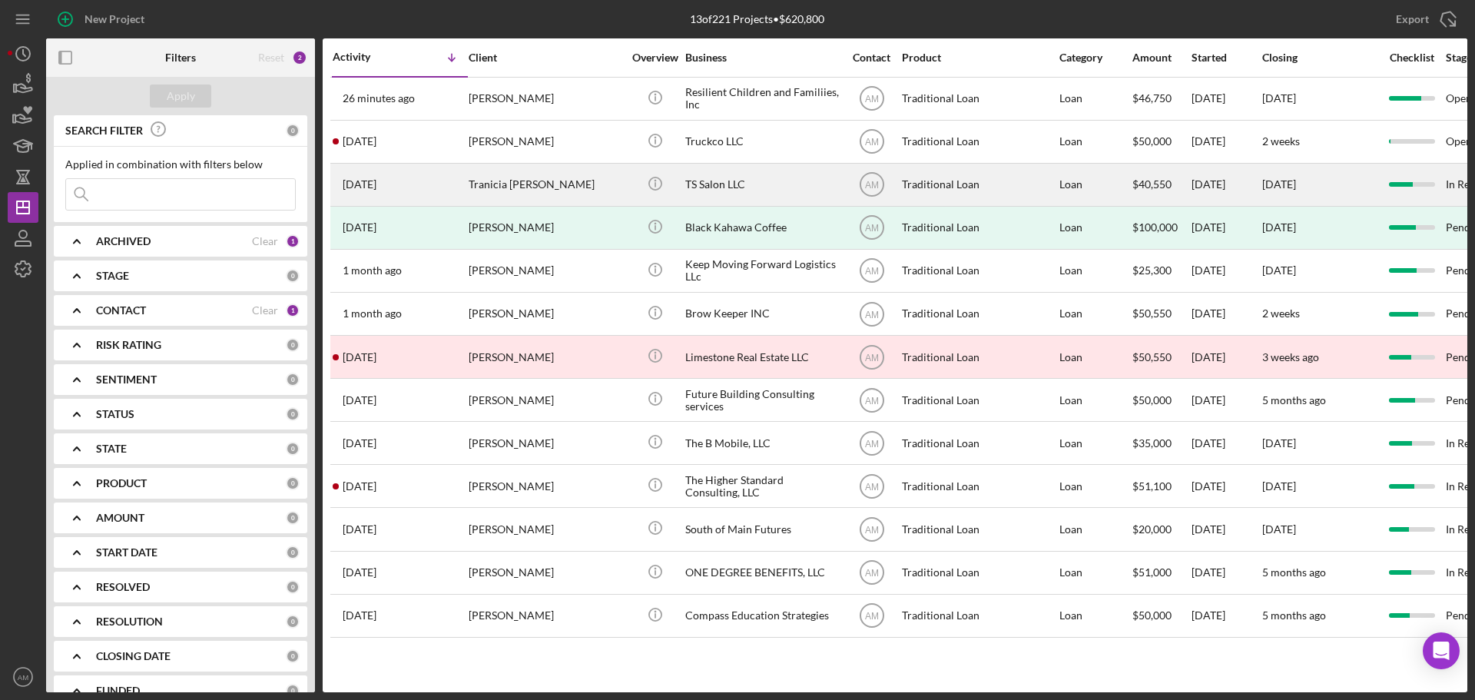
click at [705, 181] on div "TS Salon LLC" at bounding box center [762, 184] width 154 height 41
